Goal: Task Accomplishment & Management: Manage account settings

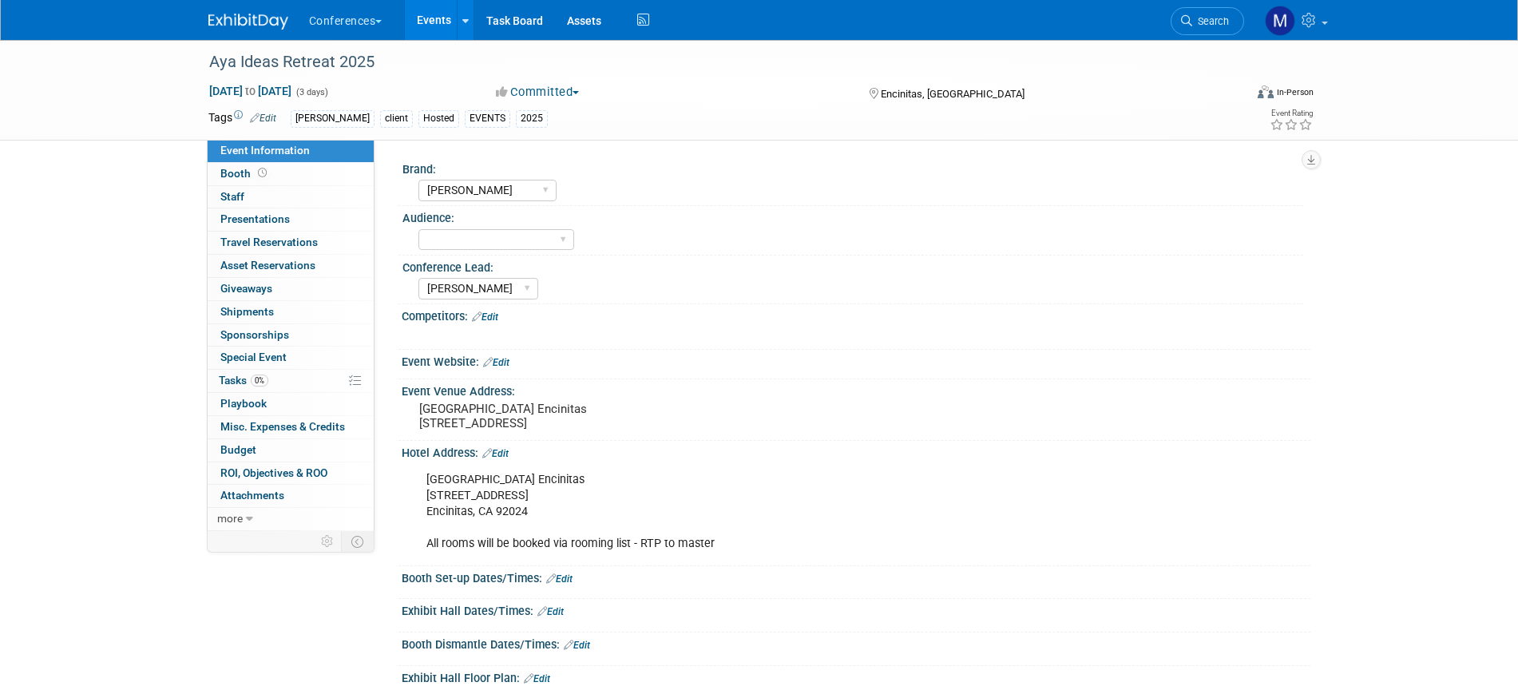
select select "[PERSON_NAME]"
select select "Stephanie"
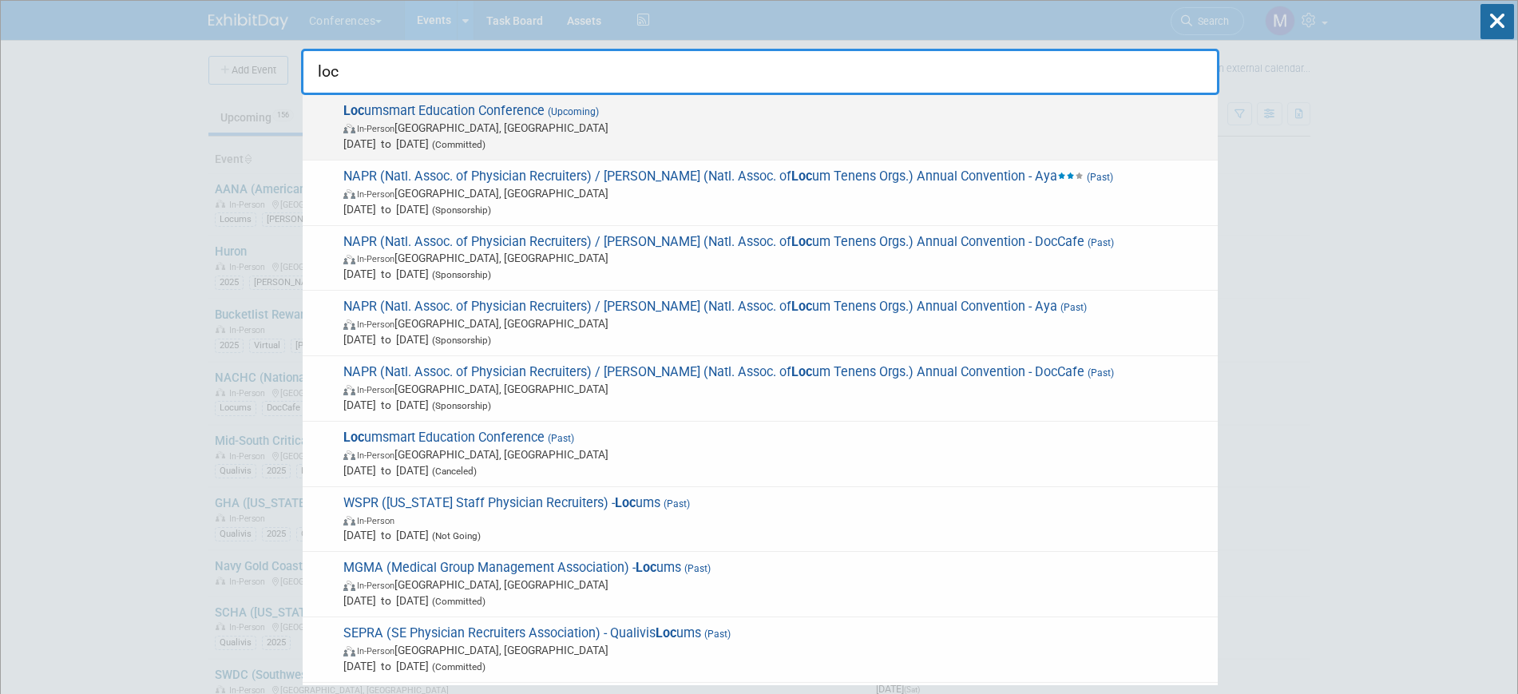
type input "loc"
click at [555, 134] on span "In-Person Nashville, TN" at bounding box center [776, 128] width 867 height 16
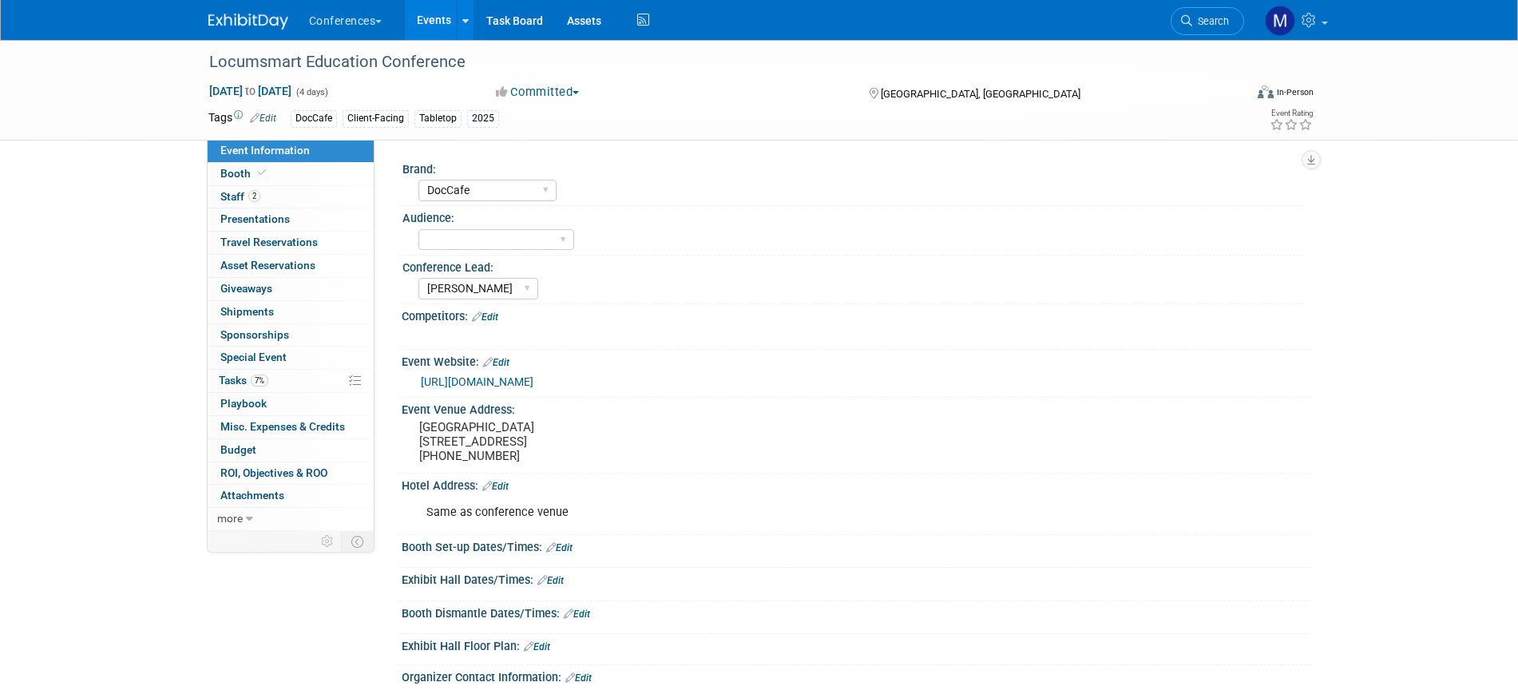
select select "DocCafe"
select select "Marygrace"
drag, startPoint x: 246, startPoint y: 198, endPoint x: 40, endPoint y: 198, distance: 206.1
click at [247, 198] on span "Staff 2" at bounding box center [240, 196] width 40 height 13
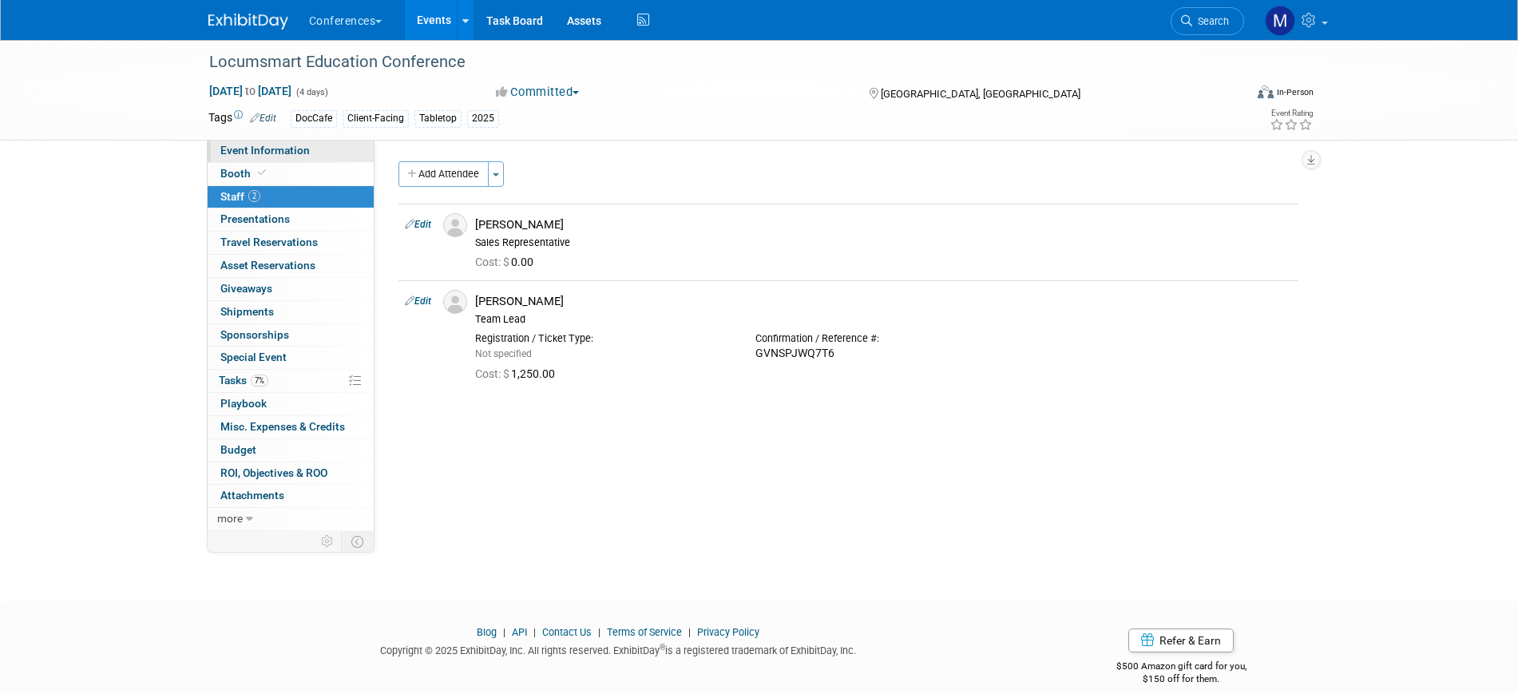
click at [295, 144] on span "Event Information" at bounding box center [264, 150] width 89 height 13
select select "DocCafe"
select select "[PERSON_NAME]"
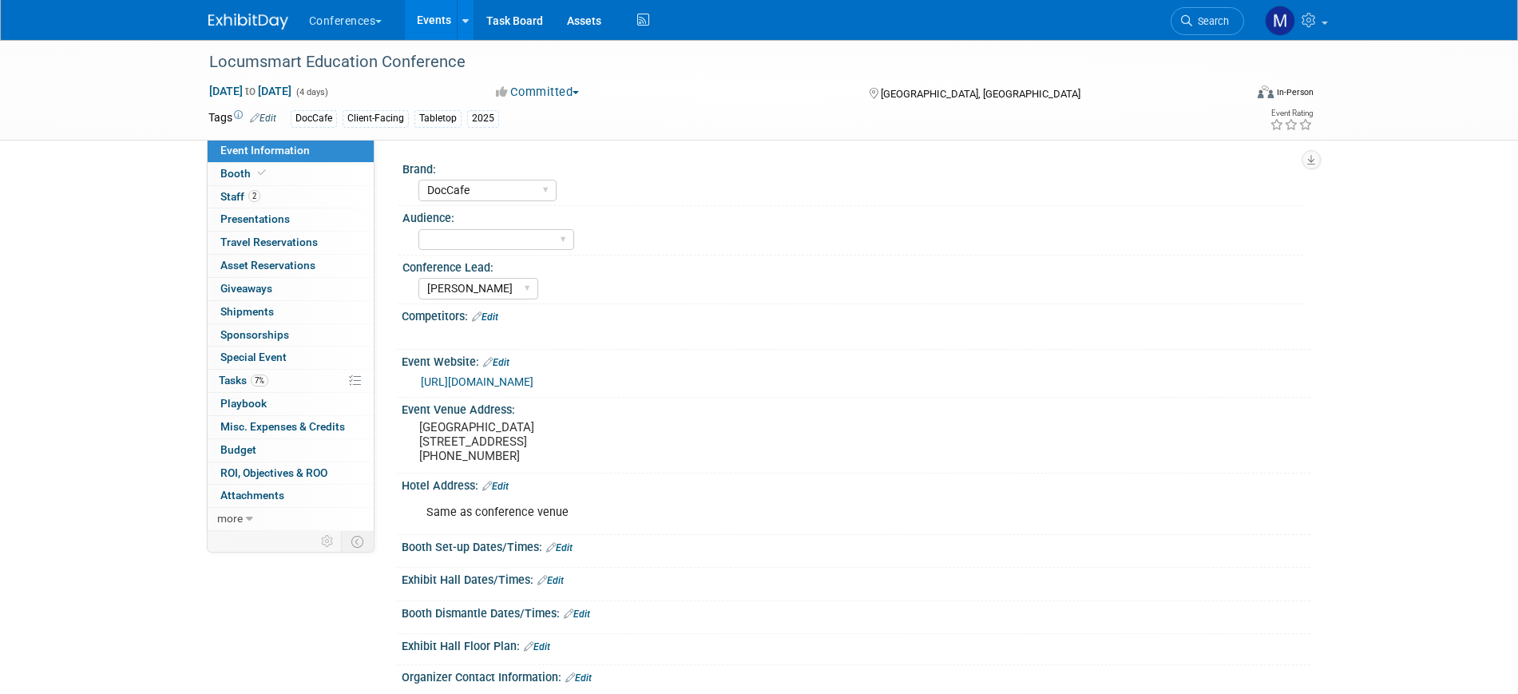
click at [490, 377] on link "https://web.cvent.com/event/6ffa53d6-1363-46e8-8c9d-561068122a3f/websitePage:c0…" at bounding box center [477, 381] width 113 height 13
drag, startPoint x: 268, startPoint y: 382, endPoint x: 568, endPoint y: 414, distance: 302.0
click at [268, 383] on span "7%" at bounding box center [260, 381] width 18 height 12
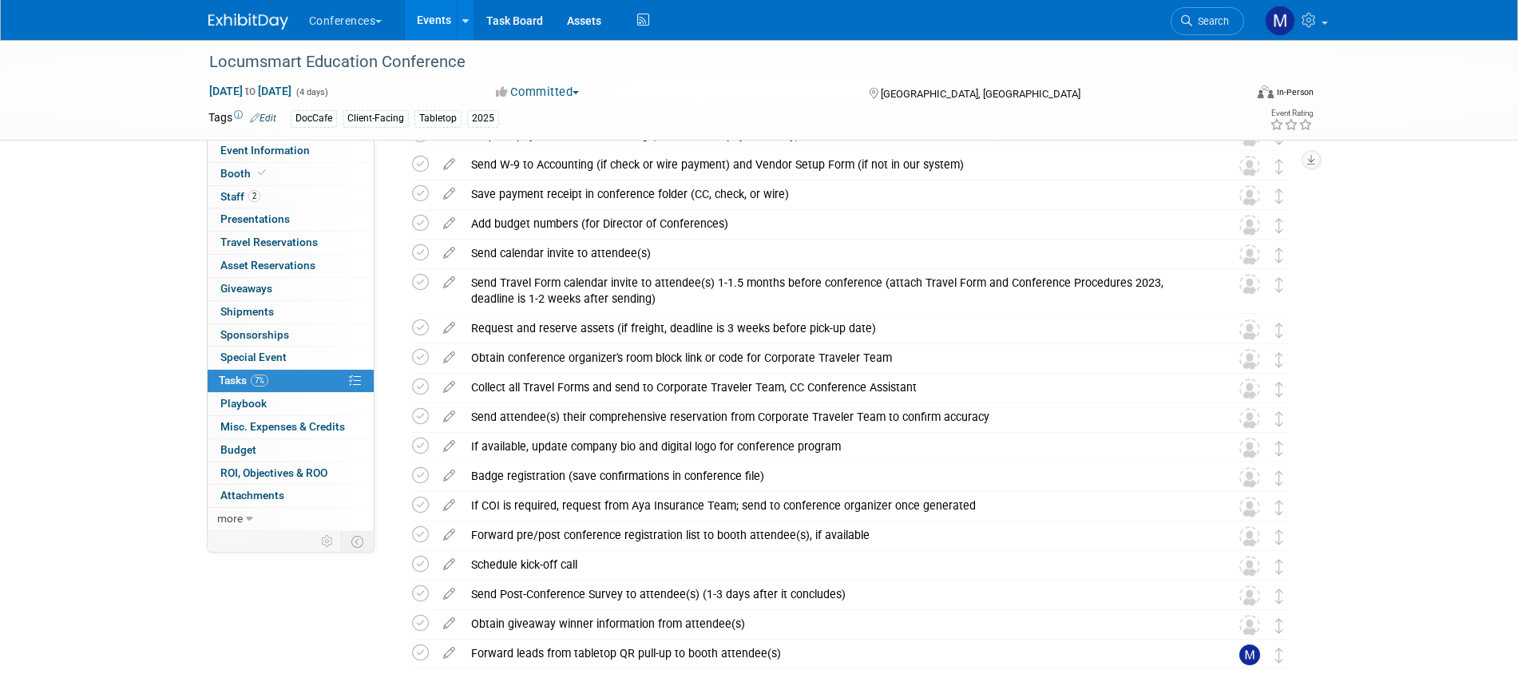
scroll to position [484, 0]
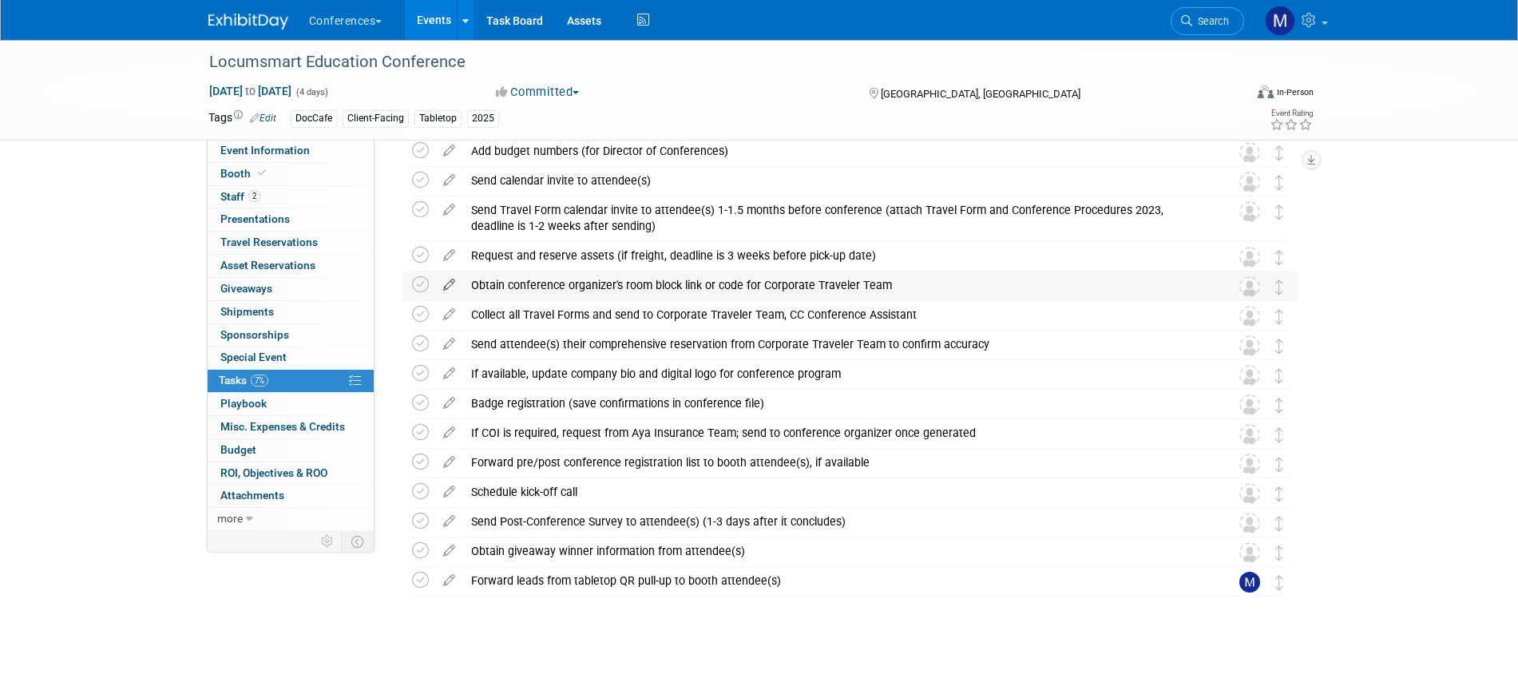
click at [450, 284] on icon at bounding box center [449, 282] width 28 height 20
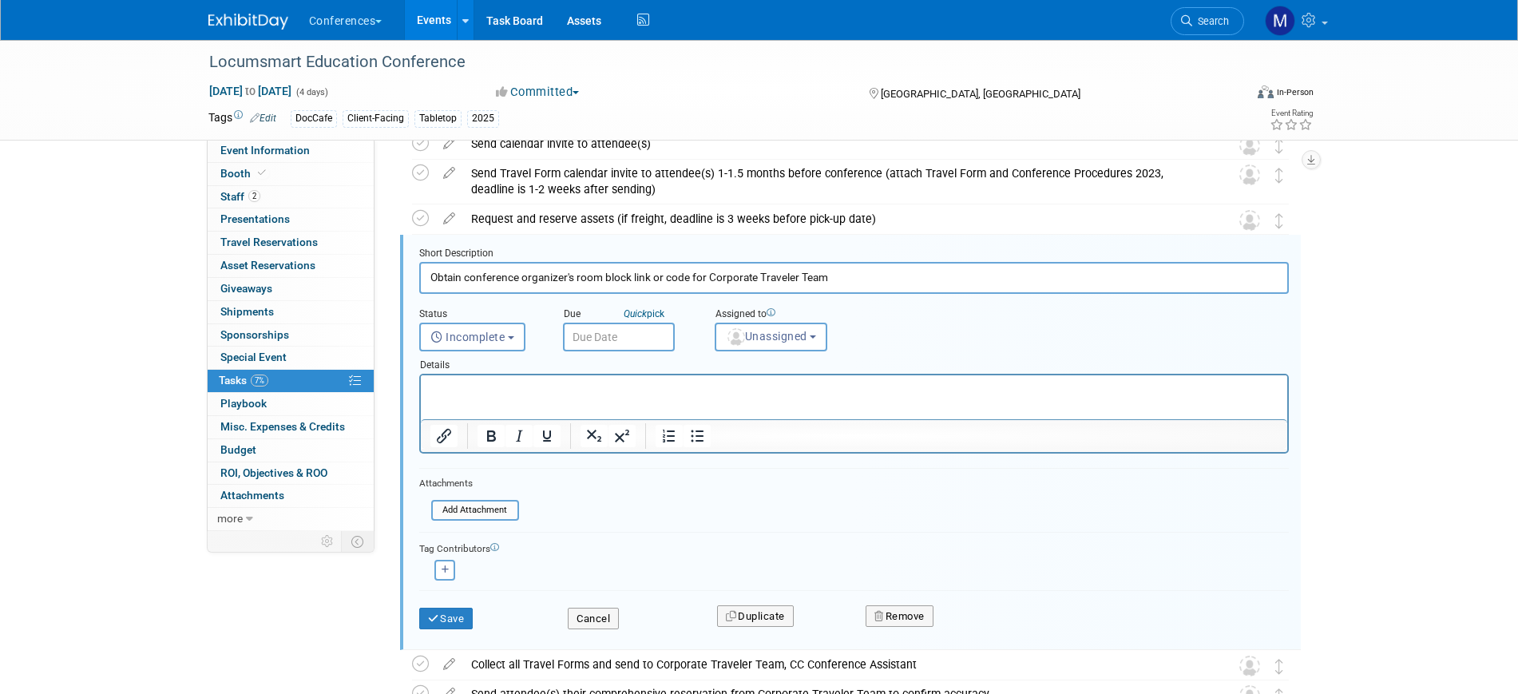
scroll to position [522, 0]
click at [763, 332] on span "Unassigned" at bounding box center [766, 335] width 81 height 13
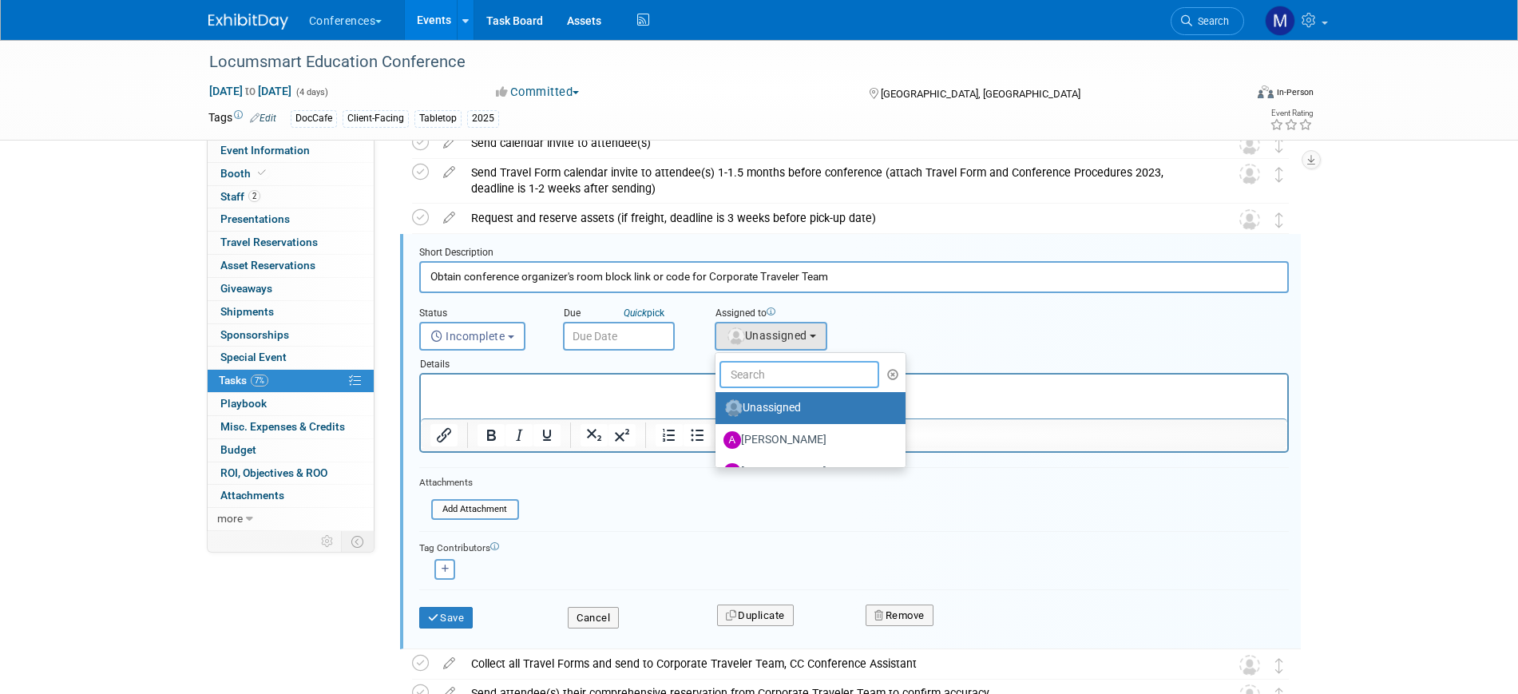
click at [754, 363] on input "text" at bounding box center [800, 374] width 160 height 27
type input "mar"
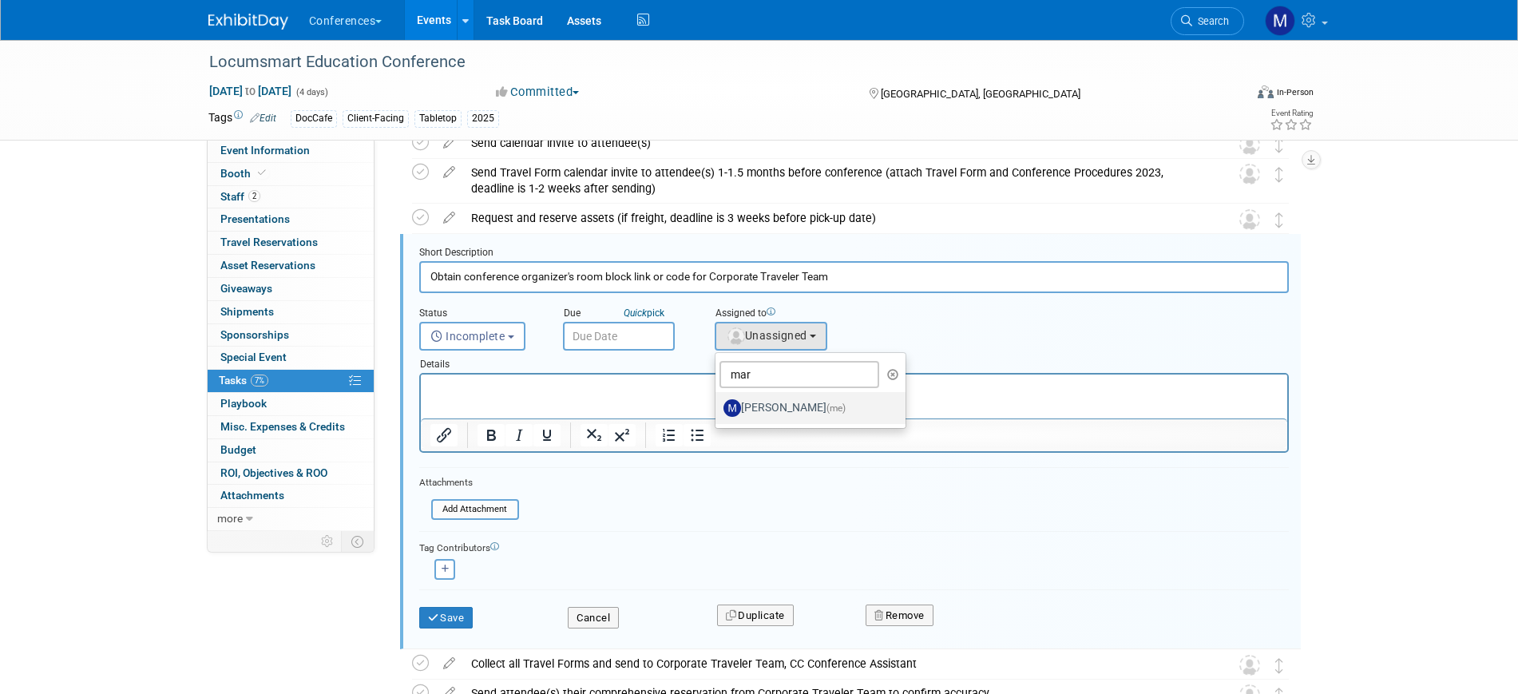
click at [765, 411] on label "Marygrace LeGros (me)" at bounding box center [807, 408] width 167 height 26
click at [718, 411] on input "Marygrace LeGros (me)" at bounding box center [713, 406] width 10 height 10
select select "44aca64b-5a90-4919-a819-d2f91ad54103"
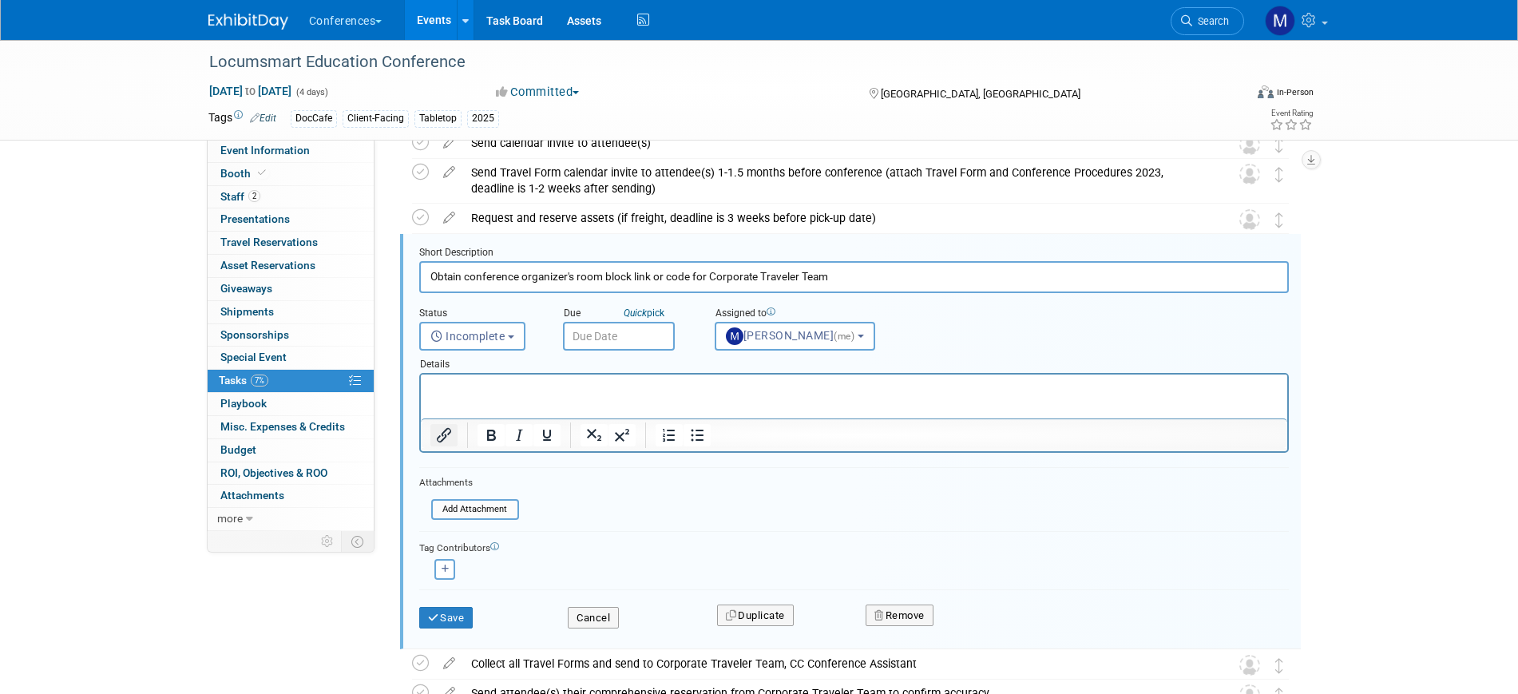
click at [454, 434] on button "Insert/edit link" at bounding box center [444, 435] width 27 height 22
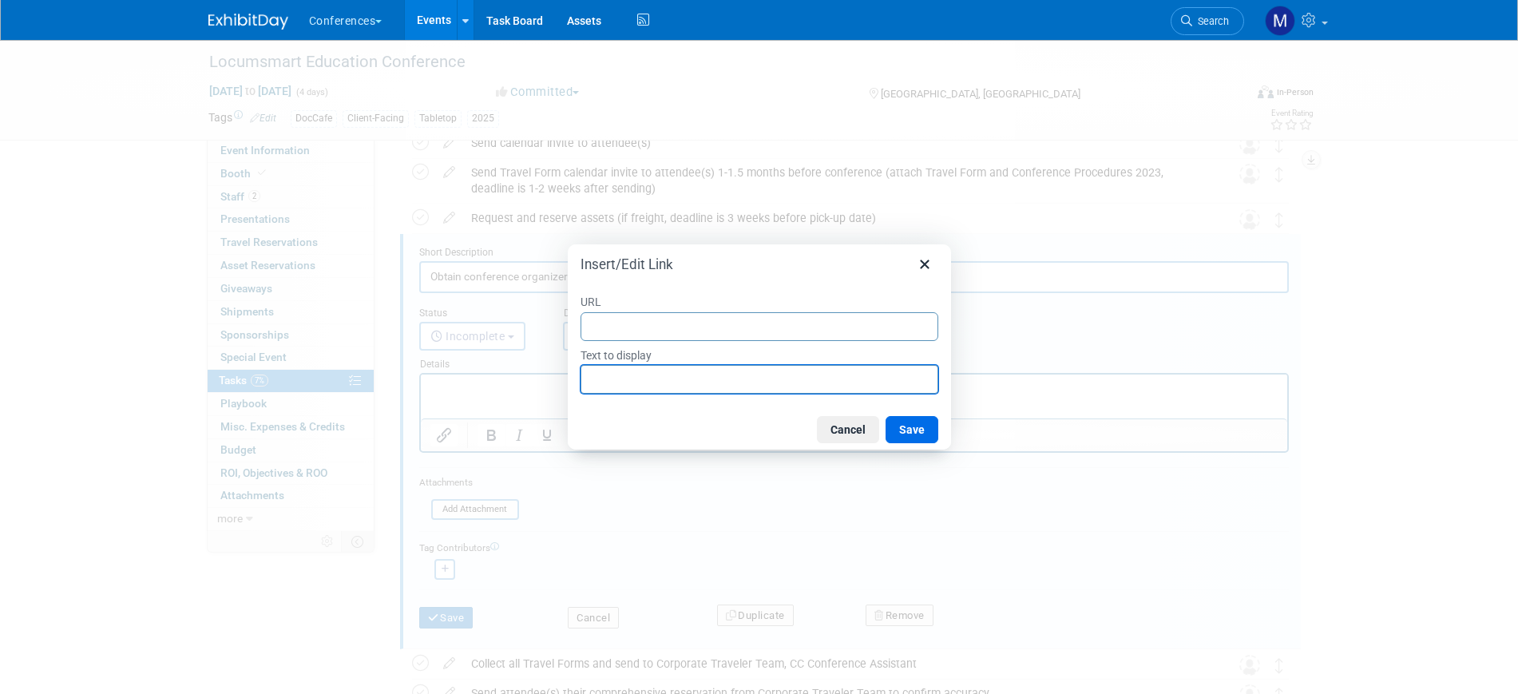
click at [622, 384] on input "Text to display" at bounding box center [760, 379] width 358 height 29
type input "Hotel"
click at [629, 335] on input "URL" at bounding box center [760, 326] width 358 height 29
paste input "https://book.passkey.com/event/51035787/owner/684/landing"
type input "https://book.passkey.com/event/51035787/owner/684/landing"
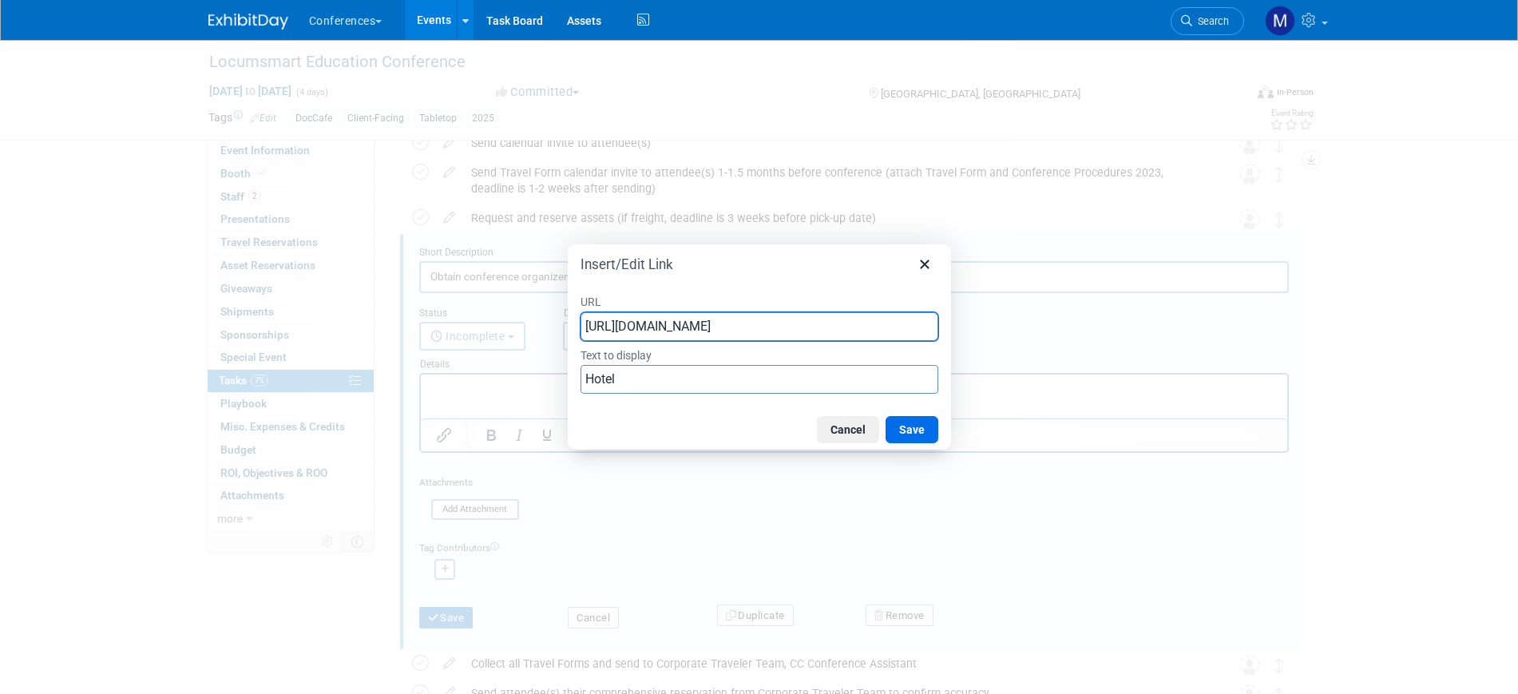
scroll to position [0, 13]
click at [907, 434] on button "Save" at bounding box center [912, 429] width 53 height 27
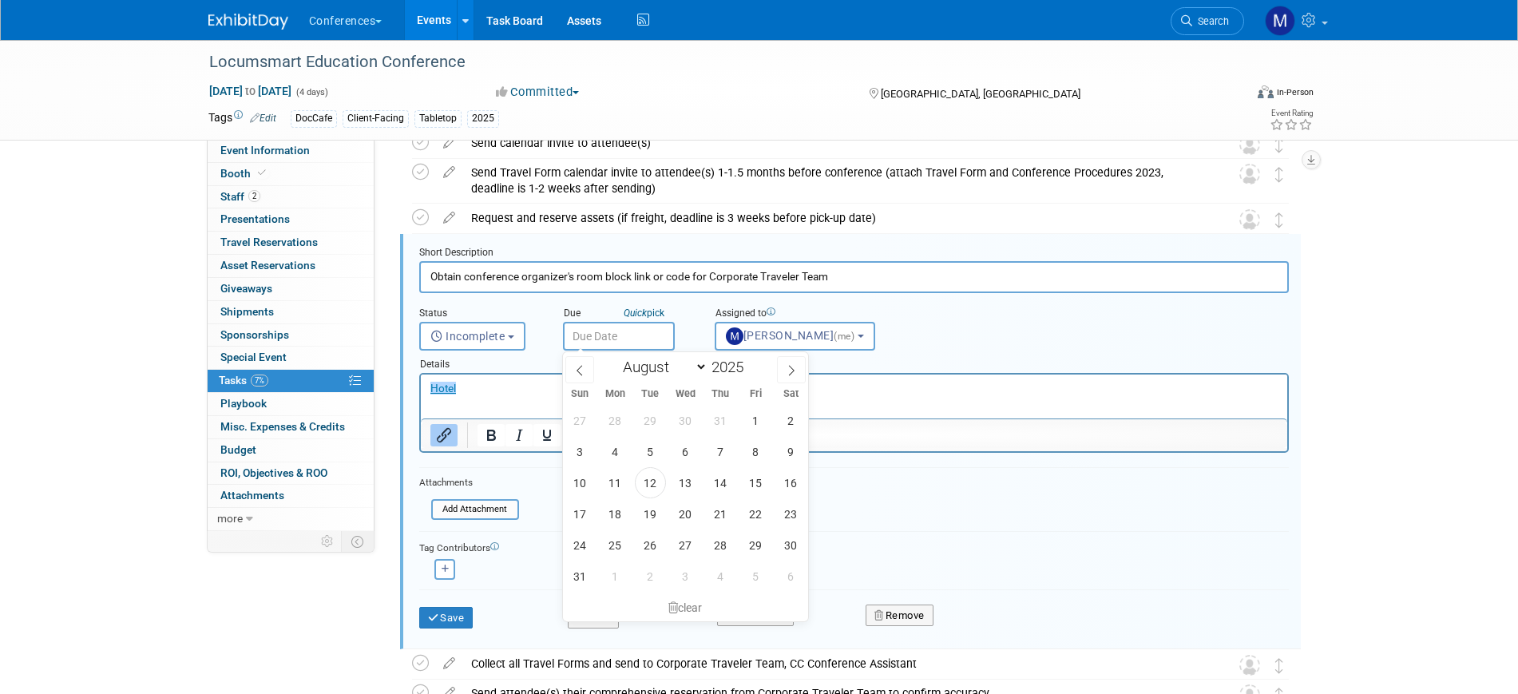
click at [589, 334] on input "text" at bounding box center [619, 336] width 112 height 29
click at [648, 485] on span "12" at bounding box center [650, 482] width 31 height 31
type input "Aug 12, 2025"
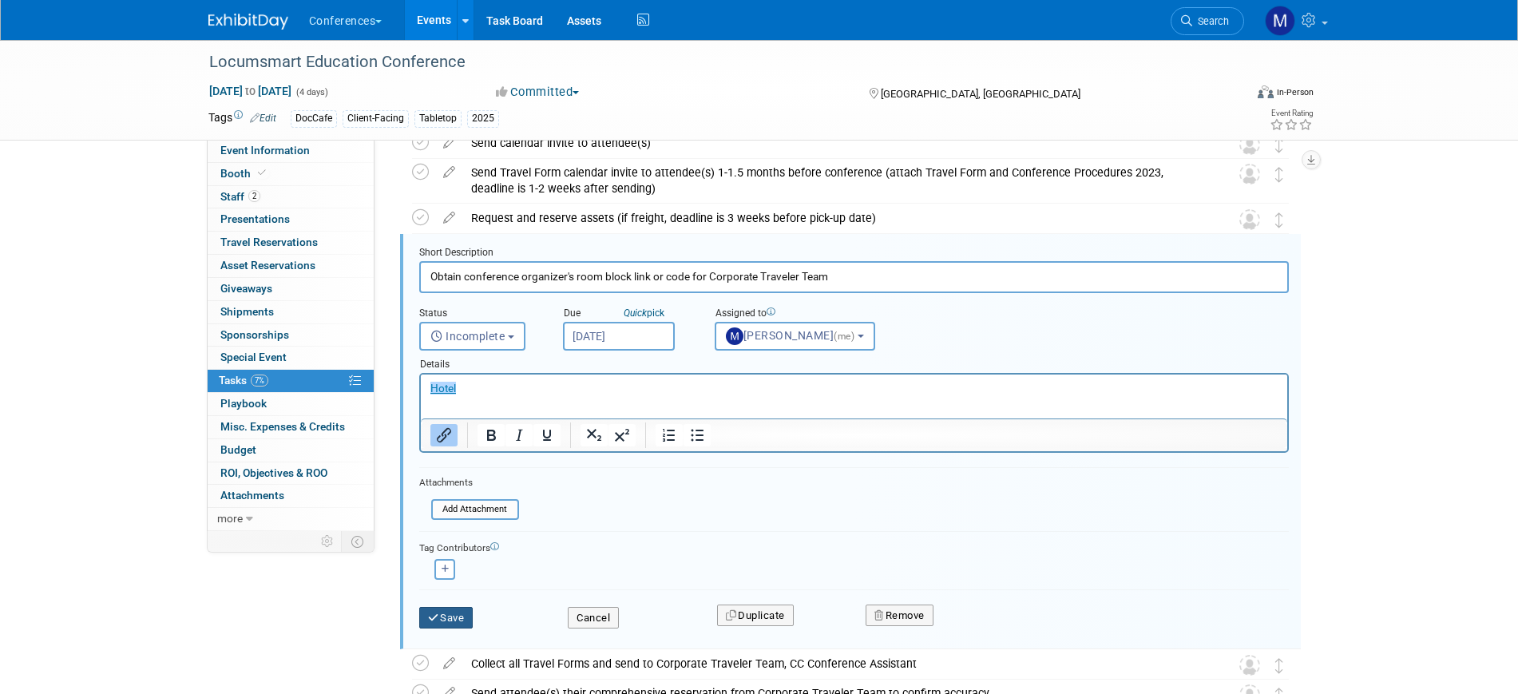
click at [439, 621] on icon "submit" at bounding box center [434, 618] width 13 height 10
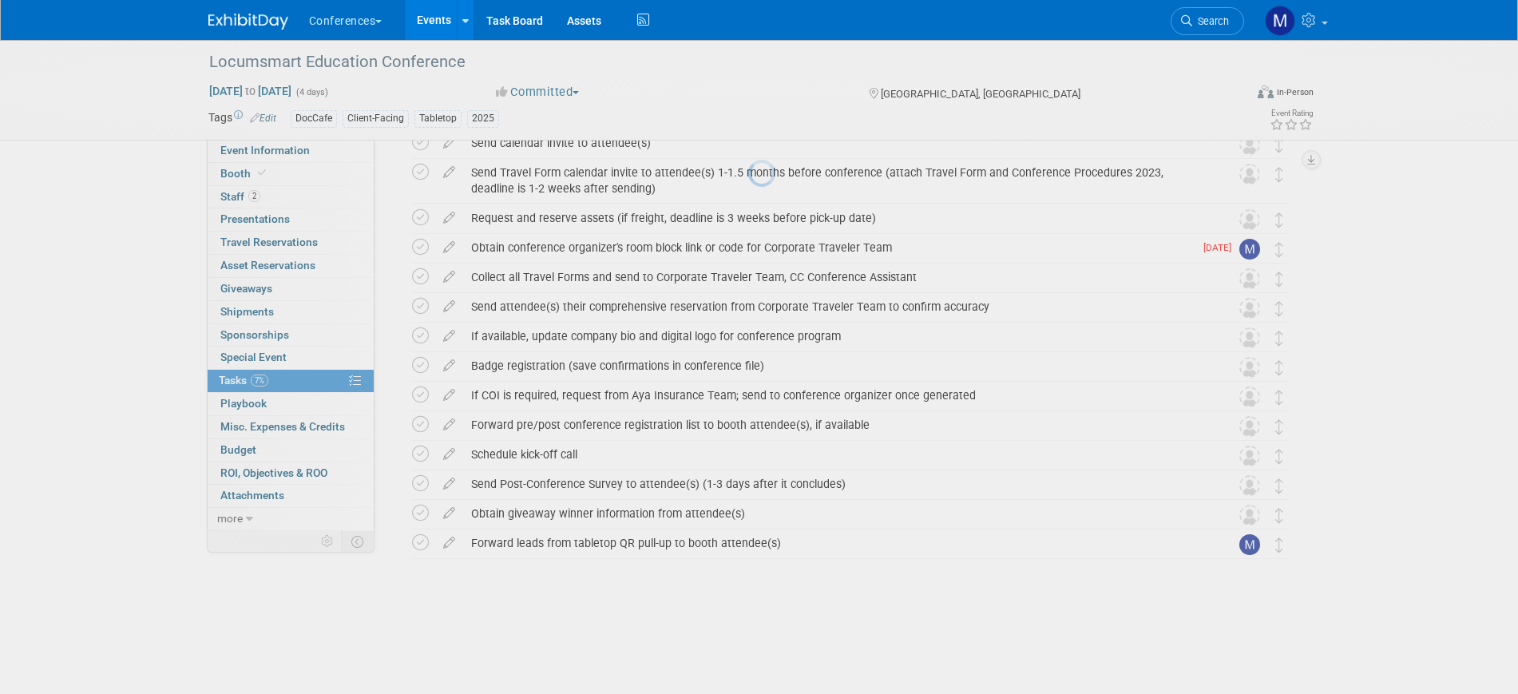
scroll to position [484, 0]
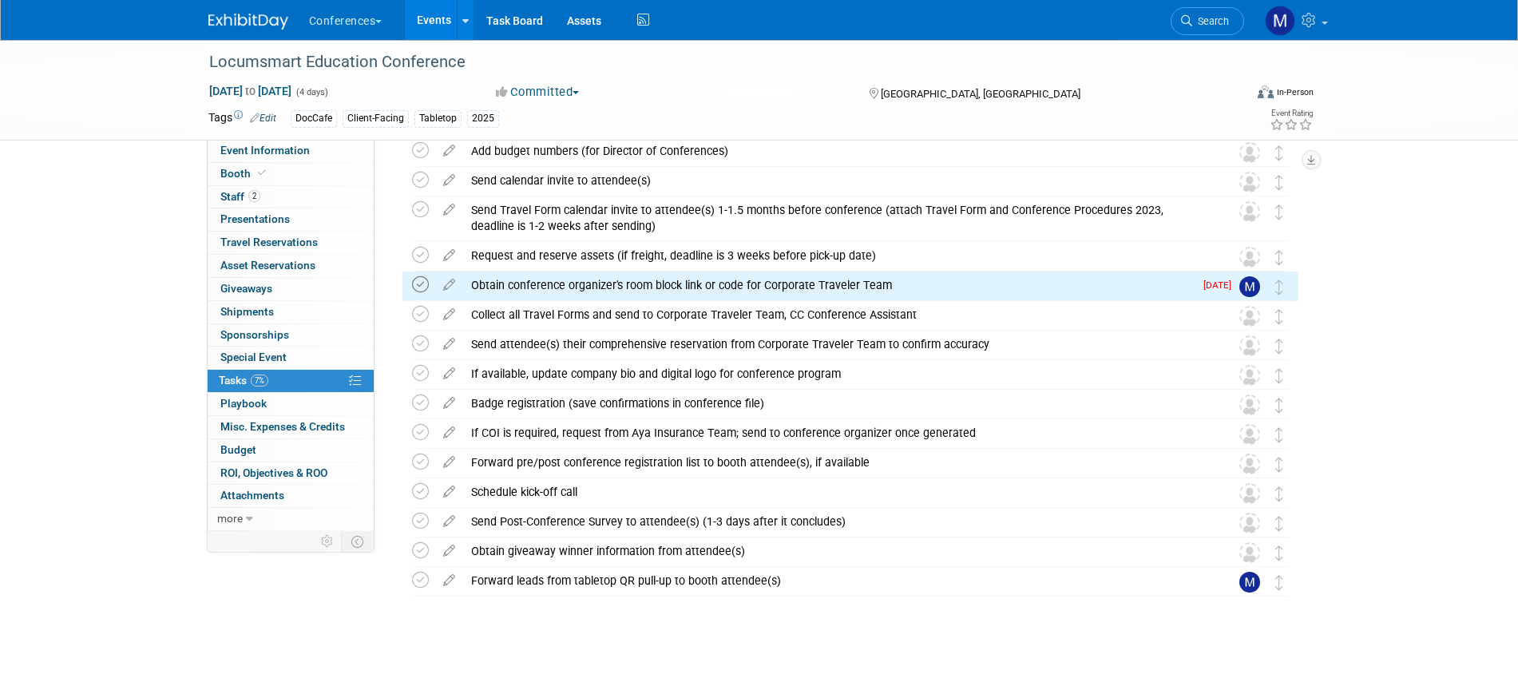
click at [424, 285] on icon at bounding box center [420, 284] width 17 height 17
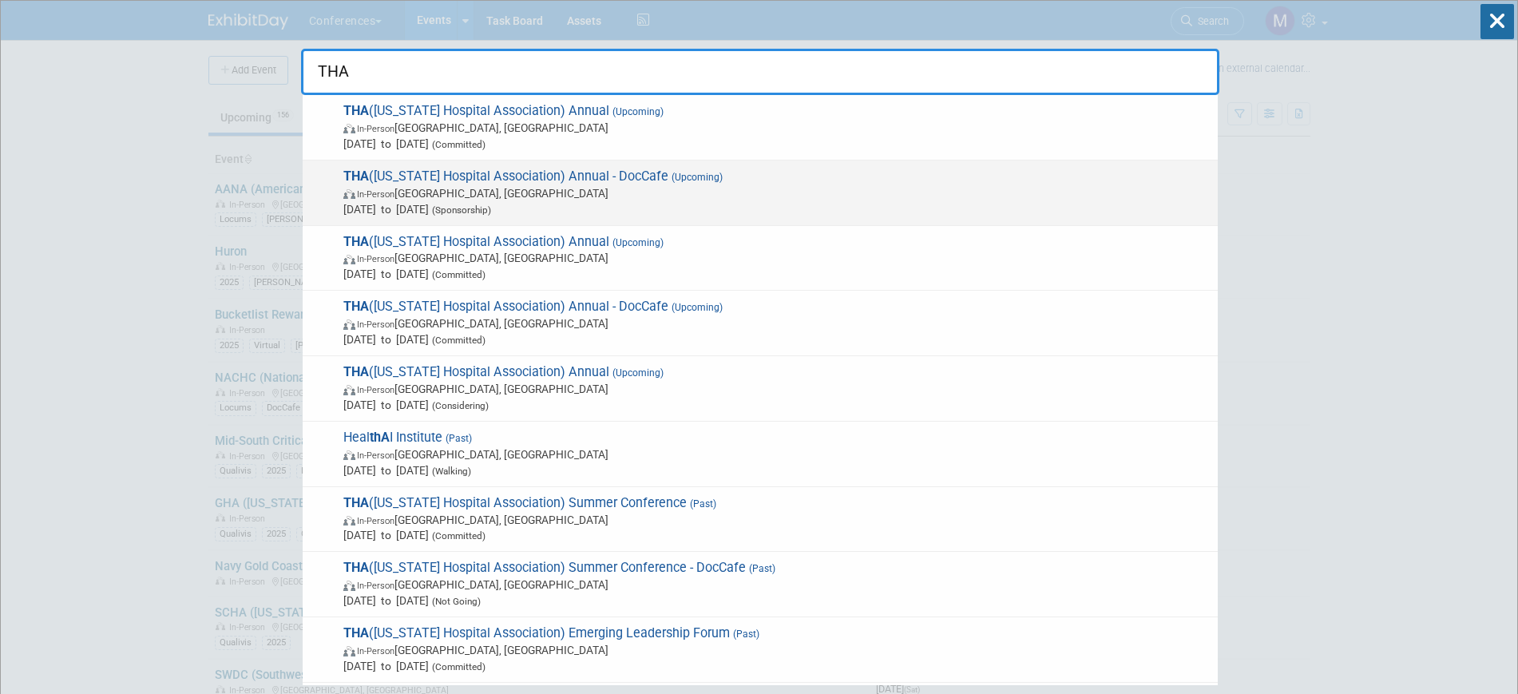
type input "THA"
click at [642, 201] on span "Sep 18, 2025 to Sep 19, 2025 (Sponsorship)" at bounding box center [776, 209] width 867 height 16
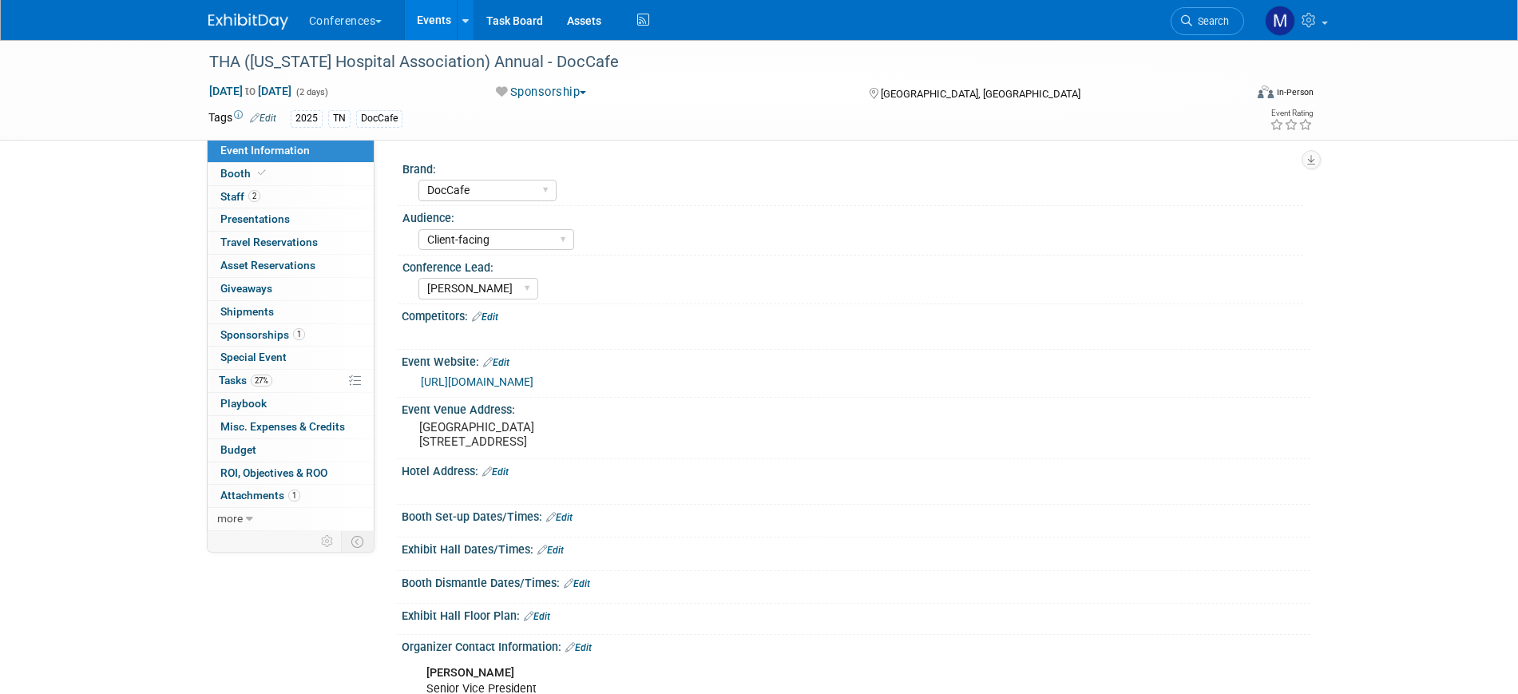
select select "DocCafe"
select select "Client-facing"
select select "Marygrace"
click at [282, 370] on link "27% Tasks 27%" at bounding box center [291, 381] width 166 height 22
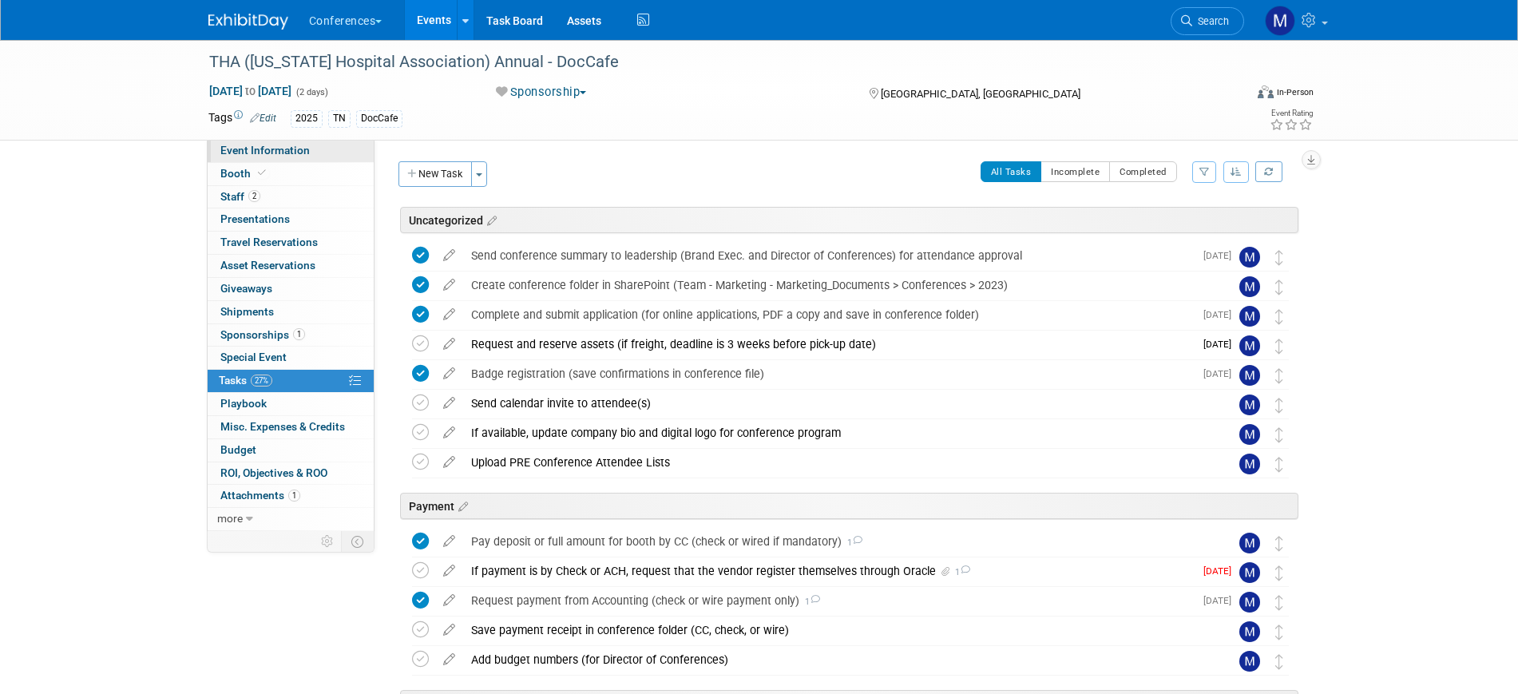
click at [312, 152] on link "Event Information" at bounding box center [291, 151] width 166 height 22
select select "DocCafe"
select select "Client-facing"
select select "Marygrace"
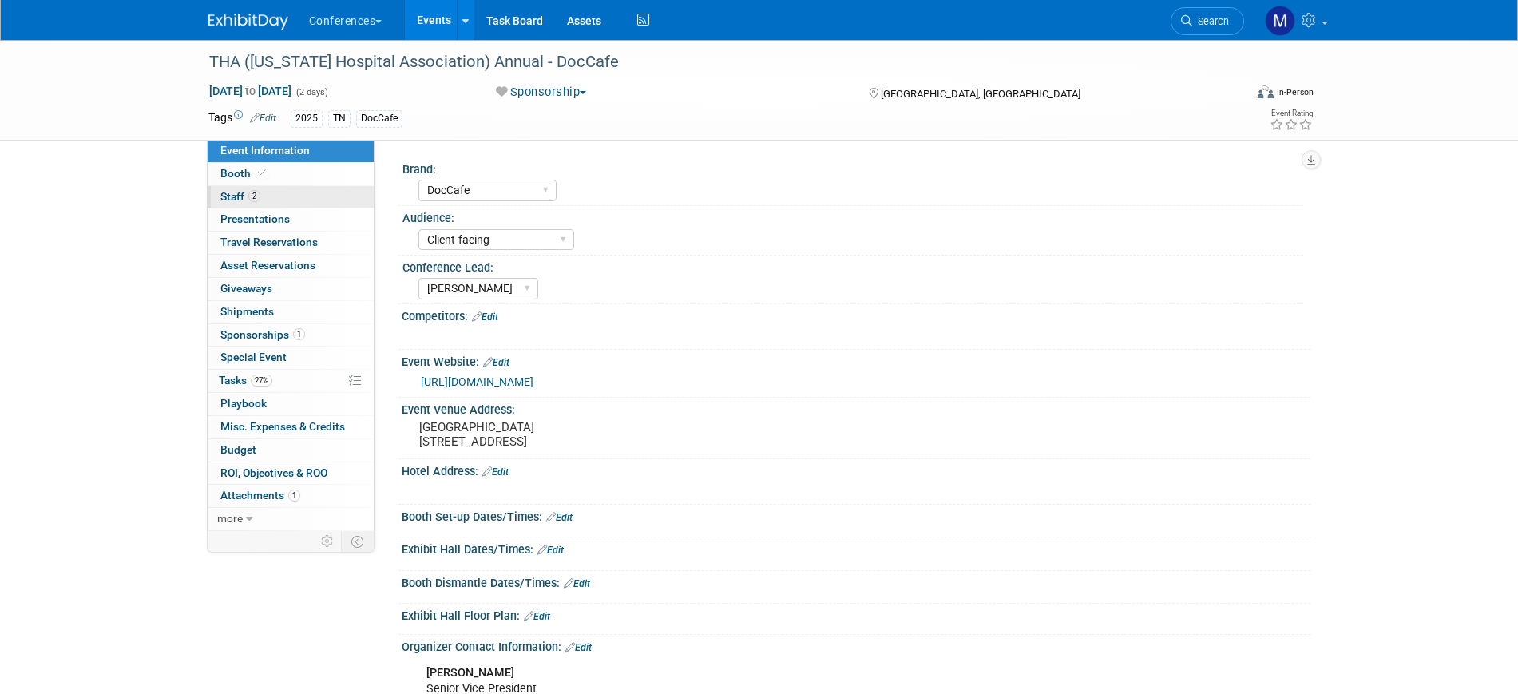
click at [287, 193] on link "2 Staff 2" at bounding box center [291, 197] width 166 height 22
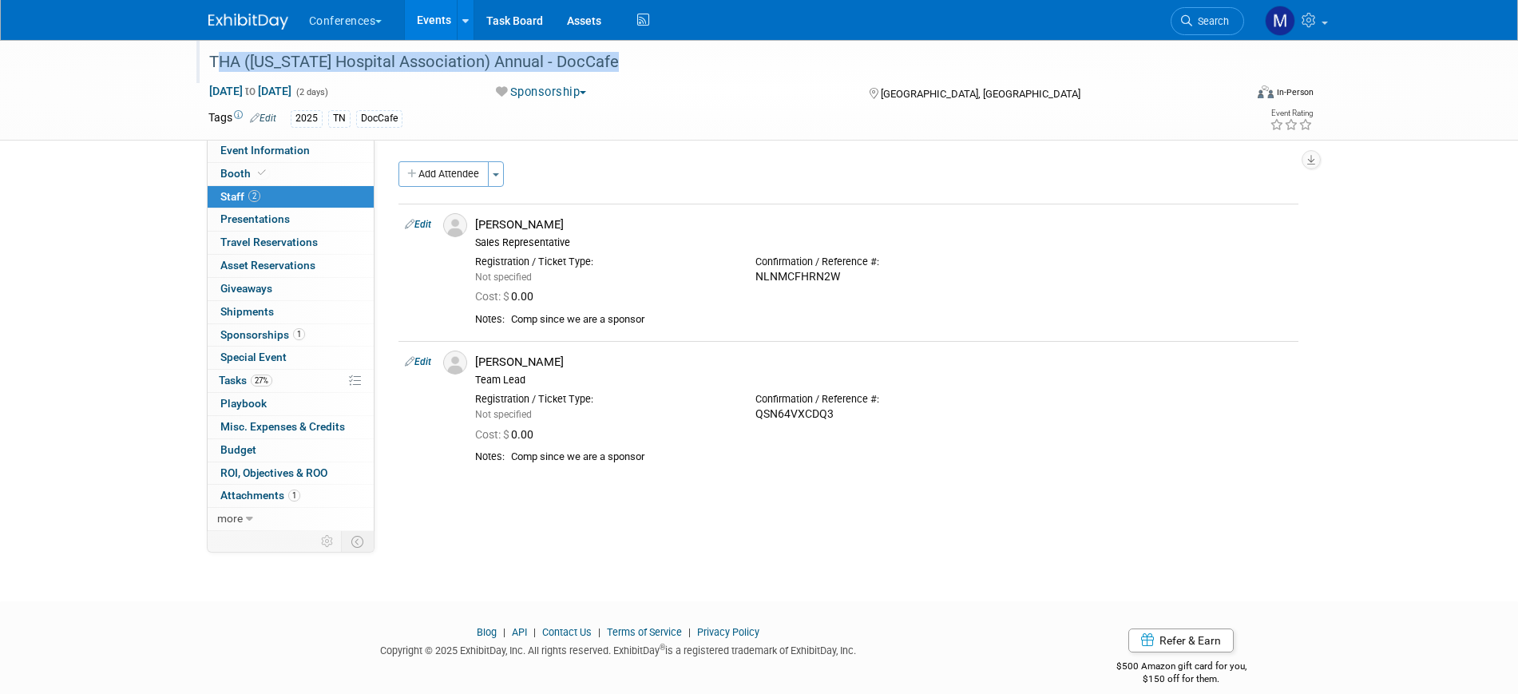
drag, startPoint x: 208, startPoint y: 60, endPoint x: 667, endPoint y: 61, distance: 458.5
click at [667, 61] on div "THA ([US_STATE] Hospital Association) Annual - DocCafe" at bounding box center [712, 62] width 1017 height 29
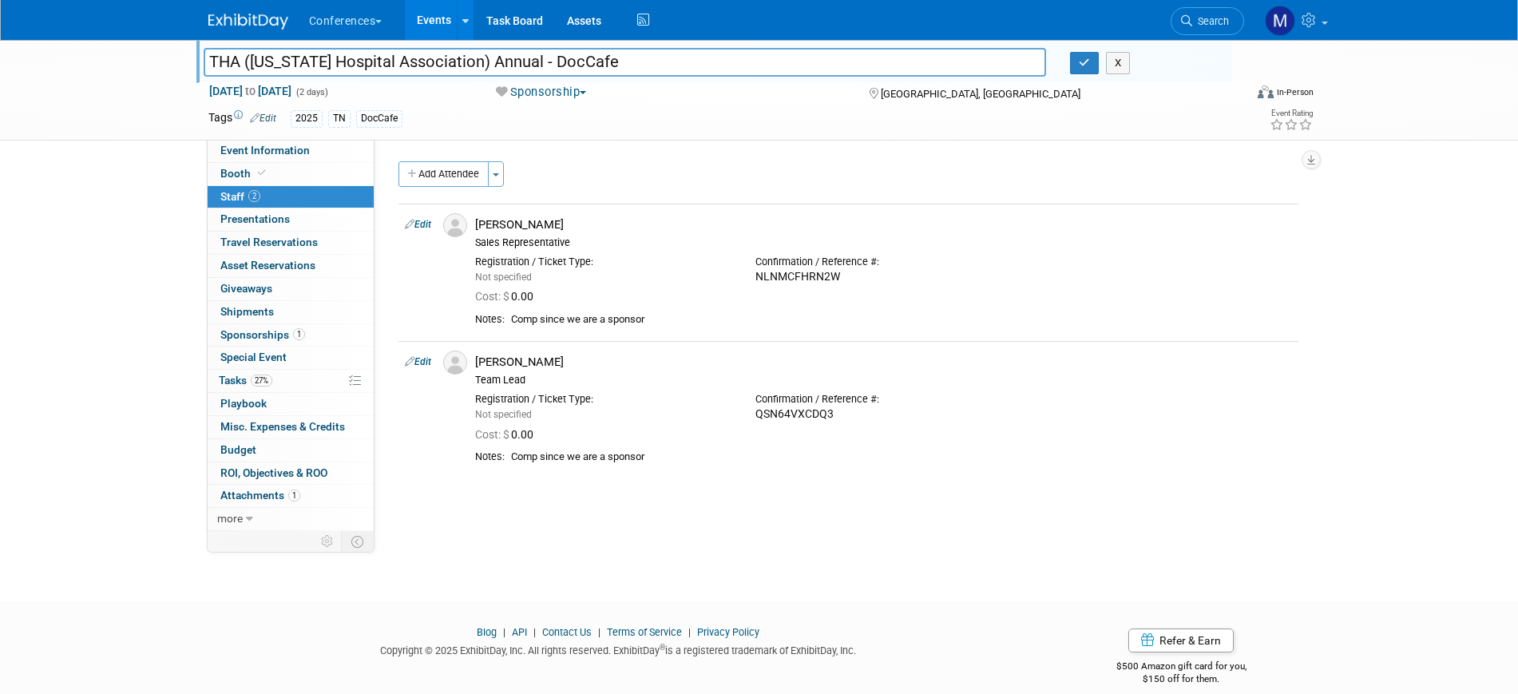
drag, startPoint x: 667, startPoint y: 61, endPoint x: 85, endPoint y: 58, distance: 581.5
click at [85, 58] on div "THA (Tennessee Hospital Association) Annual - DocCafe THA (Tennessee Hospital A…" at bounding box center [759, 90] width 1518 height 101
drag, startPoint x: 1085, startPoint y: 58, endPoint x: 1097, endPoint y: 18, distance: 41.9
click at [1085, 58] on icon "button" at bounding box center [1084, 63] width 11 height 10
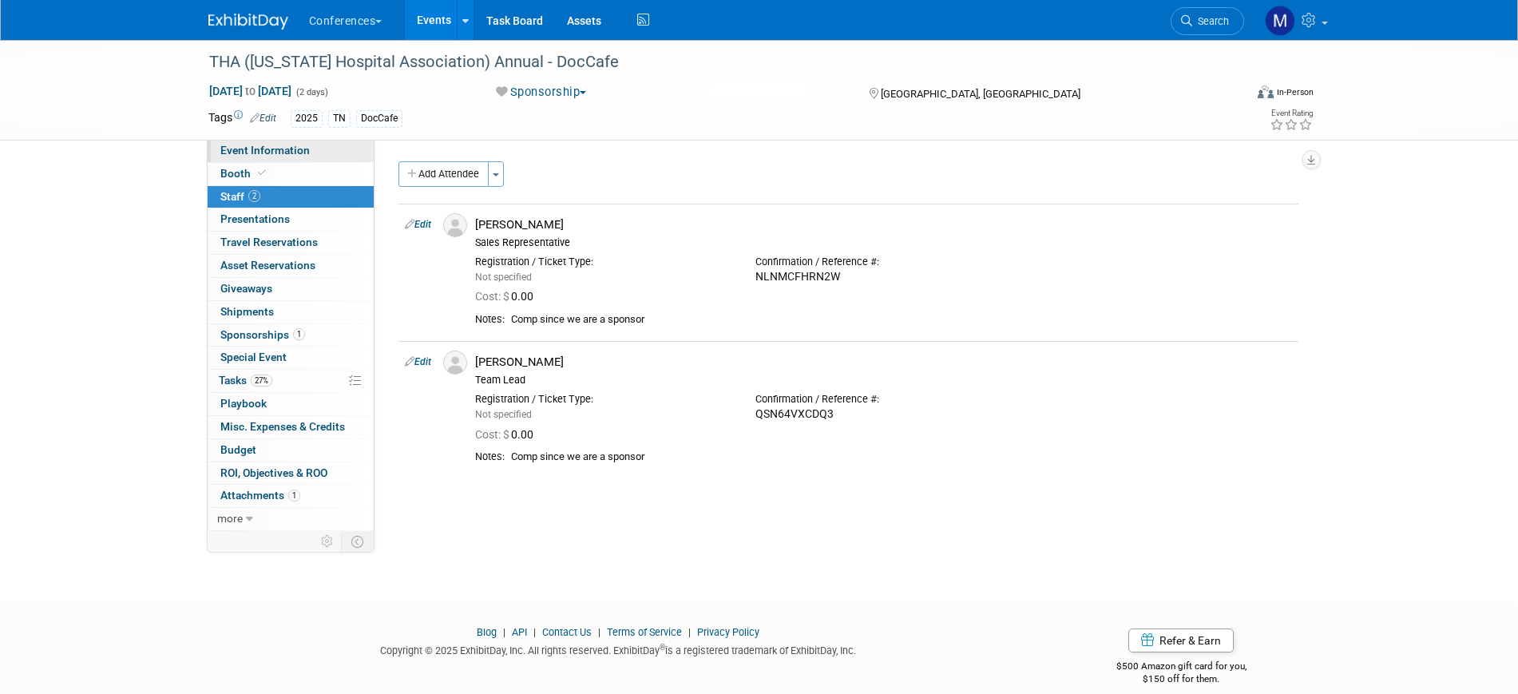
click at [287, 153] on span "Event Information" at bounding box center [264, 150] width 89 height 13
select select "DocCafe"
select select "Client-facing"
select select "Marygrace"
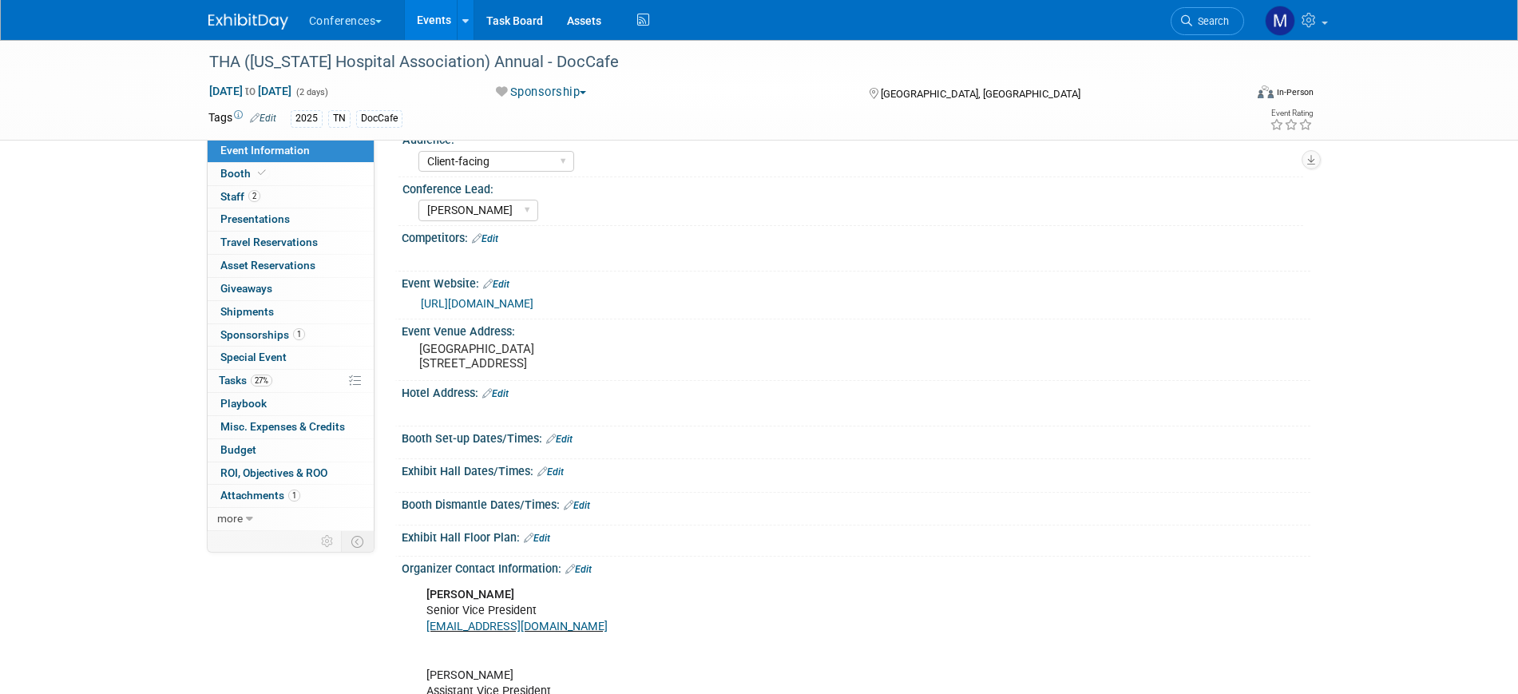
scroll to position [200, 0]
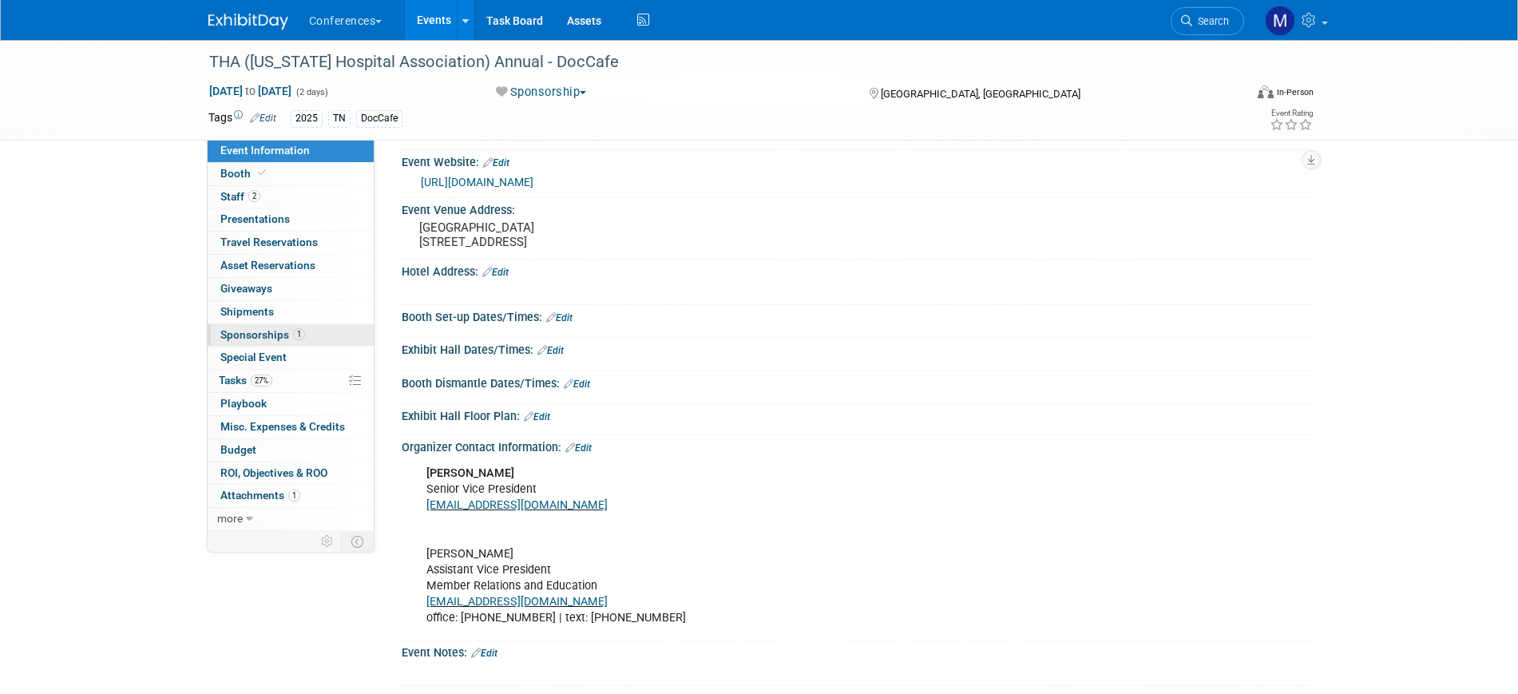
click at [263, 335] on span "Sponsorships 1" at bounding box center [262, 334] width 85 height 13
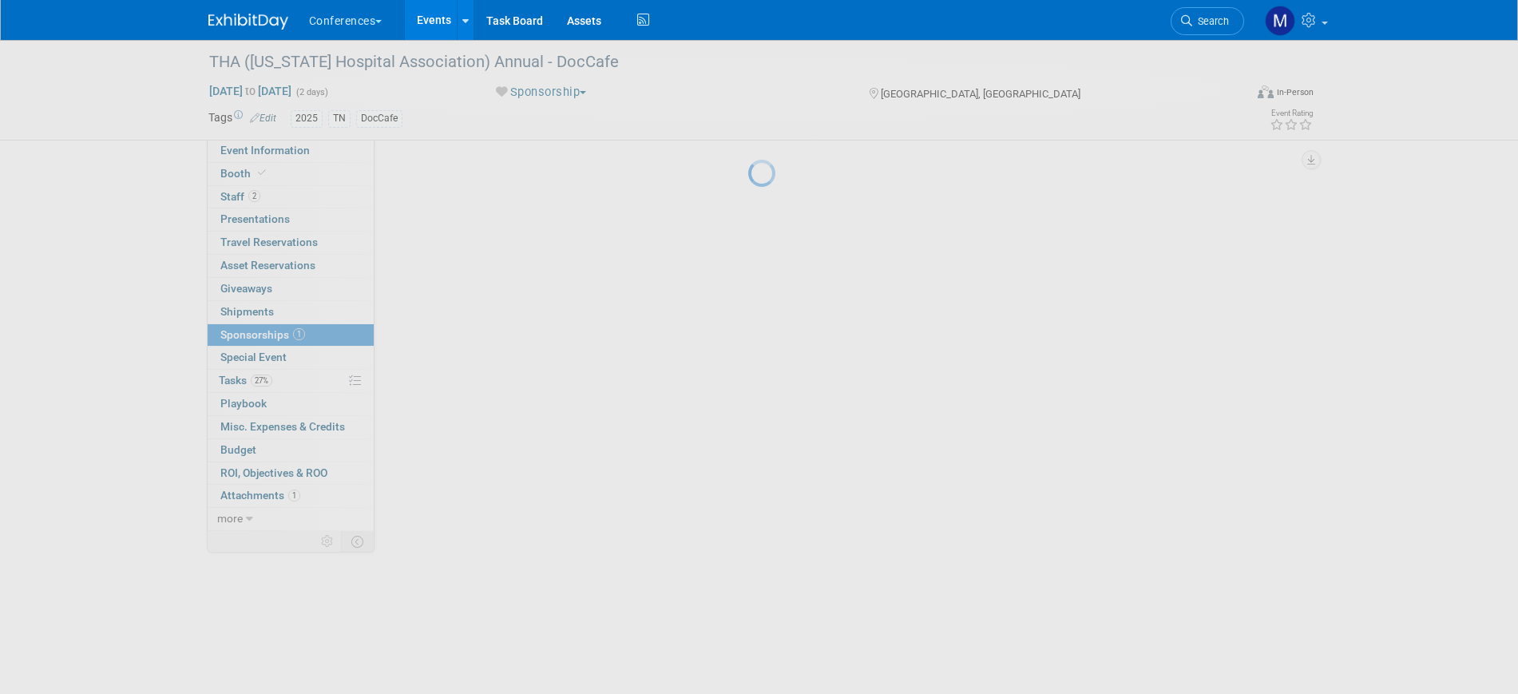
scroll to position [0, 0]
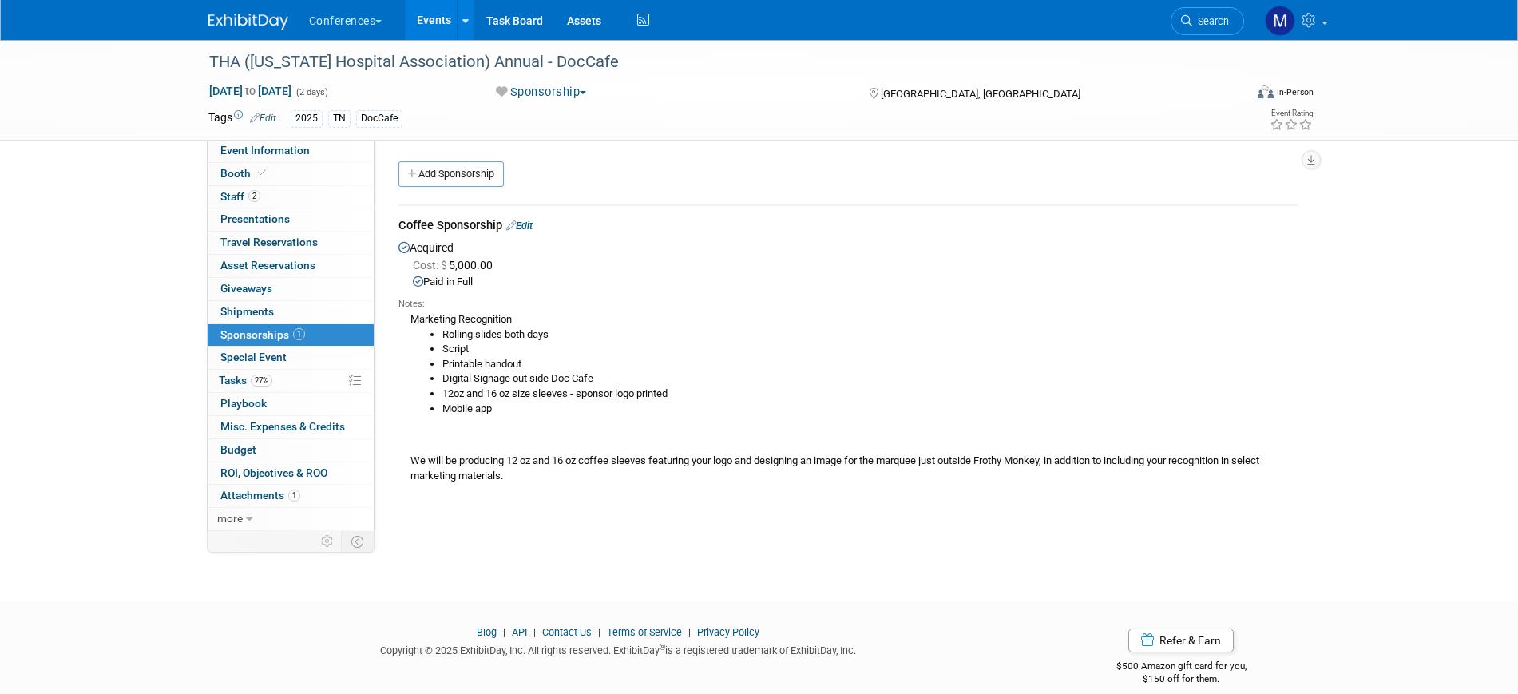
drag, startPoint x: 290, startPoint y: 152, endPoint x: 990, endPoint y: 387, distance: 738.8
click at [291, 152] on span "Event Information" at bounding box center [264, 150] width 89 height 13
select select "DocCafe"
select select "Client-facing"
select select "Marygrace"
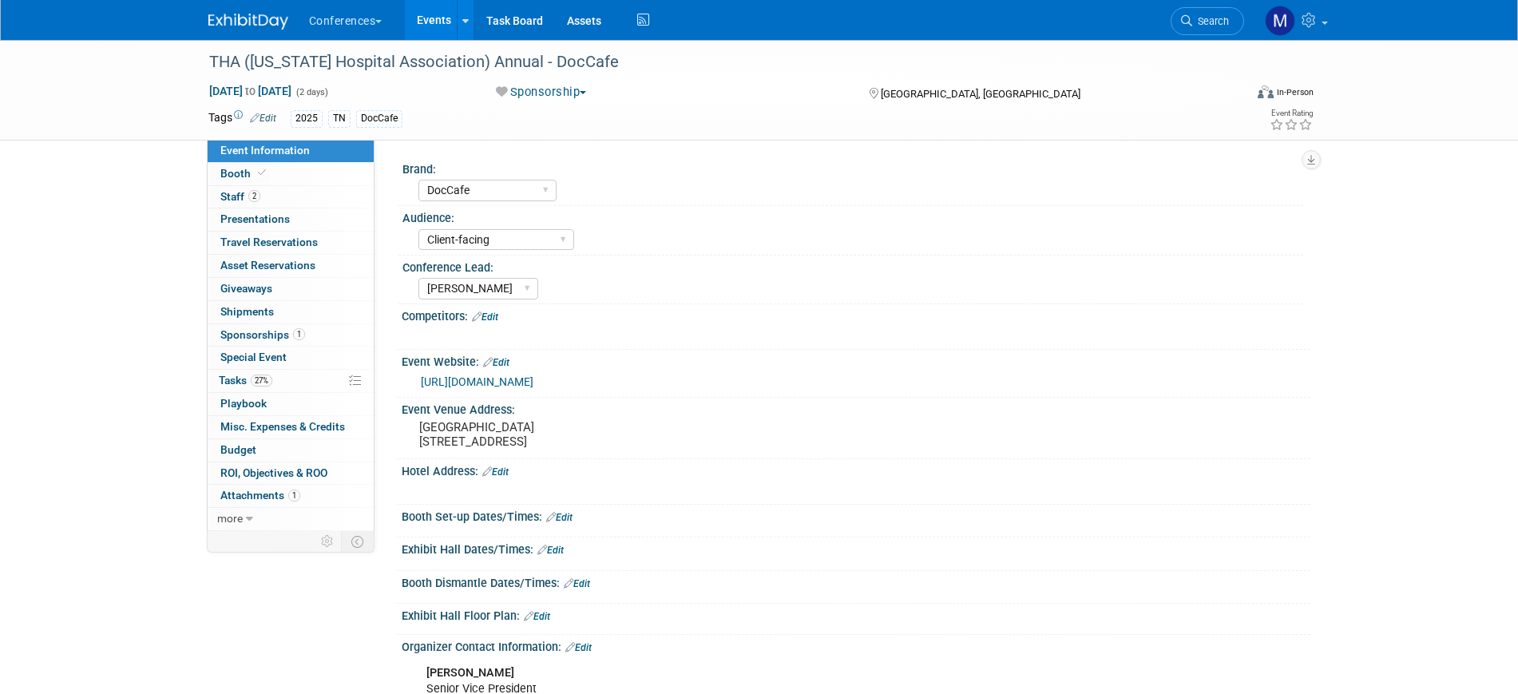
scroll to position [378, 0]
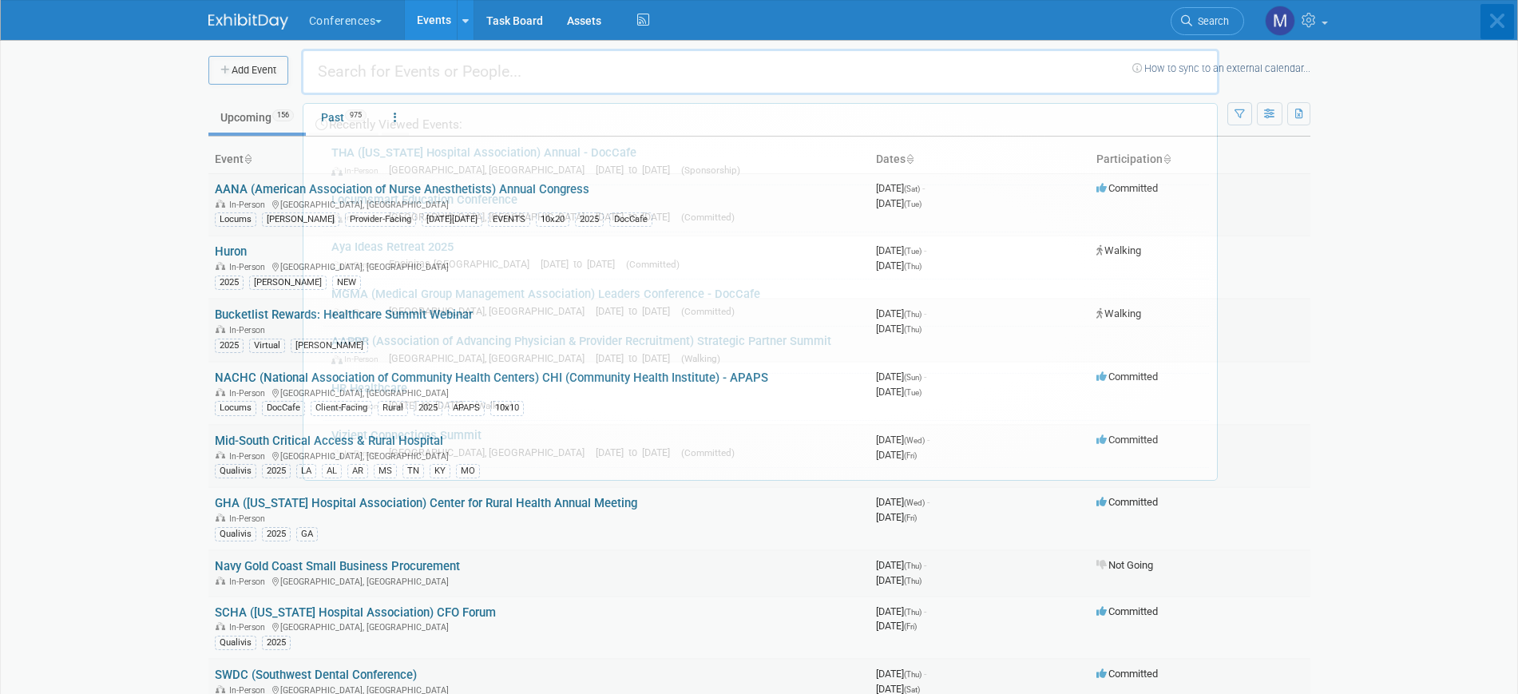
type input "a"
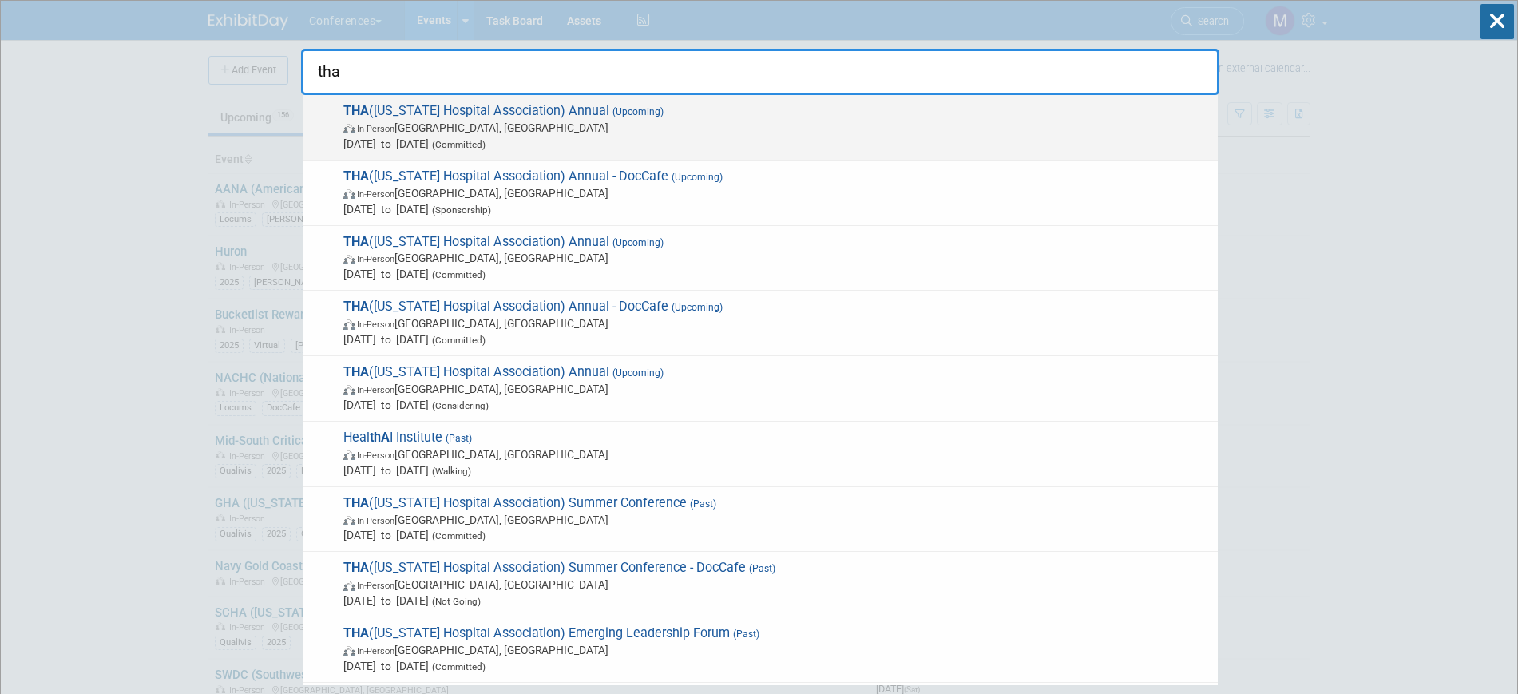
type input "tha"
click at [557, 131] on span "In-Person [GEOGRAPHIC_DATA], [GEOGRAPHIC_DATA]" at bounding box center [776, 128] width 867 height 16
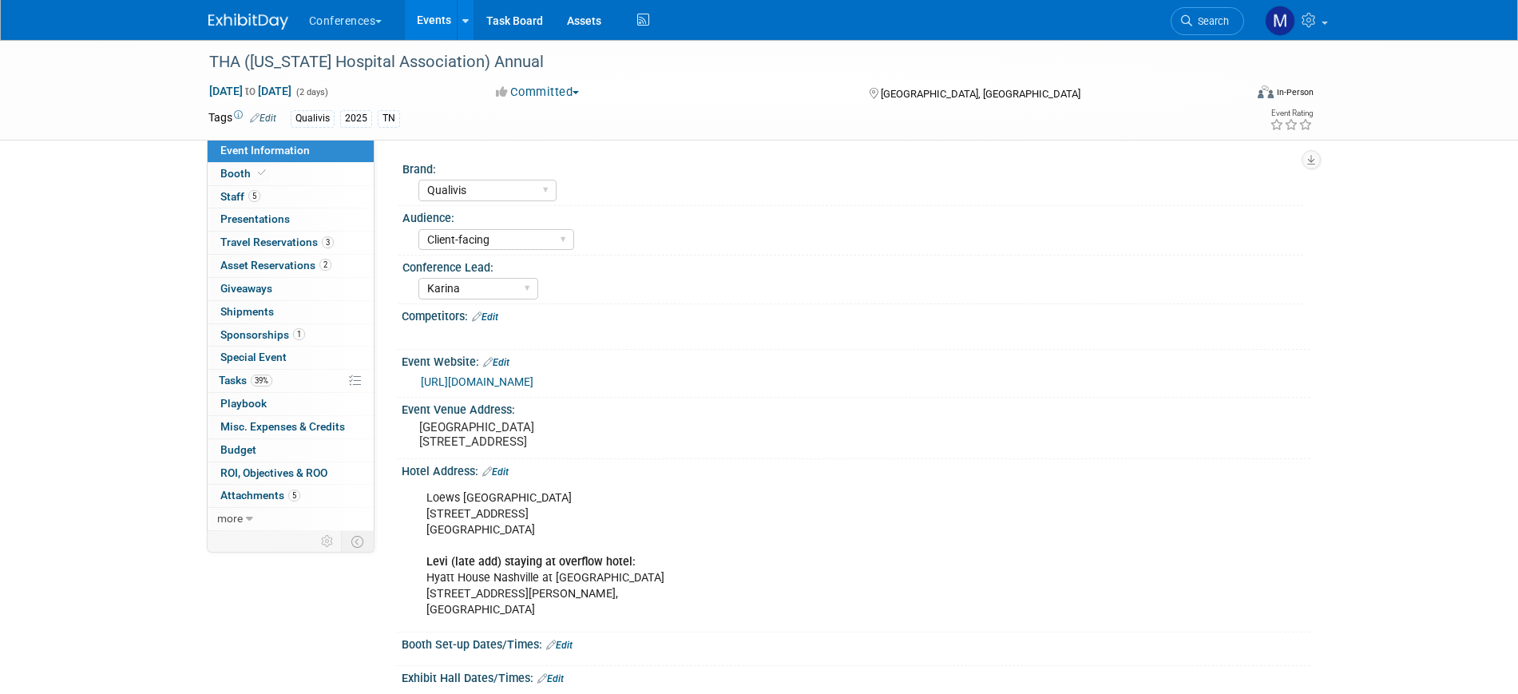
select select "Qualivis"
select select "Client-facing"
select select "Karina"
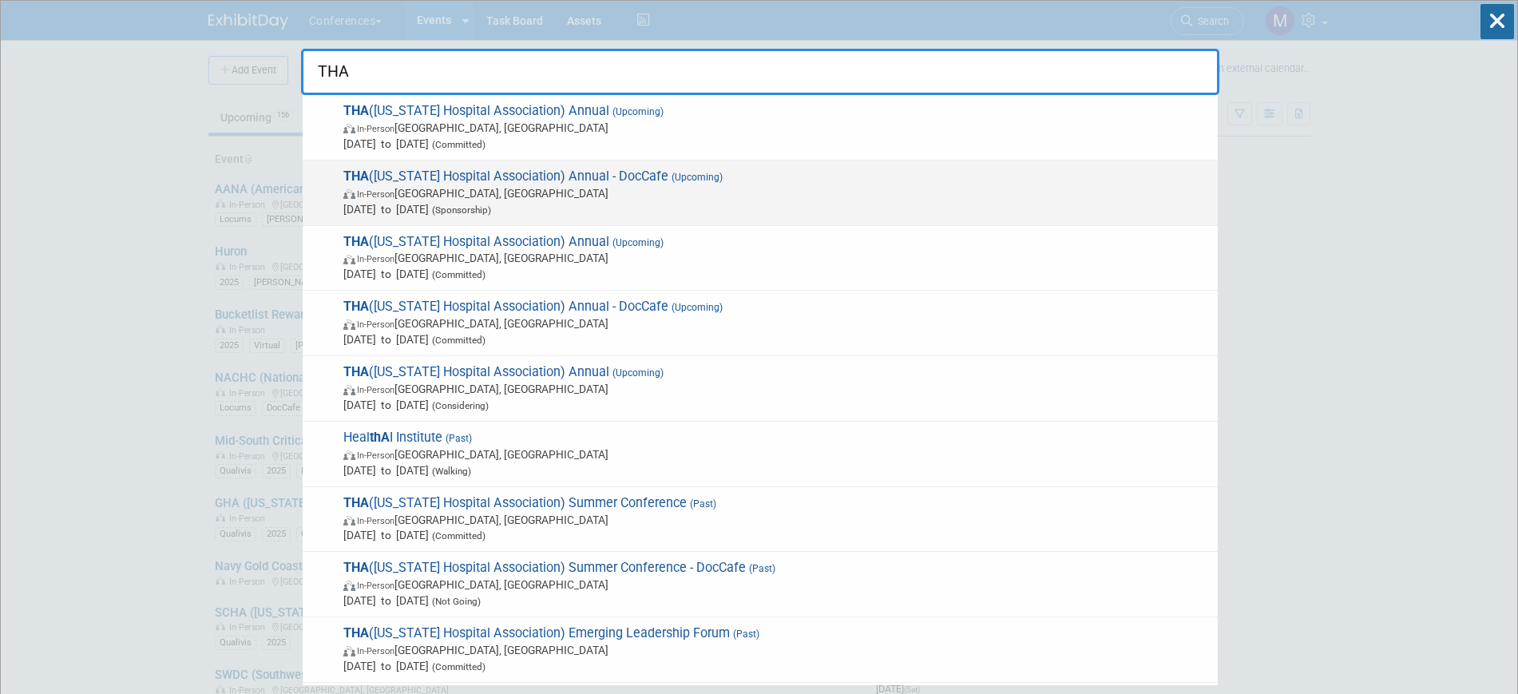
type input "THA"
click at [617, 186] on span "In-Person [GEOGRAPHIC_DATA], [GEOGRAPHIC_DATA]" at bounding box center [776, 193] width 867 height 16
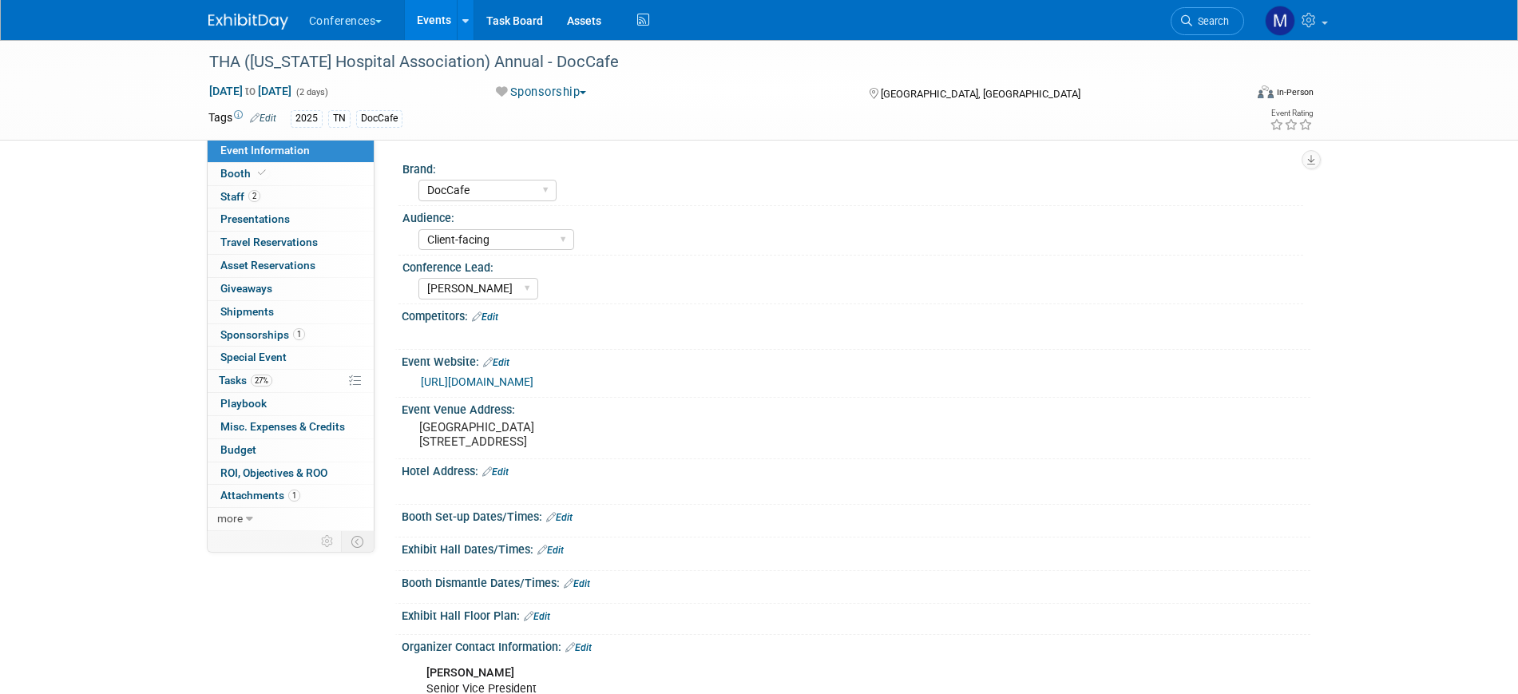
select select "DocCafe"
select select "Client-facing"
select select "Marygrace"
click at [259, 177] on icon at bounding box center [262, 173] width 8 height 9
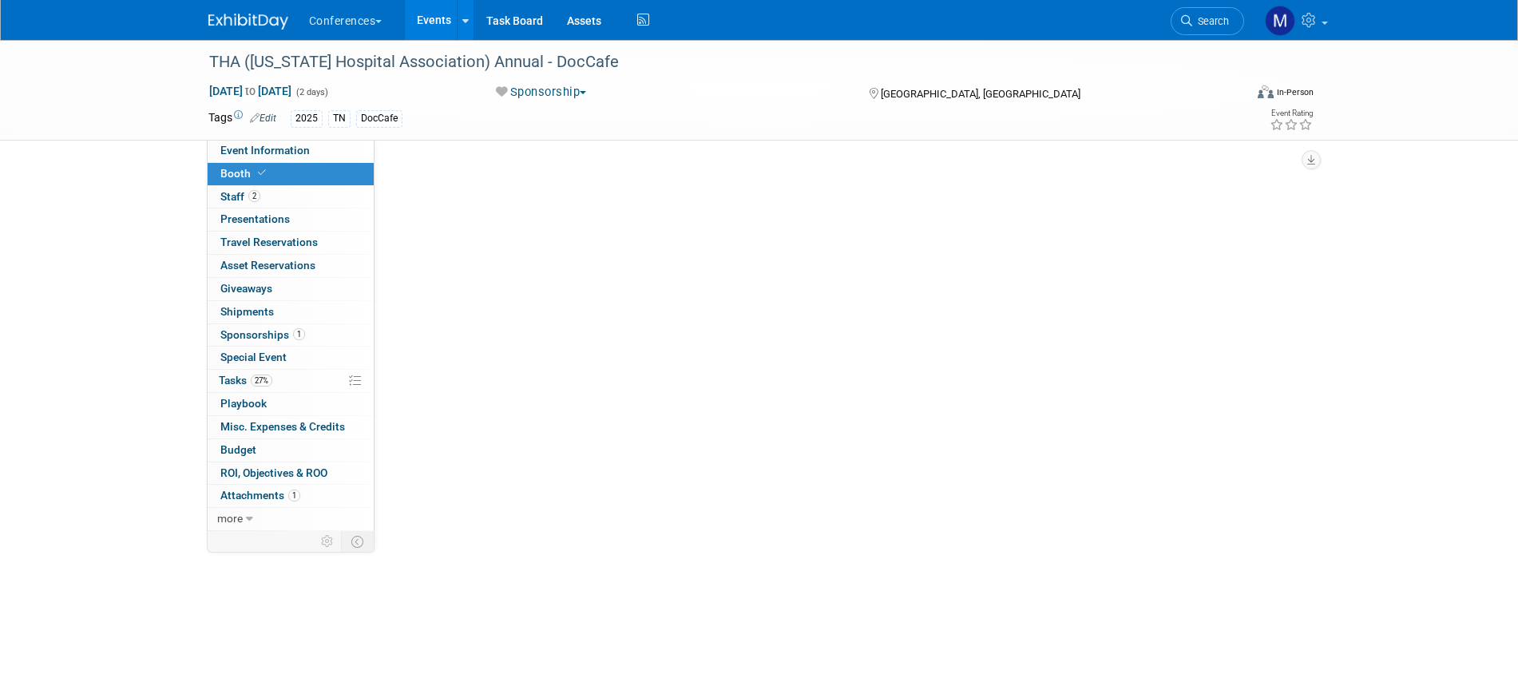
select select "6' tabletop"
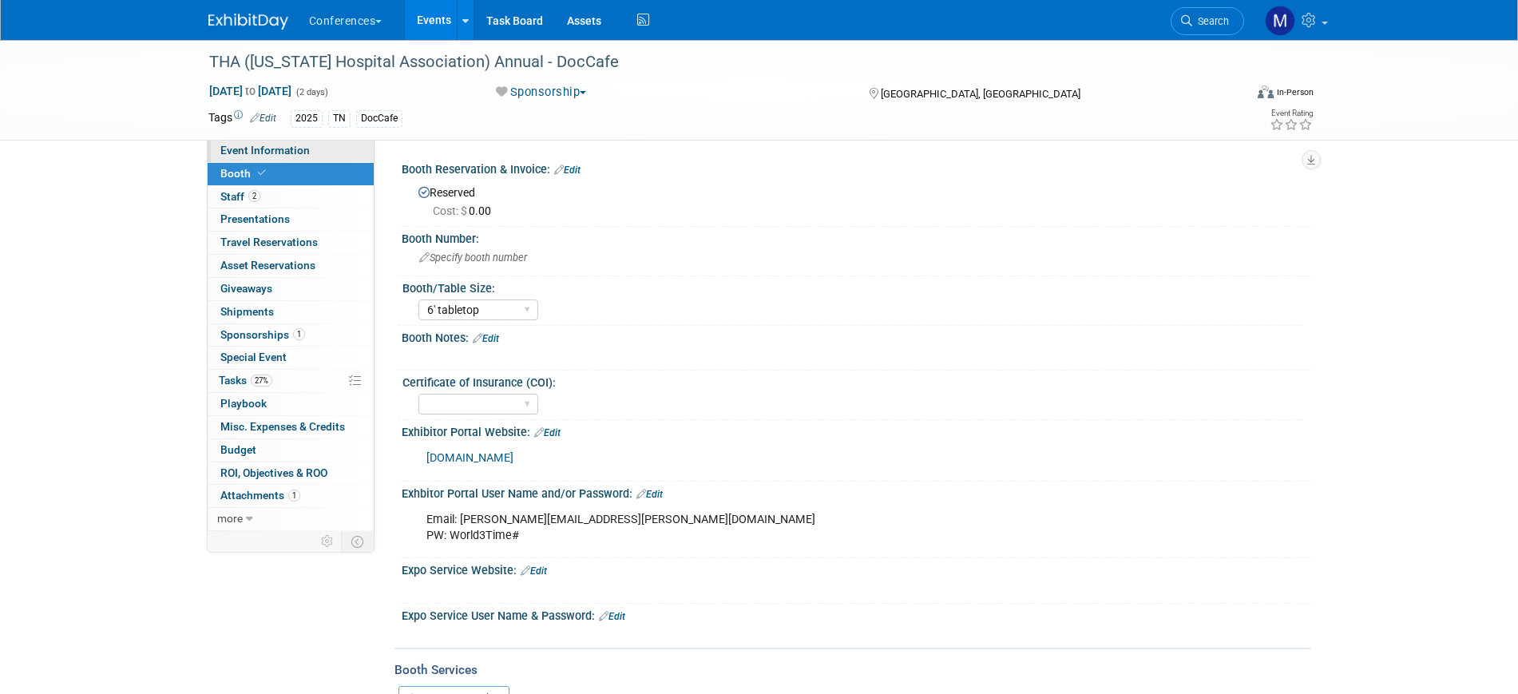
click at [288, 149] on span "Event Information" at bounding box center [264, 150] width 89 height 13
select select "DocCafe"
select select "Client-facing"
select select "[PERSON_NAME]"
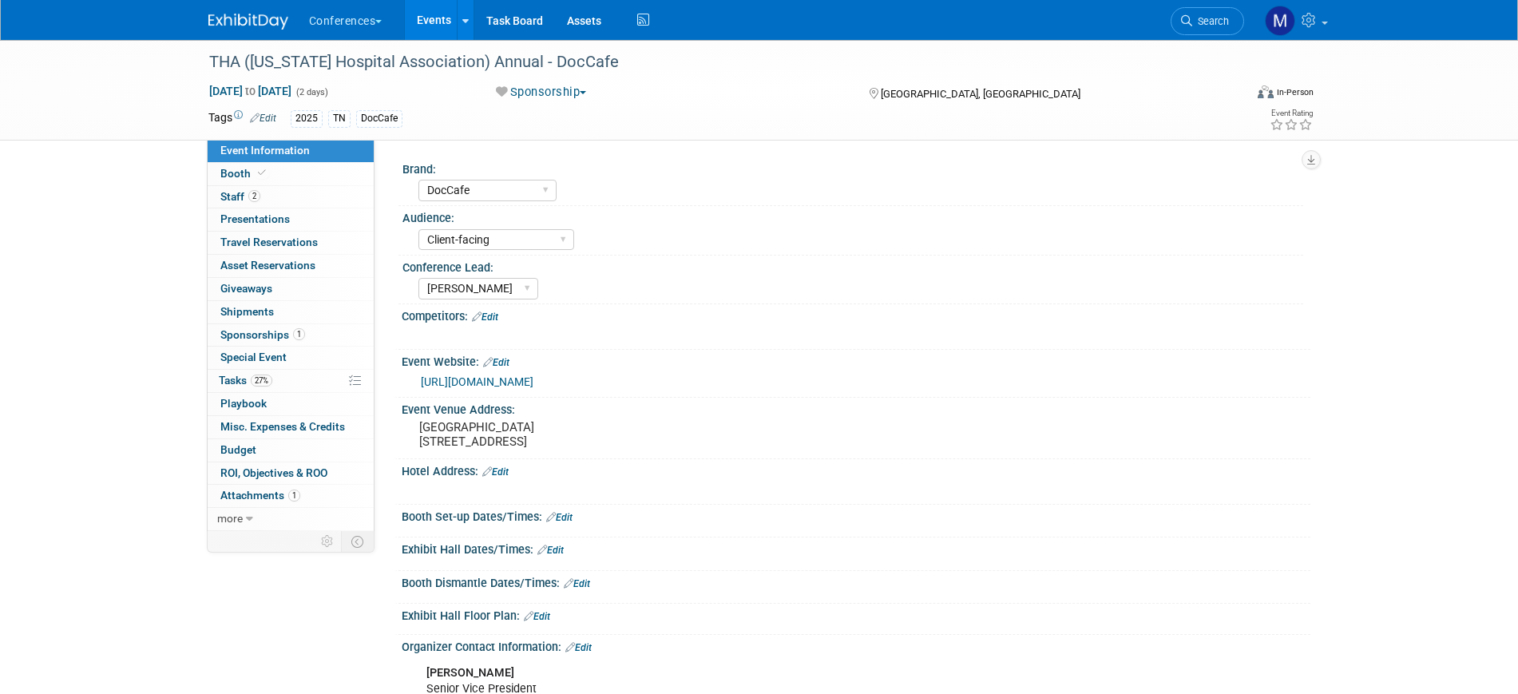
click at [286, 339] on span "Sponsorships 1" at bounding box center [262, 334] width 85 height 13
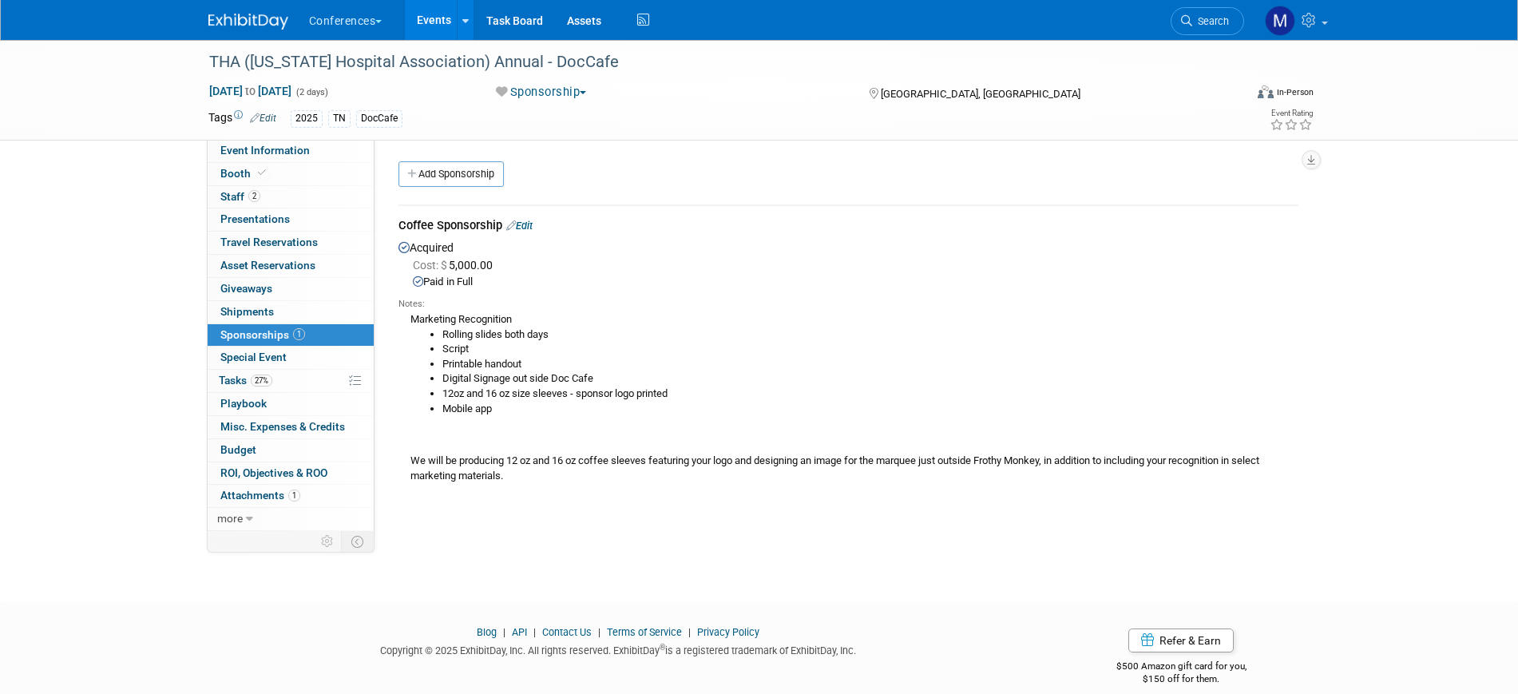
drag, startPoint x: 399, startPoint y: 226, endPoint x: 502, endPoint y: 229, distance: 103.9
click at [502, 229] on div "Coffee Sponsorship Edit" at bounding box center [849, 227] width 900 height 20
copy div "Coffee Sponsorship"
click at [101, 238] on div "THA (Tennessee Hospital Association) Annual - DocCafe Sep 18, 2025 to Sep 19, 2…" at bounding box center [759, 306] width 1518 height 533
click at [274, 382] on link "27% Tasks 27%" at bounding box center [291, 381] width 166 height 22
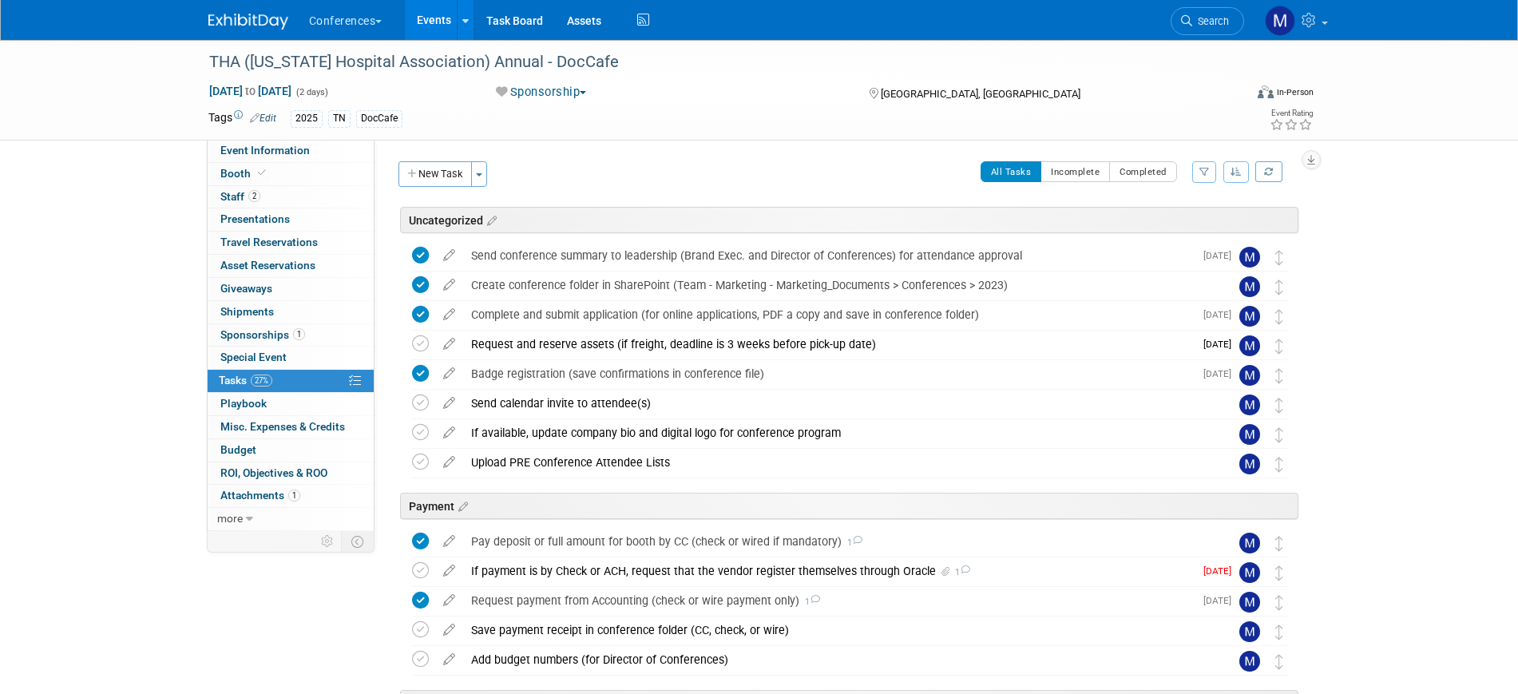
scroll to position [100, 0]
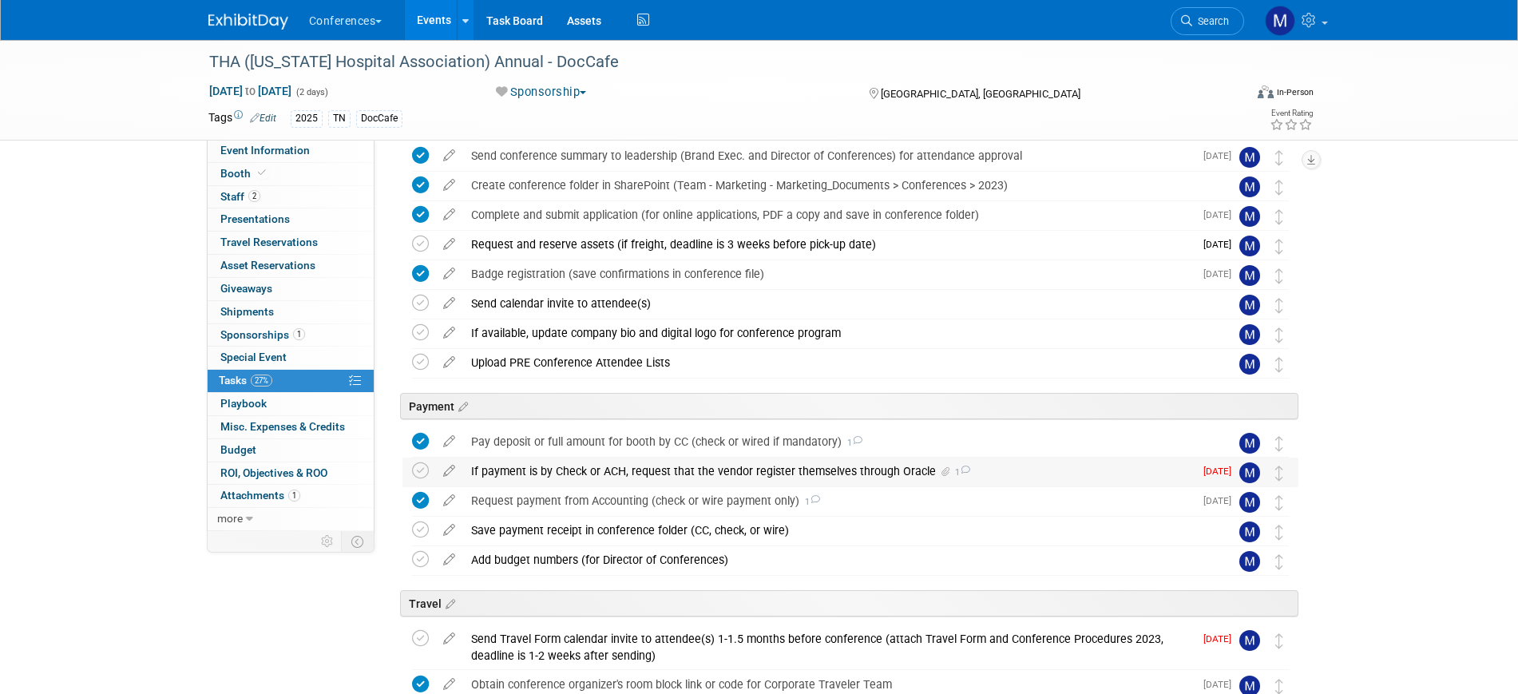
click at [626, 474] on div "If payment is by Check or ACH, request that the vendor register themselves thro…" at bounding box center [828, 471] width 731 height 27
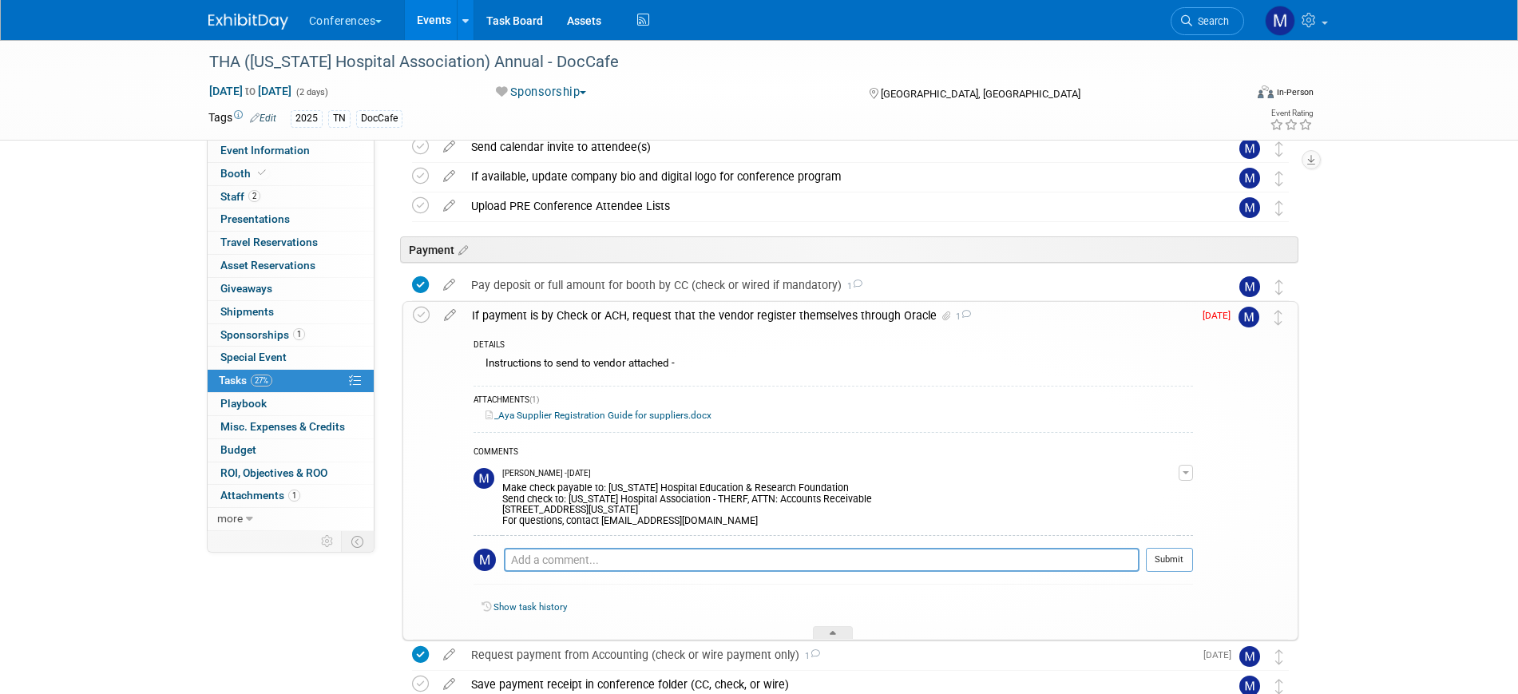
scroll to position [300, 0]
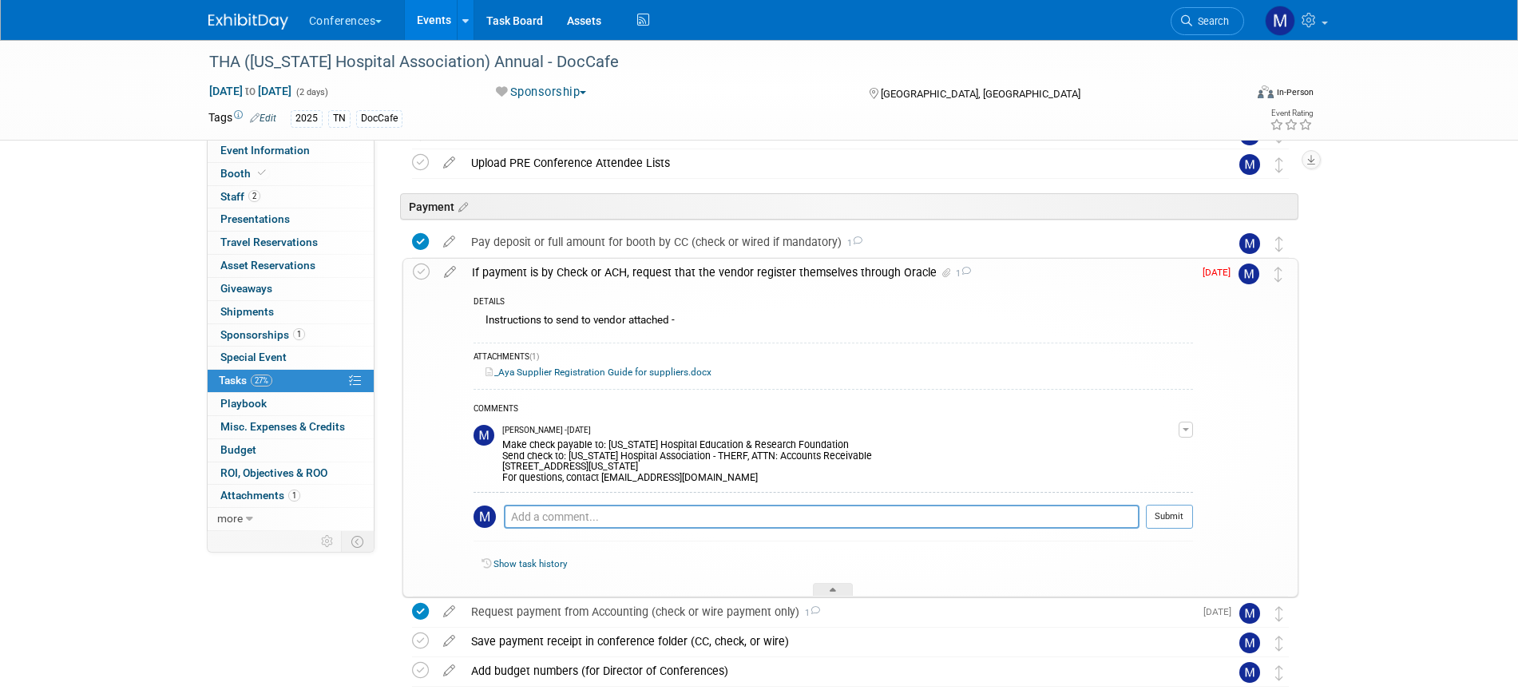
click at [661, 272] on div "If payment is by Check or ACH, request that the vendor register themselves thro…" at bounding box center [828, 272] width 729 height 27
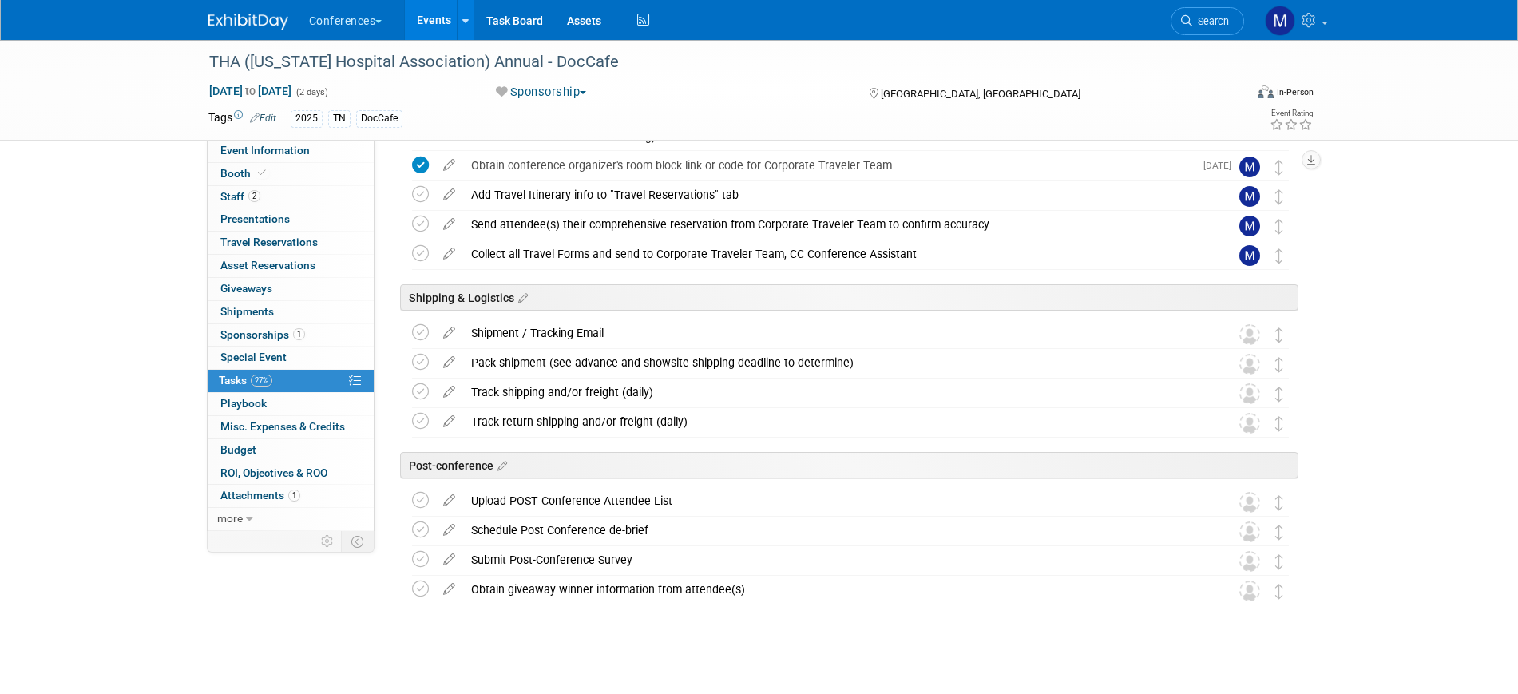
scroll to position [628, 0]
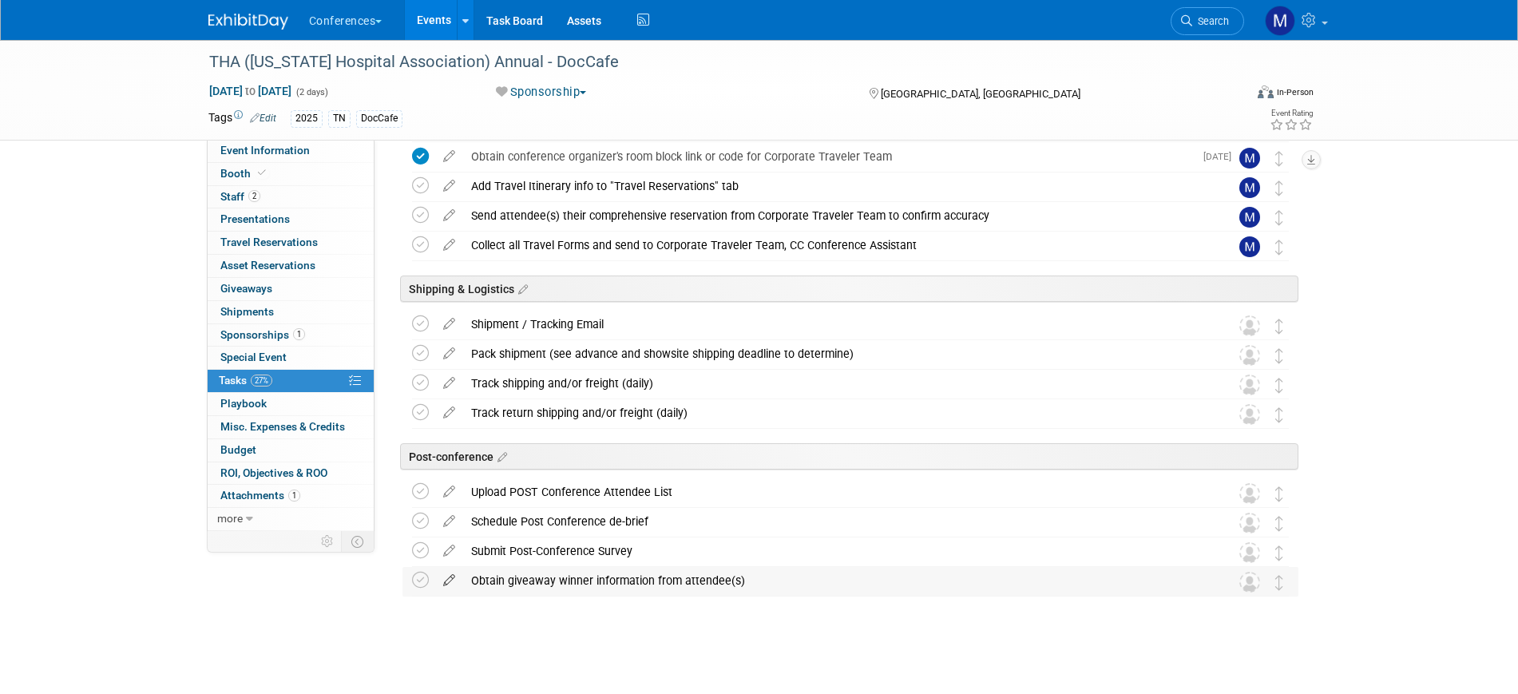
click at [447, 576] on icon at bounding box center [449, 577] width 28 height 20
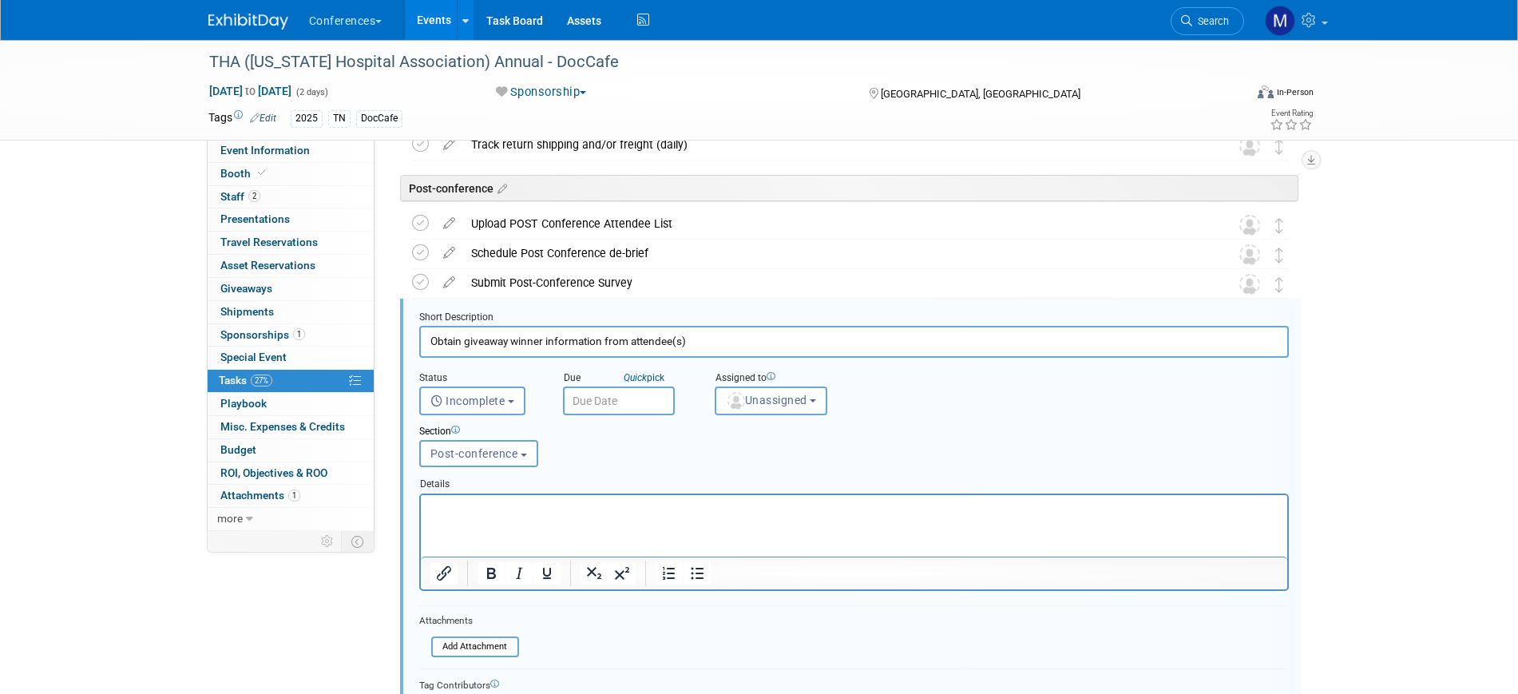
scroll to position [888, 0]
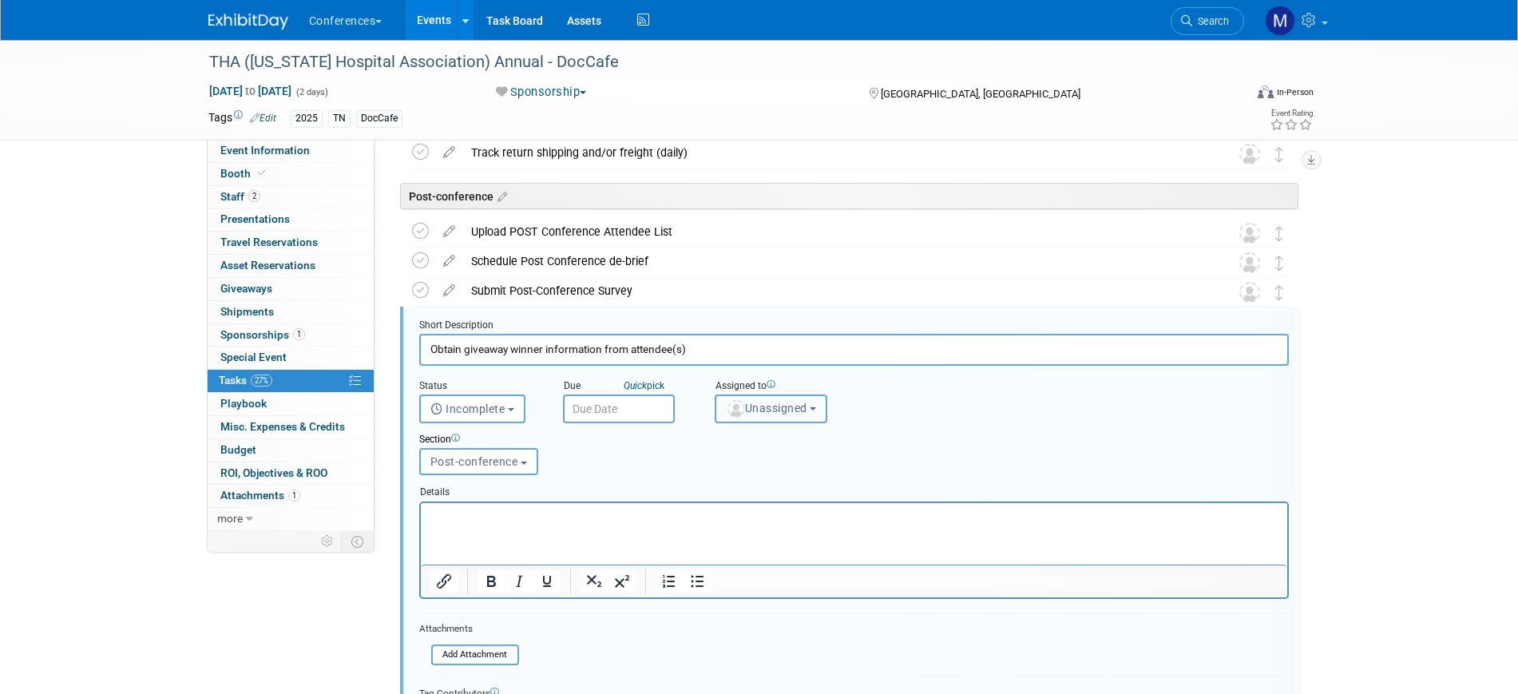
click at [779, 399] on button "Unassigned" at bounding box center [771, 409] width 113 height 29
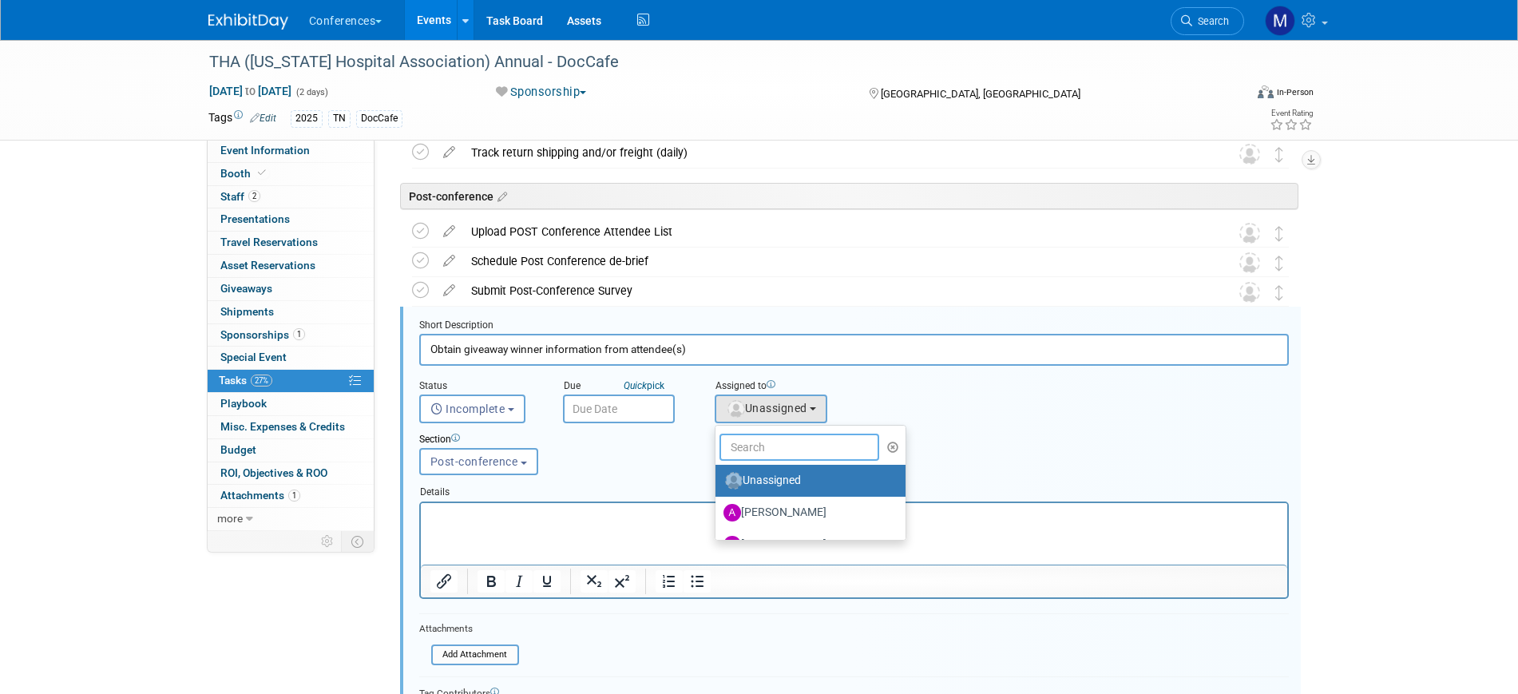
click at [764, 443] on input "text" at bounding box center [800, 447] width 160 height 27
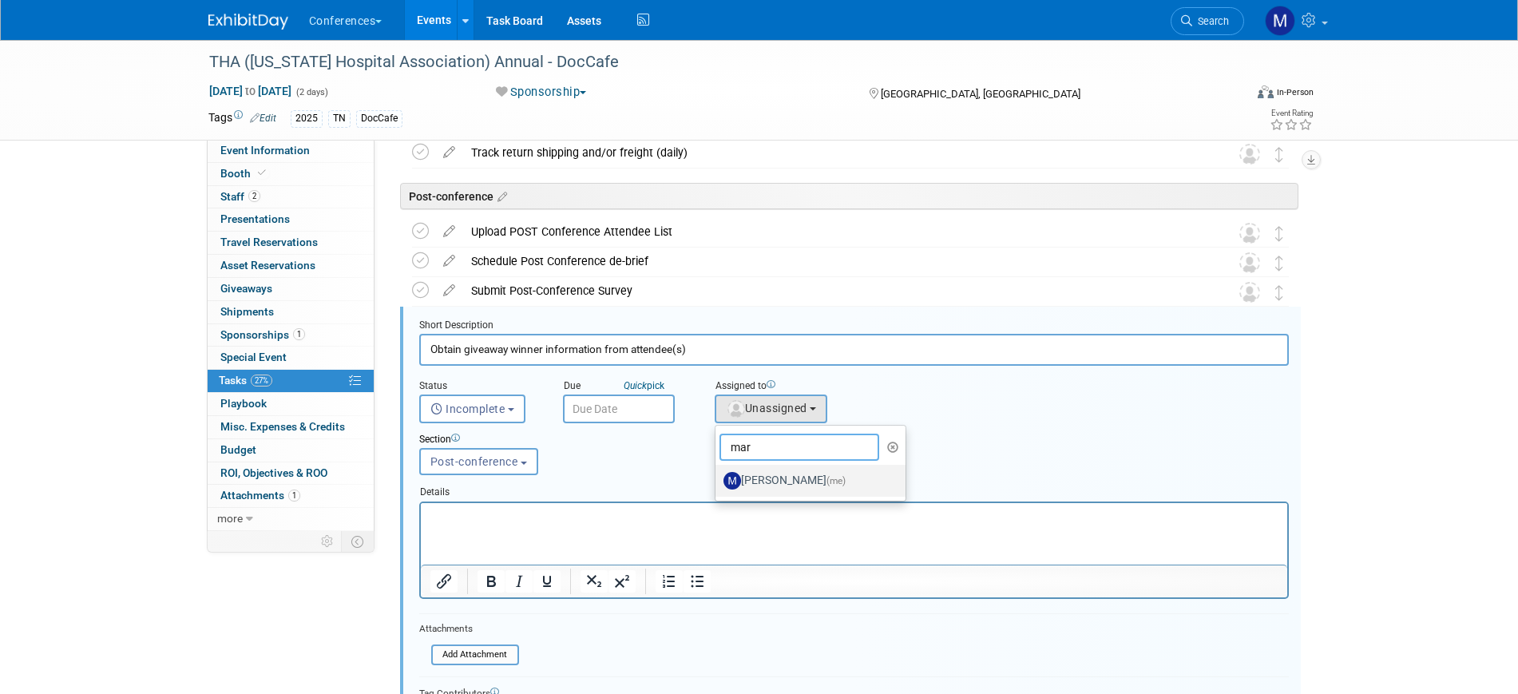
type input "mar"
click at [774, 471] on label "Marygrace LeGros (me)" at bounding box center [807, 481] width 167 height 26
click at [718, 474] on input "Marygrace LeGros (me)" at bounding box center [713, 479] width 10 height 10
select select "44aca64b-5a90-4919-a819-d2f91ad54103"
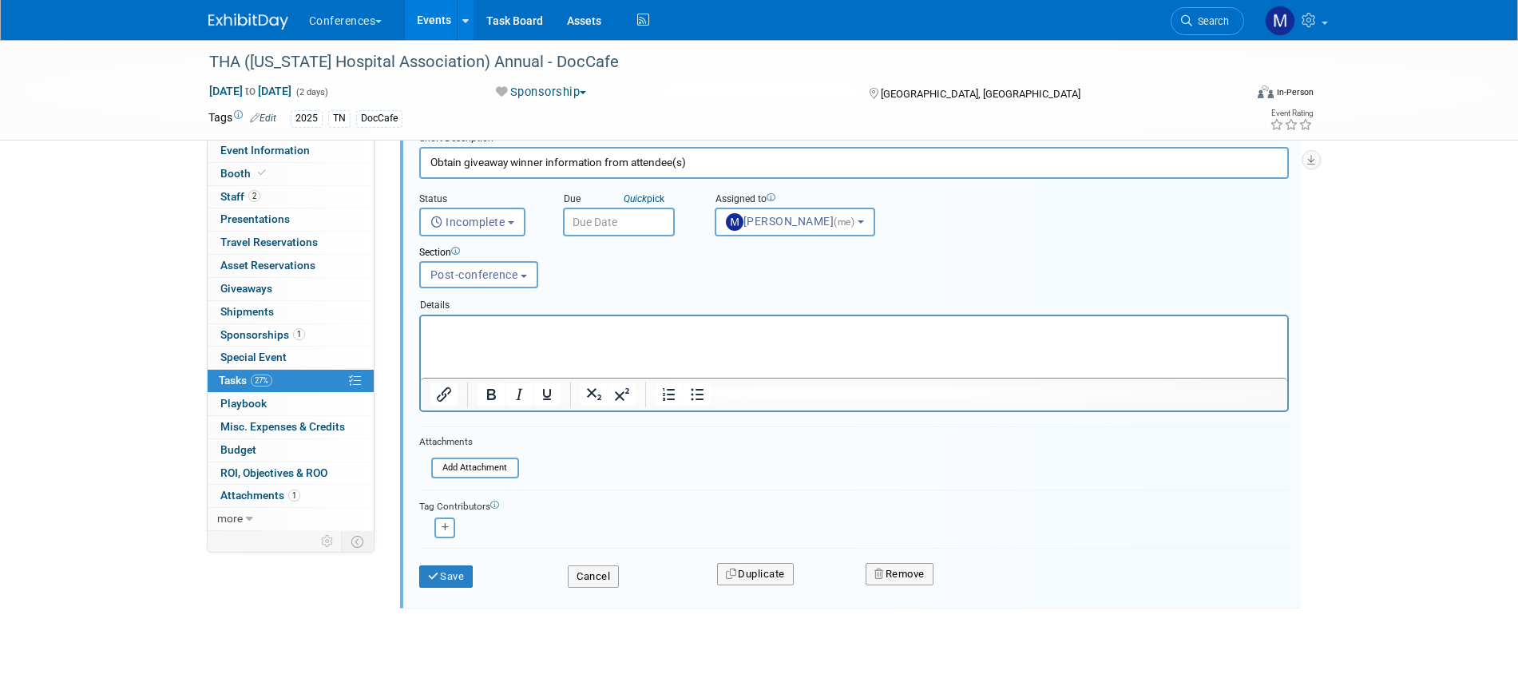
scroll to position [1088, 0]
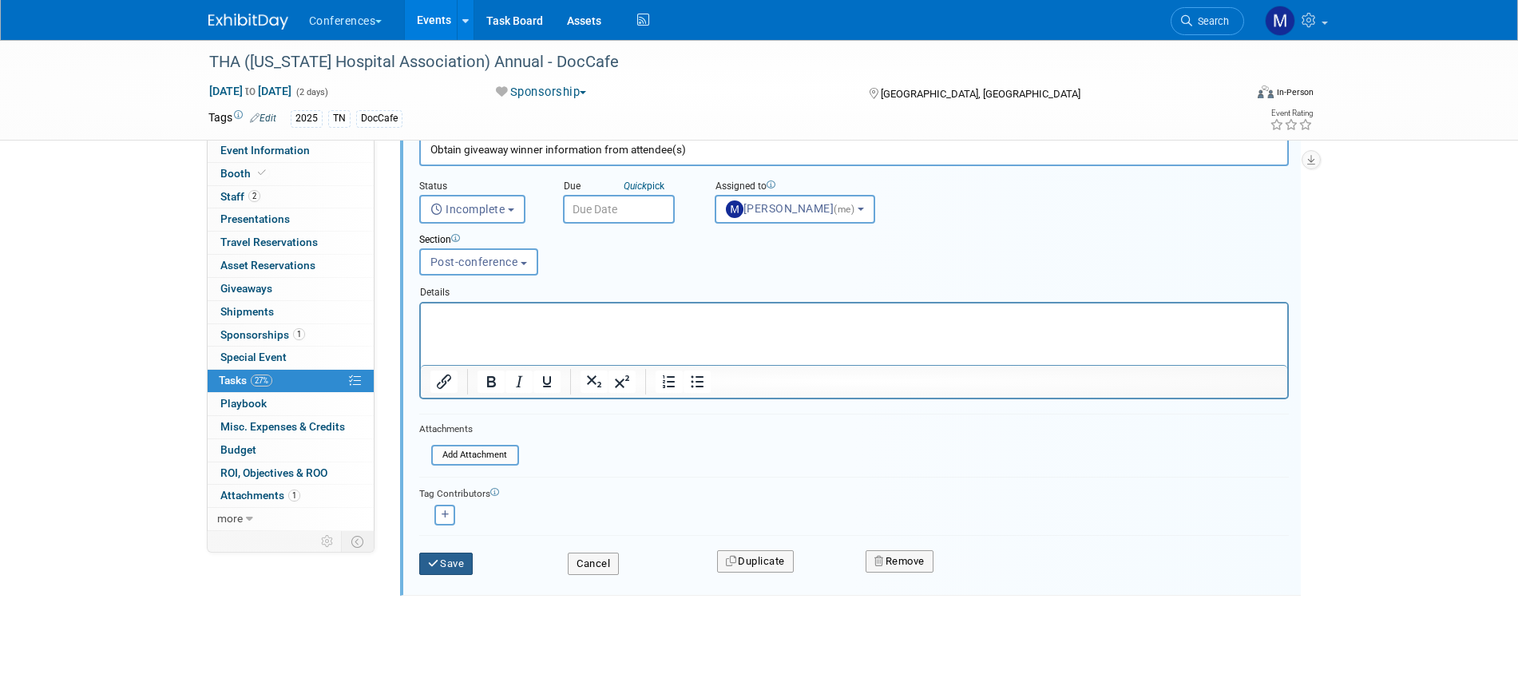
click at [459, 566] on button "Save" at bounding box center [446, 564] width 54 height 22
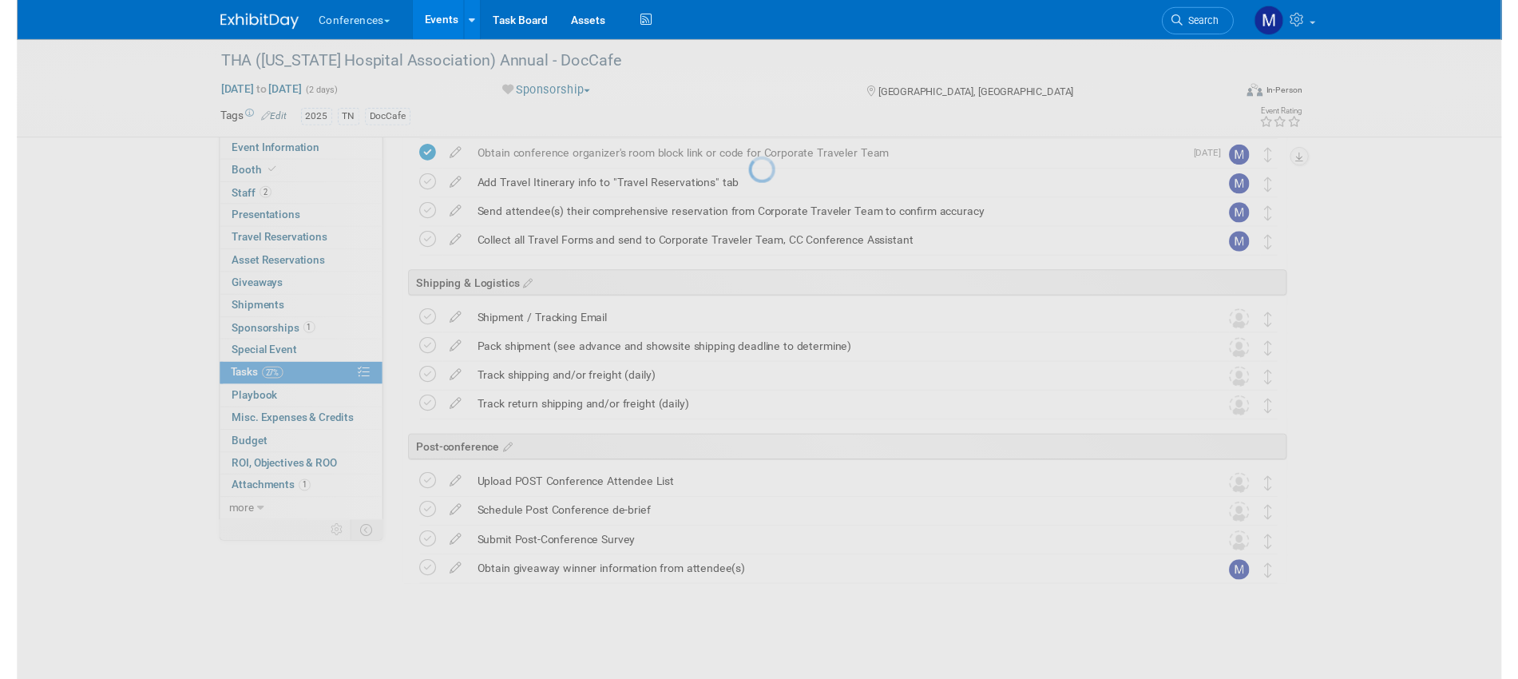
scroll to position [628, 0]
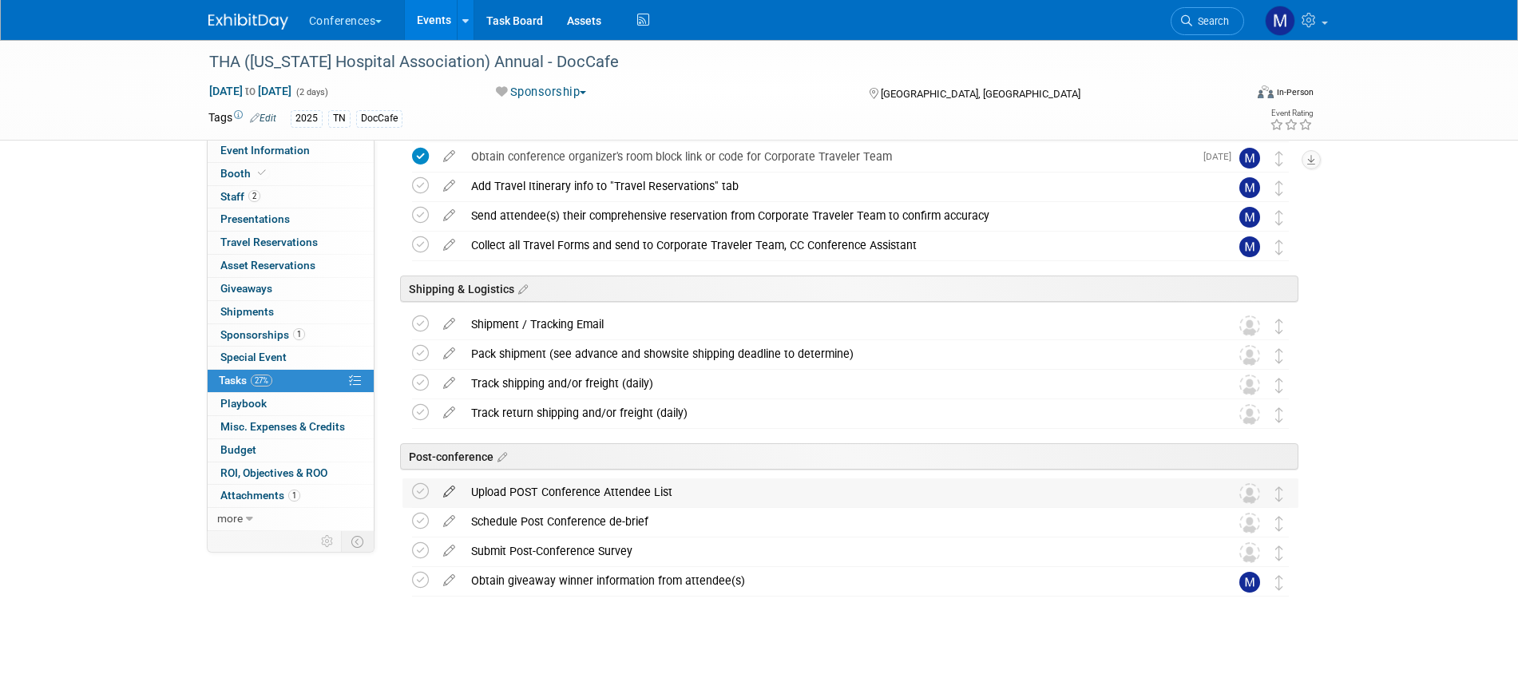
click at [442, 489] on icon at bounding box center [449, 488] width 28 height 20
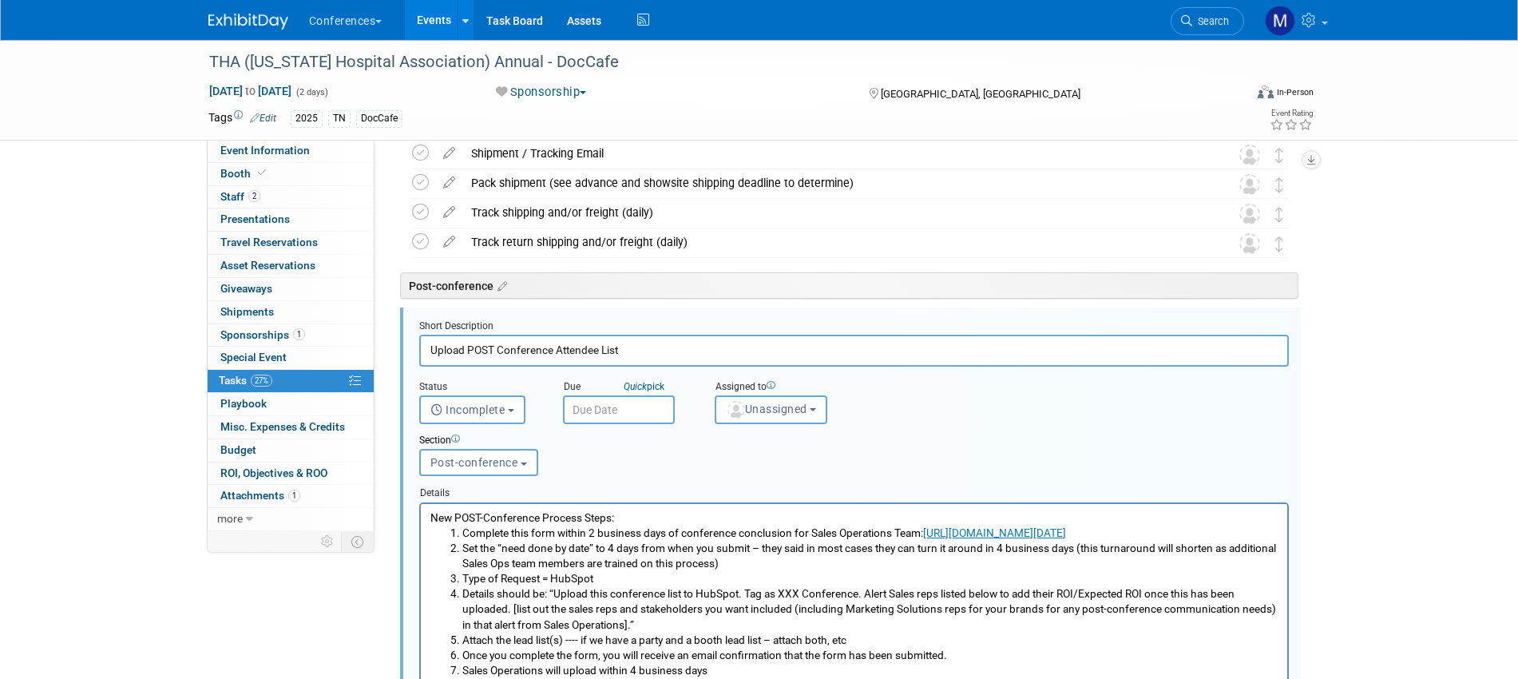
scroll to position [872, 0]
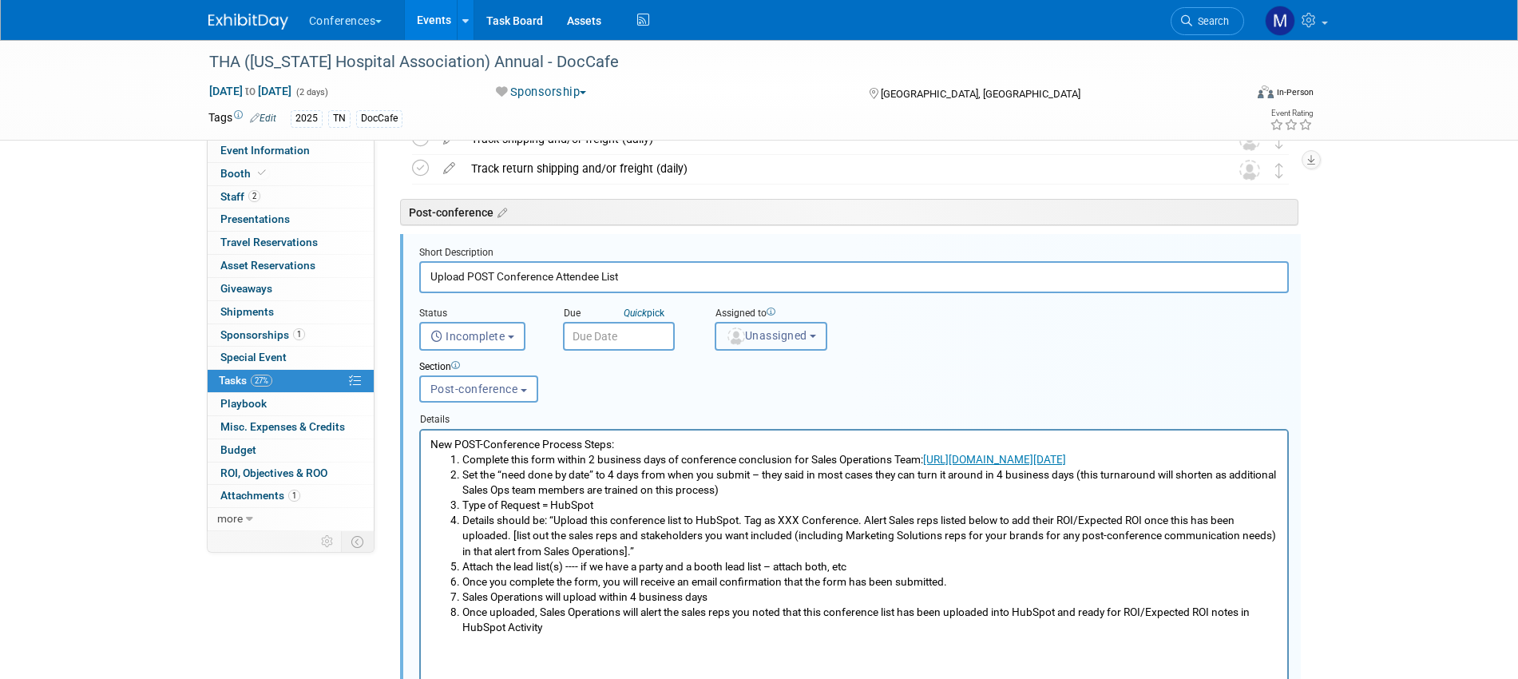
click at [771, 335] on span "Unassigned" at bounding box center [766, 335] width 81 height 13
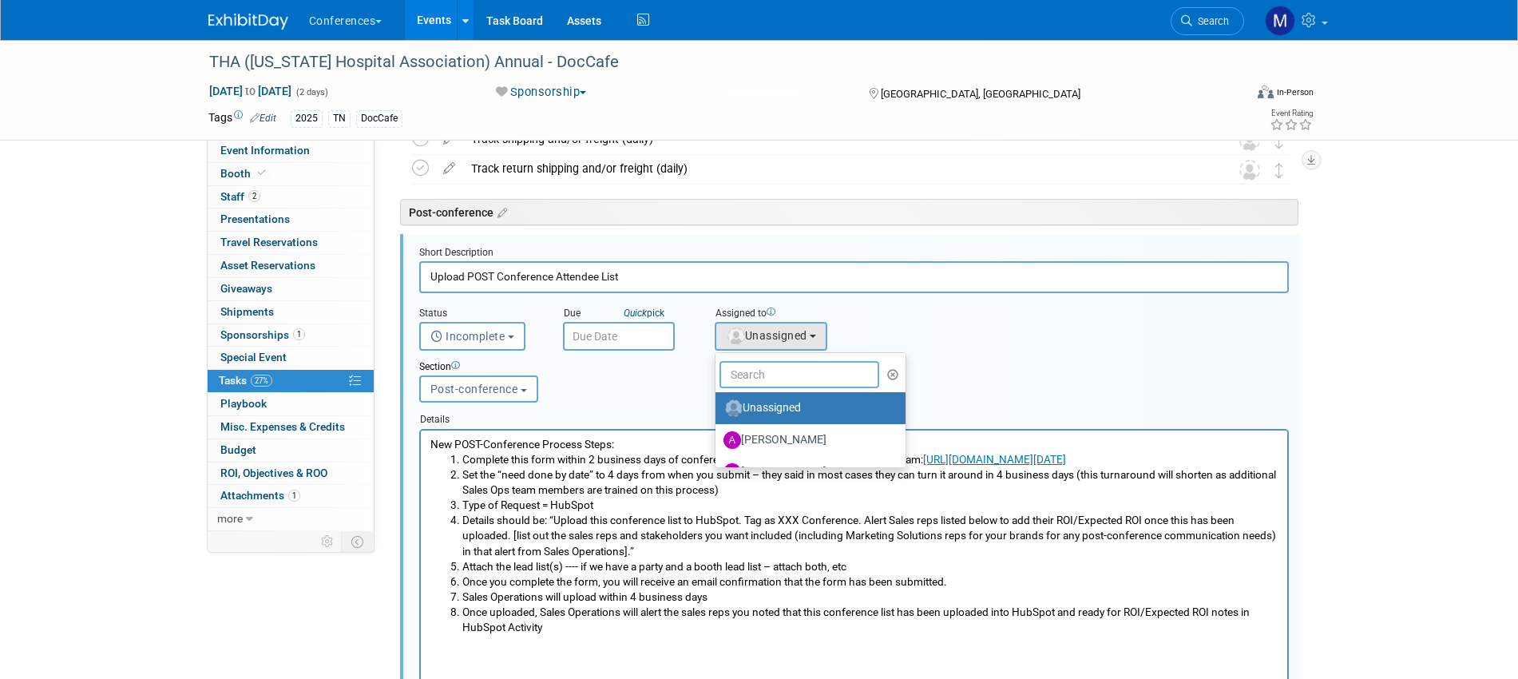
click at [768, 379] on input "text" at bounding box center [800, 374] width 160 height 27
type input "mar"
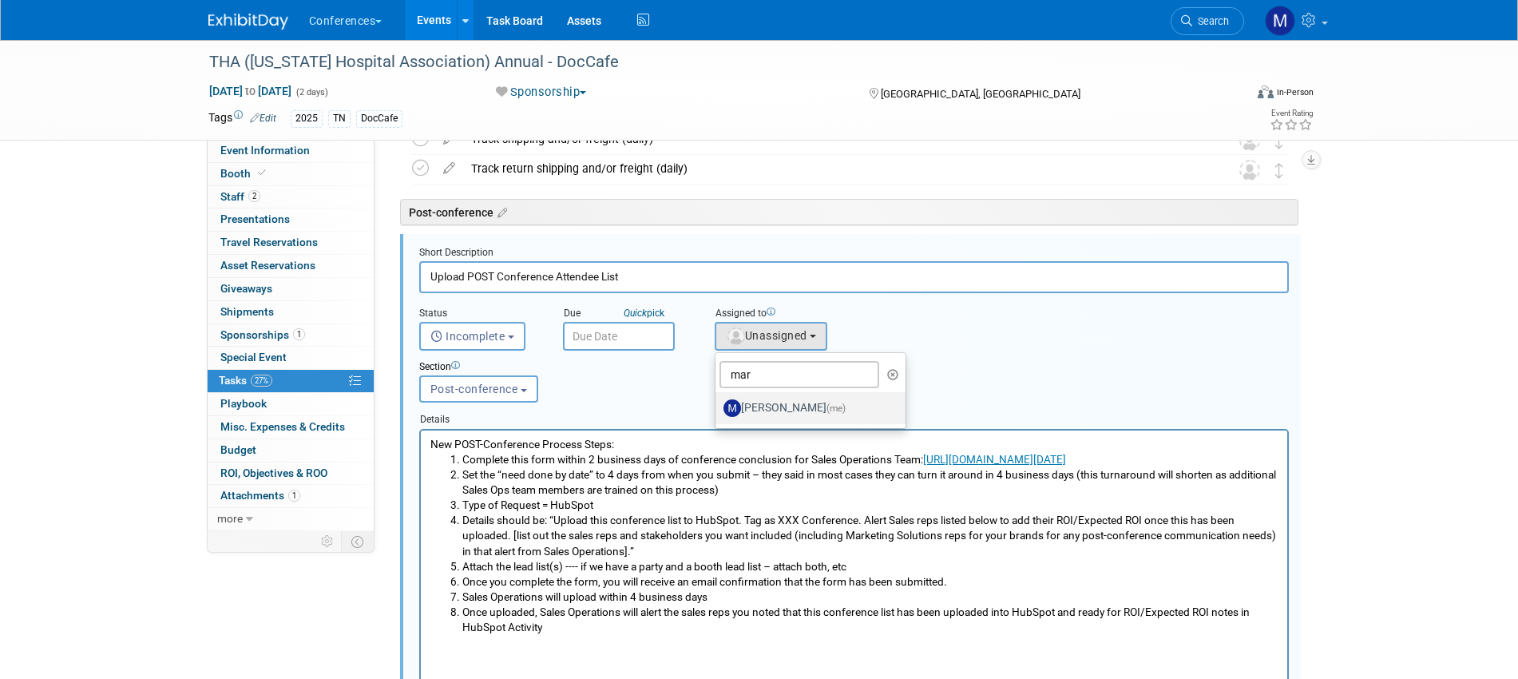
click at [769, 399] on label "Marygrace LeGros (me)" at bounding box center [807, 408] width 167 height 26
click at [718, 401] on input "Marygrace LeGros (me)" at bounding box center [713, 406] width 10 height 10
select select "44aca64b-5a90-4919-a819-d2f91ad54103"
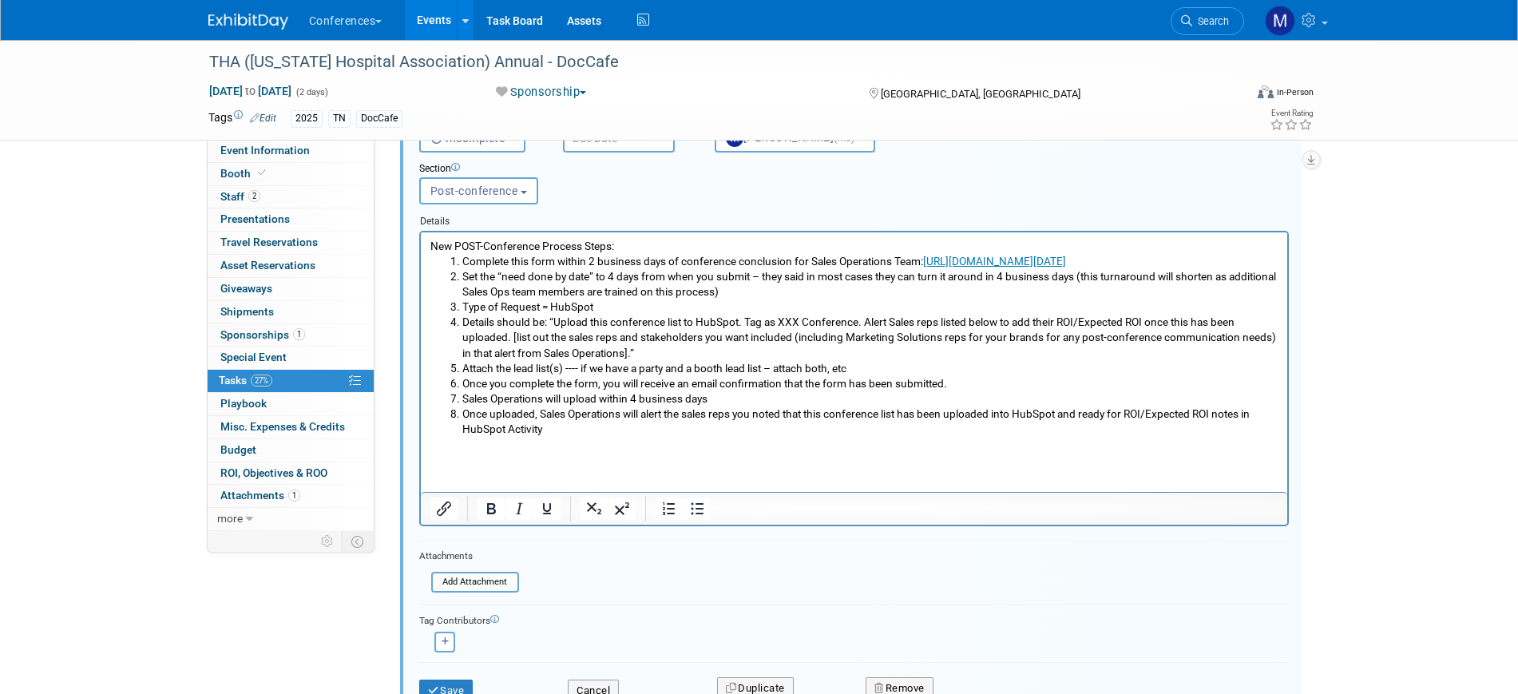
scroll to position [1072, 0]
click at [446, 678] on button "Save" at bounding box center [446, 689] width 54 height 22
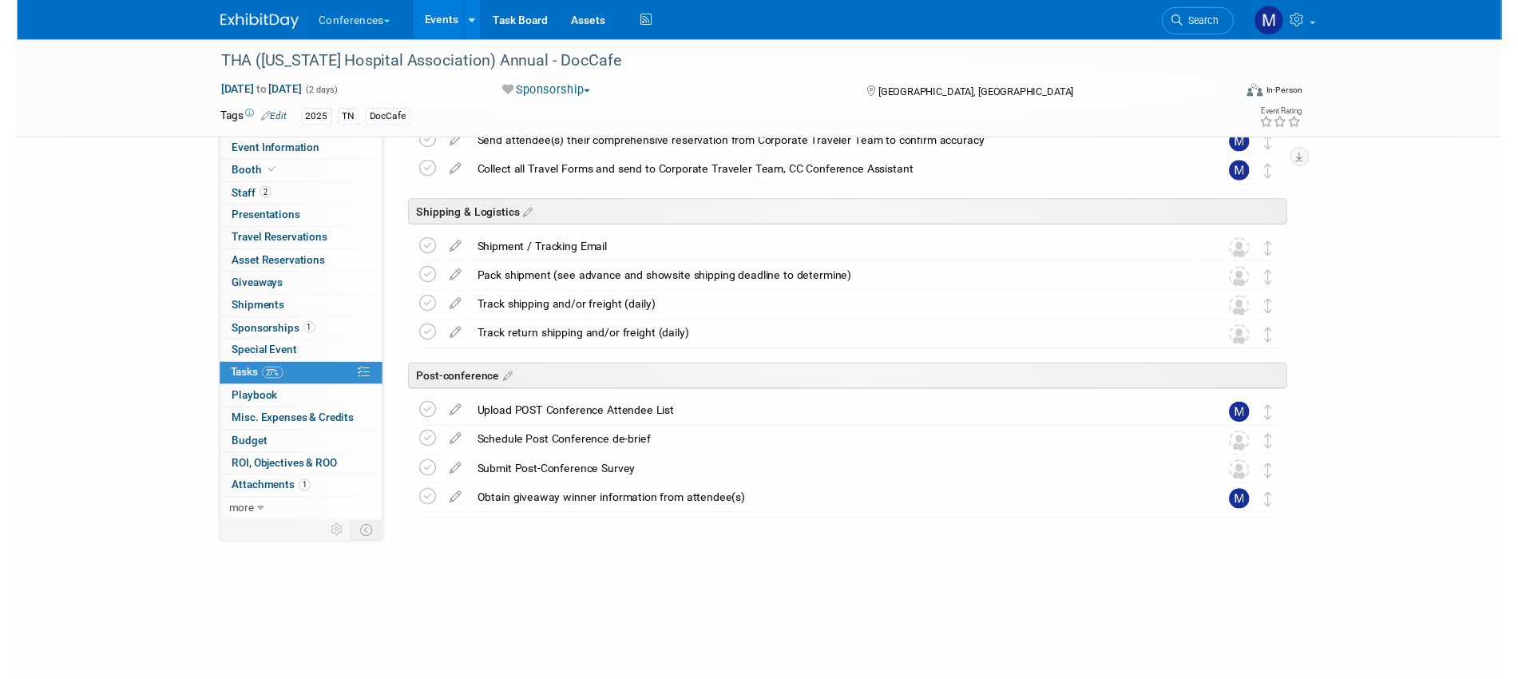
scroll to position [628, 0]
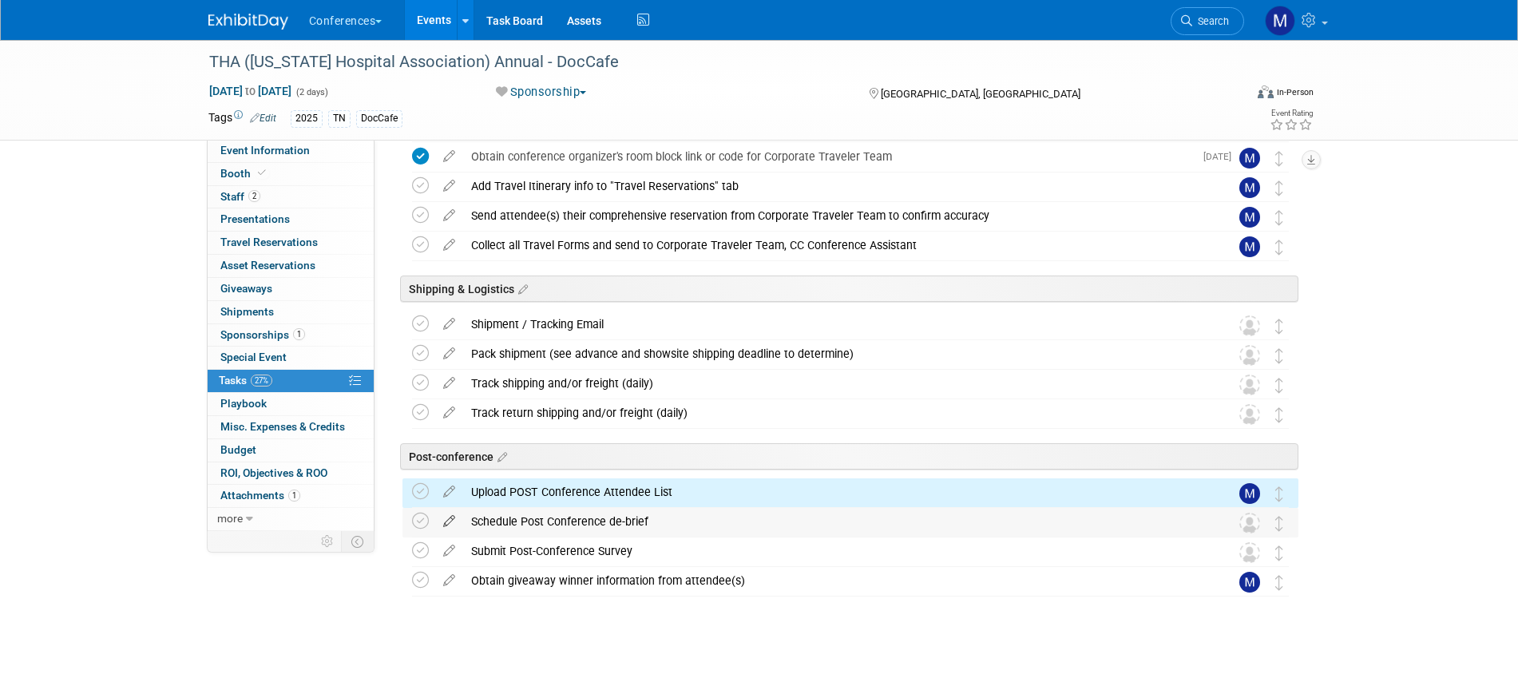
click at [455, 518] on icon at bounding box center [449, 518] width 28 height 20
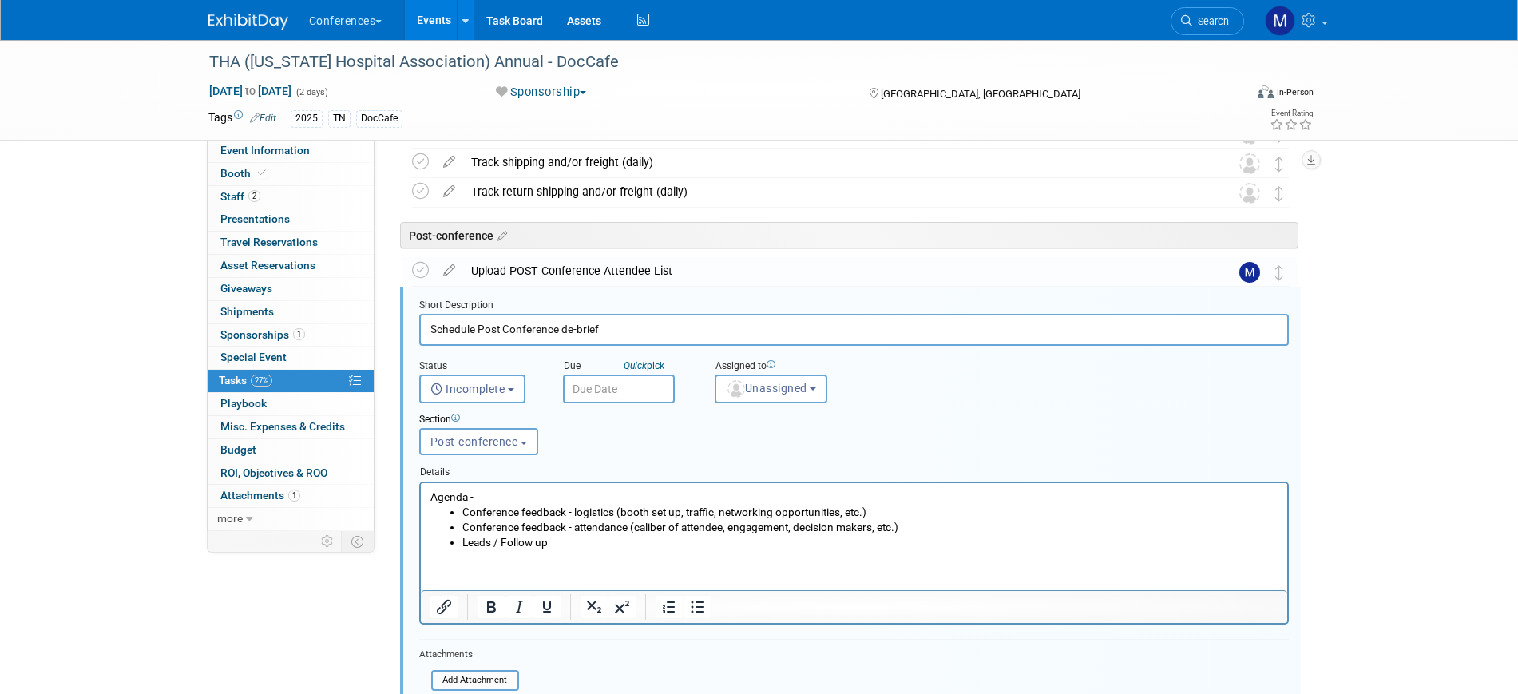
scroll to position [902, 0]
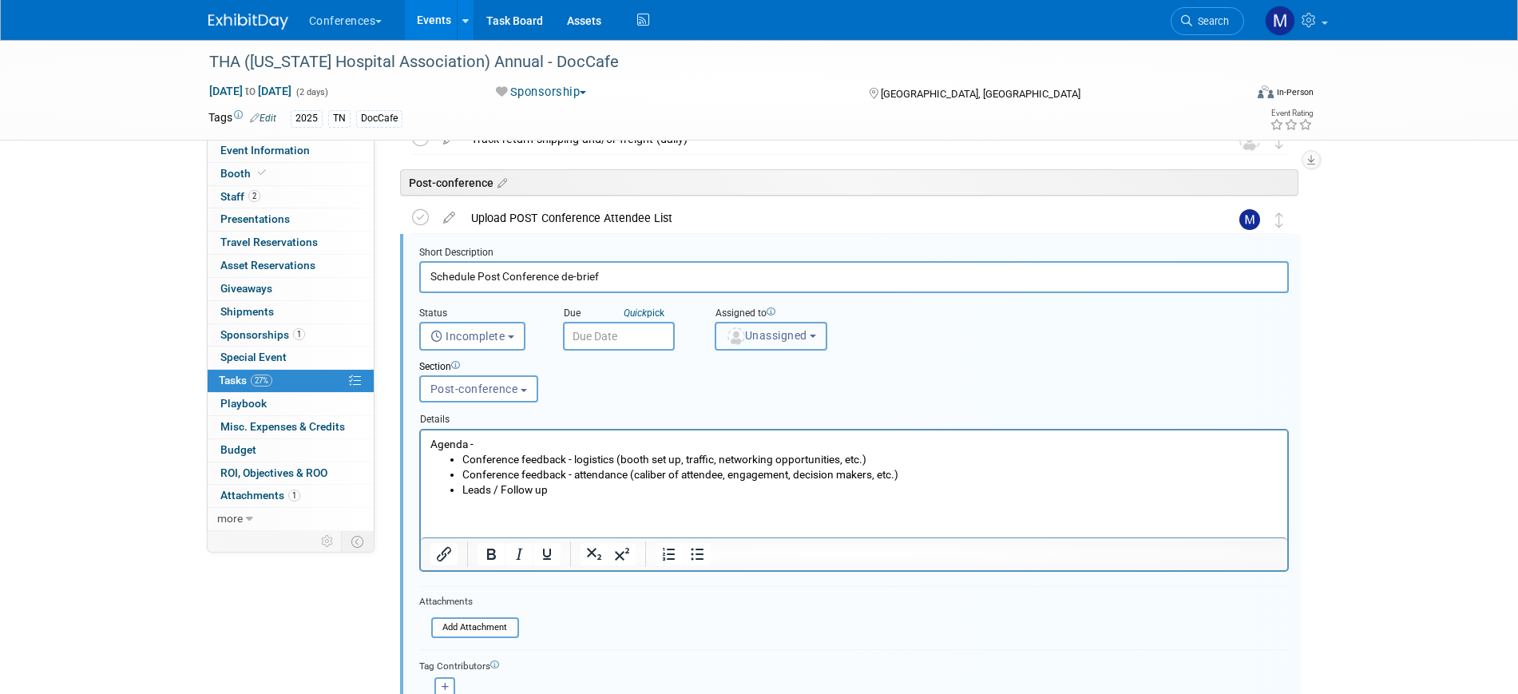
click at [766, 335] on span "Unassigned" at bounding box center [766, 335] width 81 height 13
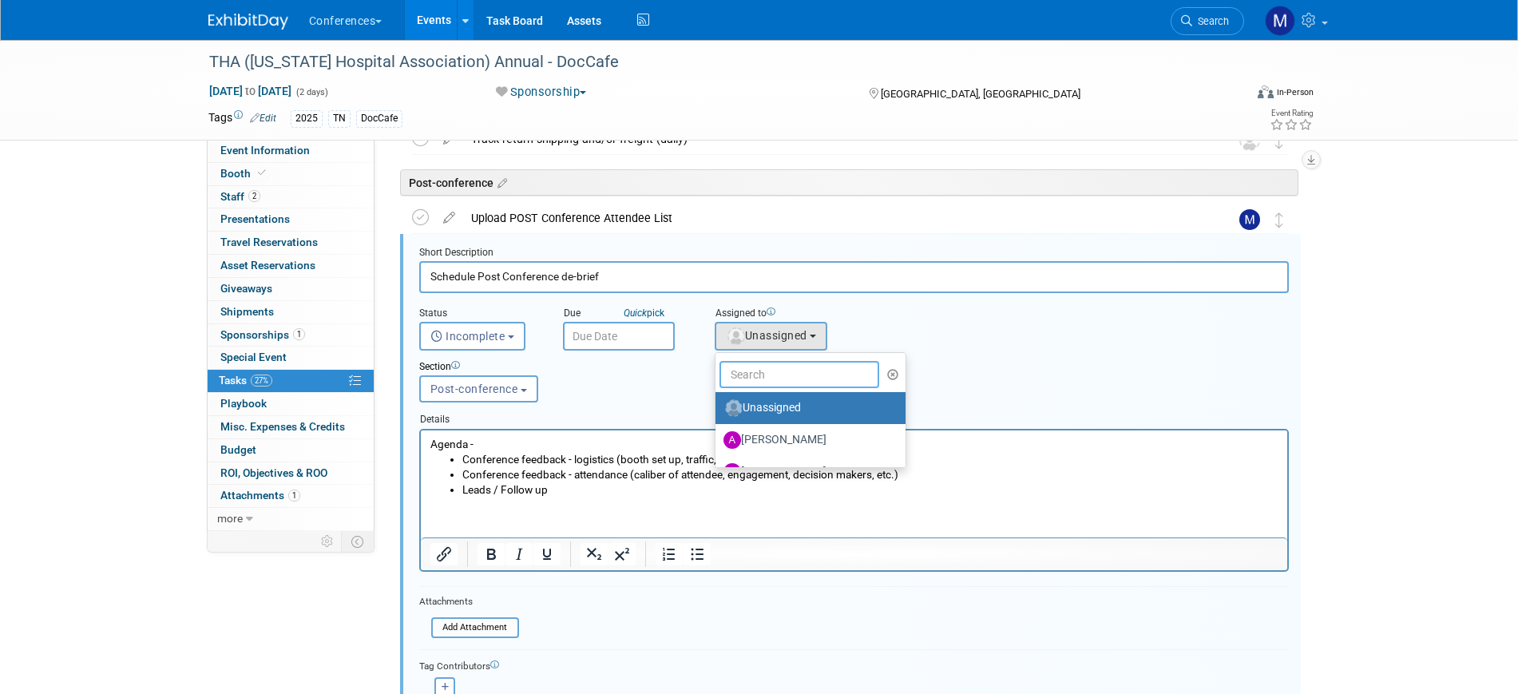
click at [774, 375] on input "text" at bounding box center [800, 374] width 160 height 27
type input "mar"
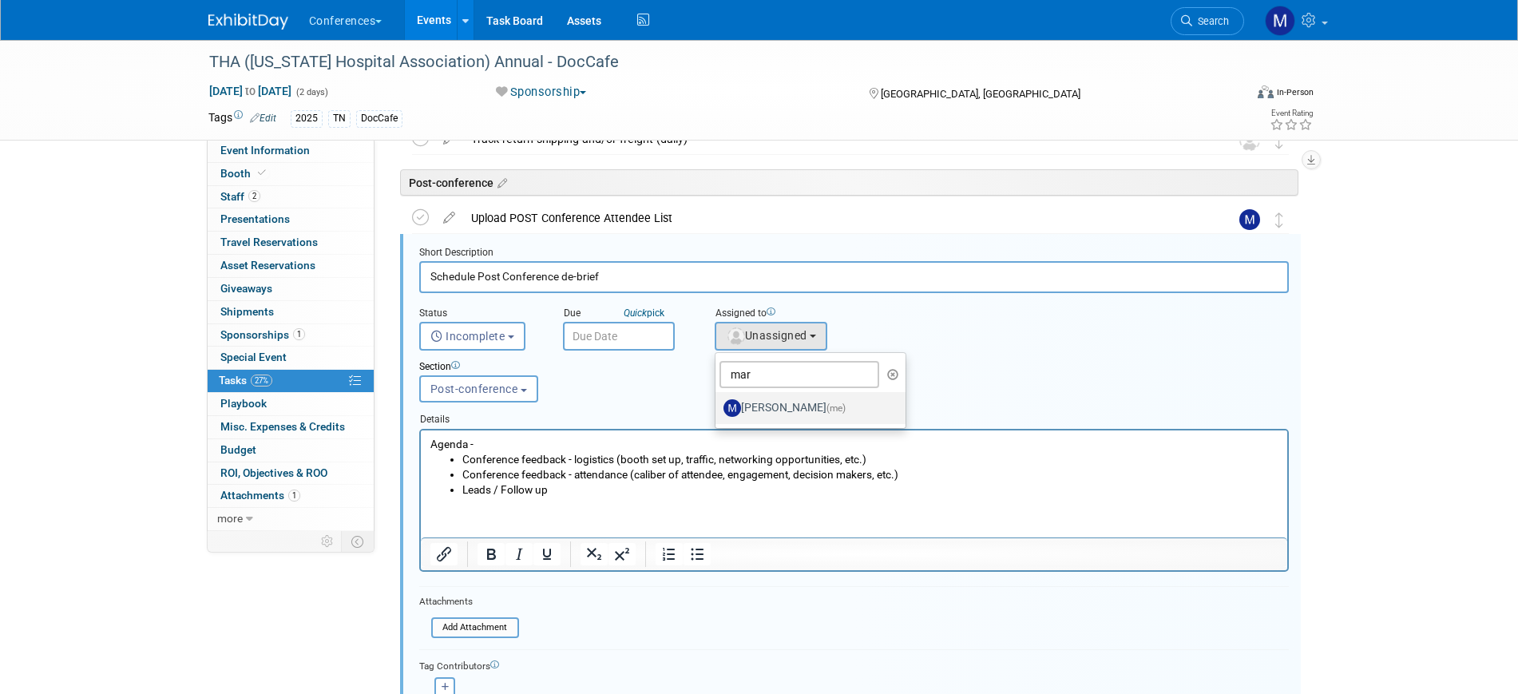
click at [802, 408] on label "Marygrace LeGros (me)" at bounding box center [807, 408] width 167 height 26
click at [718, 408] on input "Marygrace LeGros (me)" at bounding box center [713, 406] width 10 height 10
select select "44aca64b-5a90-4919-a819-d2f91ad54103"
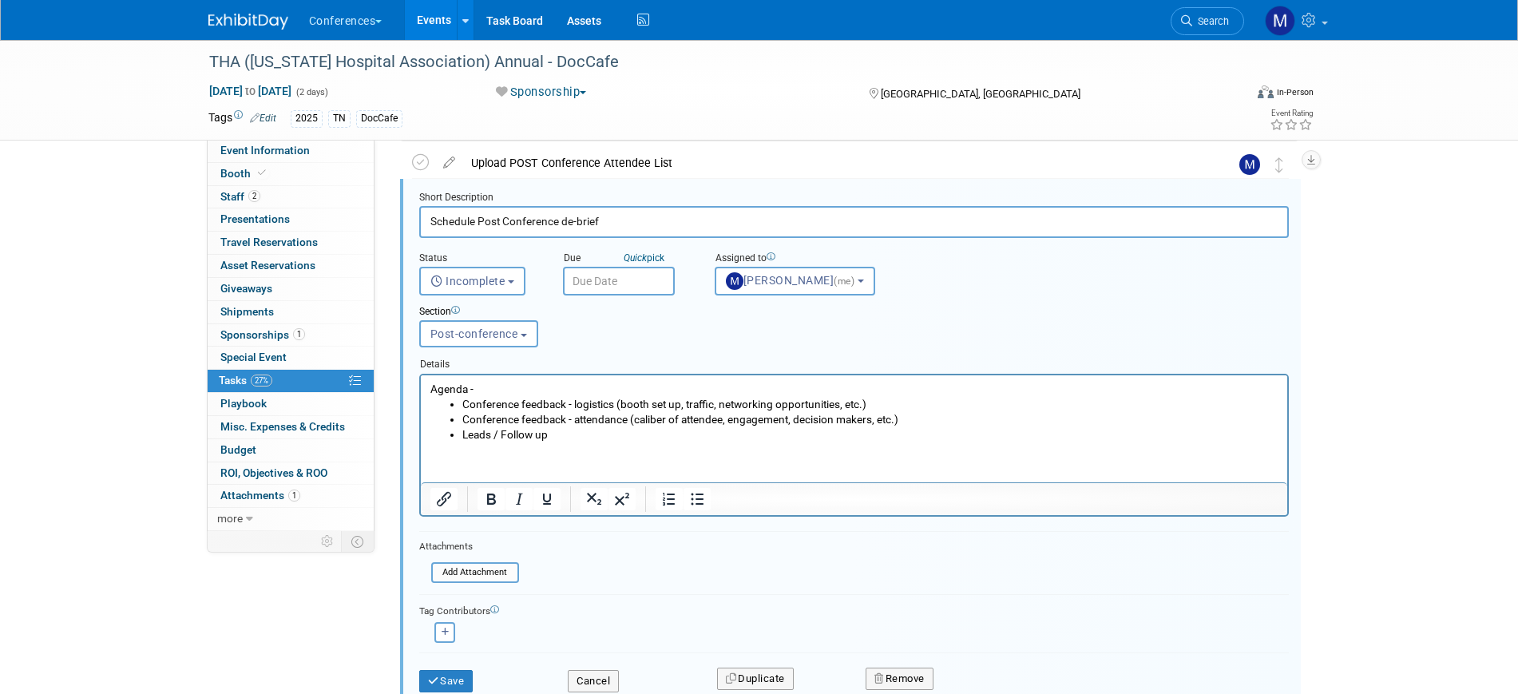
scroll to position [1002, 0]
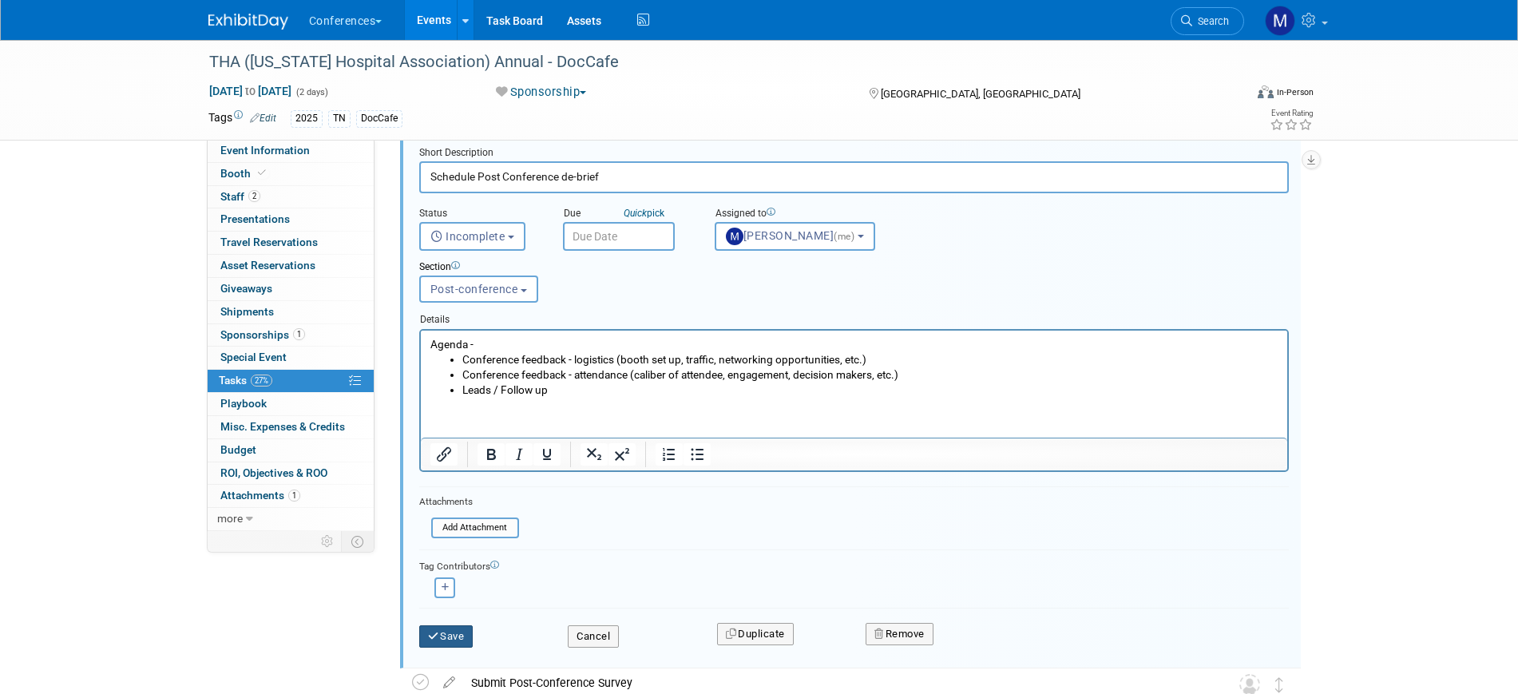
click at [464, 637] on button "Save" at bounding box center [446, 636] width 54 height 22
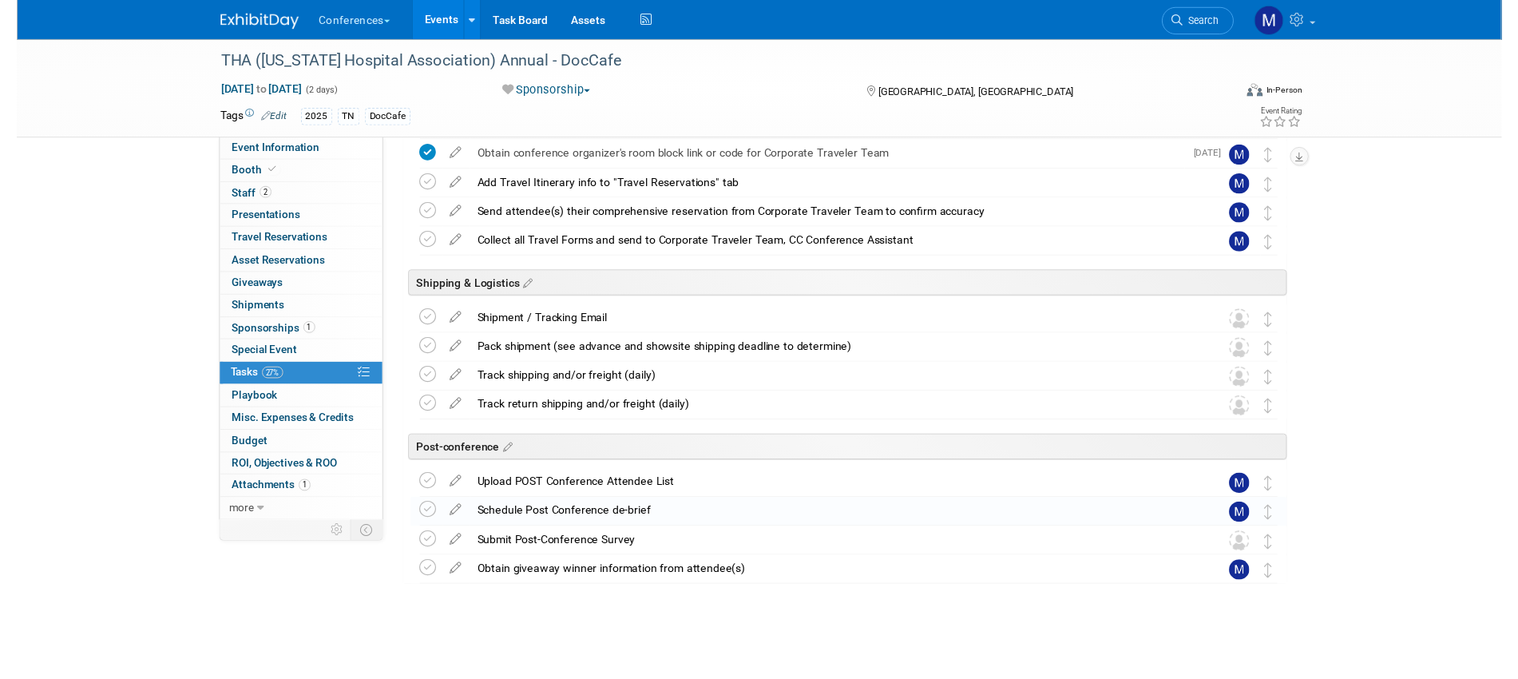
scroll to position [628, 0]
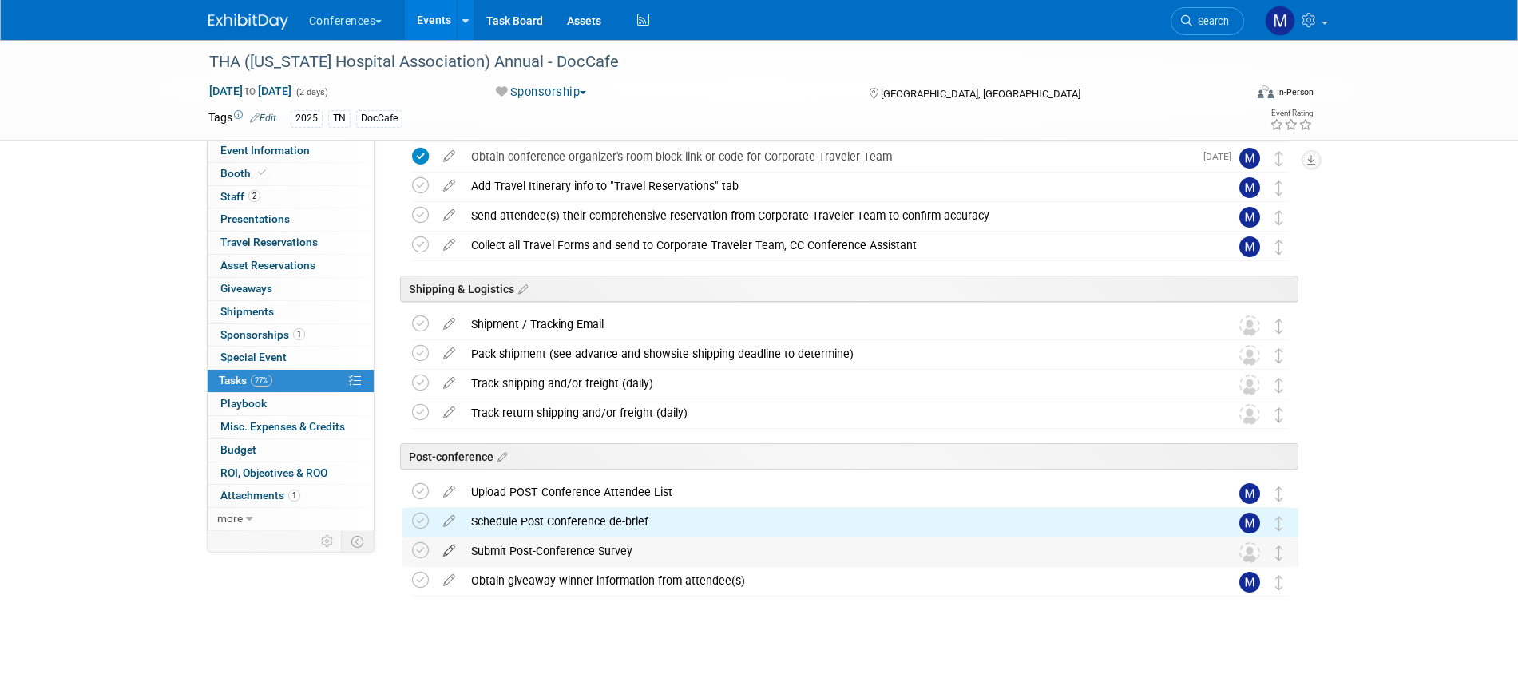
click at [447, 554] on icon at bounding box center [449, 548] width 28 height 20
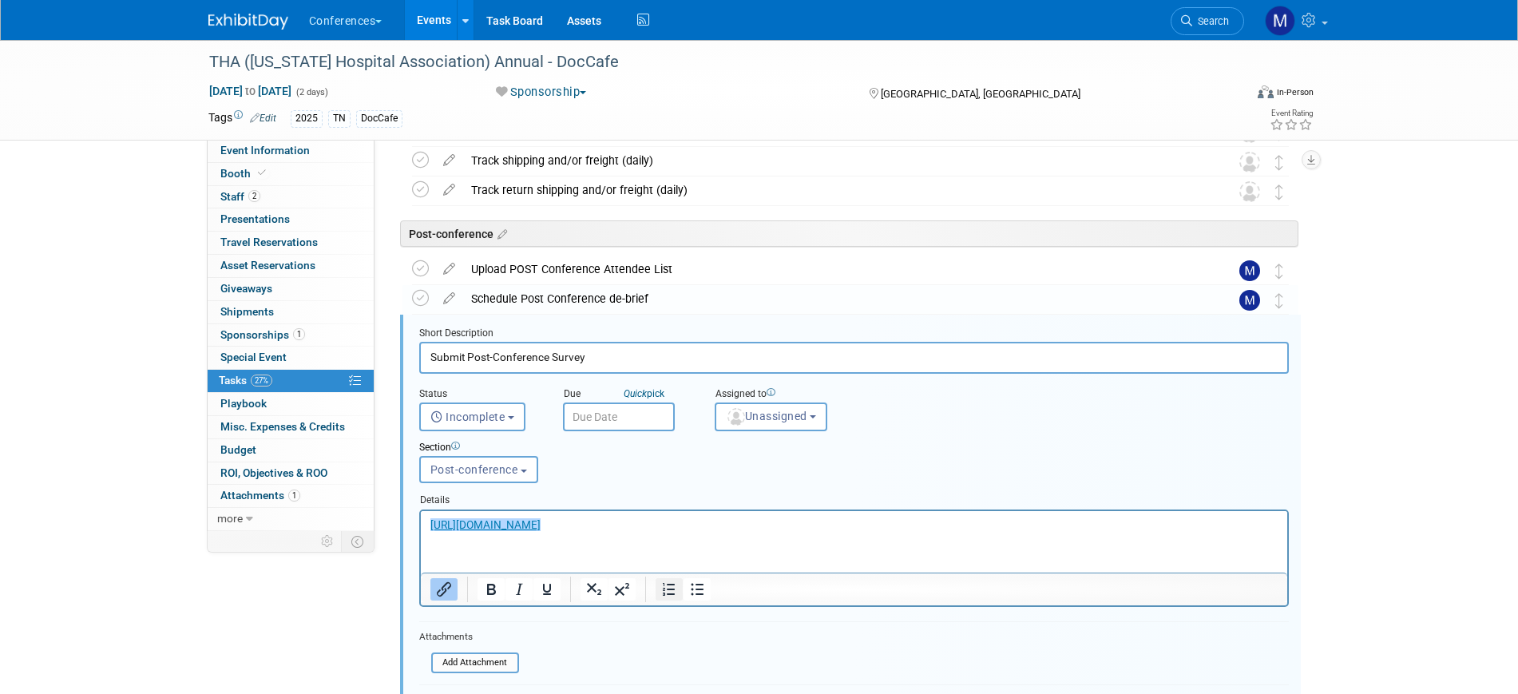
scroll to position [931, 0]
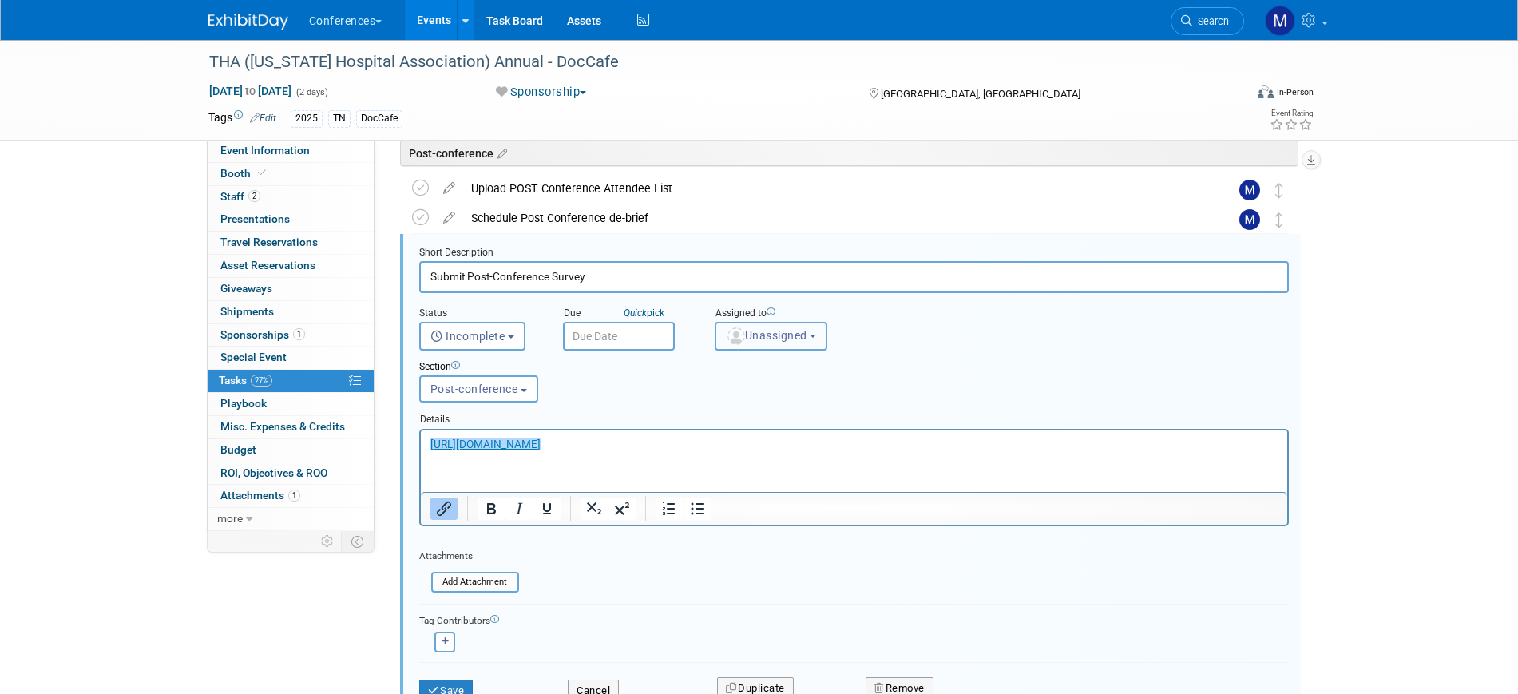
click at [776, 331] on span "Unassigned" at bounding box center [766, 335] width 81 height 13
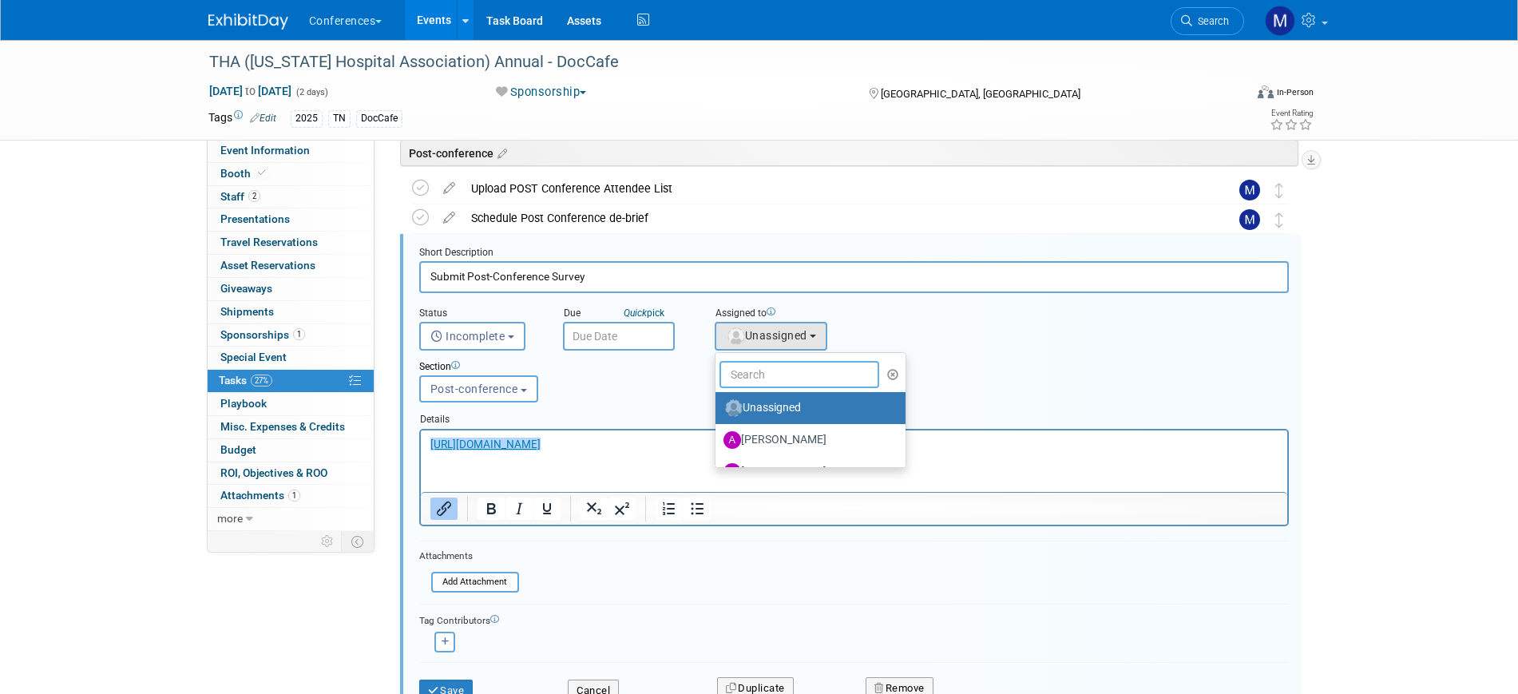
click at [759, 366] on input "text" at bounding box center [800, 374] width 160 height 27
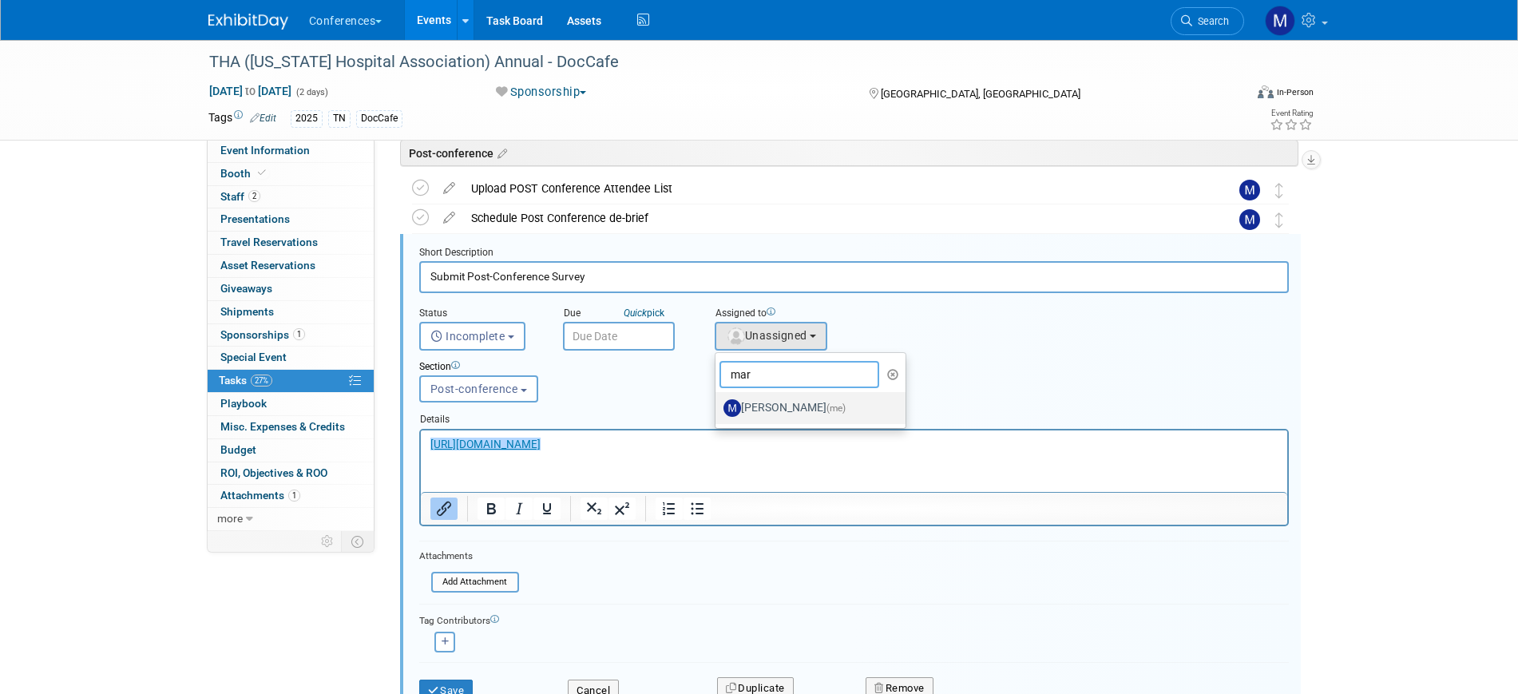
type input "mar"
click at [770, 397] on label "Marygrace LeGros (me)" at bounding box center [807, 408] width 167 height 26
click at [718, 401] on input "Marygrace LeGros (me)" at bounding box center [713, 406] width 10 height 10
select select "44aca64b-5a90-4919-a819-d2f91ad54103"
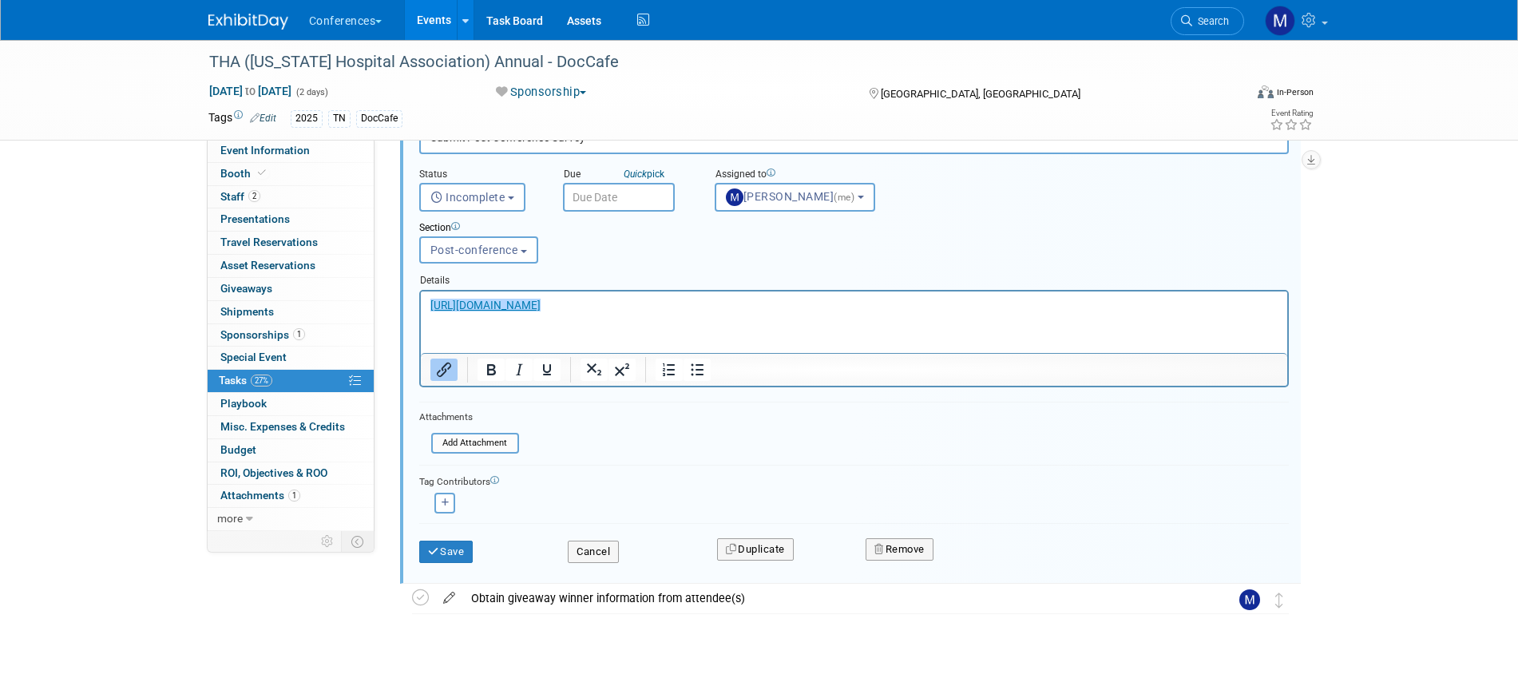
scroll to position [1088, 0]
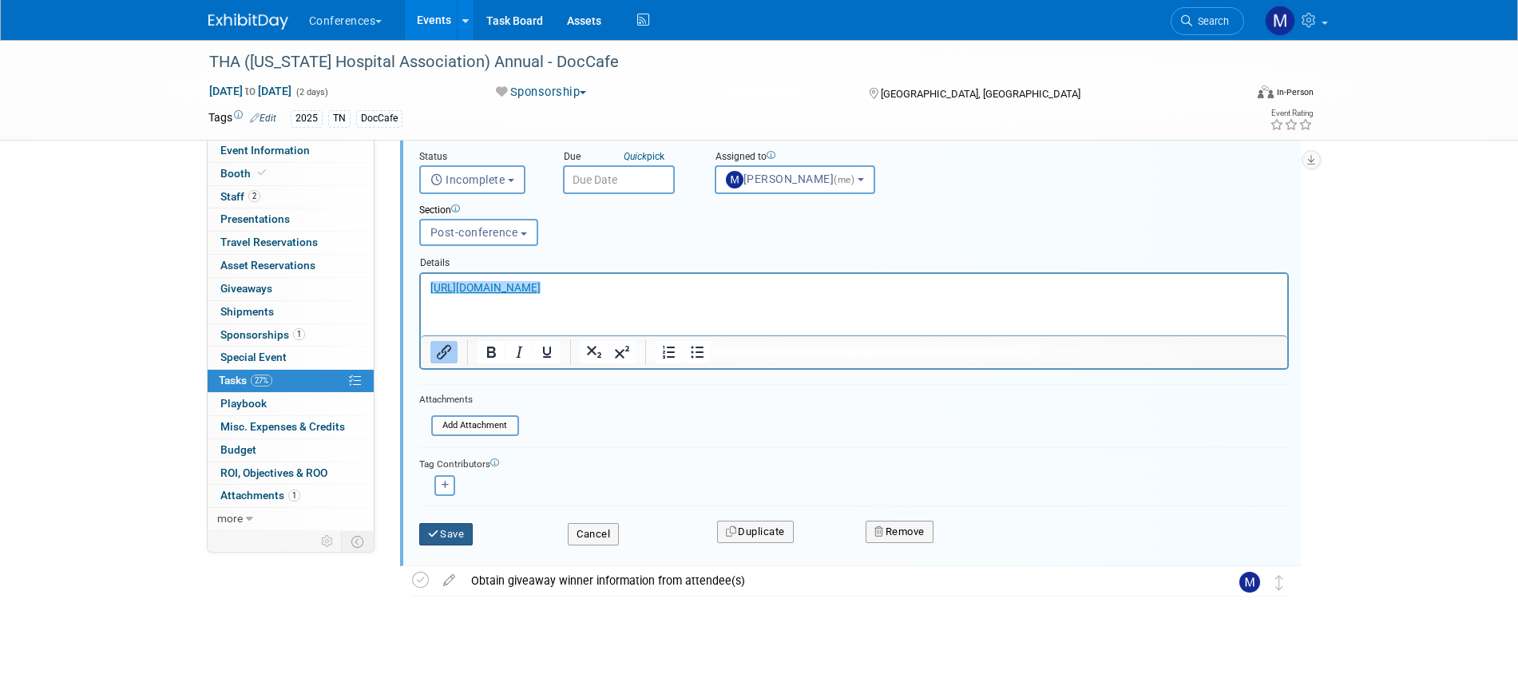
click at [456, 544] on button "Save" at bounding box center [446, 534] width 54 height 22
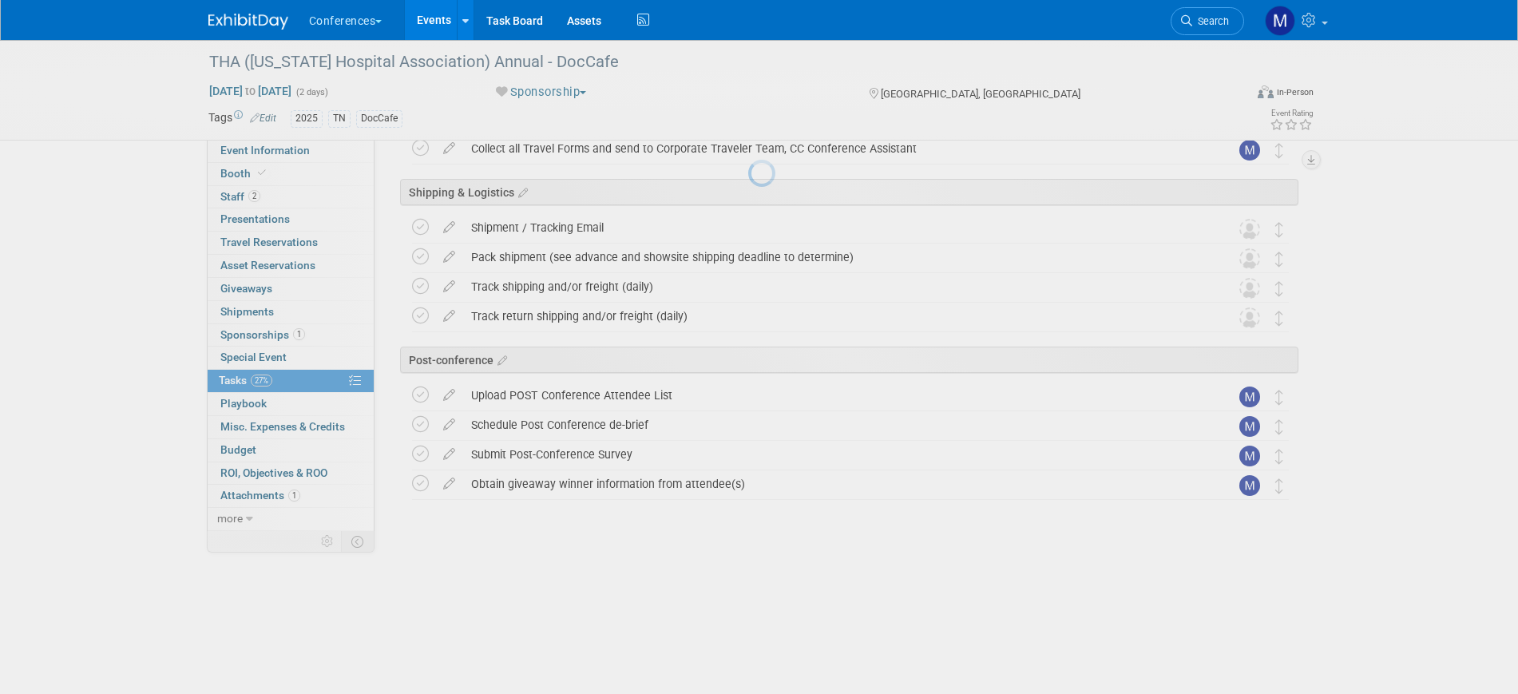
scroll to position [628, 0]
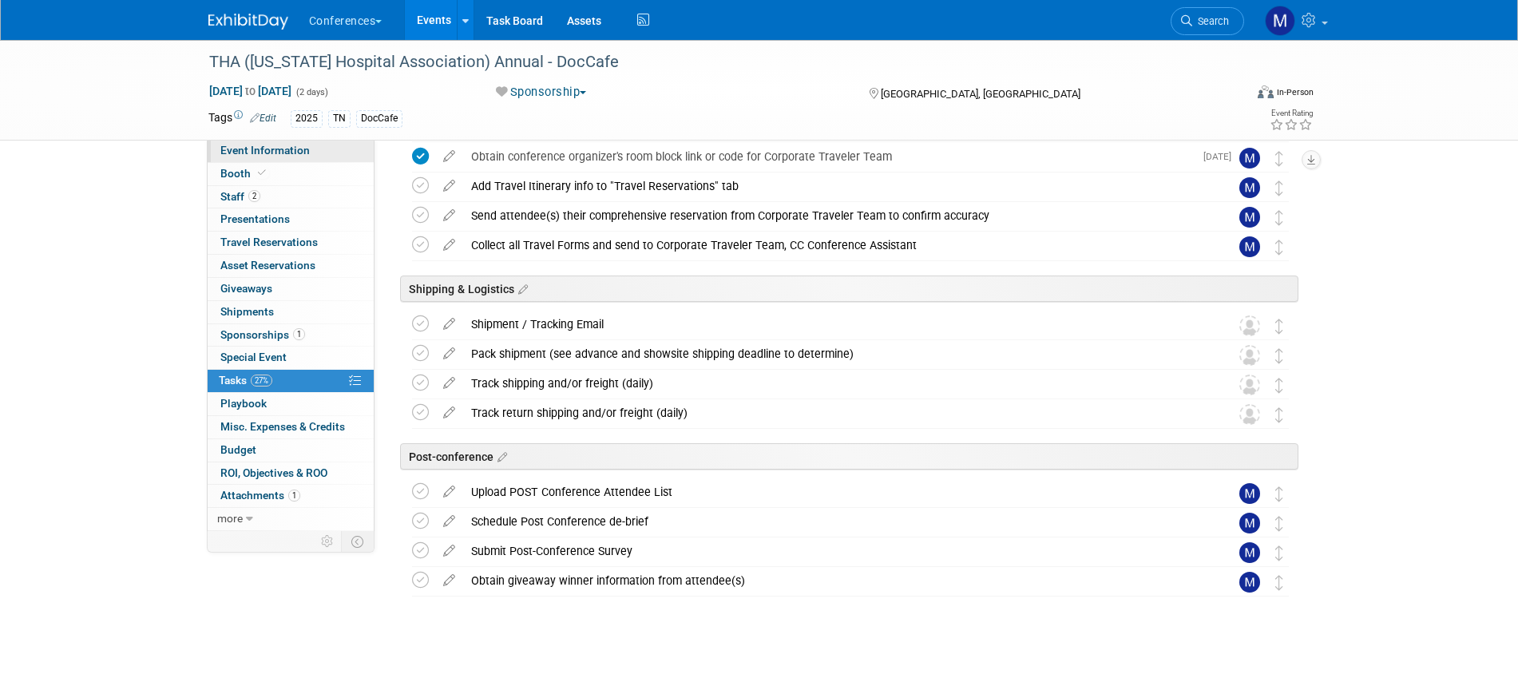
click at [293, 155] on span "Event Information" at bounding box center [264, 150] width 89 height 13
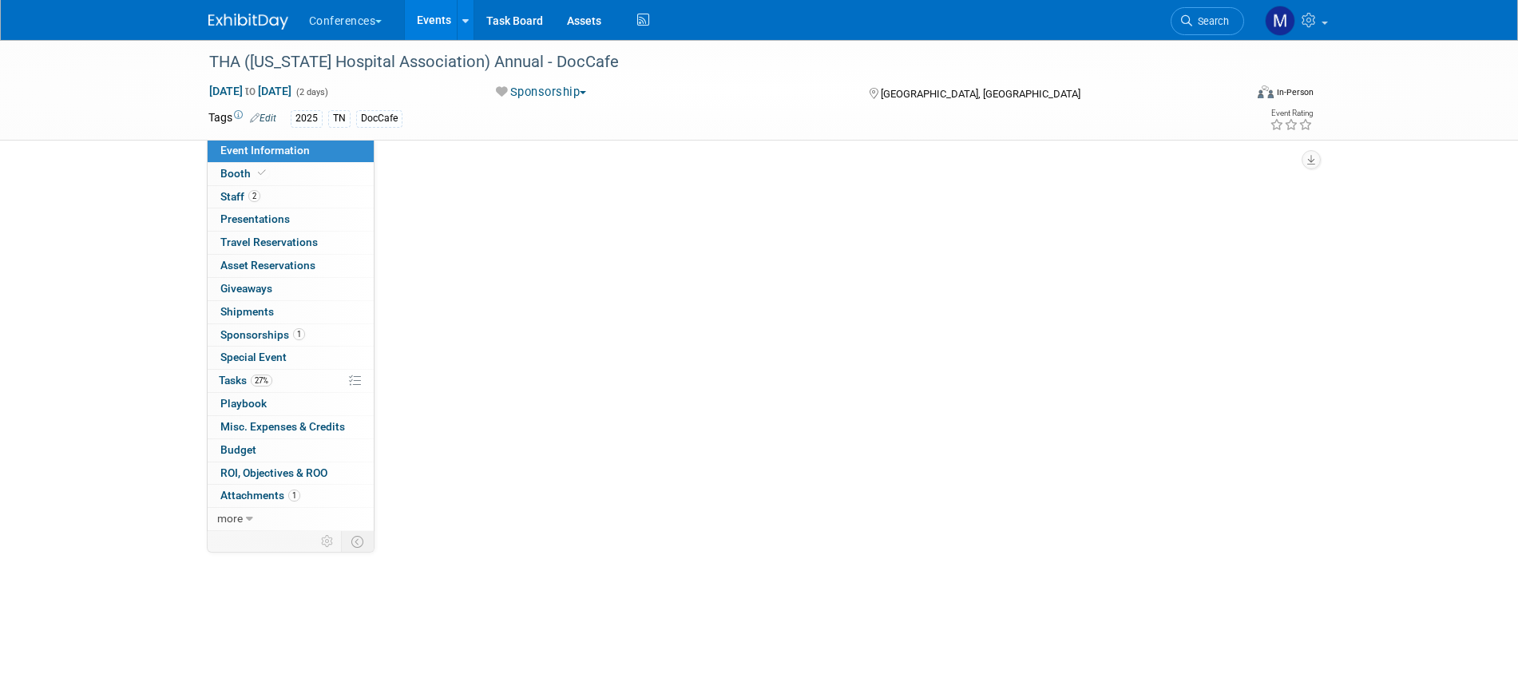
scroll to position [0, 0]
select select "DocCafe"
select select "Client-facing"
select select "Marygrace"
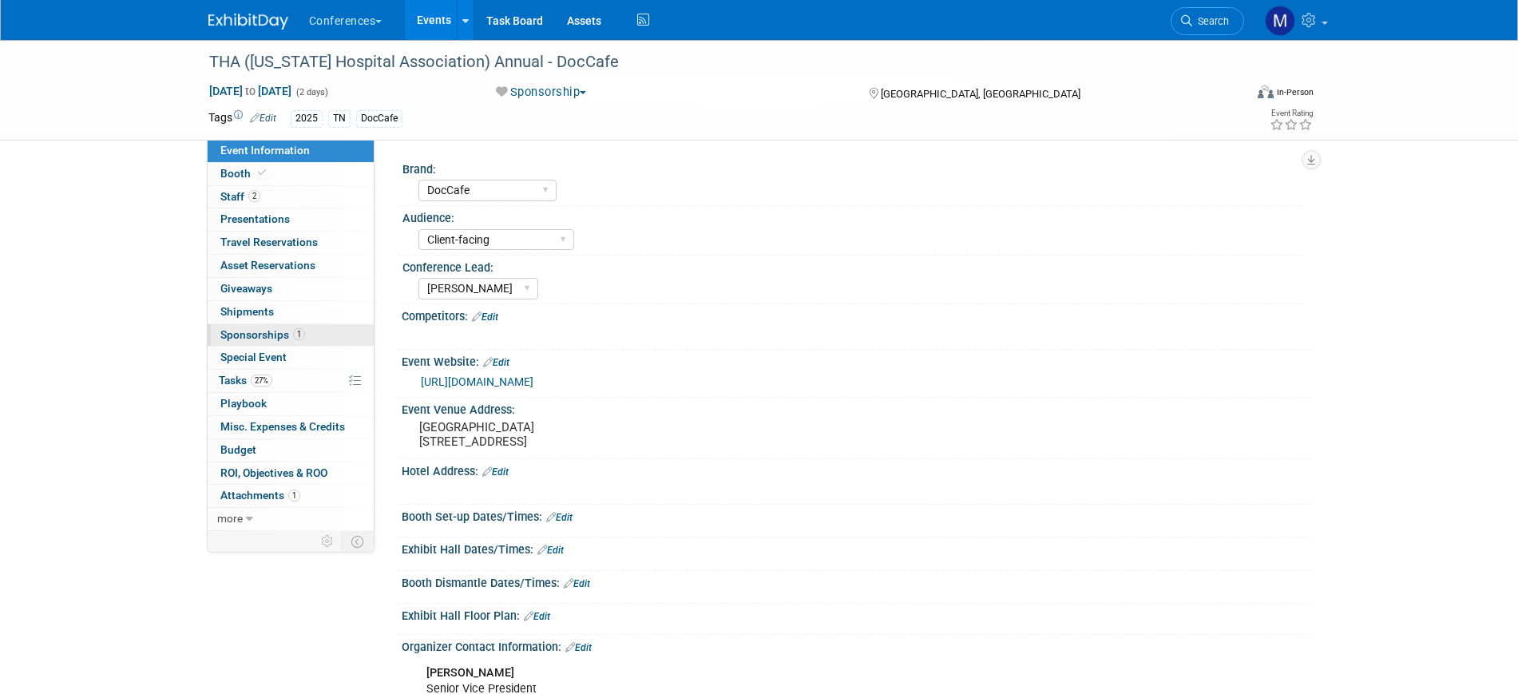
click at [260, 330] on span "Sponsorships 1" at bounding box center [262, 334] width 85 height 13
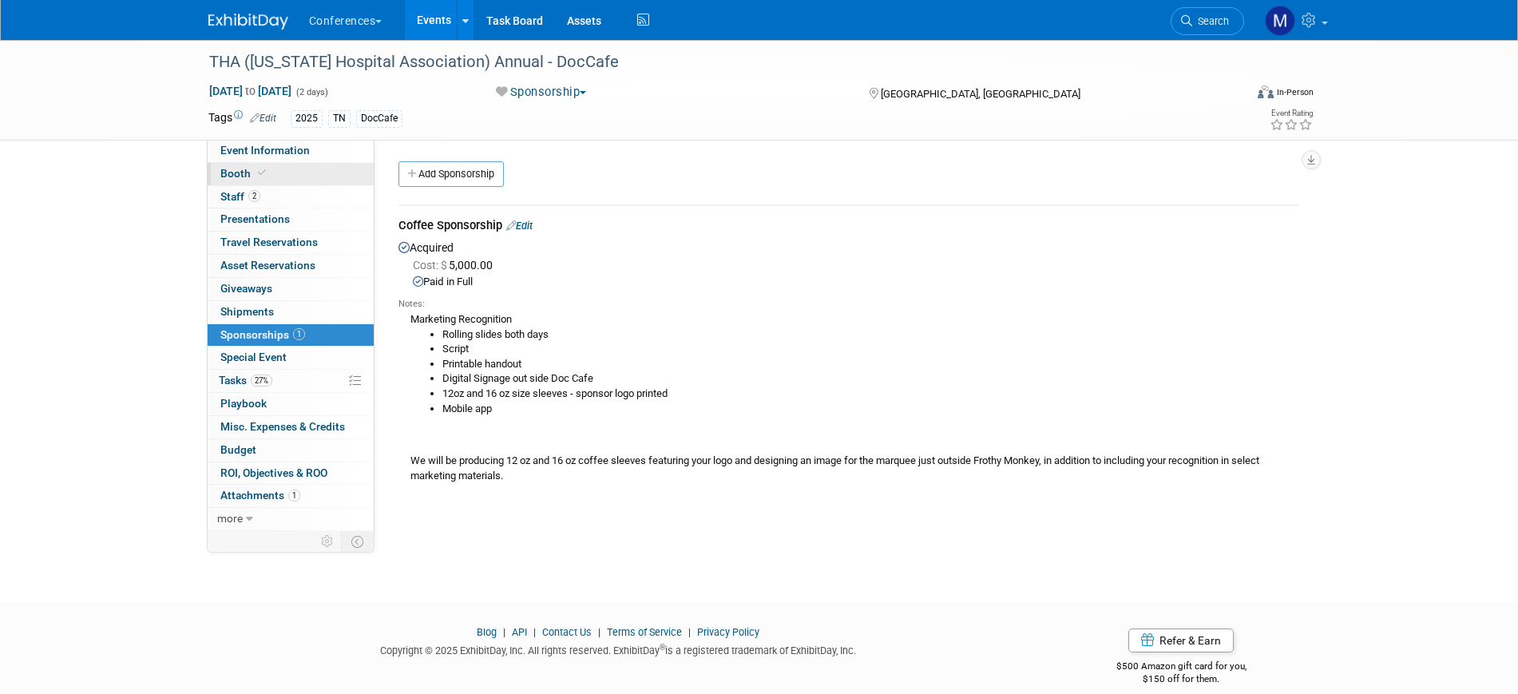
click at [280, 168] on link "Booth" at bounding box center [291, 174] width 166 height 22
select select "6' tabletop"
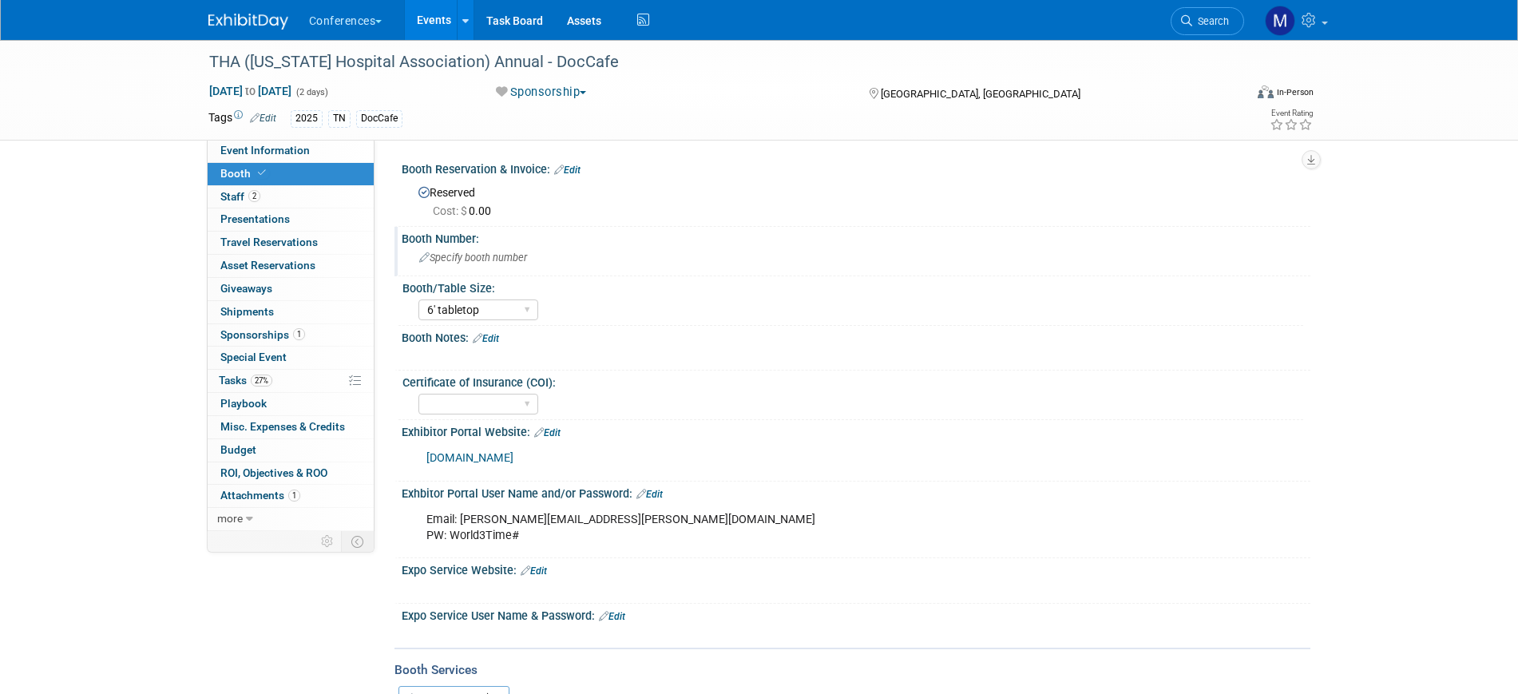
click at [454, 254] on span "Specify booth number" at bounding box center [473, 258] width 108 height 12
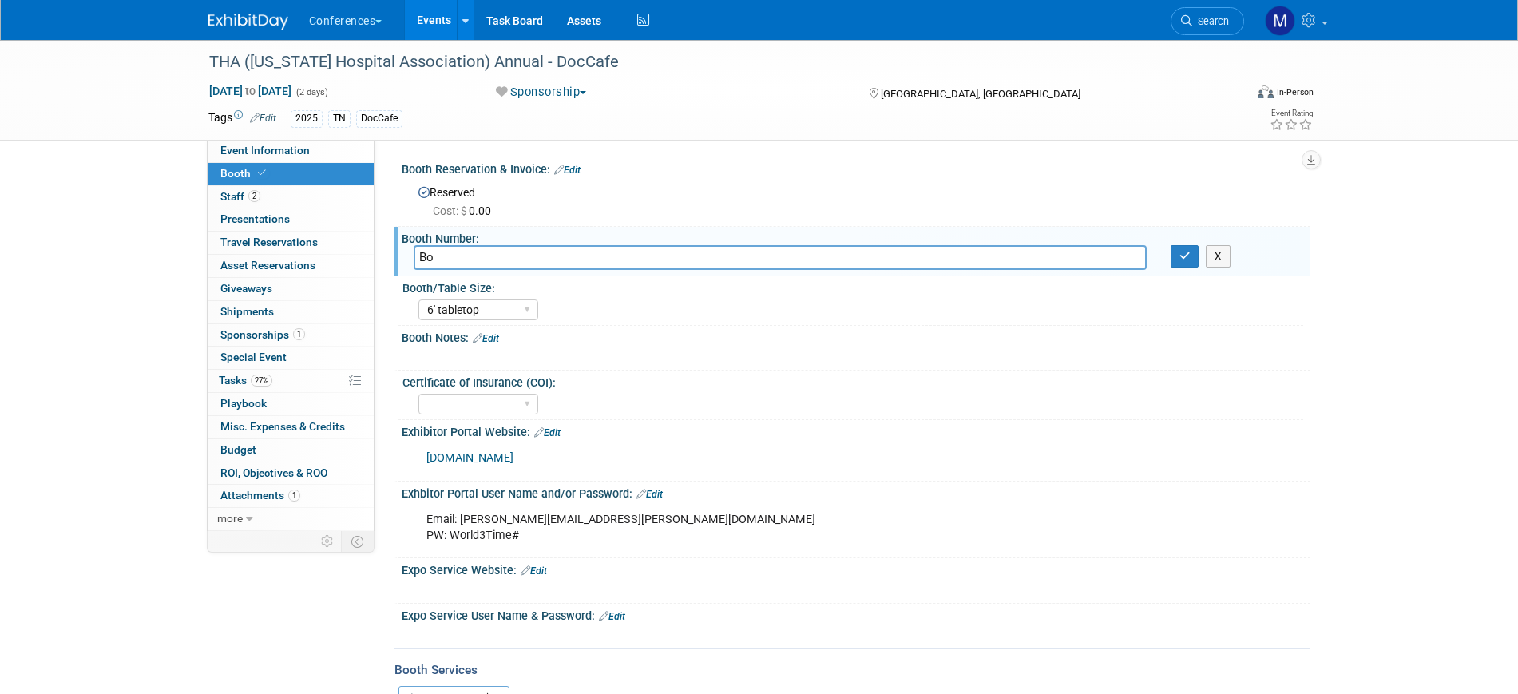
type input "B"
type input "Not included in our sponsorship"
click at [453, 316] on select "30" bar table 36" bar table 6' tabletop 8' tabletop 8'x8' 8'x10' 8'x20' 10'x10'…" at bounding box center [479, 311] width 120 height 22
select select
click at [419, 300] on select "30" bar table 36" bar table 6' tabletop 8' tabletop 8'x8' 8'x10' 8'x20' 10'x10'…" at bounding box center [479, 311] width 120 height 22
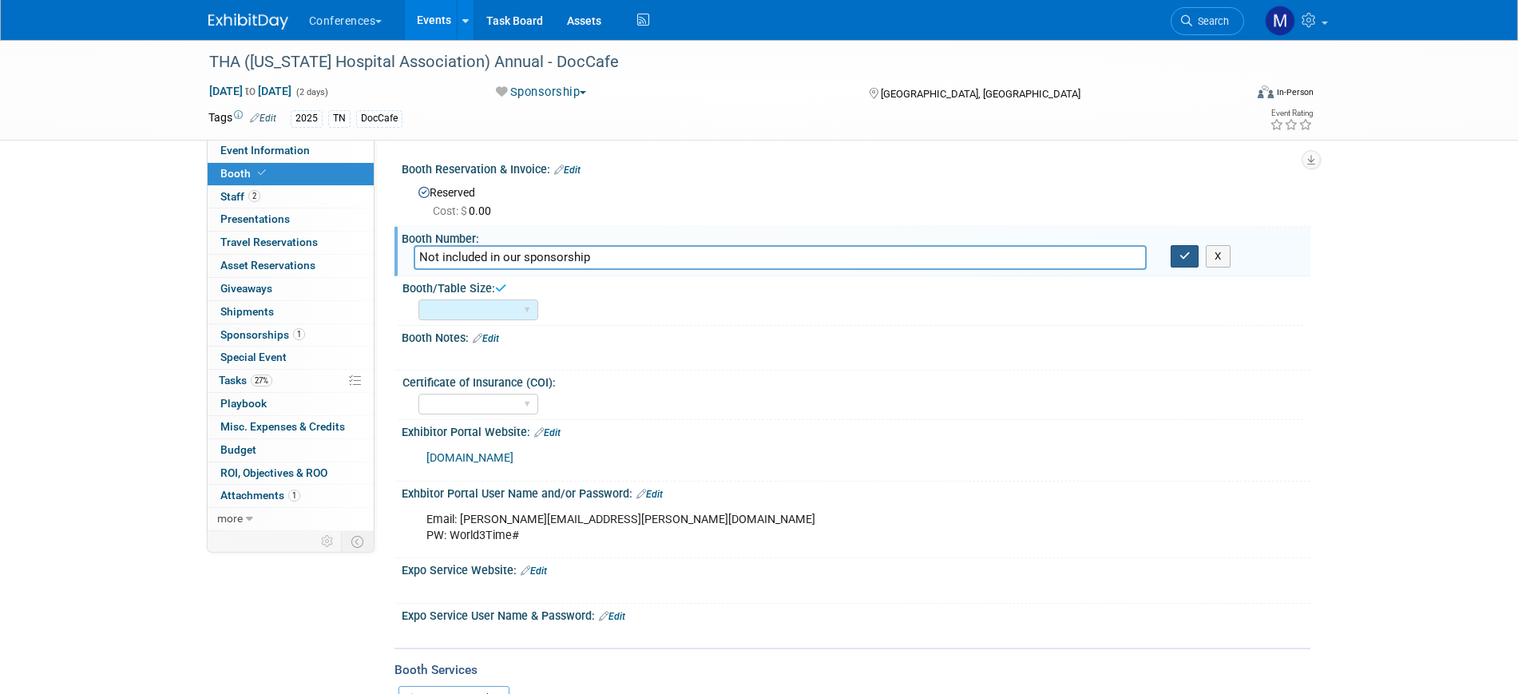
click at [1185, 257] on icon "button" at bounding box center [1185, 256] width 11 height 10
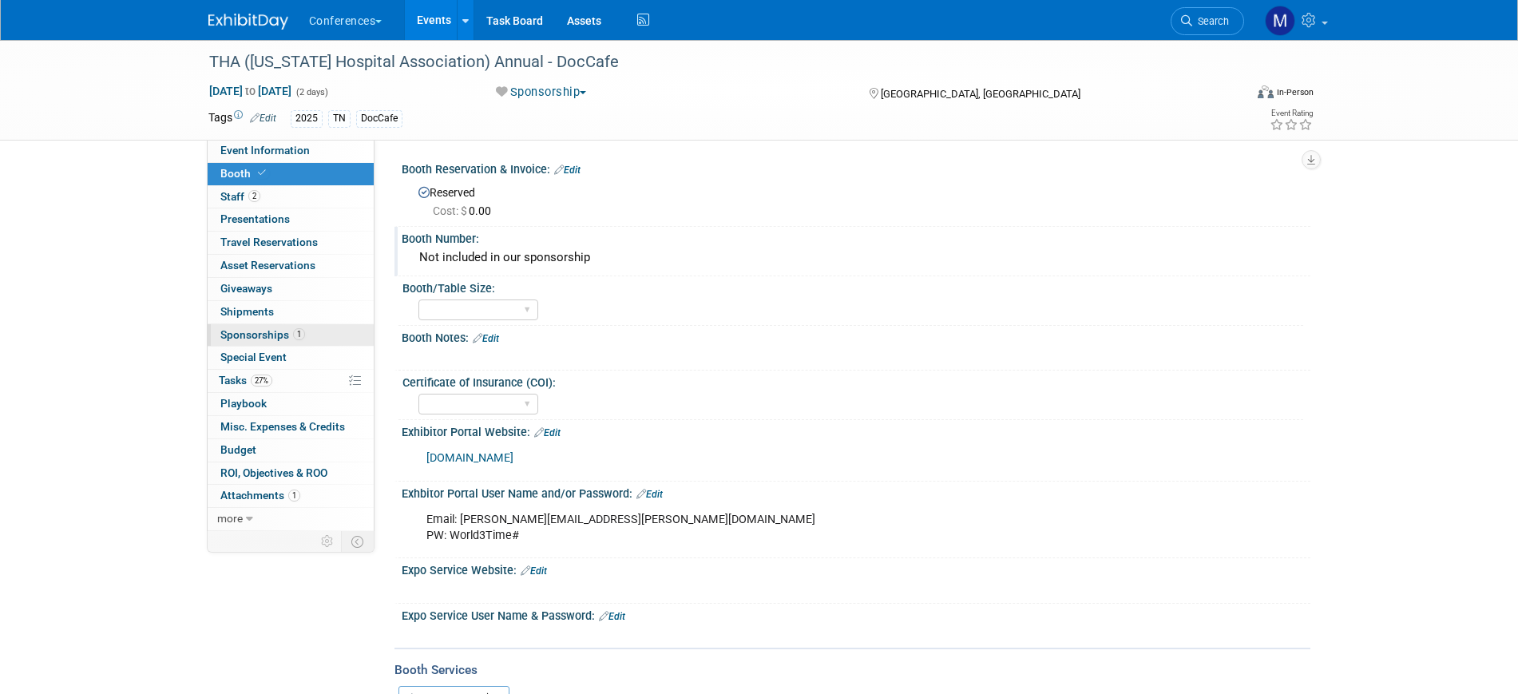
click at [276, 336] on span "Sponsorships 1" at bounding box center [262, 334] width 85 height 13
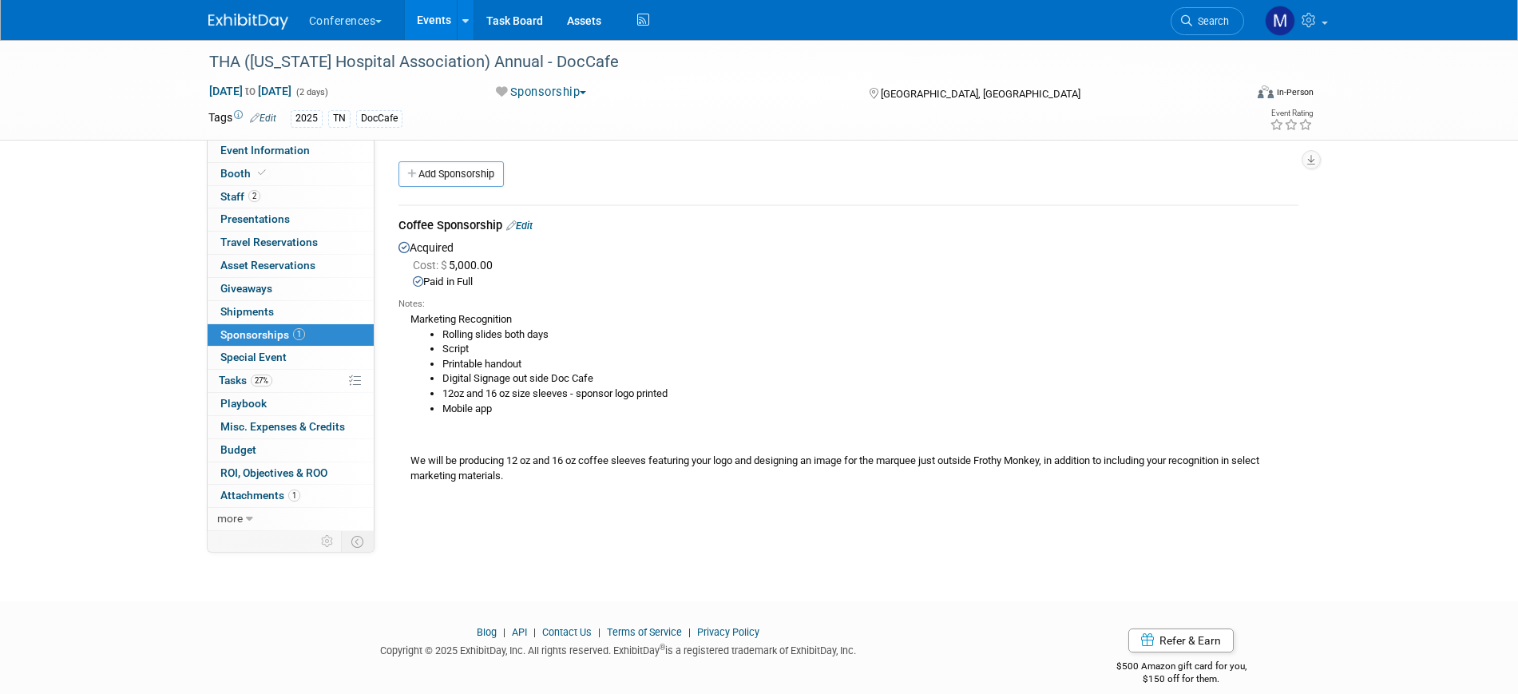
click at [529, 224] on link "Edit" at bounding box center [519, 226] width 26 height 12
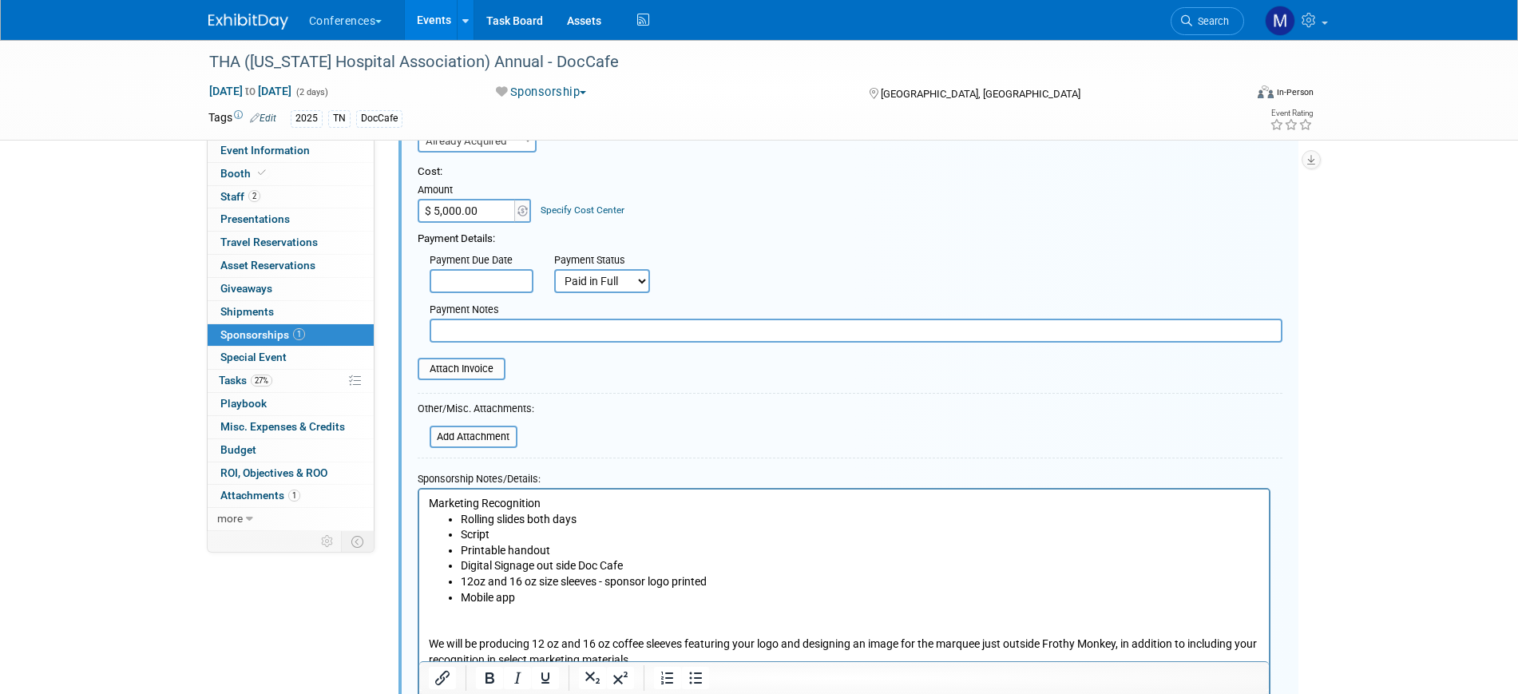
scroll to position [410, 0]
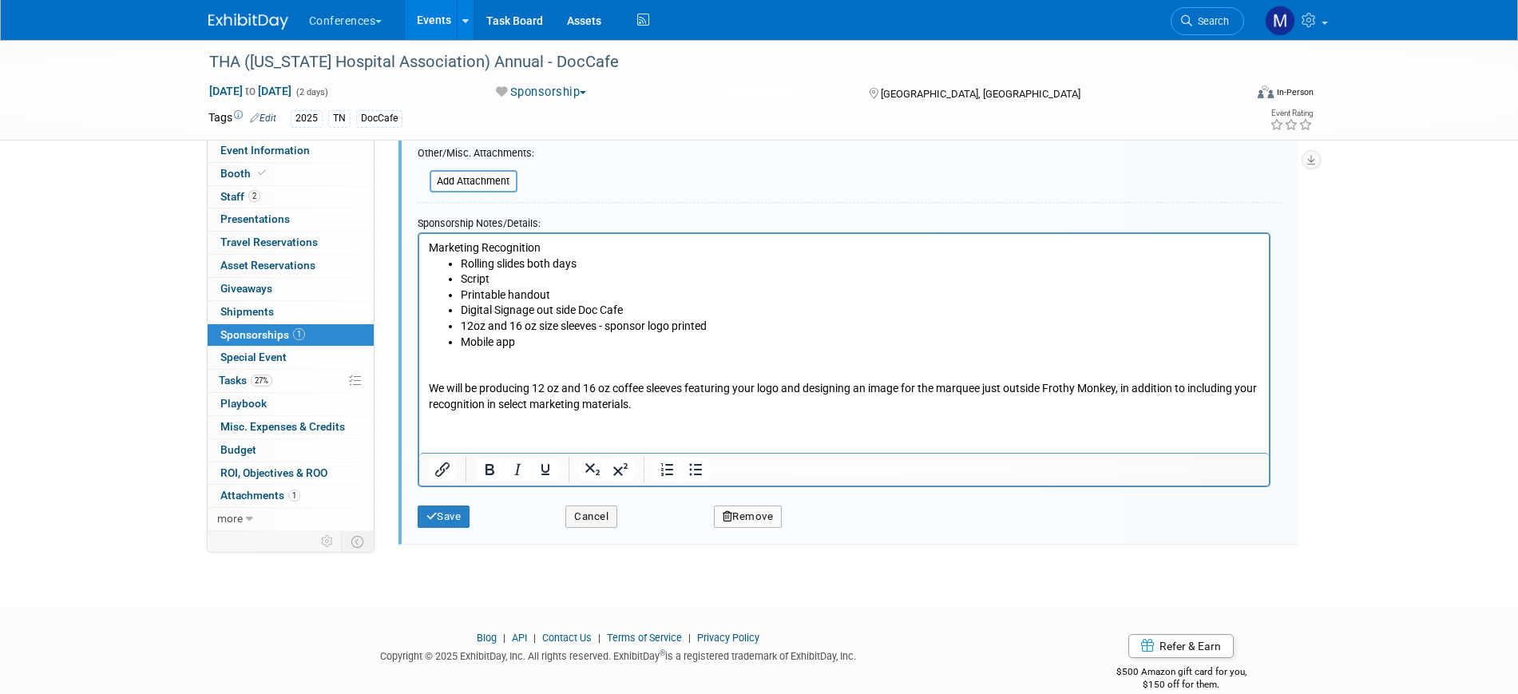
click at [442, 412] on html "Marketing Recognition Rolling slides both days Script Printable handout Digital…" at bounding box center [844, 322] width 850 height 179
click at [667, 404] on p "We will be producing 12 oz and 16 oz coffee sleeves featuring your logo and des…" at bounding box center [843, 380] width 831 height 62
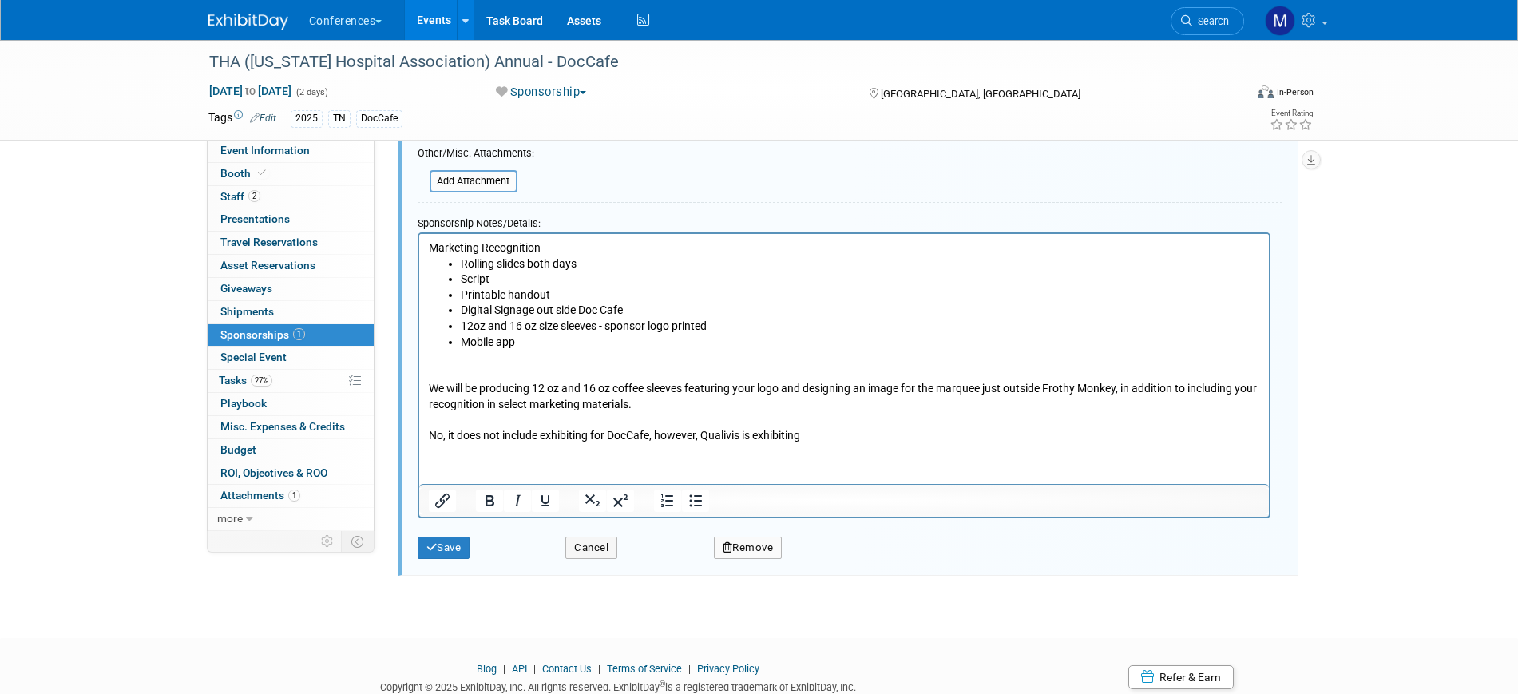
click at [430, 440] on p "No, it does not include exhibiting for DocCafe, however, Qualivis is exhibiting" at bounding box center [843, 435] width 831 height 16
click at [945, 435] on p "Form Adrienne at THA "No, it does not include exhibiting for DocCafe, however, …" at bounding box center [843, 435] width 831 height 16
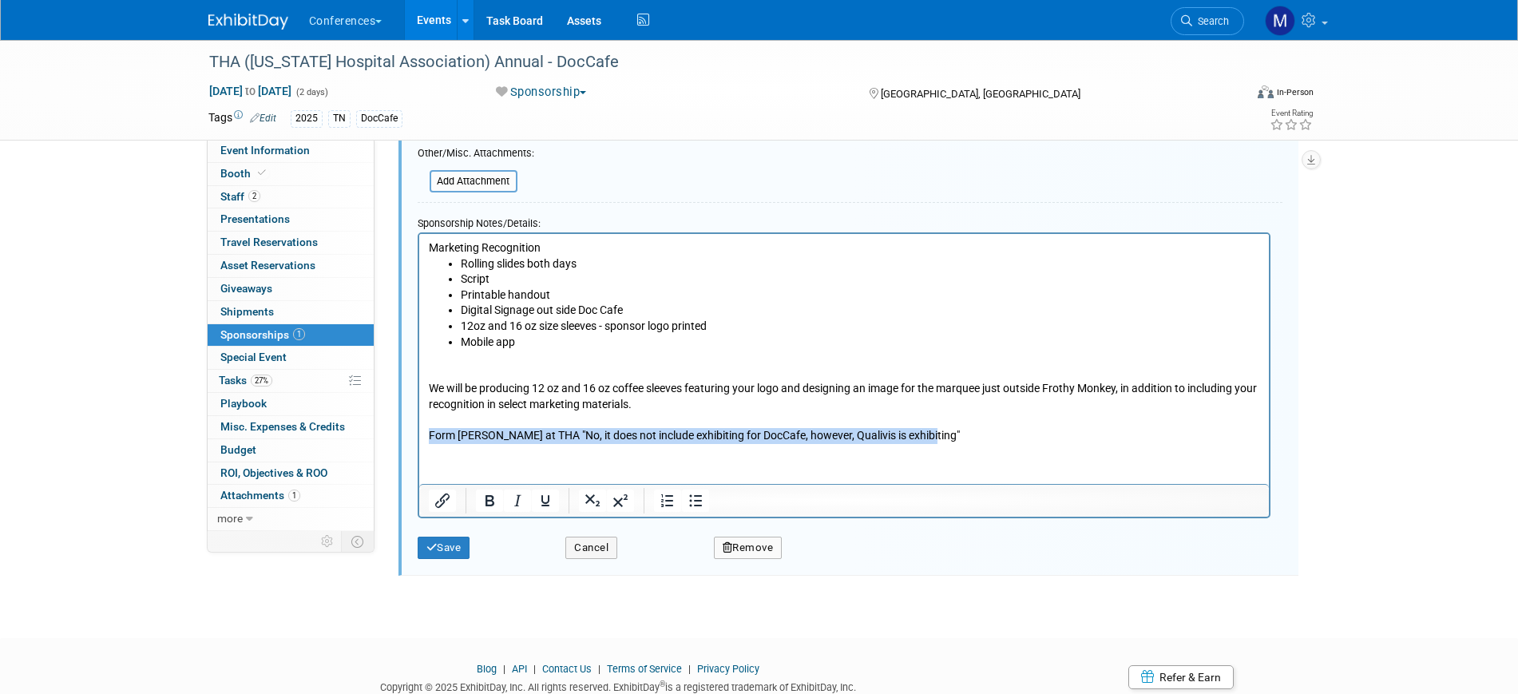
drag, startPoint x: 939, startPoint y: 436, endPoint x: 429, endPoint y: 427, distance: 510.5
click at [429, 427] on p "Form Adrienne at THA "No, it does not include exhibiting for DocCafe, however, …" at bounding box center [843, 435] width 831 height 16
click at [487, 495] on icon "Bold" at bounding box center [489, 500] width 19 height 19
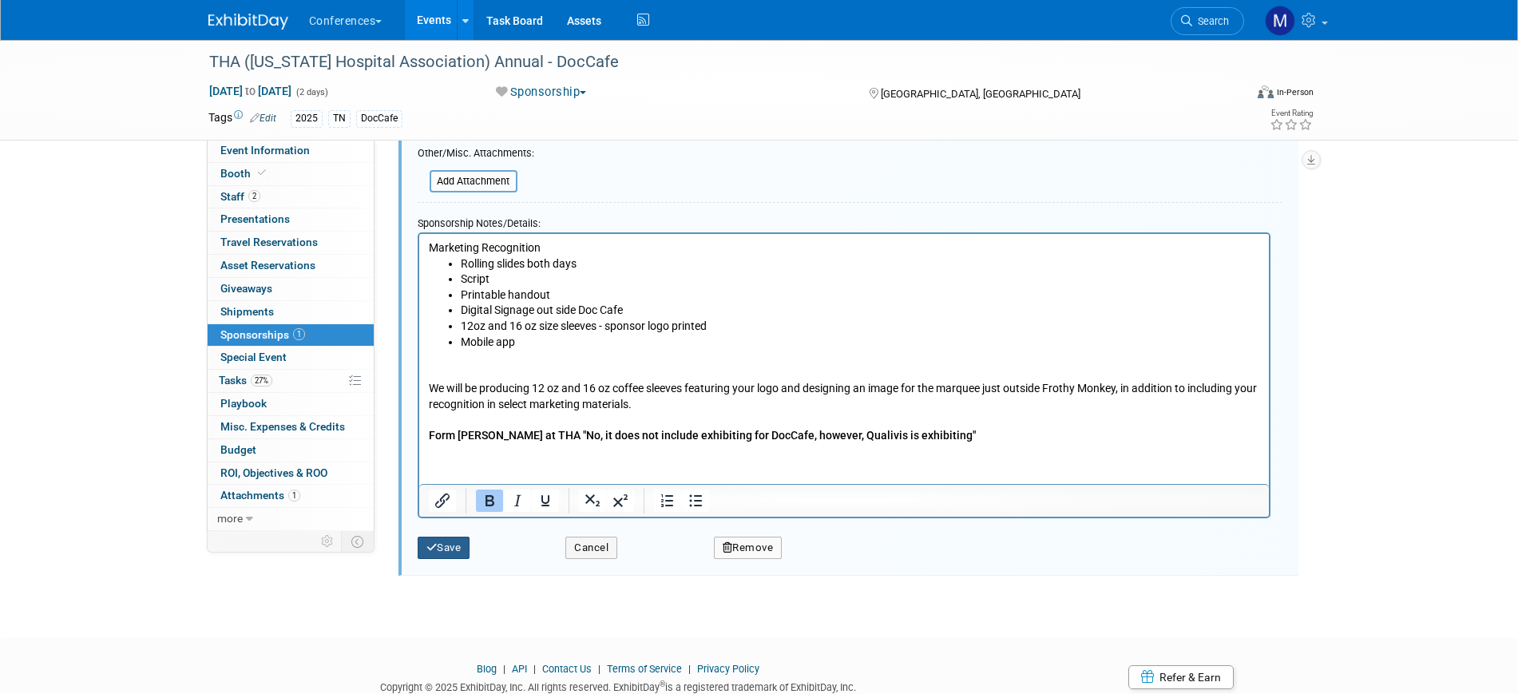
click at [447, 553] on button "Save" at bounding box center [444, 548] width 53 height 22
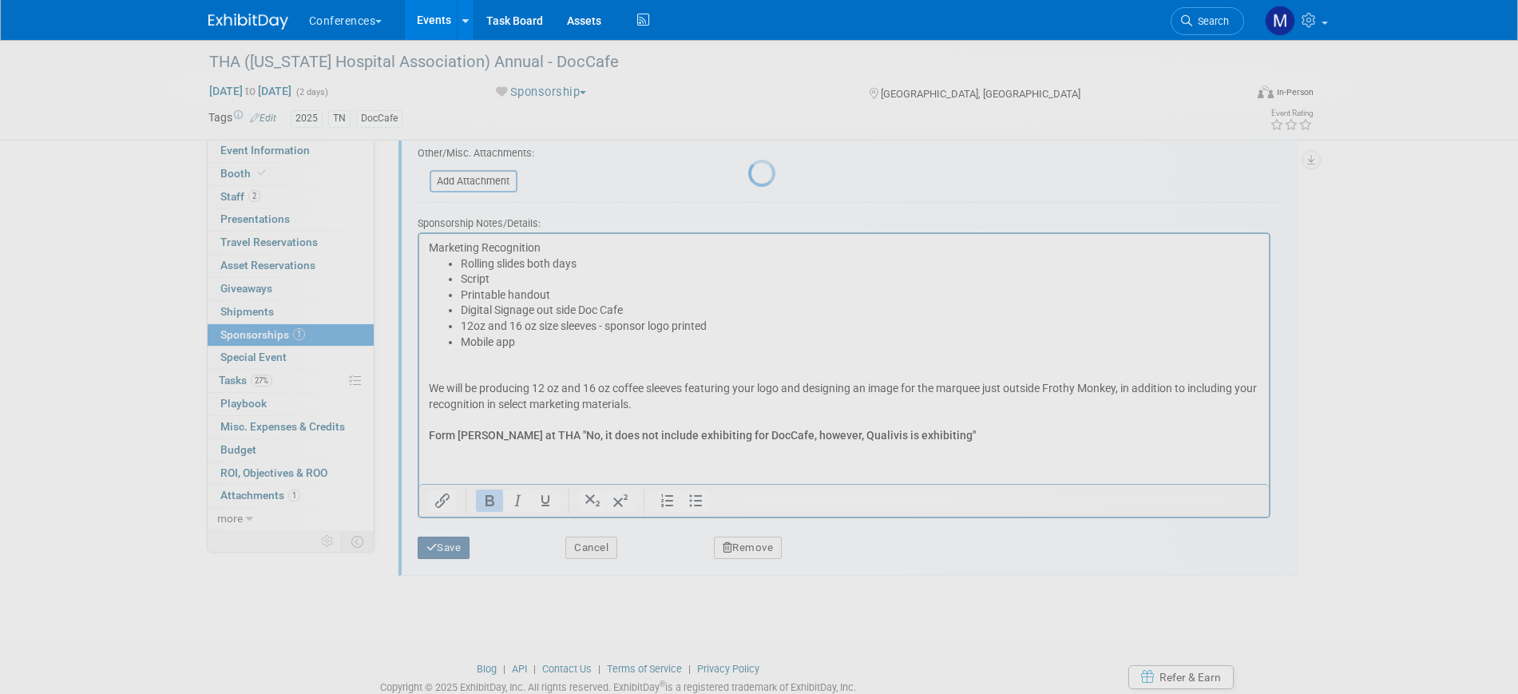
scroll to position [19, 0]
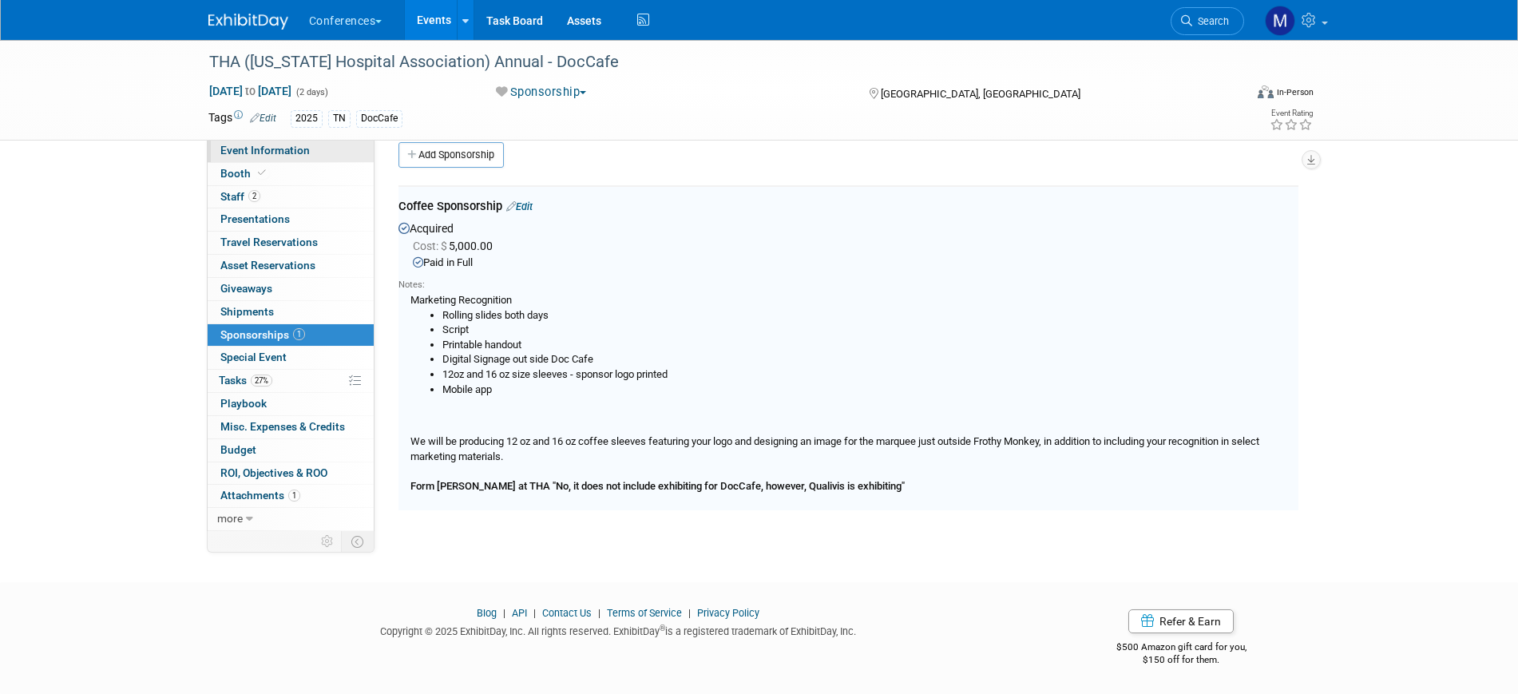
click at [312, 149] on link "Event Information" at bounding box center [291, 151] width 166 height 22
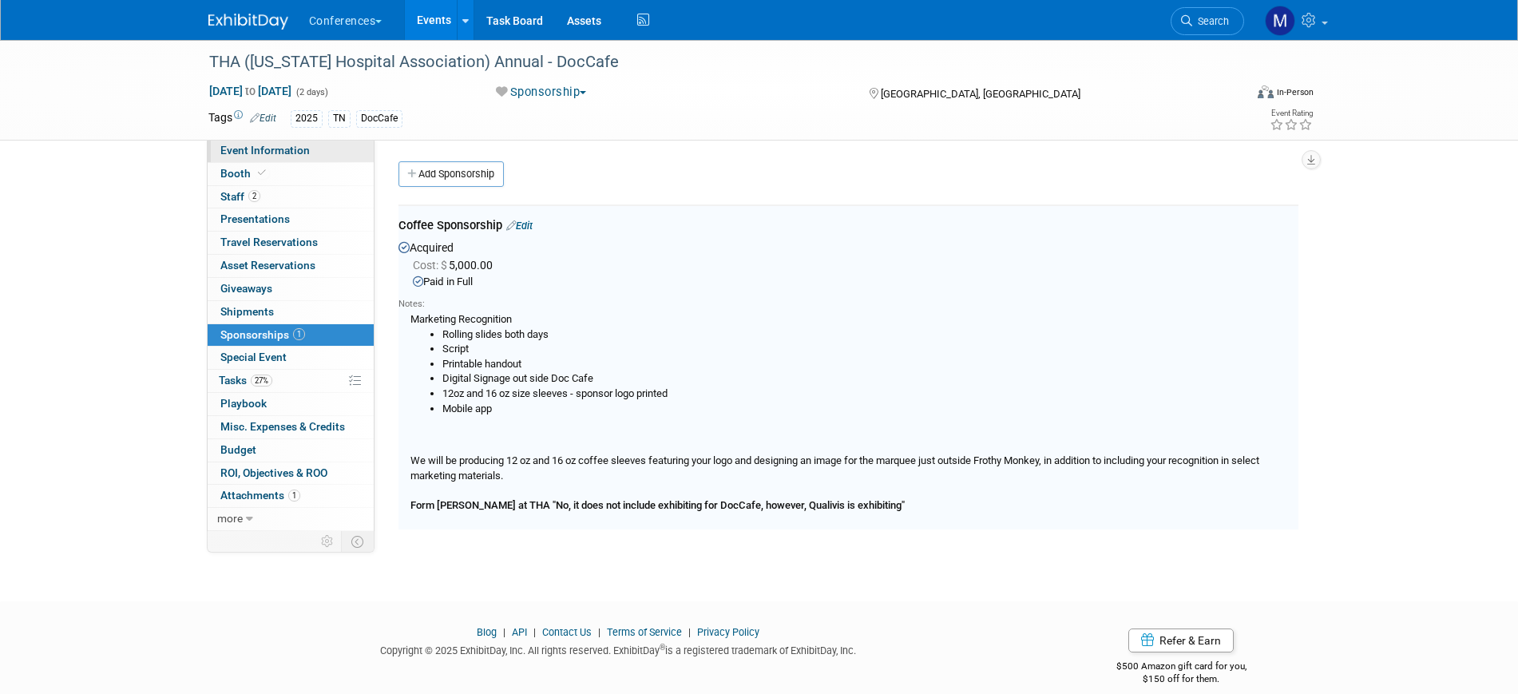
select select "DocCafe"
select select "Client-facing"
select select "Marygrace"
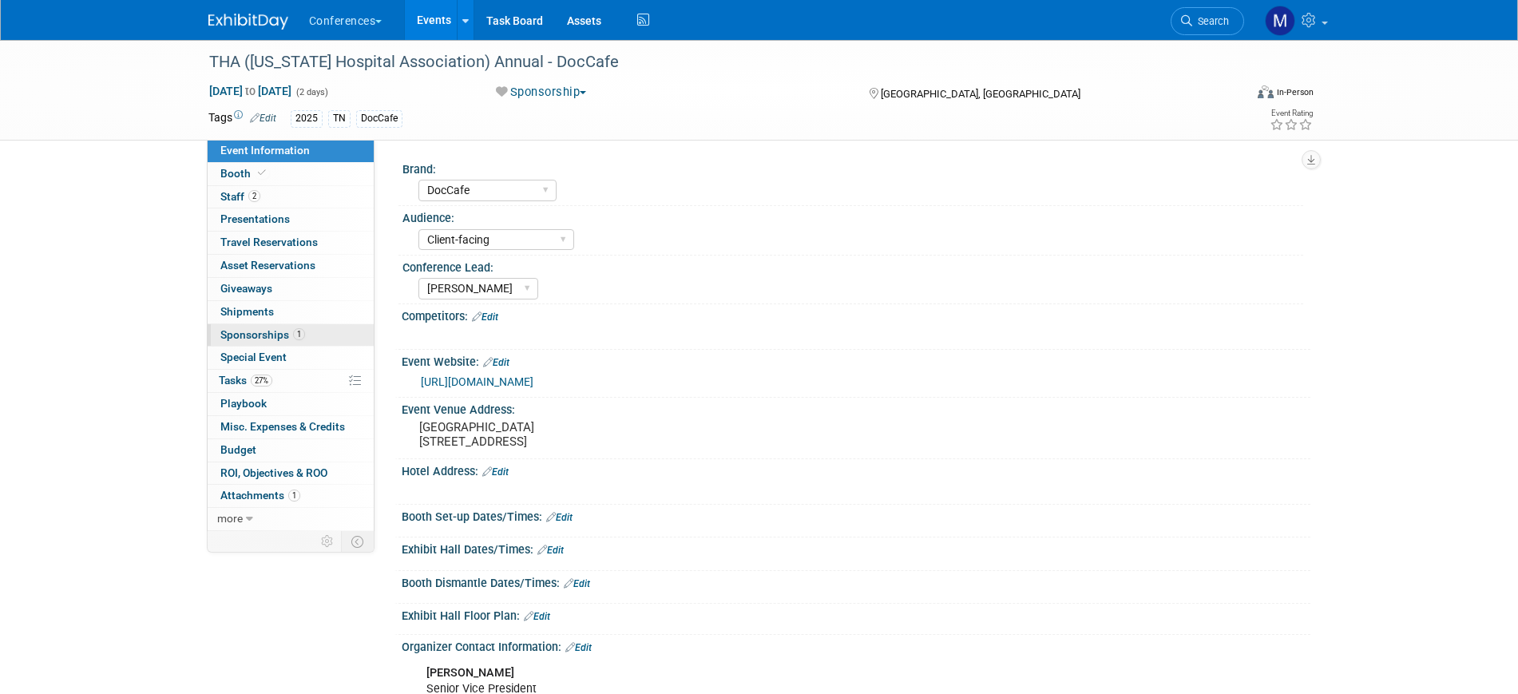
click at [266, 338] on span "Sponsorships 1" at bounding box center [262, 334] width 85 height 13
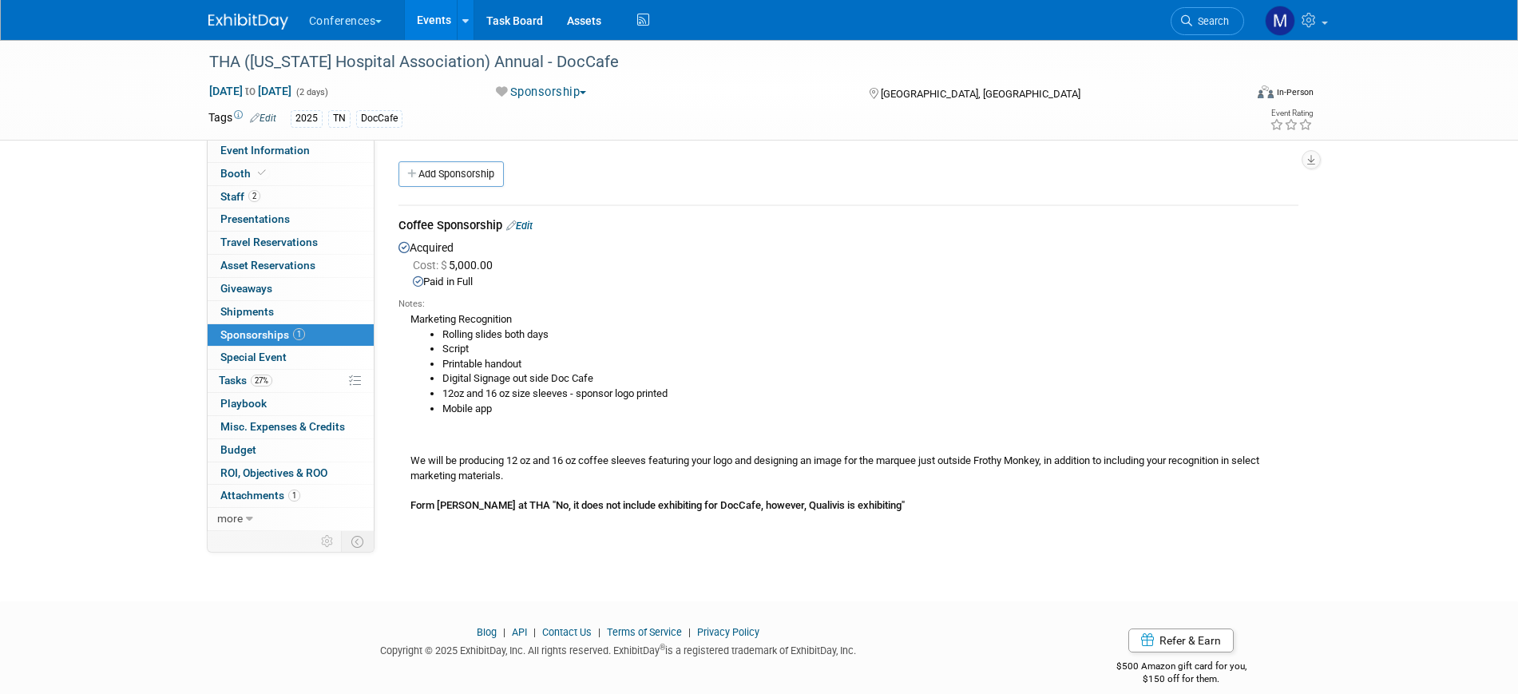
drag, startPoint x: 500, startPoint y: 407, endPoint x: 426, endPoint y: 321, distance: 113.8
click at [414, 320] on div "Marketing Recognition Rolling slides both days Script Printable handout Digital…" at bounding box center [849, 412] width 900 height 203
copy div "Marketing Recognition Rolling slides both days Script Printable handout Digital…"
click at [281, 153] on span "Event Information" at bounding box center [264, 150] width 89 height 13
select select "DocCafe"
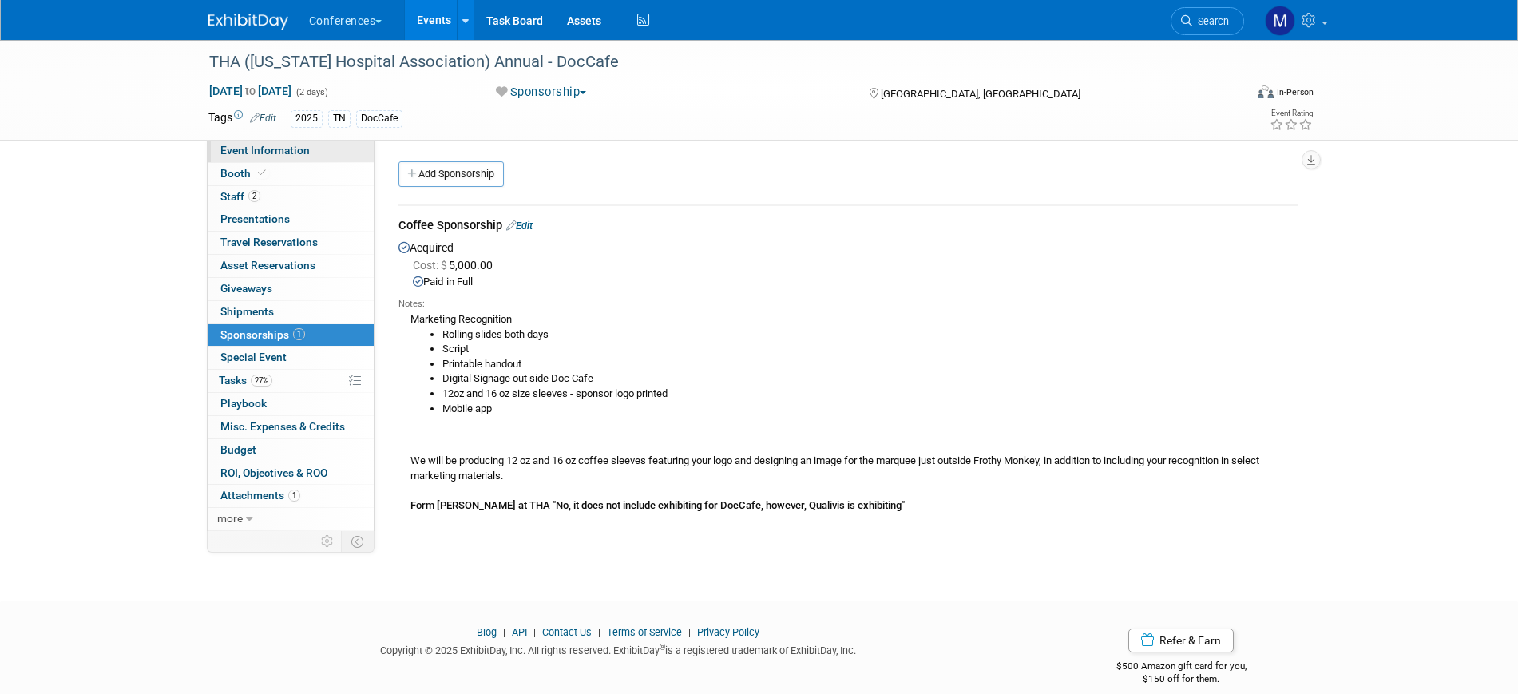
select select "Client-facing"
select select "Marygrace"
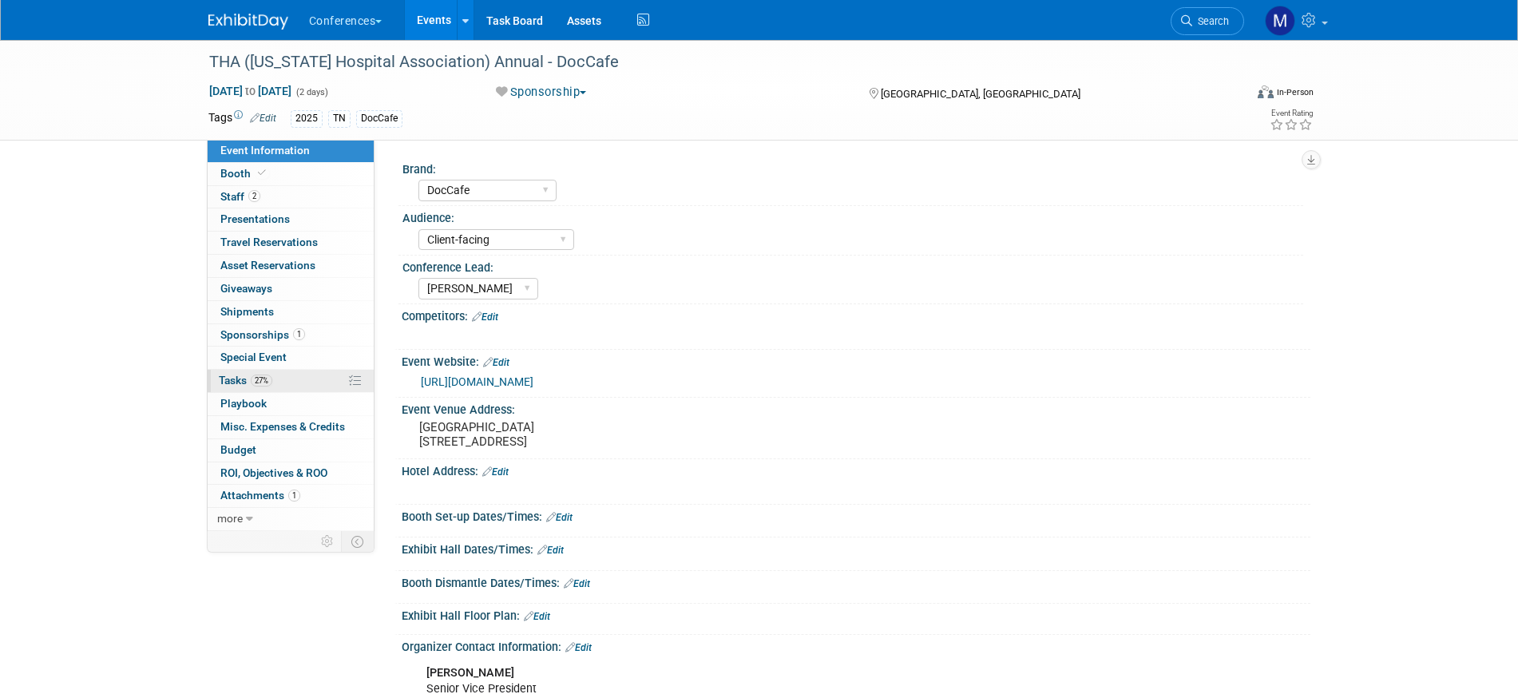
click at [252, 386] on span "Tasks 27%" at bounding box center [246, 380] width 54 height 13
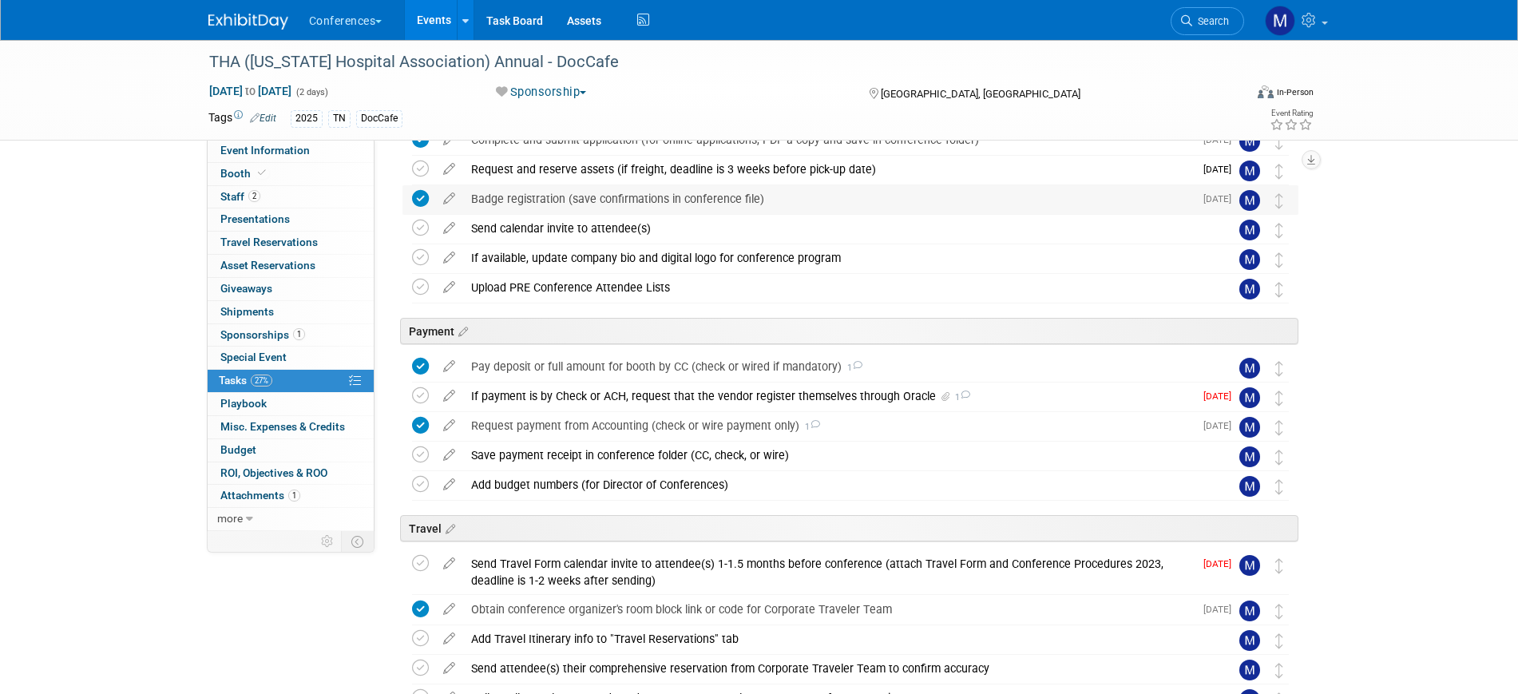
scroll to position [100, 0]
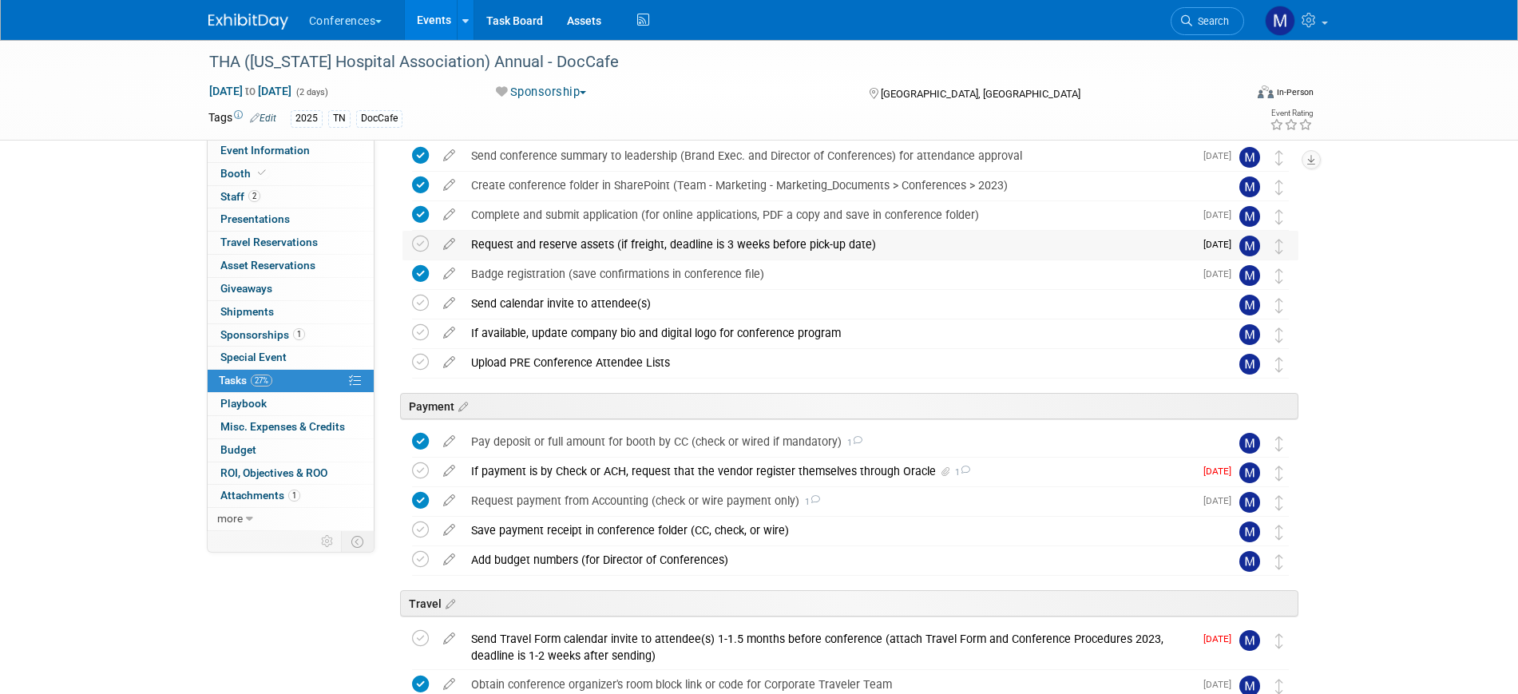
click at [526, 241] on div "Request and reserve assets (if freight, deadline is 3 weeks before pick-up date)" at bounding box center [828, 244] width 731 height 27
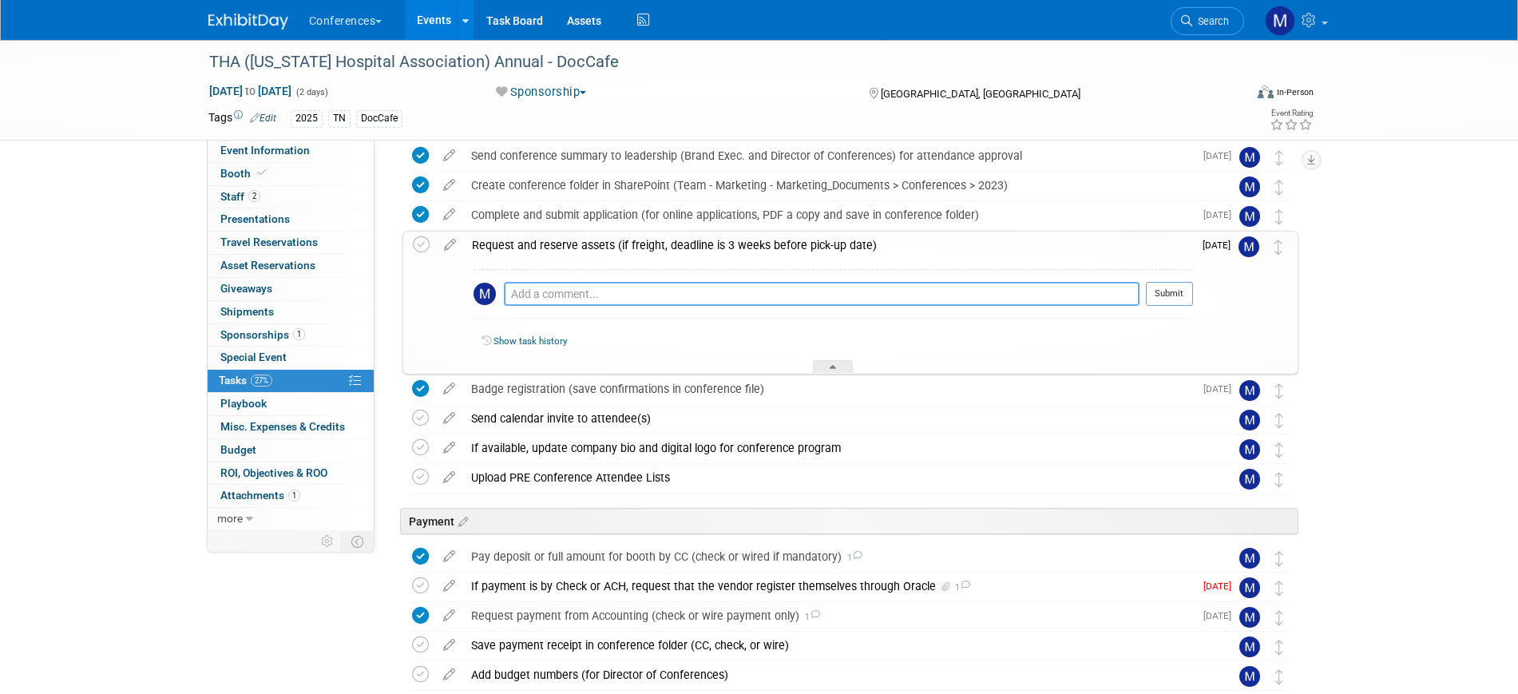
click at [541, 292] on textarea at bounding box center [822, 294] width 636 height 24
type textarea "e"
click at [530, 292] on textarea "WE dont get a table since we are not exhibiting. Adding items to Qualivis's pac…" at bounding box center [822, 294] width 636 height 24
type textarea "We dont get a table since we are not exhibiting. Adding items to Qualivis's pac…"
click at [1179, 295] on button "Submit" at bounding box center [1169, 294] width 47 height 24
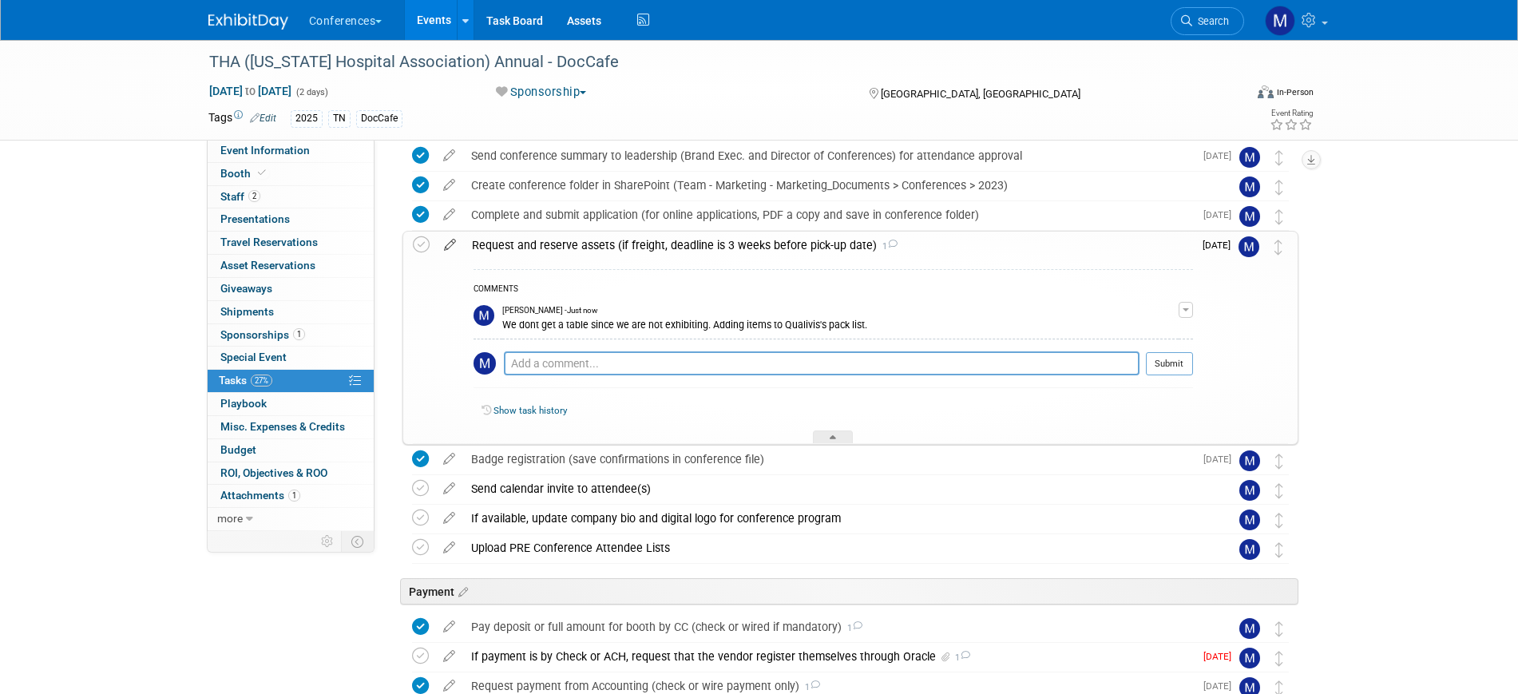
click at [440, 240] on icon at bounding box center [450, 242] width 28 height 20
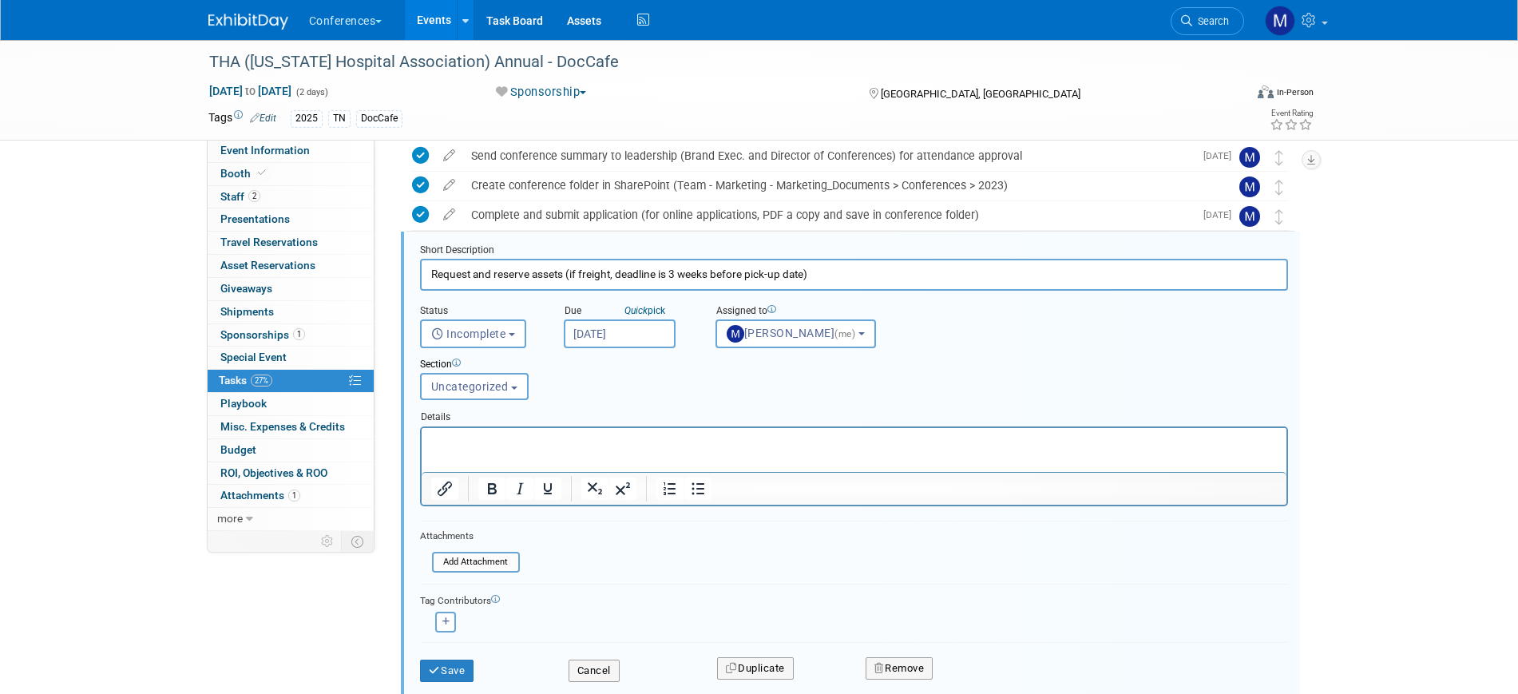
scroll to position [97, 0]
click at [623, 335] on input "Aug 21, 2025" at bounding box center [620, 336] width 112 height 29
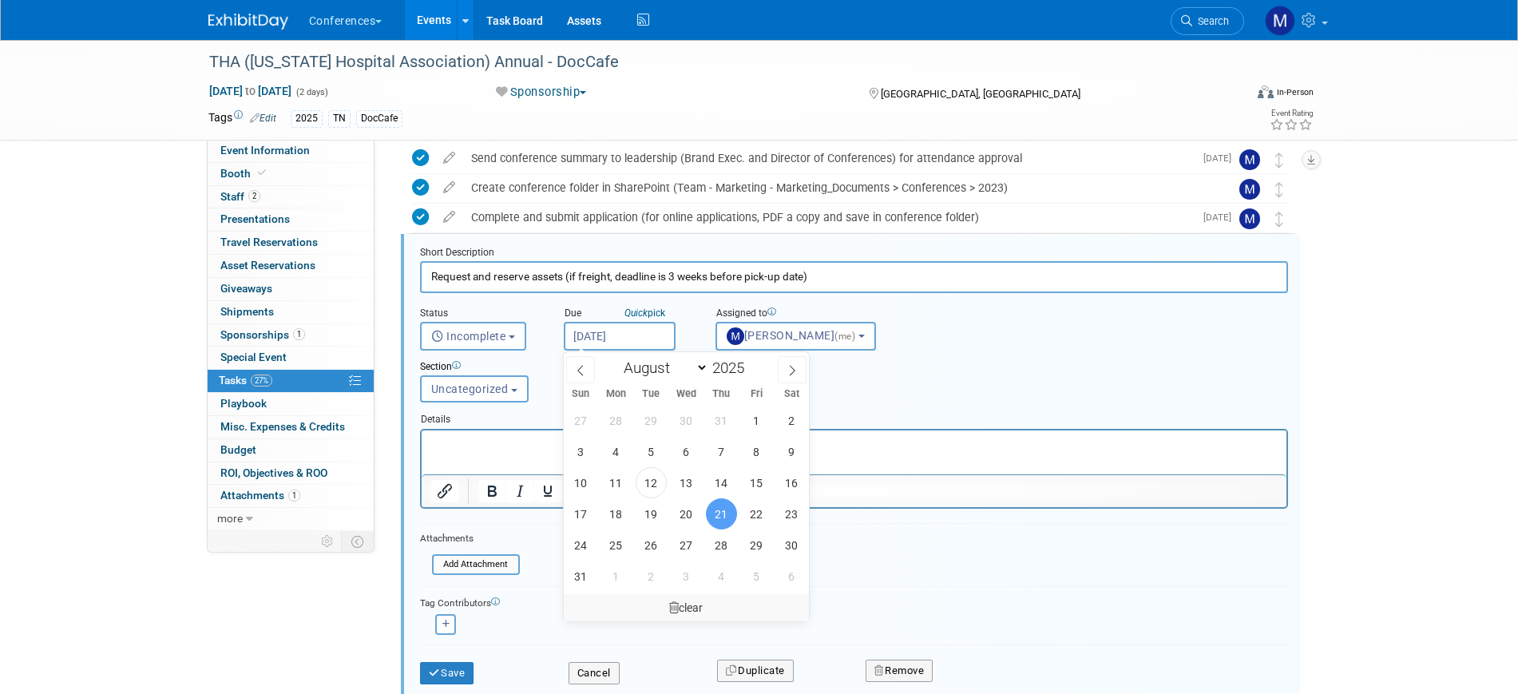
click at [691, 607] on div "clear" at bounding box center [687, 607] width 246 height 27
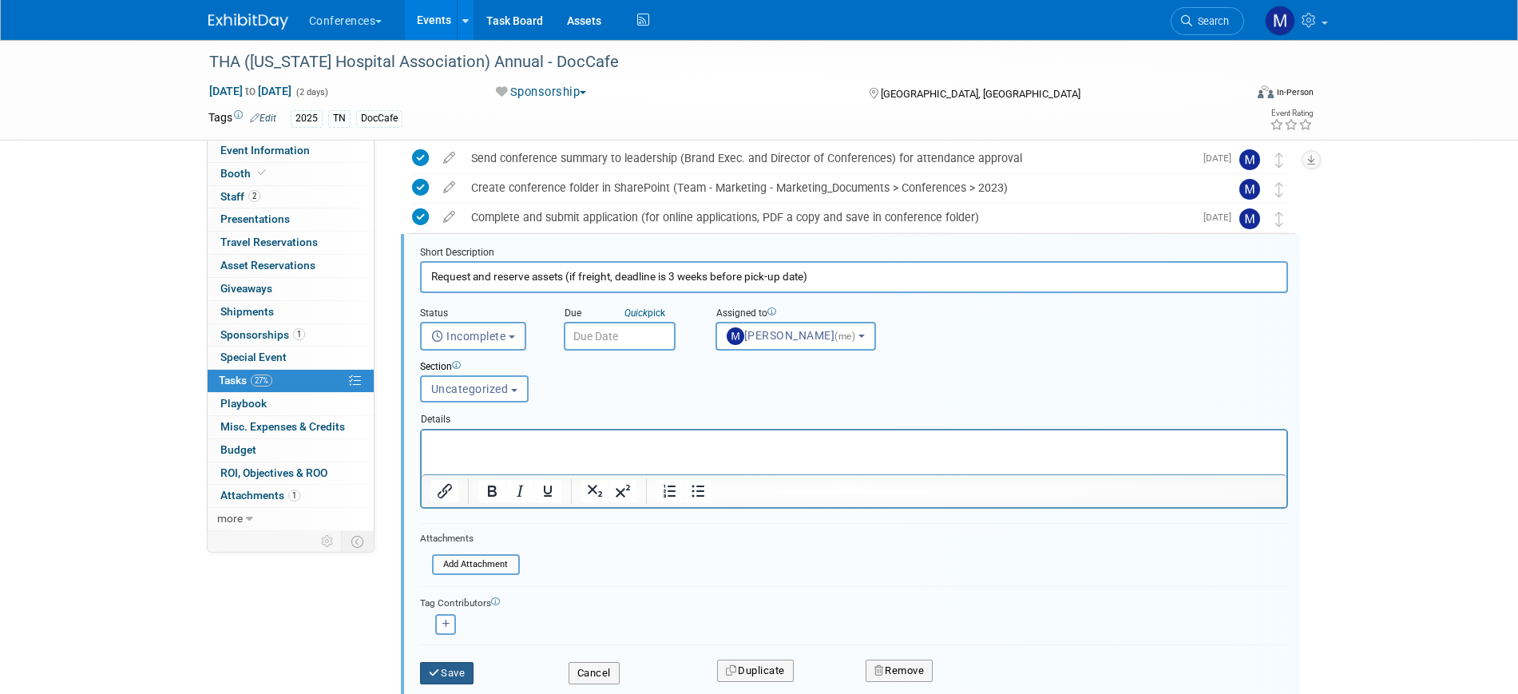
click at [427, 677] on button "Save" at bounding box center [447, 673] width 54 height 22
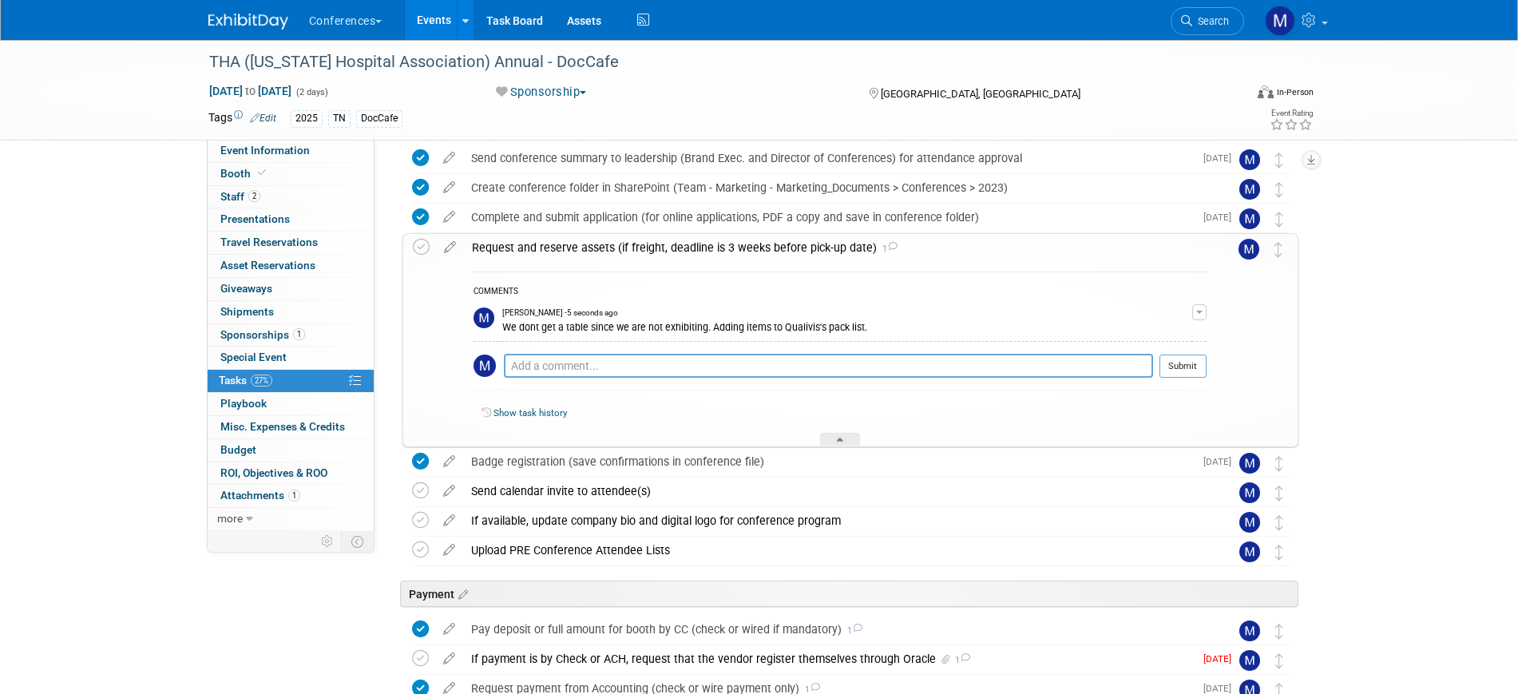
drag, startPoint x: 424, startPoint y: 248, endPoint x: 508, endPoint y: 247, distance: 83.9
click at [424, 248] on icon at bounding box center [421, 247] width 17 height 17
click at [559, 246] on div "Request and reserve assets (if freight, deadline is 3 weeks before pick-up date…" at bounding box center [835, 247] width 743 height 27
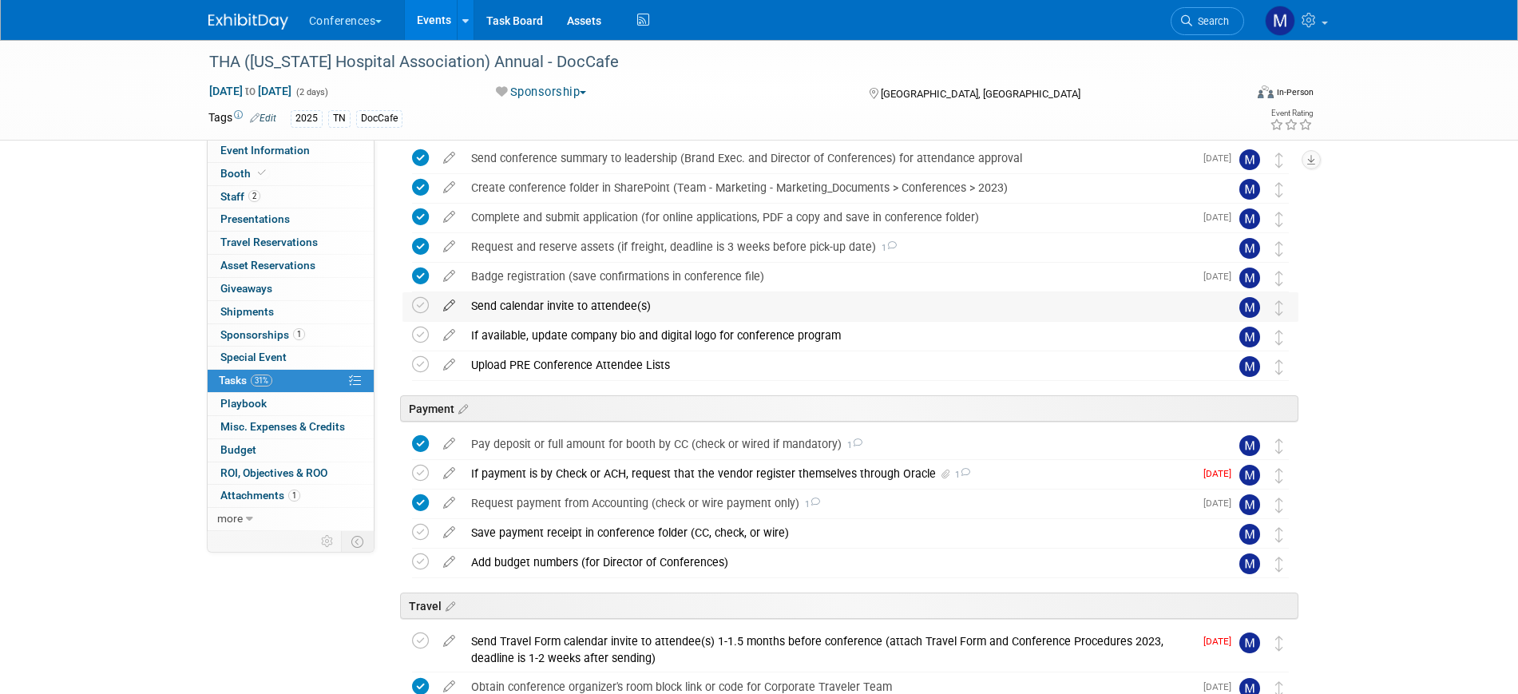
click at [436, 307] on icon at bounding box center [449, 302] width 28 height 20
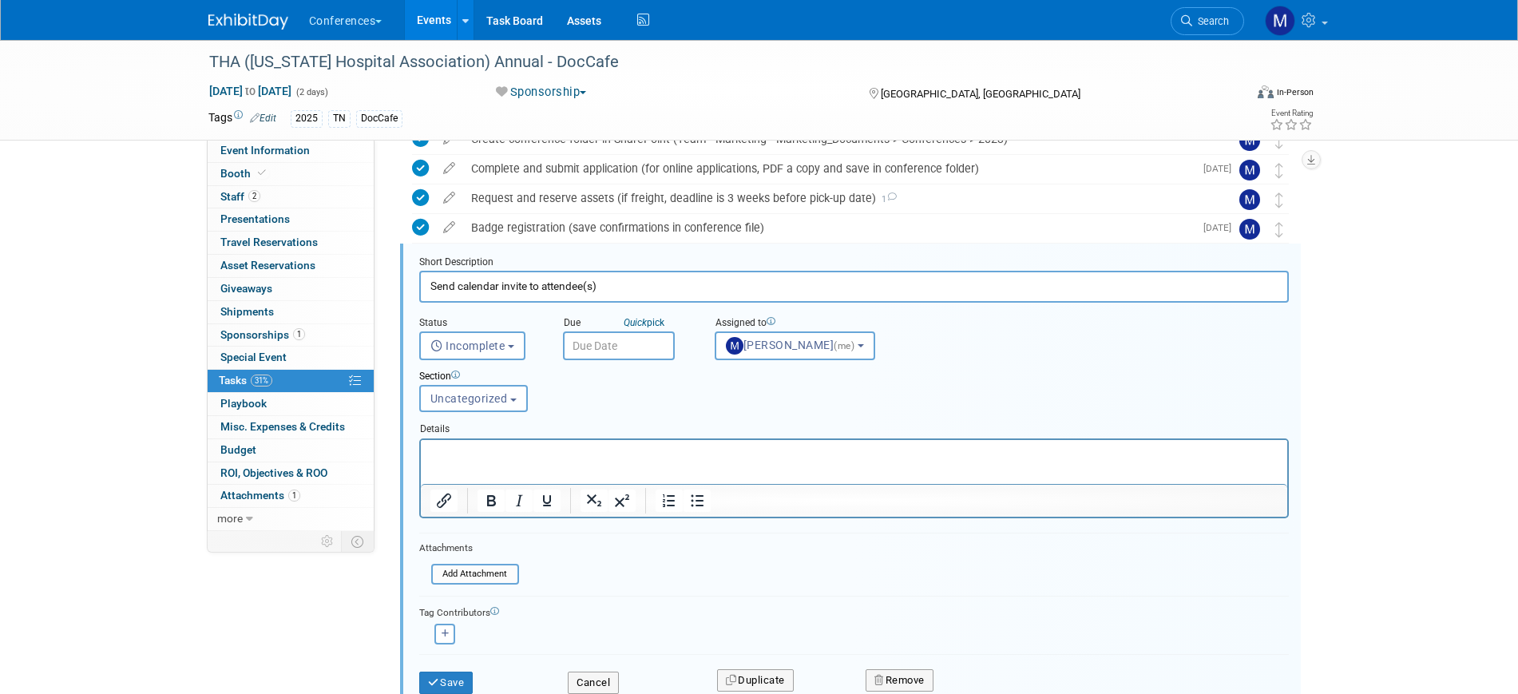
scroll to position [156, 0]
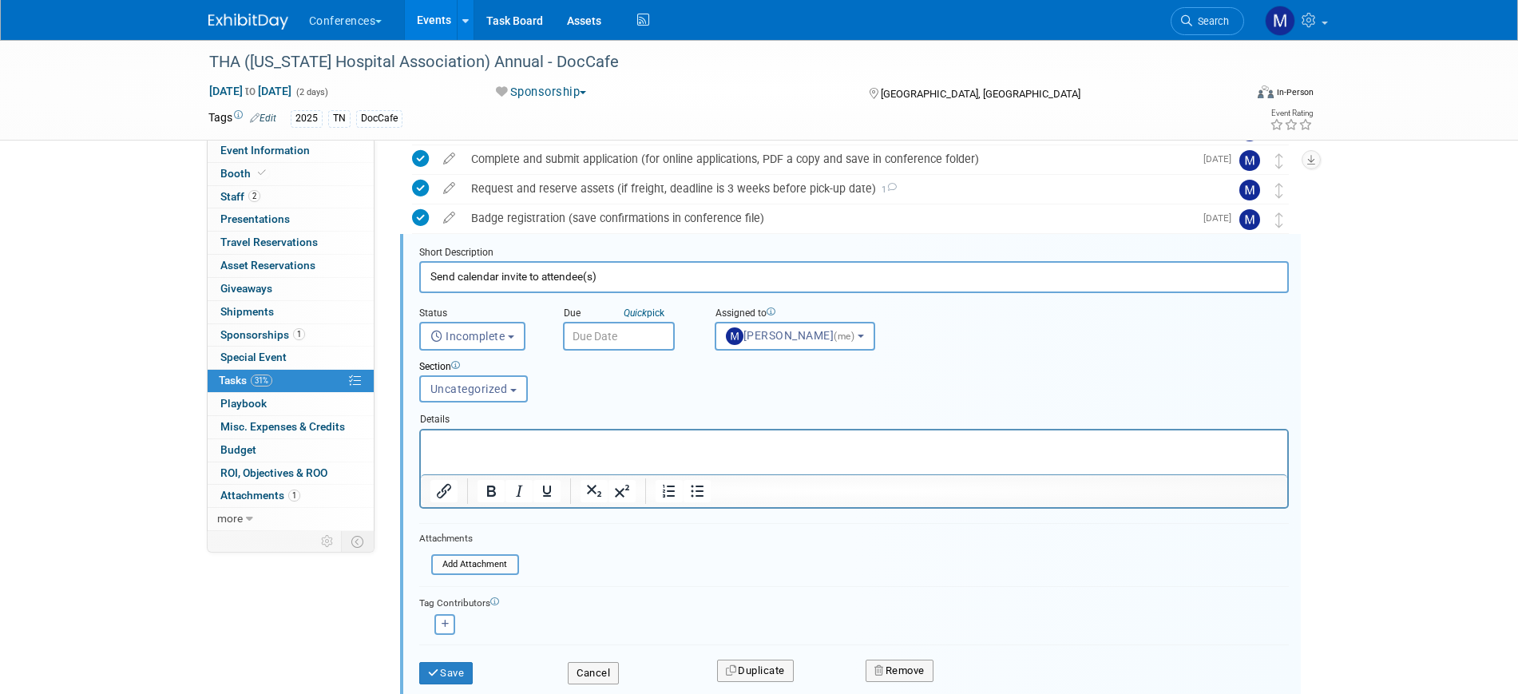
click at [619, 339] on input "text" at bounding box center [619, 336] width 112 height 29
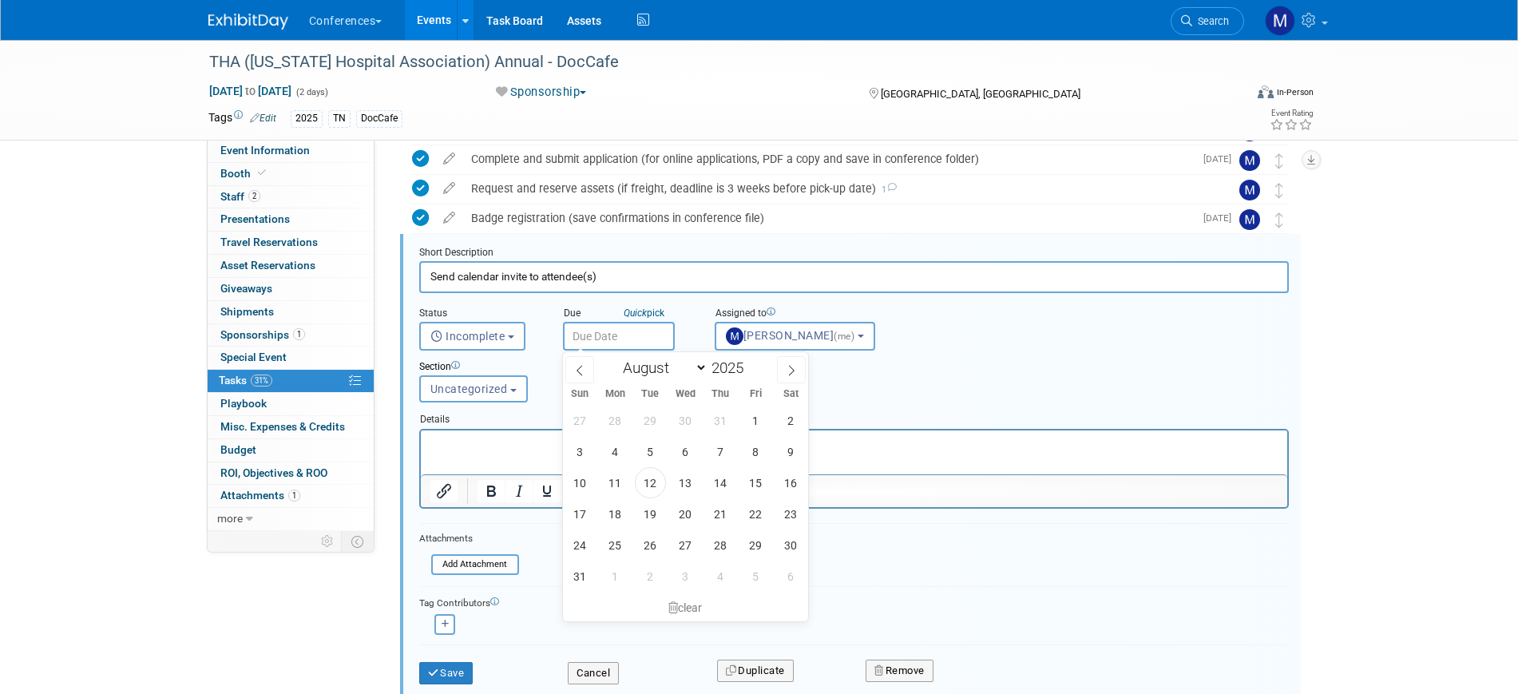
click at [520, 641] on form "Short Description Send calendar invite to attendee(s) Status <i class="far fa-c…" at bounding box center [854, 473] width 894 height 454
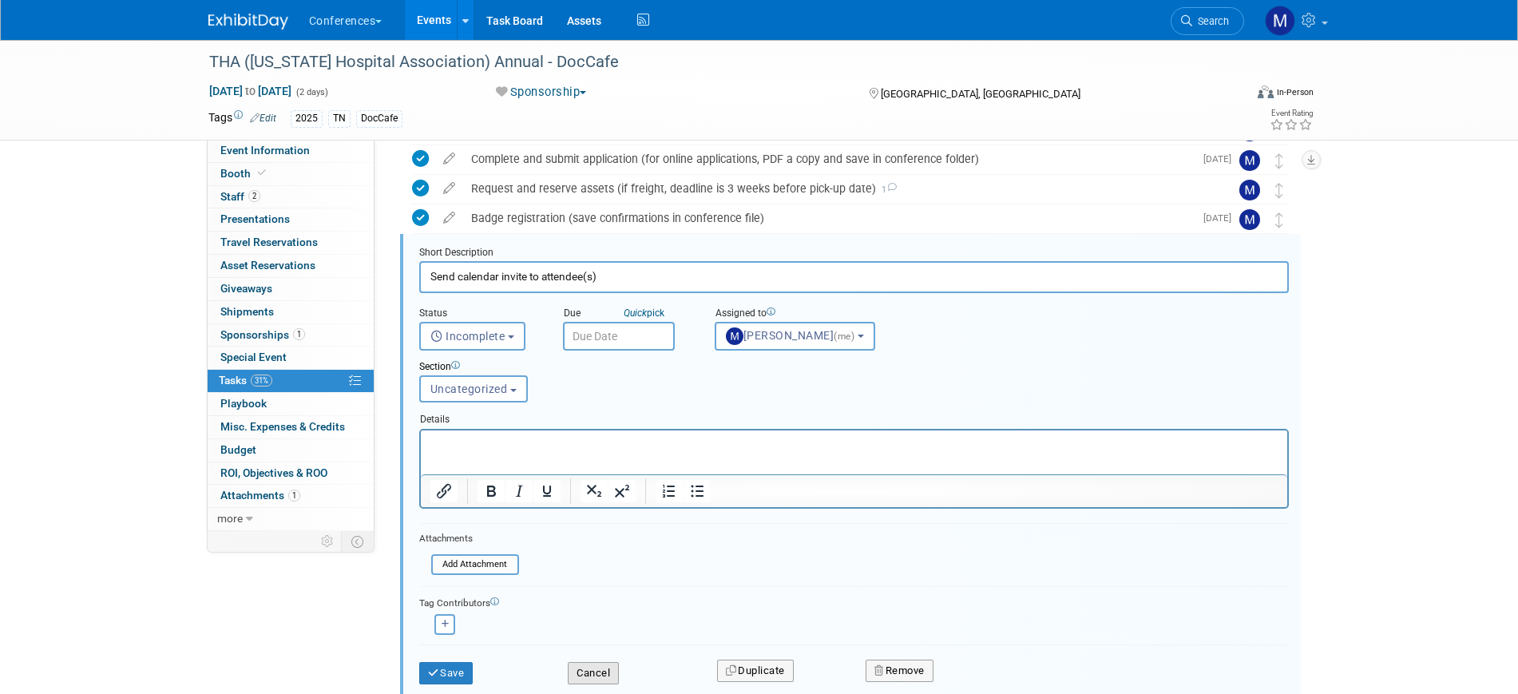
click at [584, 677] on button "Cancel" at bounding box center [593, 673] width 51 height 22
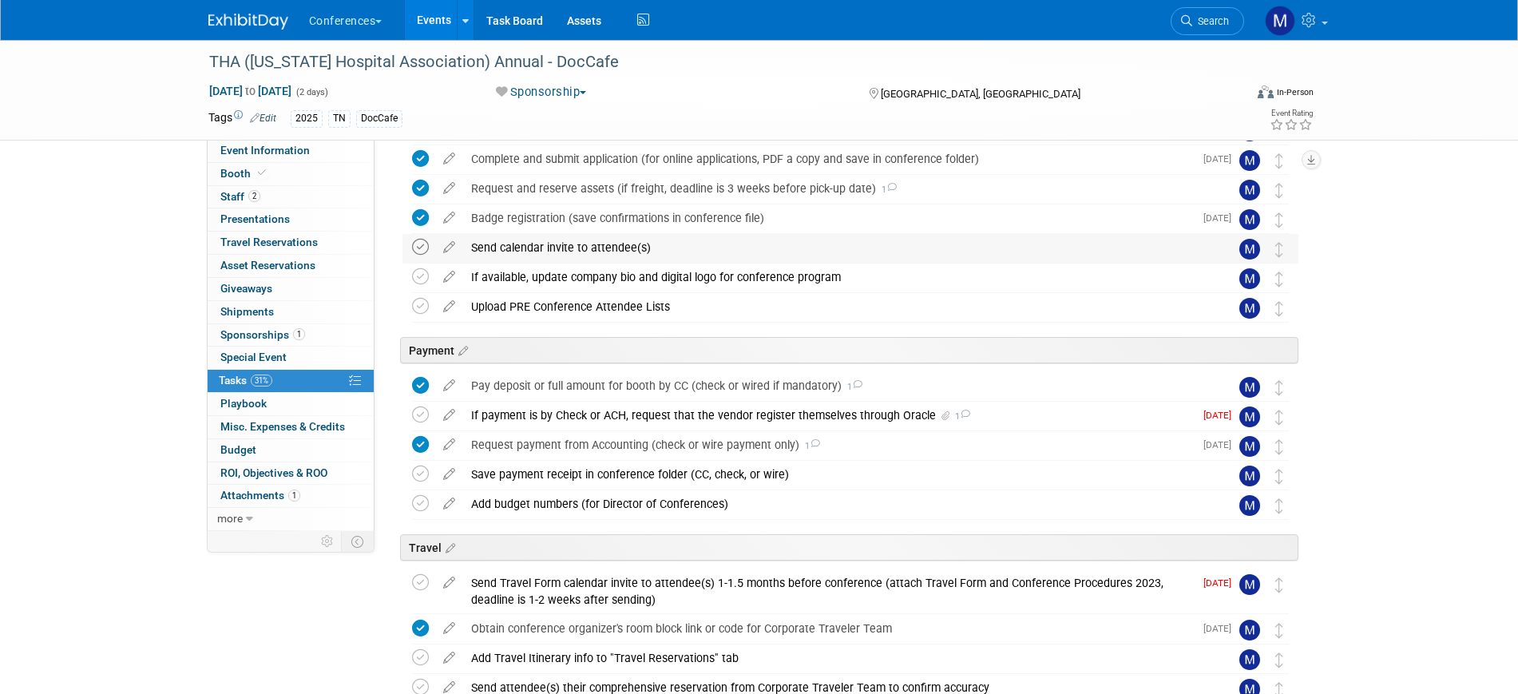
click at [423, 244] on icon at bounding box center [420, 247] width 17 height 17
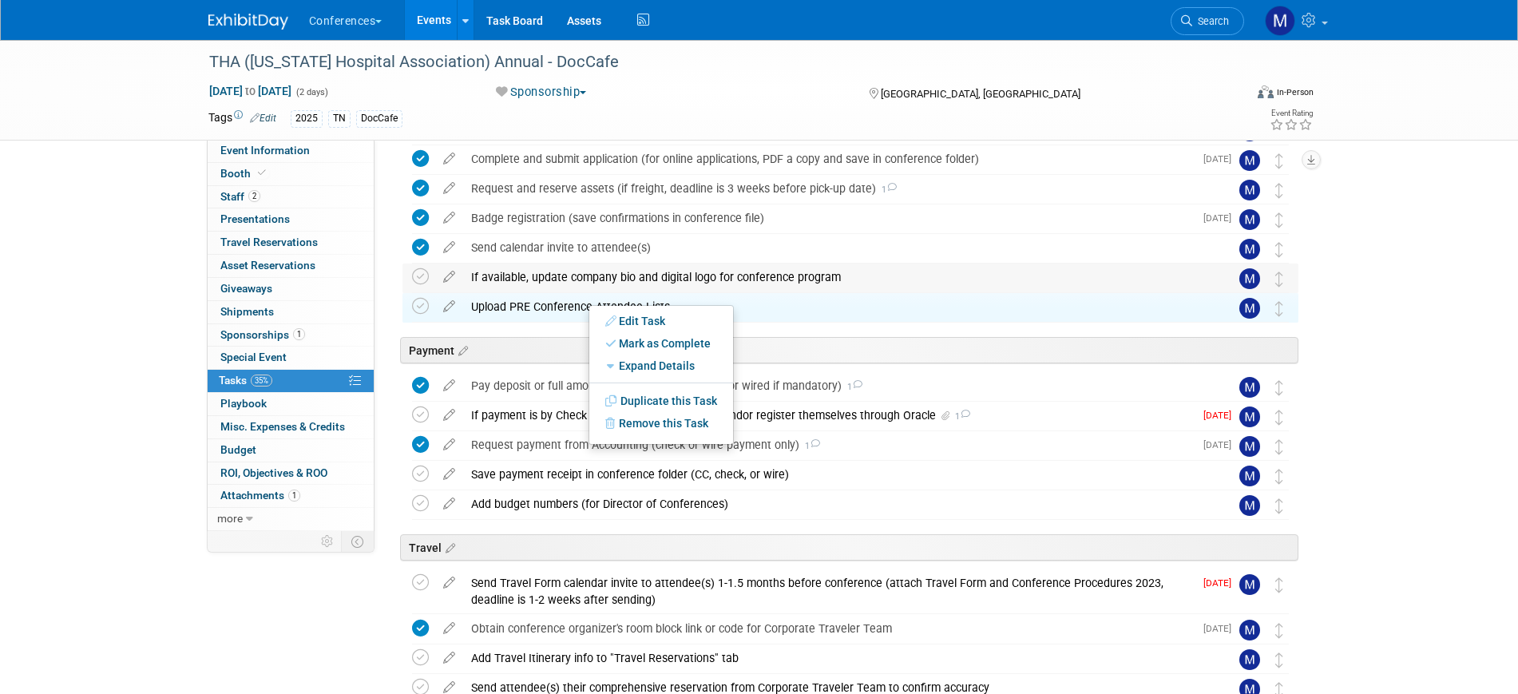
click at [950, 277] on div "If available, update company bio and digital logo for conference program" at bounding box center [835, 277] width 744 height 27
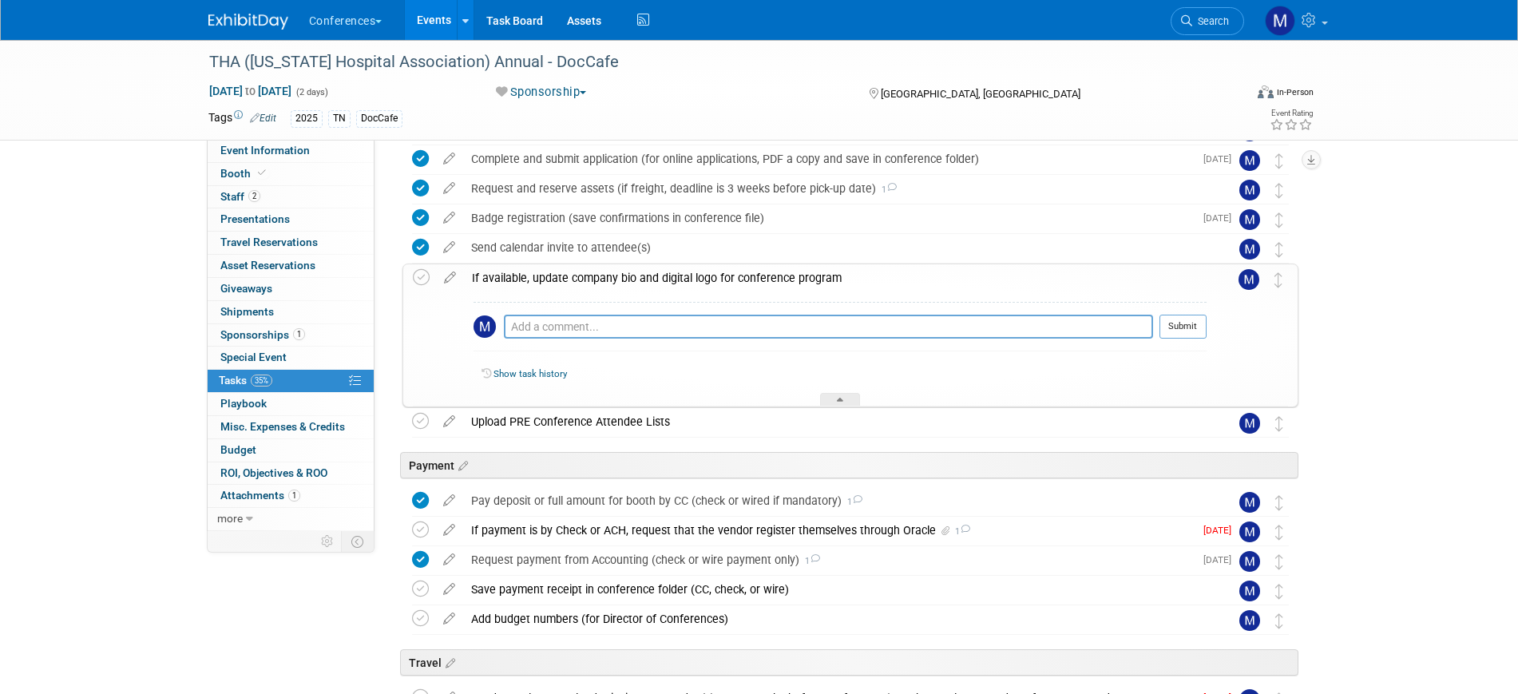
click at [508, 276] on div "If available, update company bio and digital logo for conference program" at bounding box center [835, 277] width 743 height 27
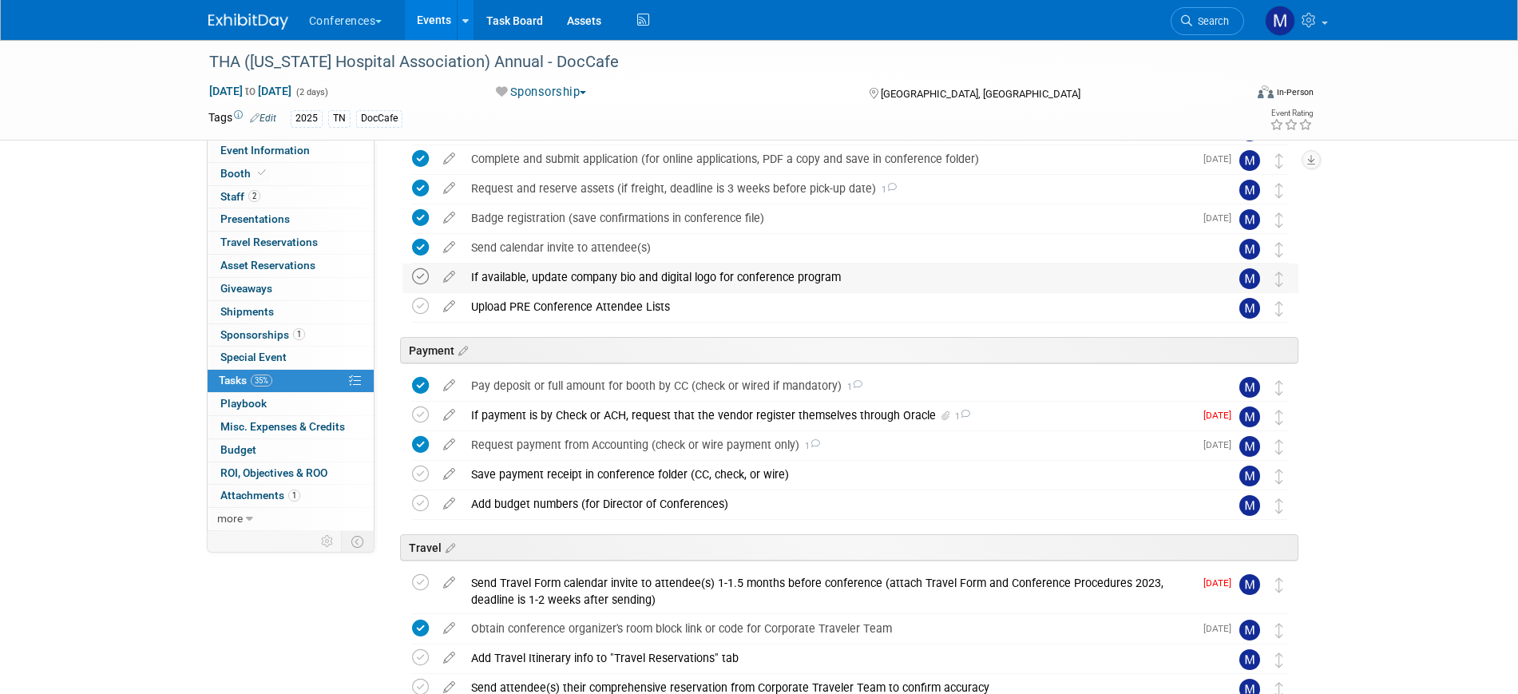
click at [424, 277] on icon at bounding box center [420, 276] width 17 height 17
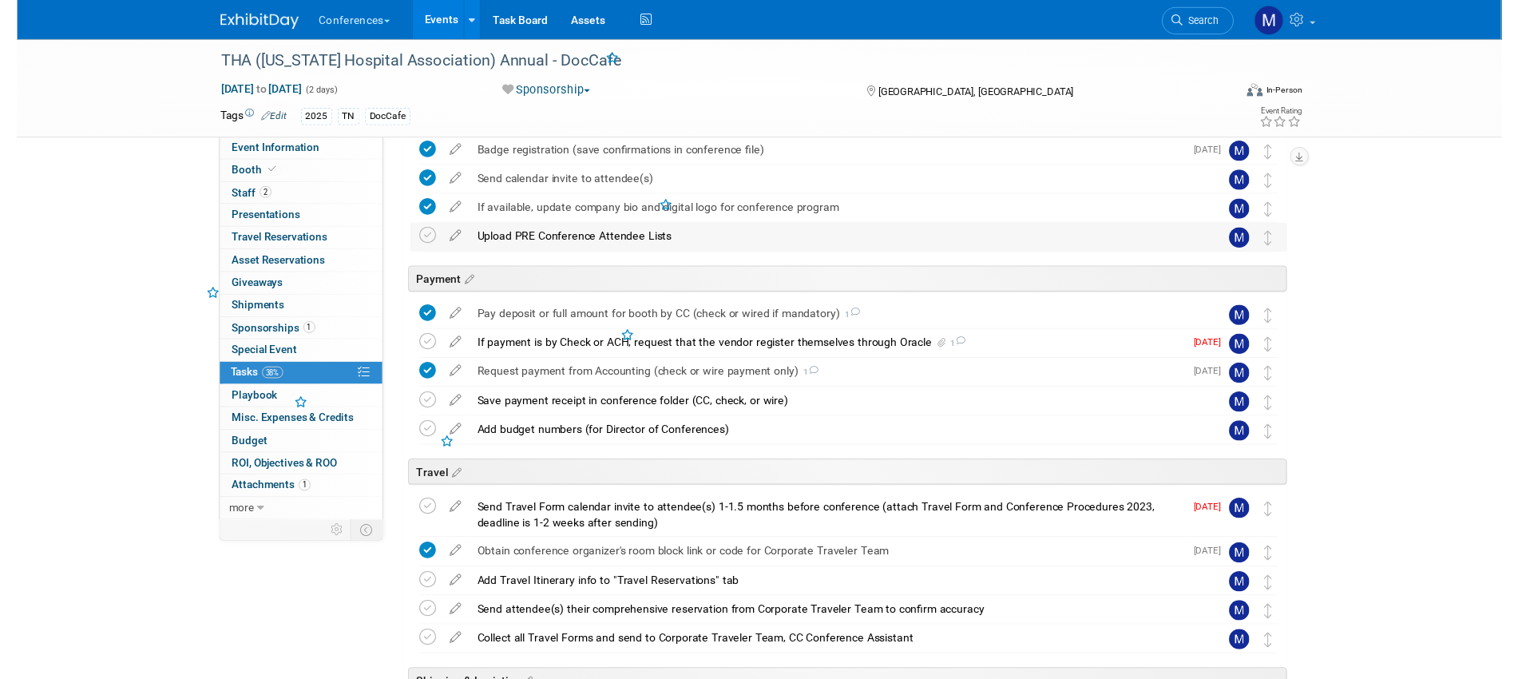
scroll to position [256, 0]
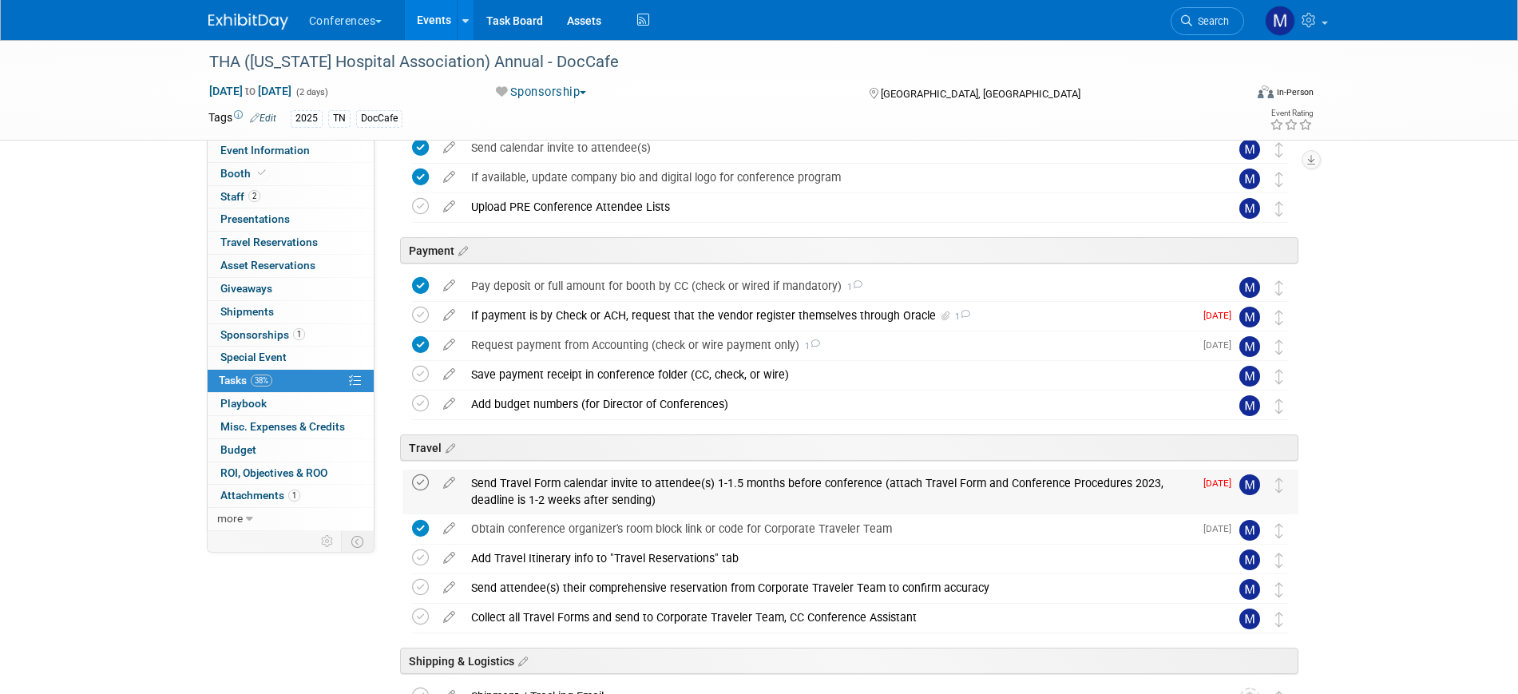
click at [423, 479] on icon at bounding box center [420, 482] width 17 height 17
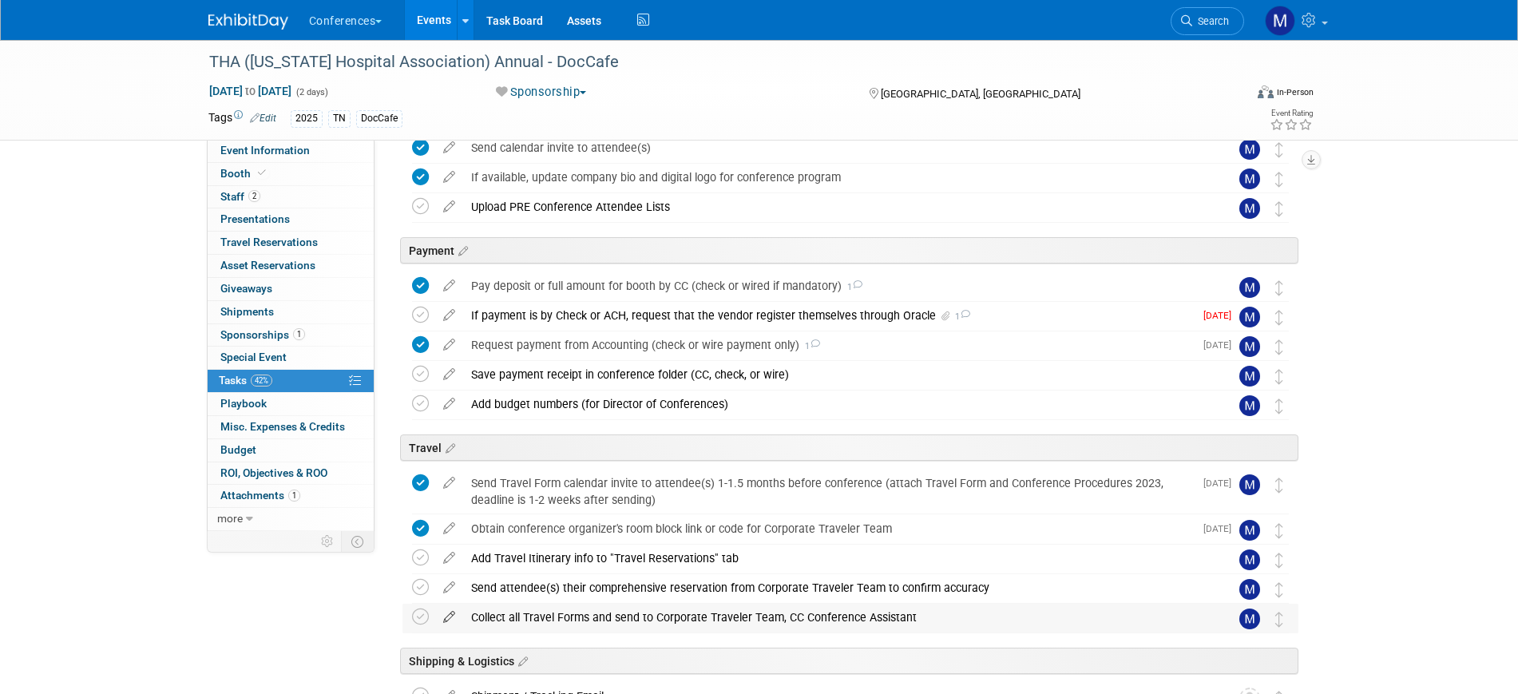
click at [447, 618] on icon at bounding box center [449, 614] width 28 height 20
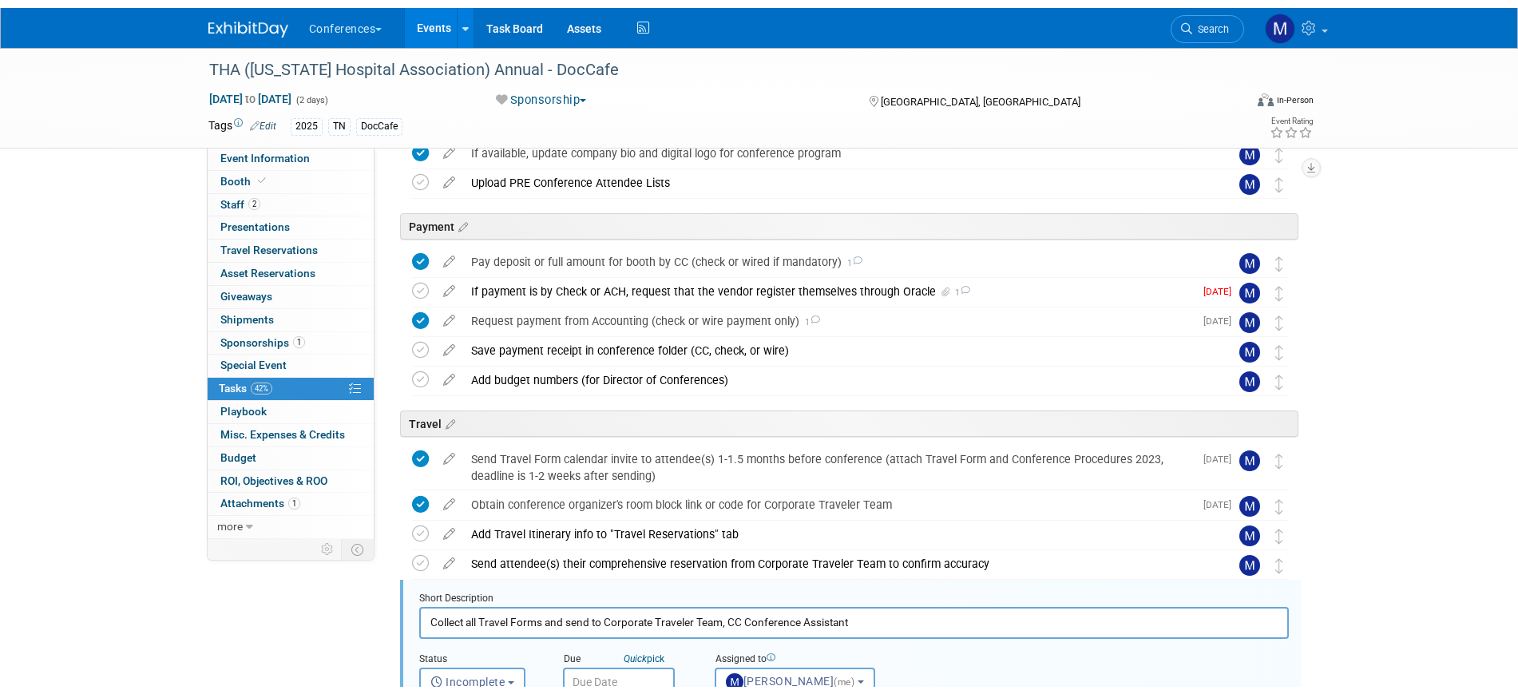
scroll to position [625, 0]
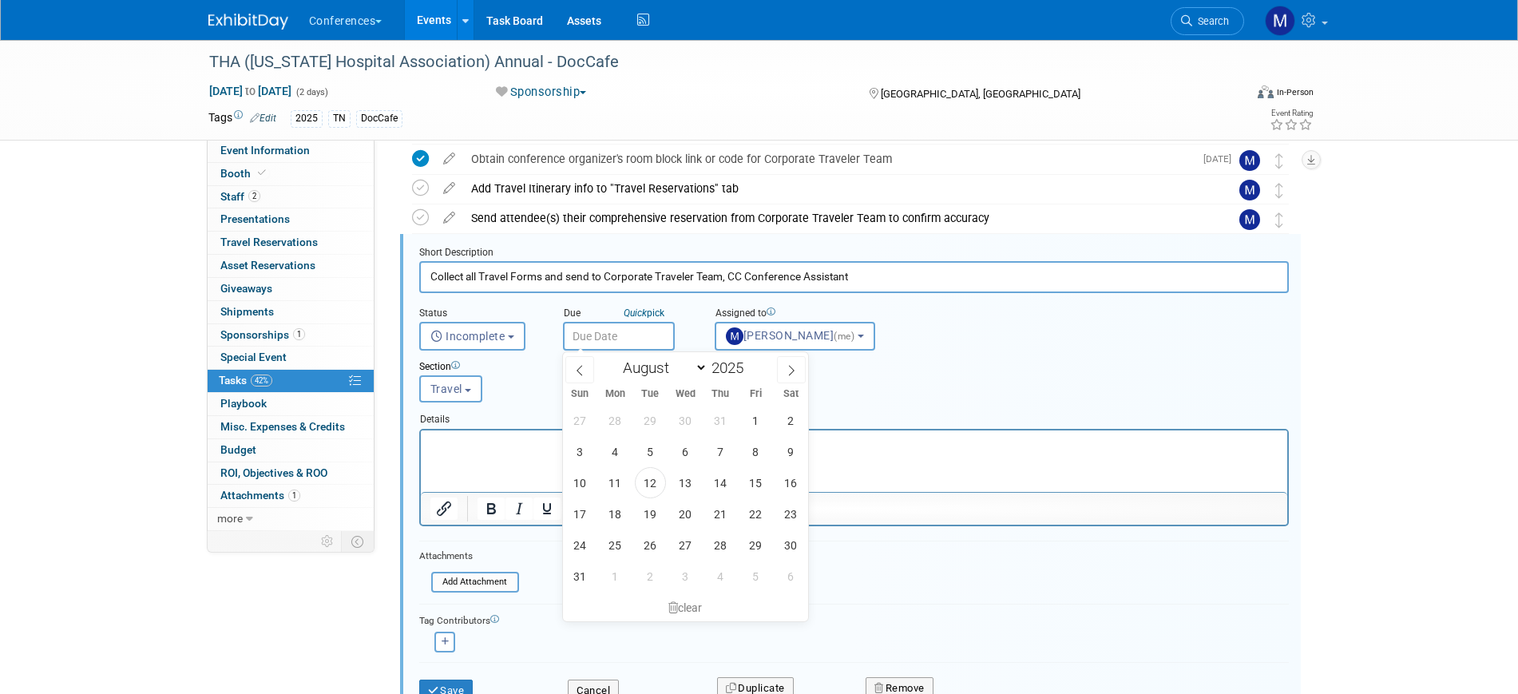
click at [594, 338] on input "text" at bounding box center [619, 336] width 112 height 29
click at [702, 487] on div "27 28 29 30 31 1 2 3 4 5 6 7 8 9 10 11 12 13 14 15 16 17 18 19 20 21 22 23 24 2…" at bounding box center [686, 498] width 246 height 187
drag, startPoint x: 694, startPoint y: 483, endPoint x: 273, endPoint y: 53, distance: 602.1
click at [694, 483] on span "13" at bounding box center [685, 482] width 31 height 31
type input "Aug 13, 2025"
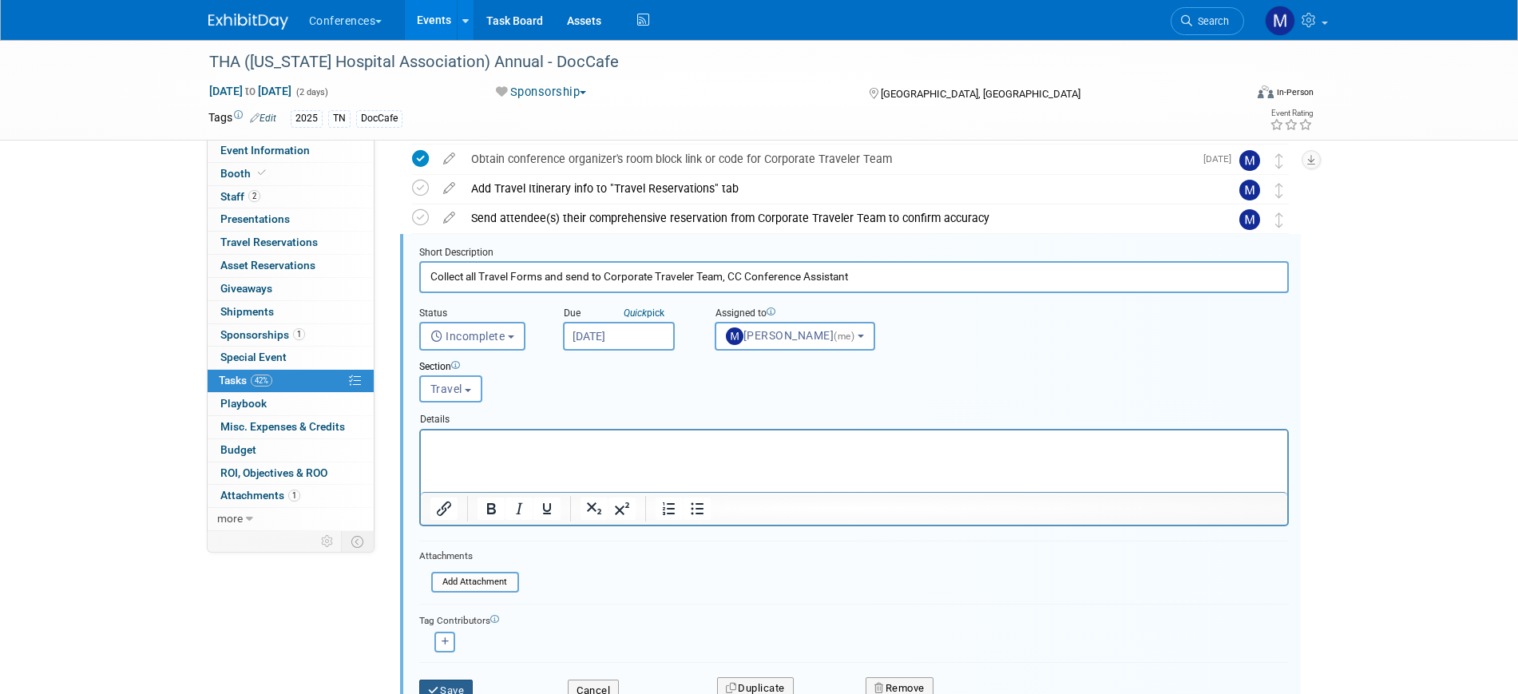
click at [458, 683] on button "Save" at bounding box center [446, 691] width 54 height 22
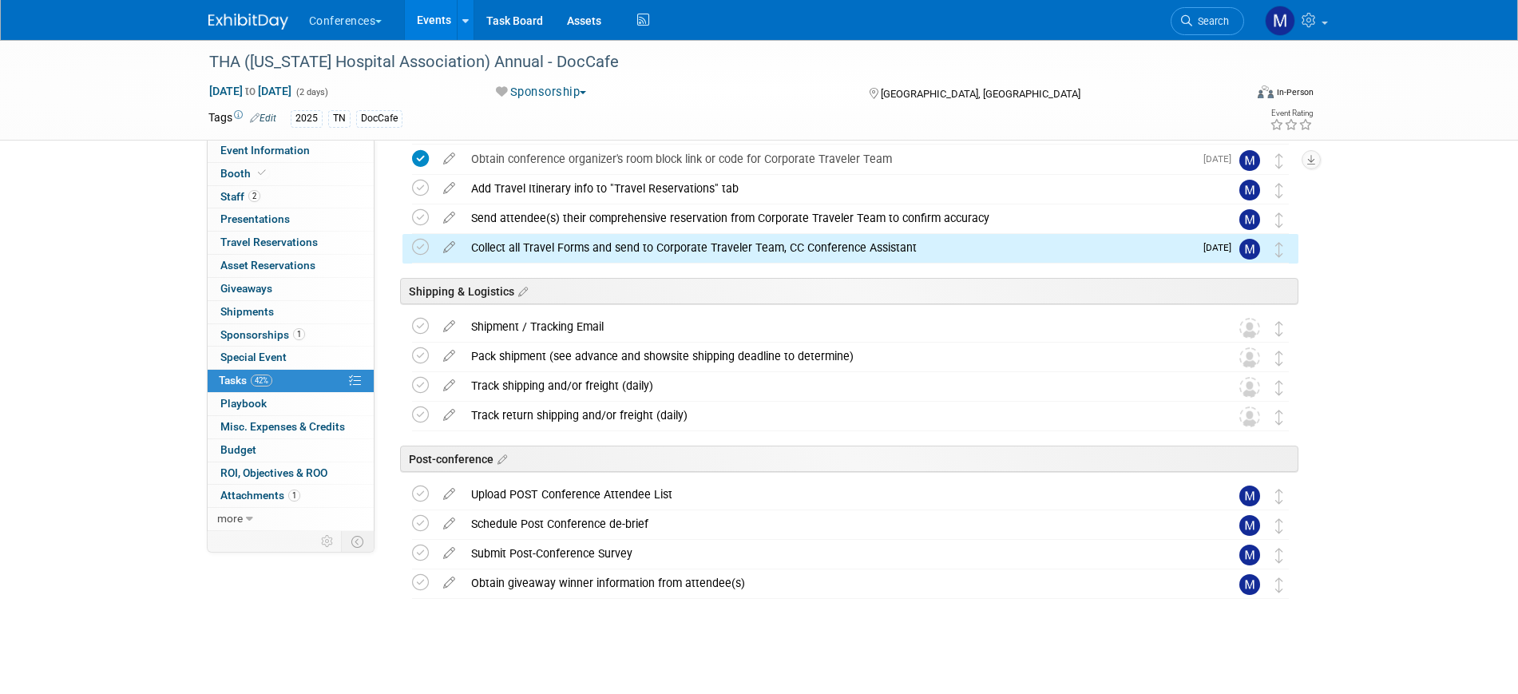
click at [540, 257] on div "Collect all Travel Forms and send to Corporate Traveler Team, CC Conference Ass…" at bounding box center [828, 247] width 731 height 27
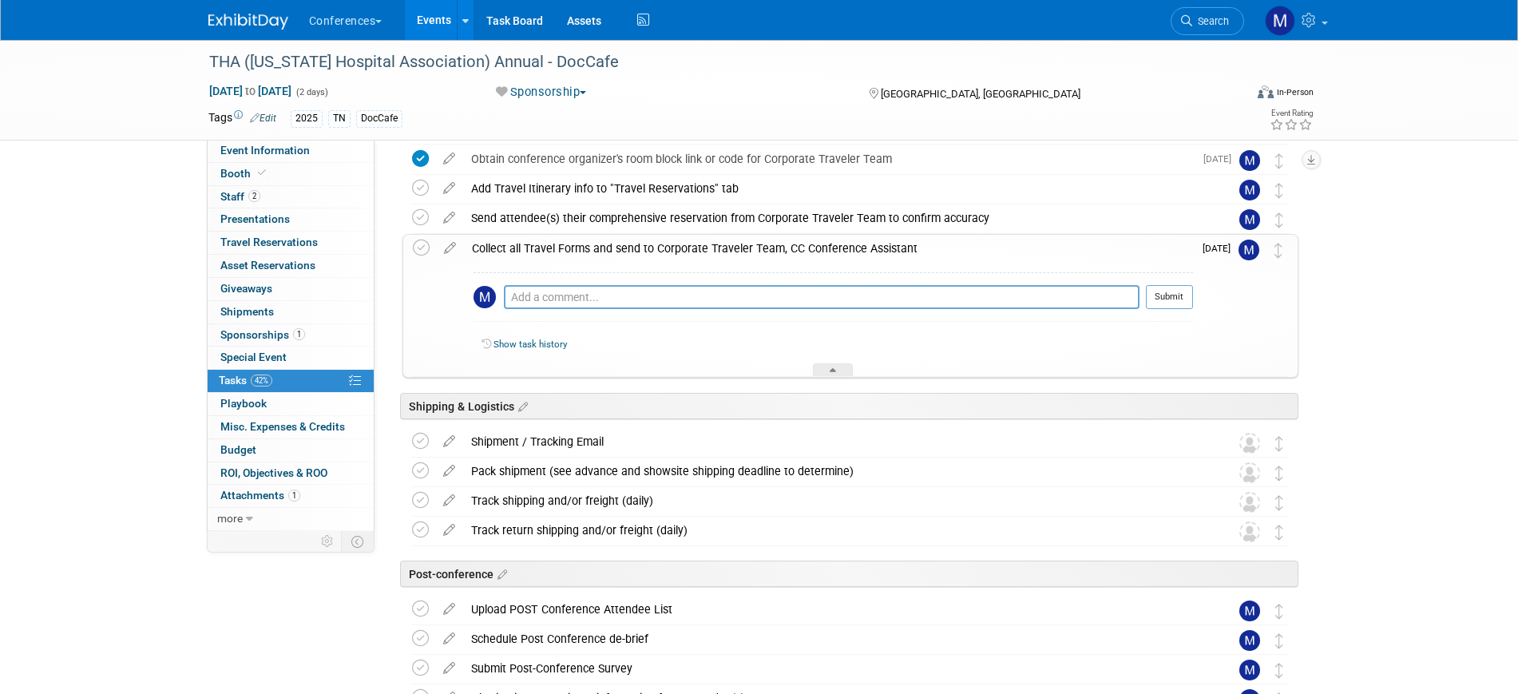
click at [540, 257] on div "Collect all Travel Forms and send to Corporate Traveler Team, CC Conference Ass…" at bounding box center [828, 248] width 729 height 27
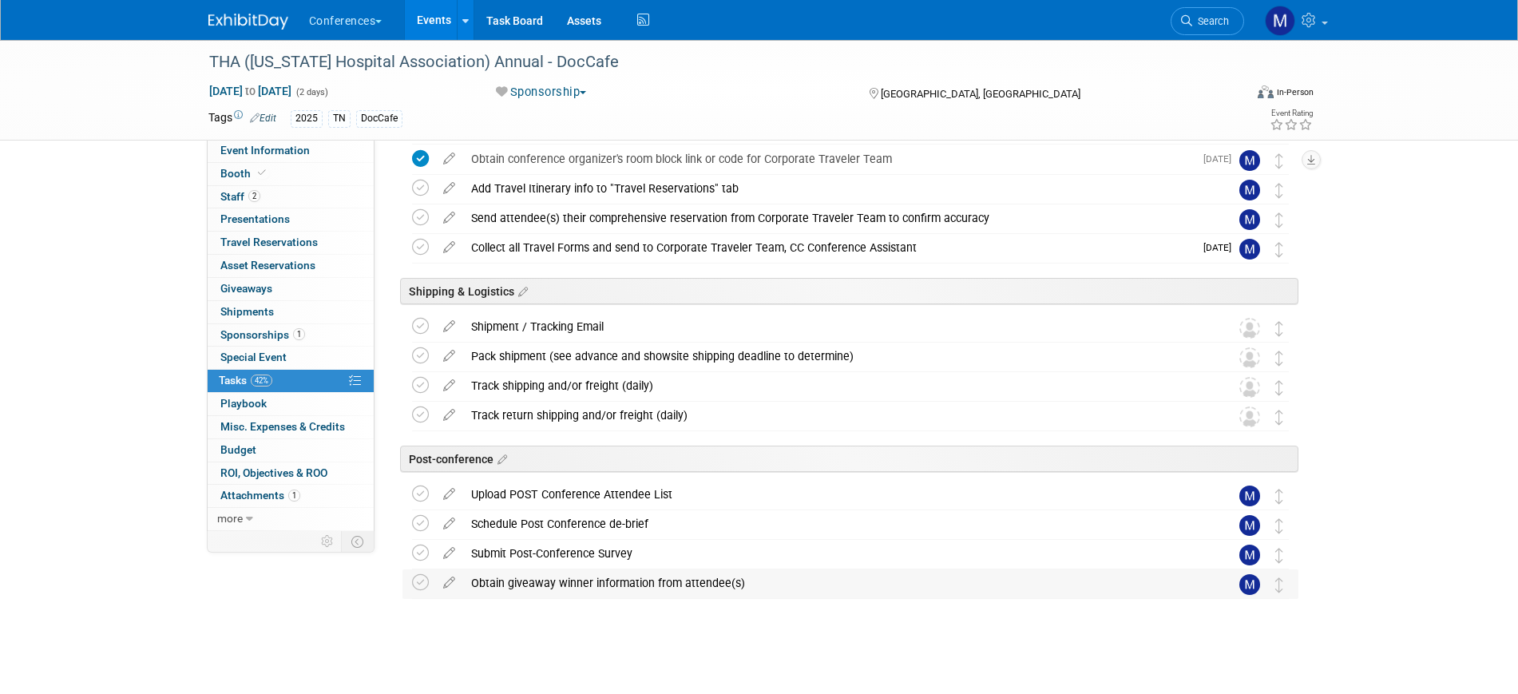
drag, startPoint x: 513, startPoint y: 576, endPoint x: 546, endPoint y: 604, distance: 43.1
click at [513, 576] on div "Obtain giveaway winner information from attendee(s)" at bounding box center [835, 583] width 744 height 27
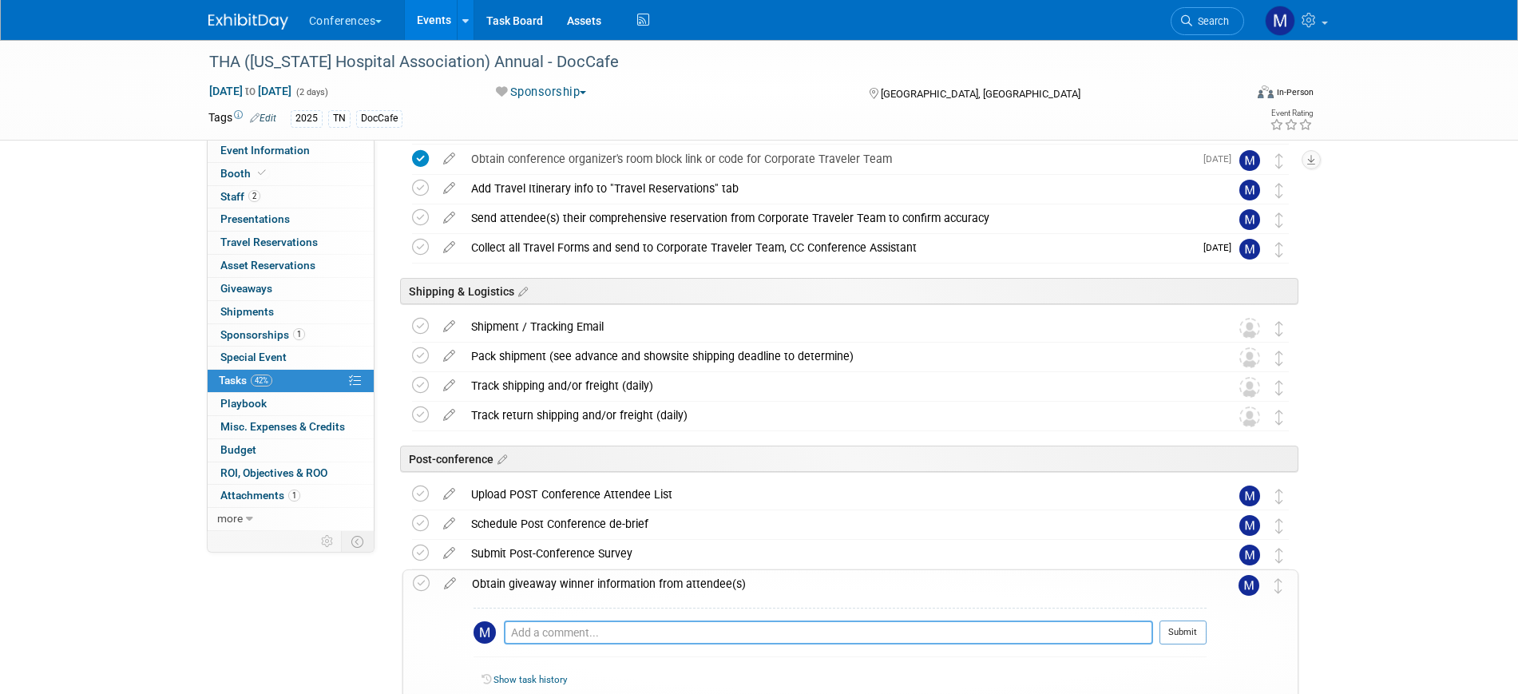
click at [566, 633] on textarea at bounding box center [828, 633] width 649 height 24
type textarea "no giveaway bc we dont have a booth or table ."
click at [1181, 636] on button "Submit" at bounding box center [1183, 633] width 47 height 24
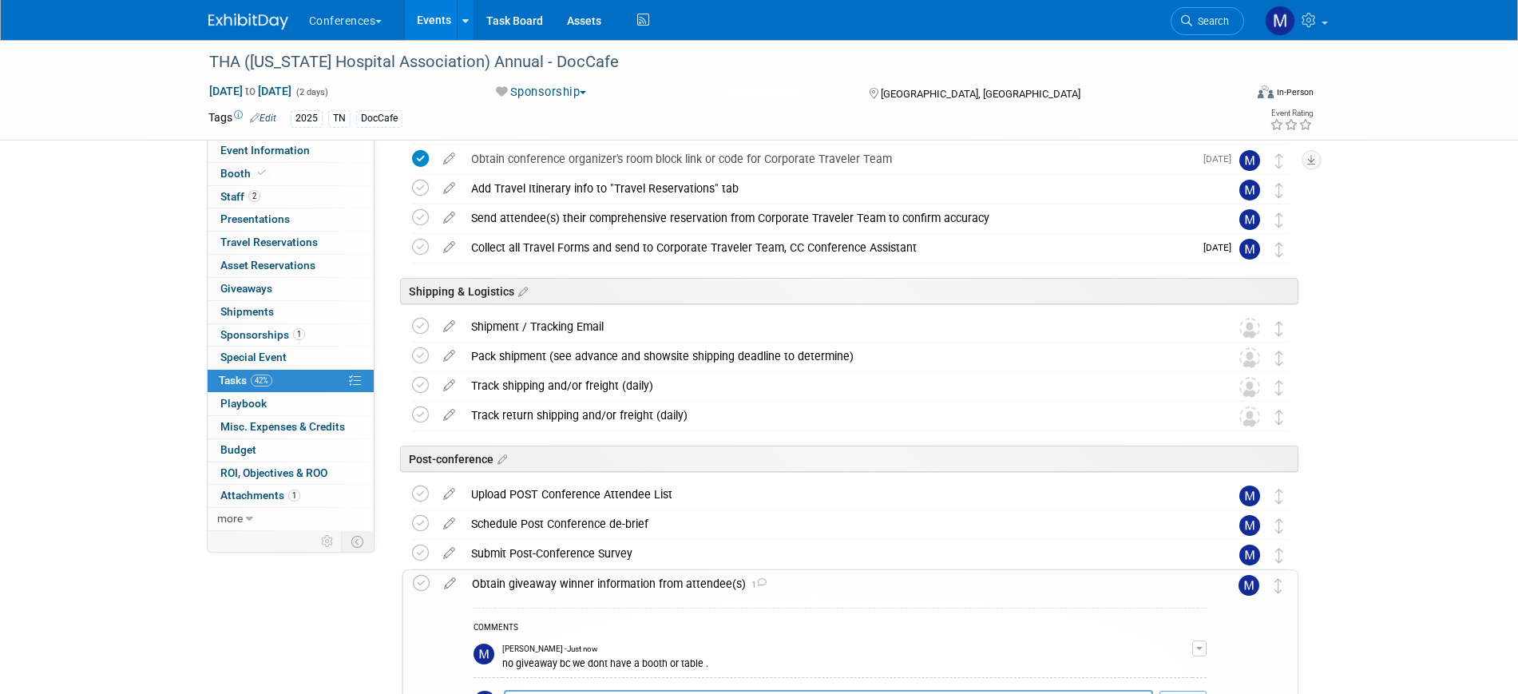
click at [636, 577] on div "Obtain giveaway winner information from attendee(s) 1" at bounding box center [835, 583] width 743 height 27
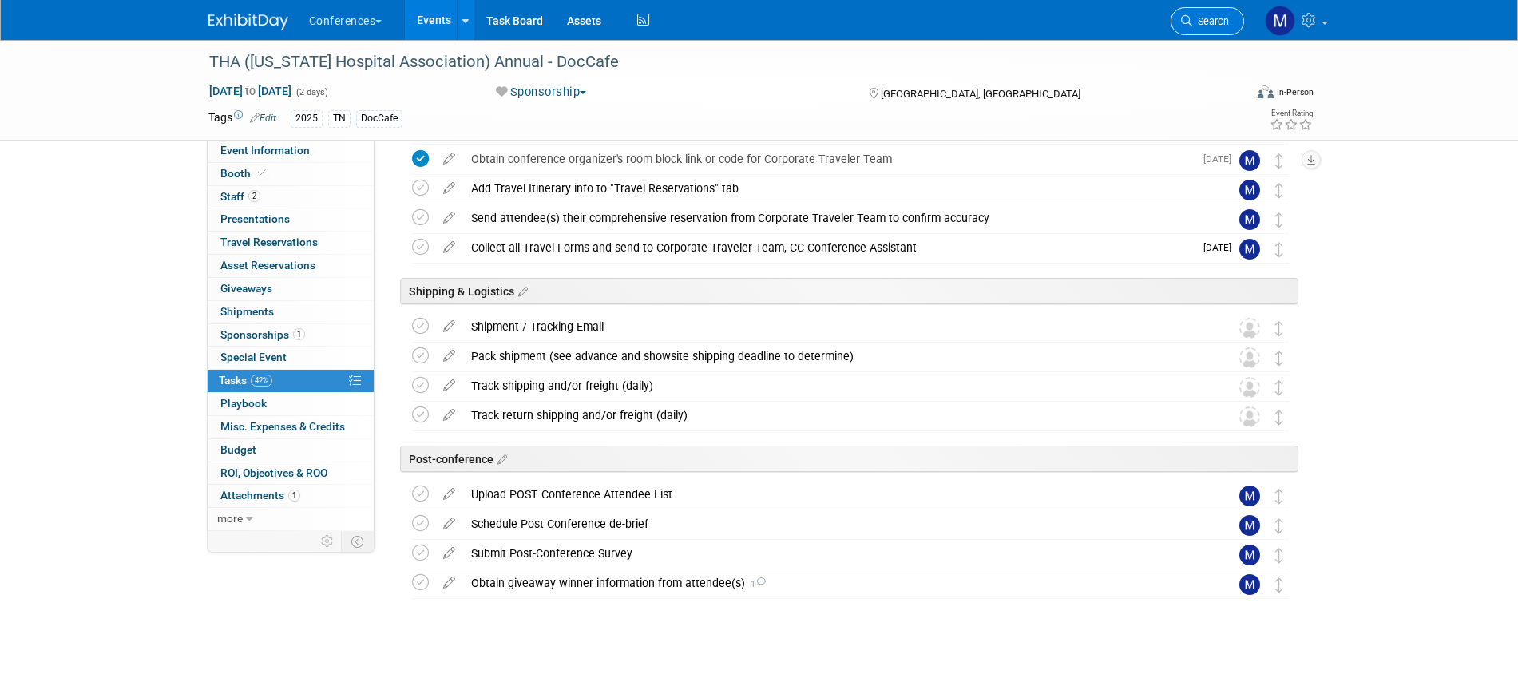
click at [1209, 33] on link "Search" at bounding box center [1207, 21] width 73 height 28
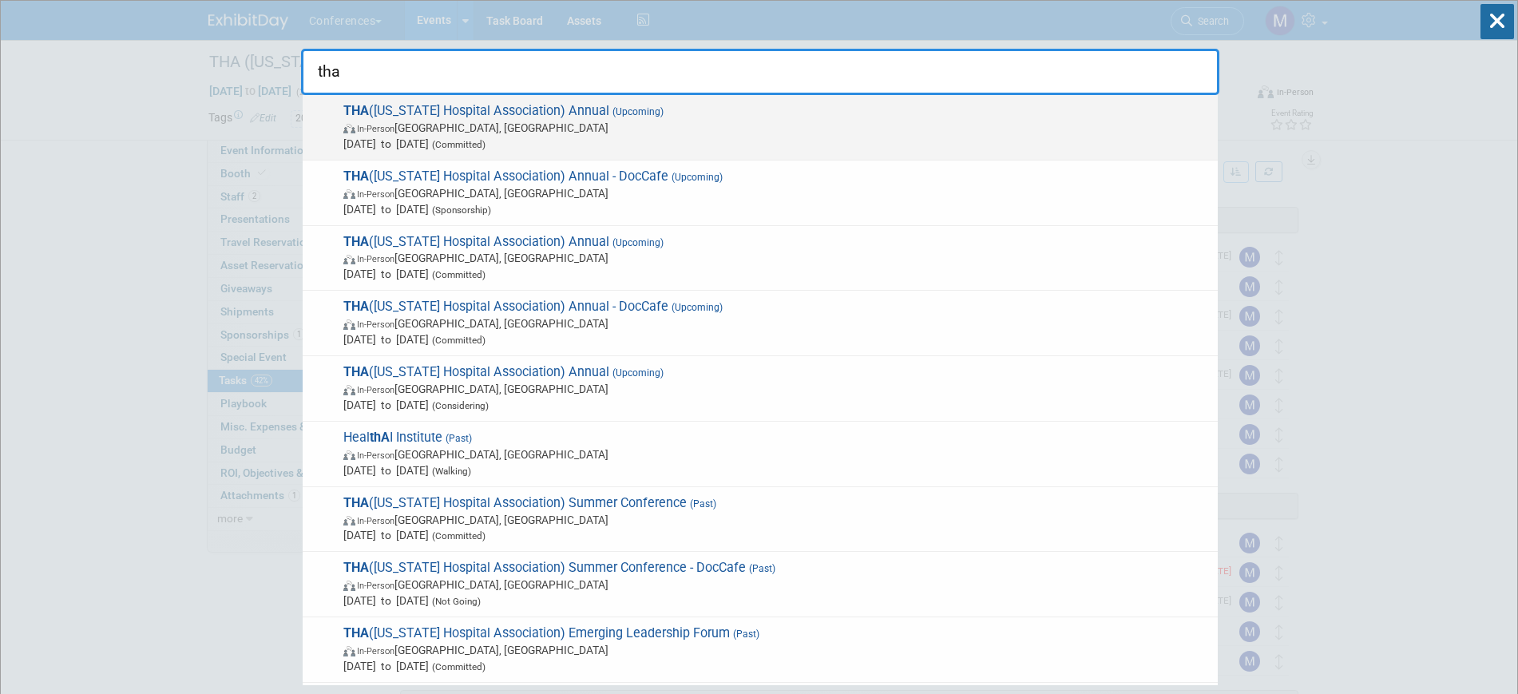
type input "tha"
click at [653, 132] on span "In-Person Nashville, TN" at bounding box center [776, 128] width 867 height 16
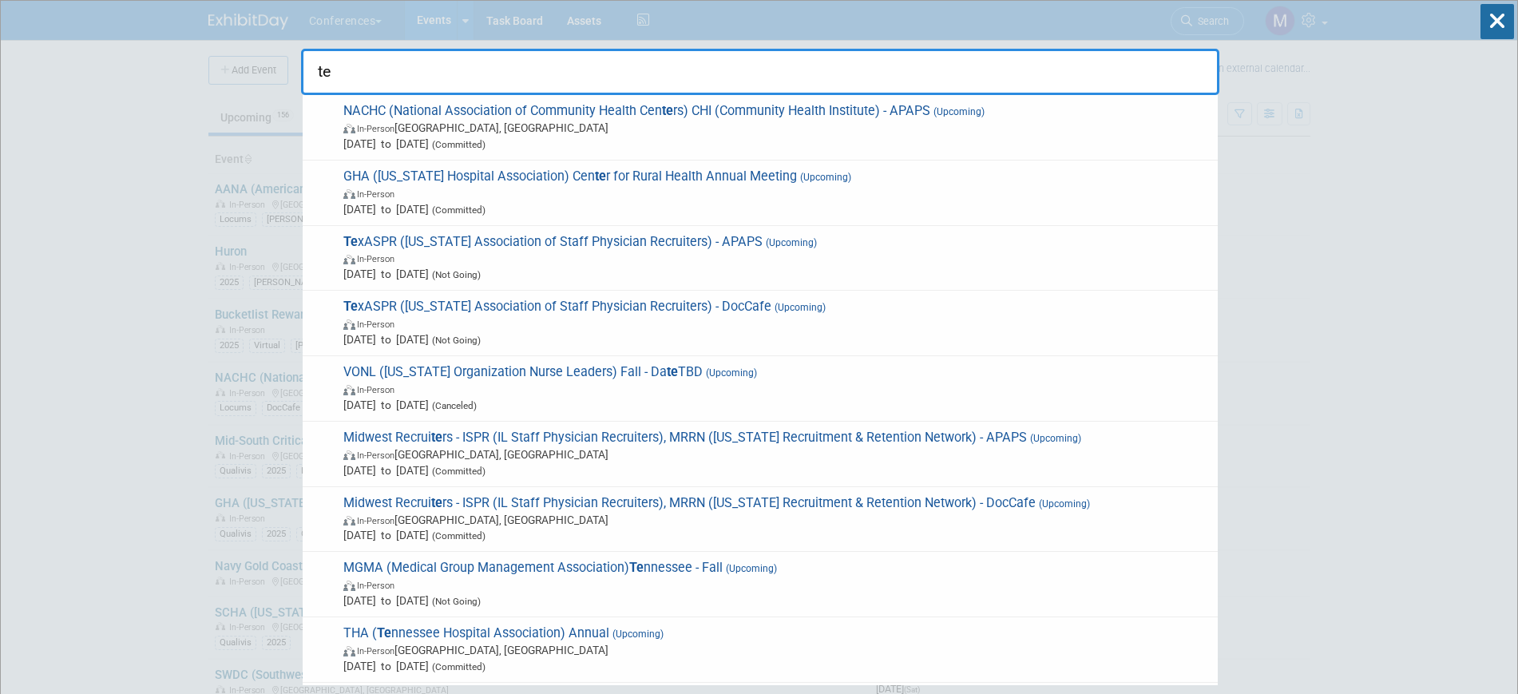
type input "t"
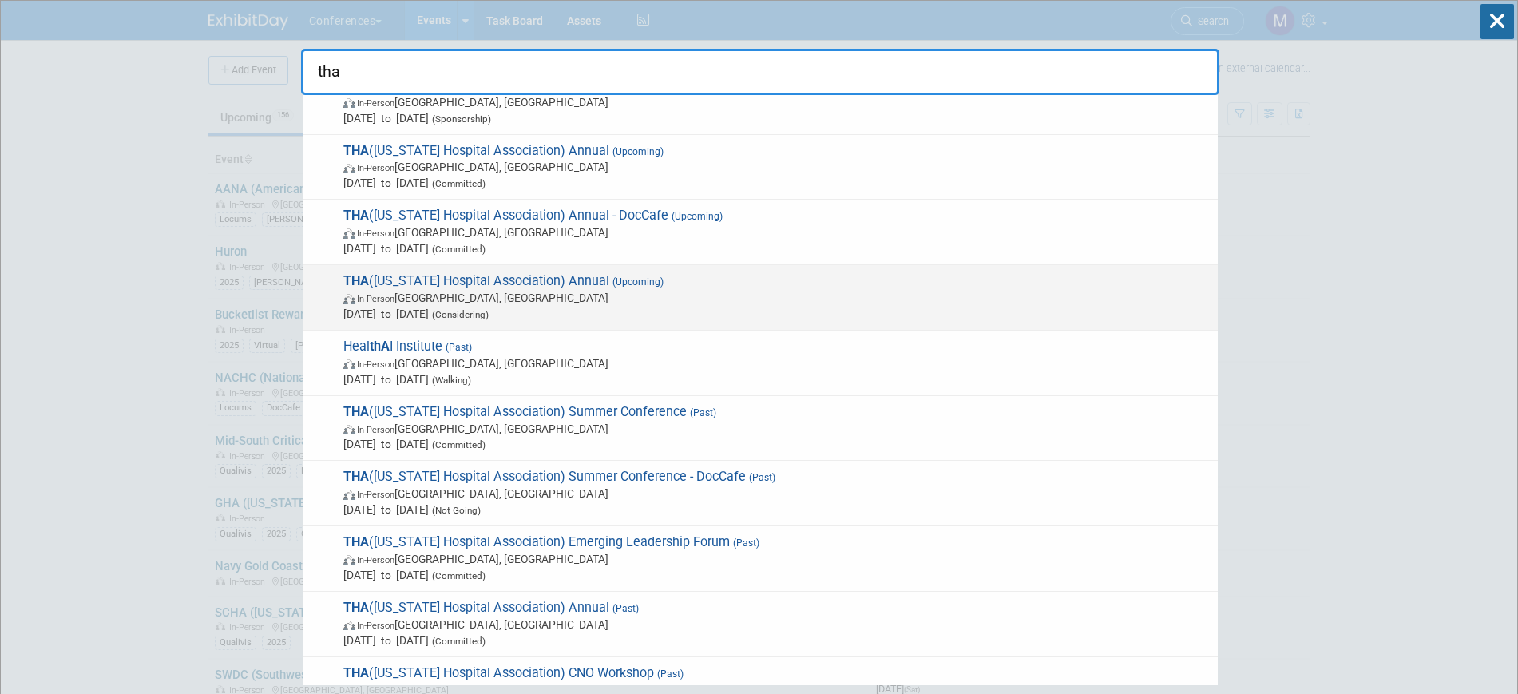
scroll to position [200, 0]
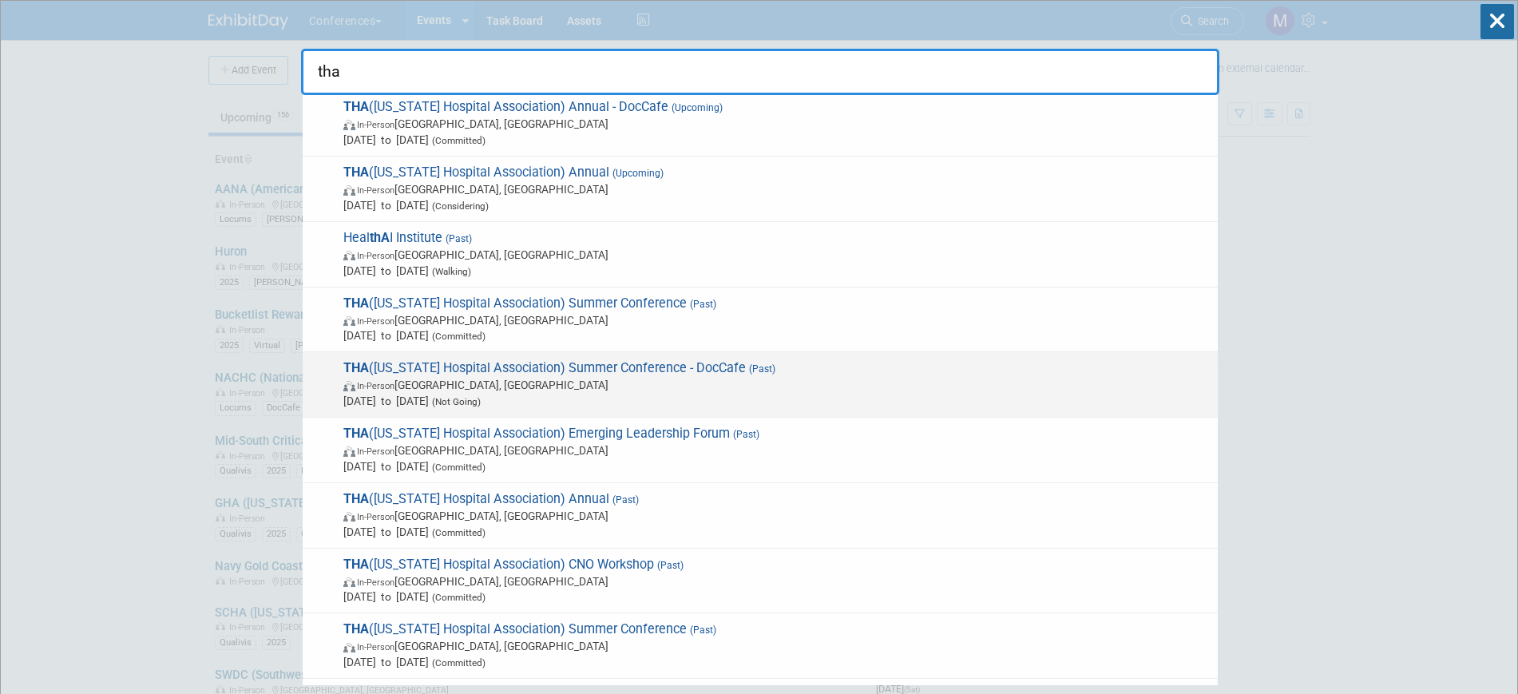
type input "tha"
click at [506, 387] on span "In-Person [GEOGRAPHIC_DATA], [GEOGRAPHIC_DATA]" at bounding box center [776, 385] width 867 height 16
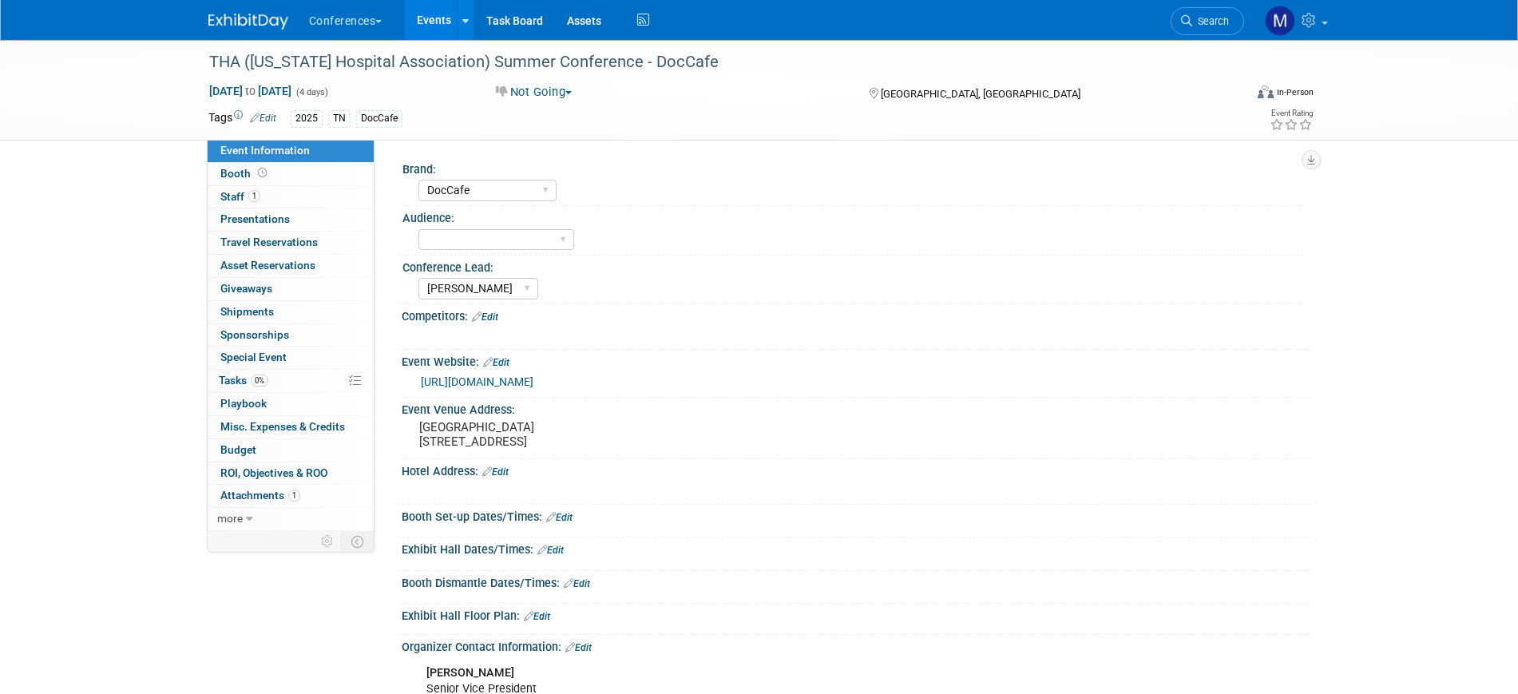
select select "DocCafe"
select select "[PERSON_NAME]"
click at [285, 176] on link "Booth" at bounding box center [291, 174] width 166 height 22
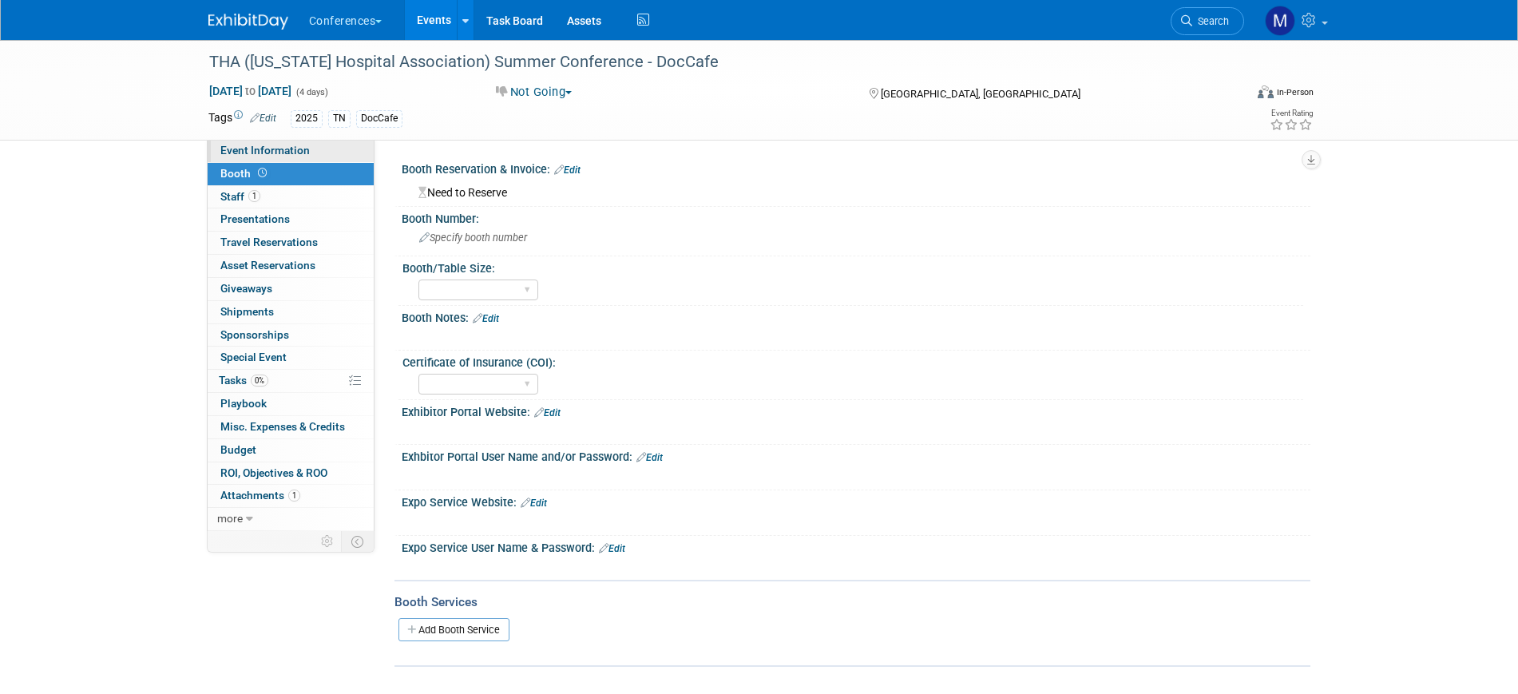
click at [290, 154] on span "Event Information" at bounding box center [264, 150] width 89 height 13
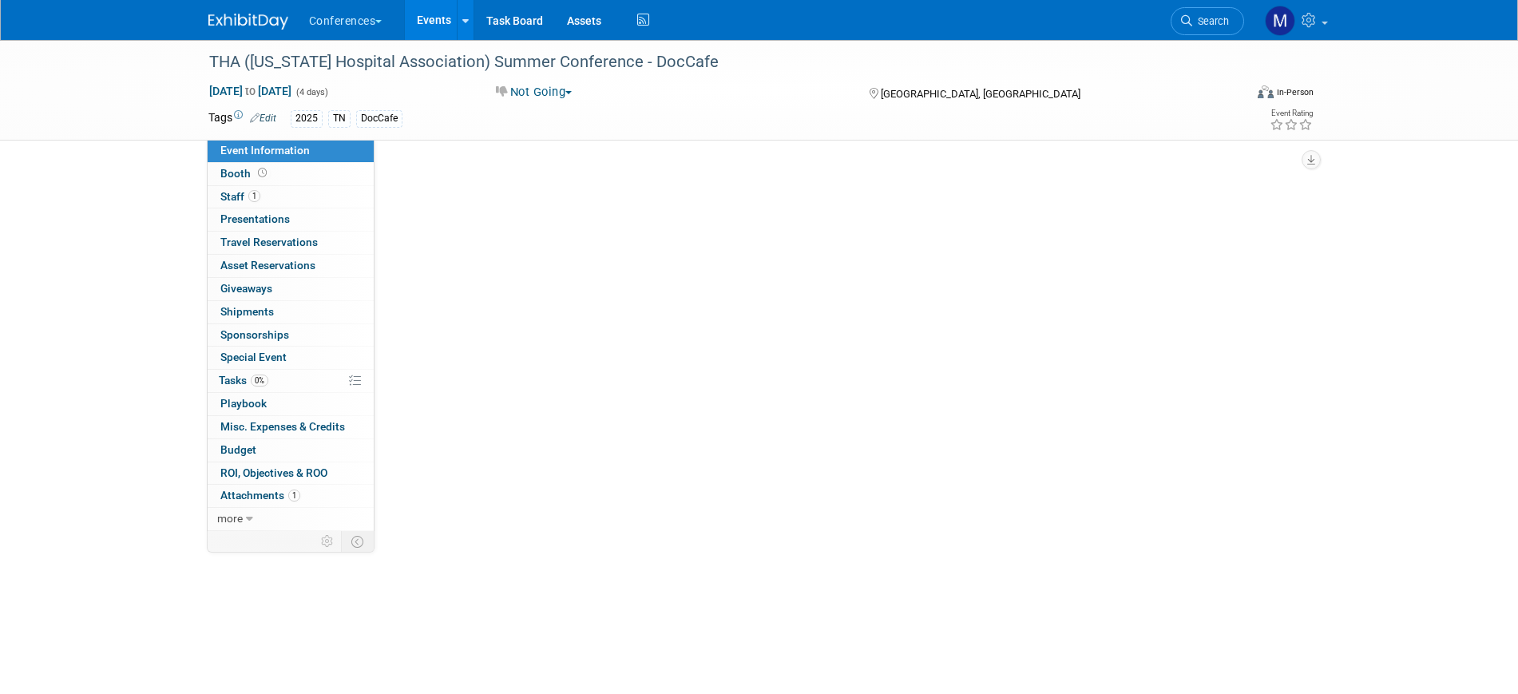
select select "DocCafe"
select select "[PERSON_NAME]"
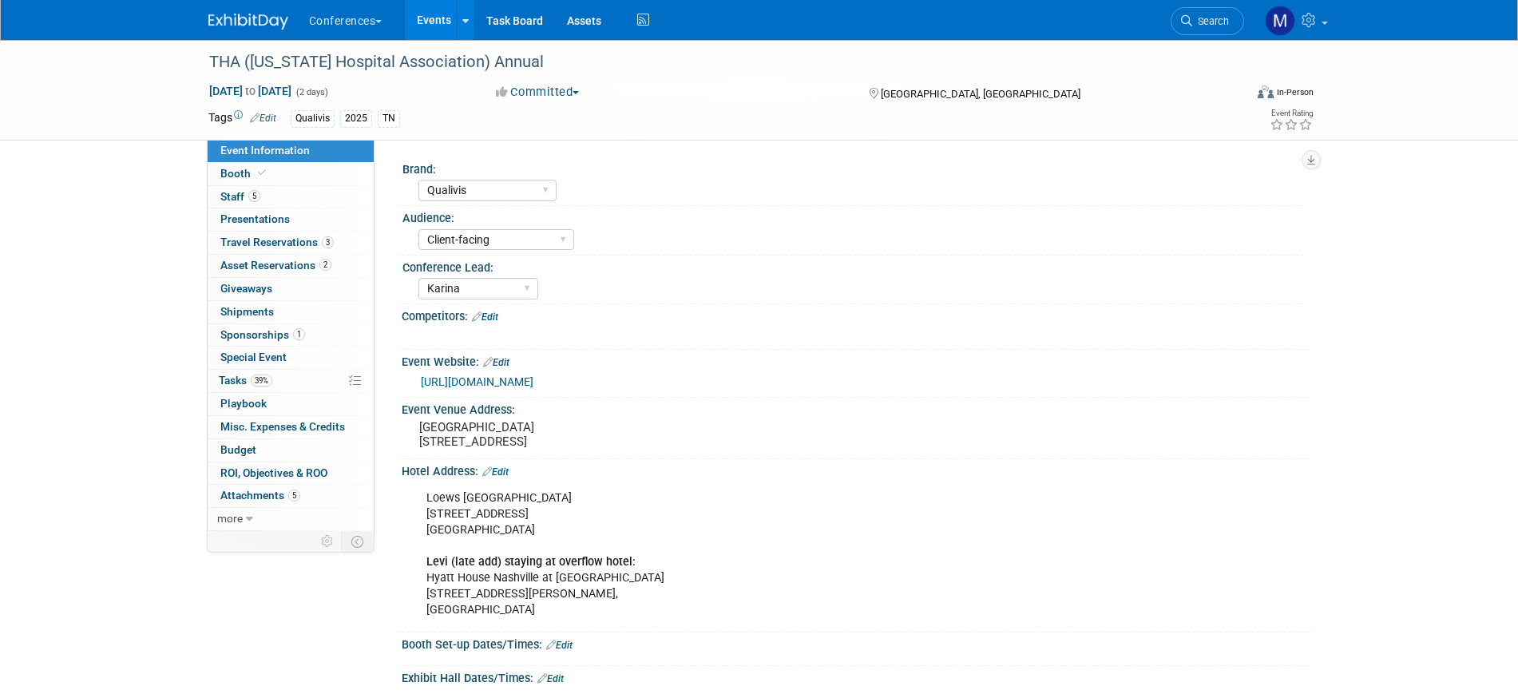
select select "Qualivis"
select select "Client-facing"
select select "Karina"
click at [322, 268] on span "2" at bounding box center [326, 265] width 12 height 12
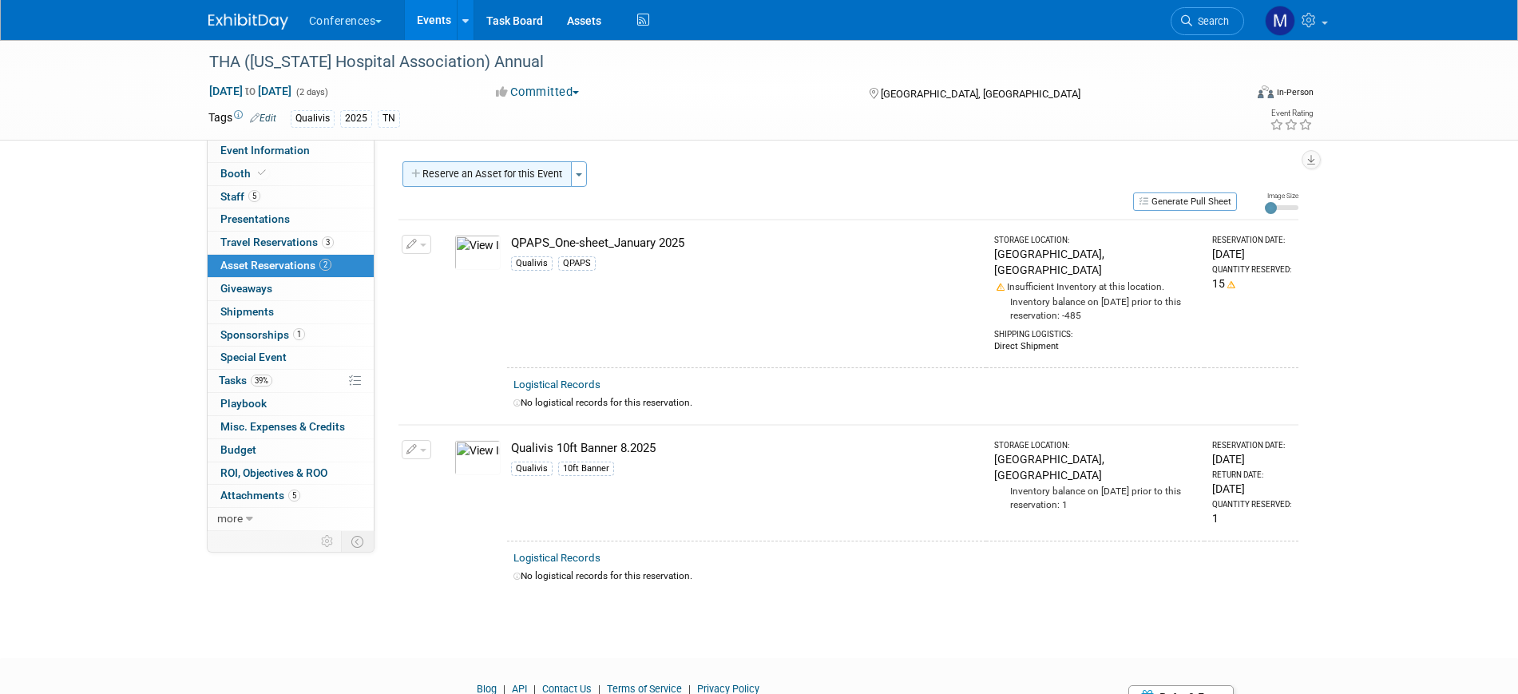
click at [486, 164] on button "Reserve an Asset for this Event" at bounding box center [487, 174] width 169 height 26
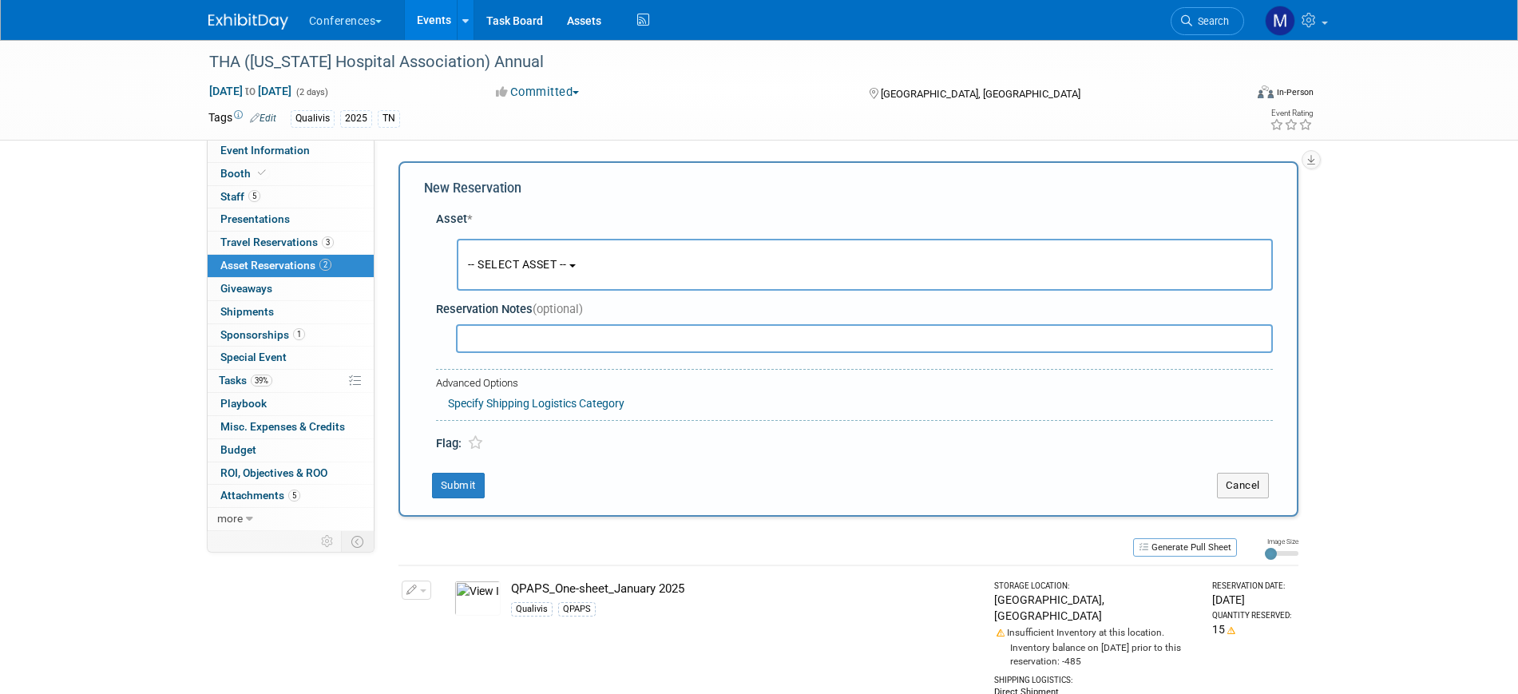
scroll to position [15, 0]
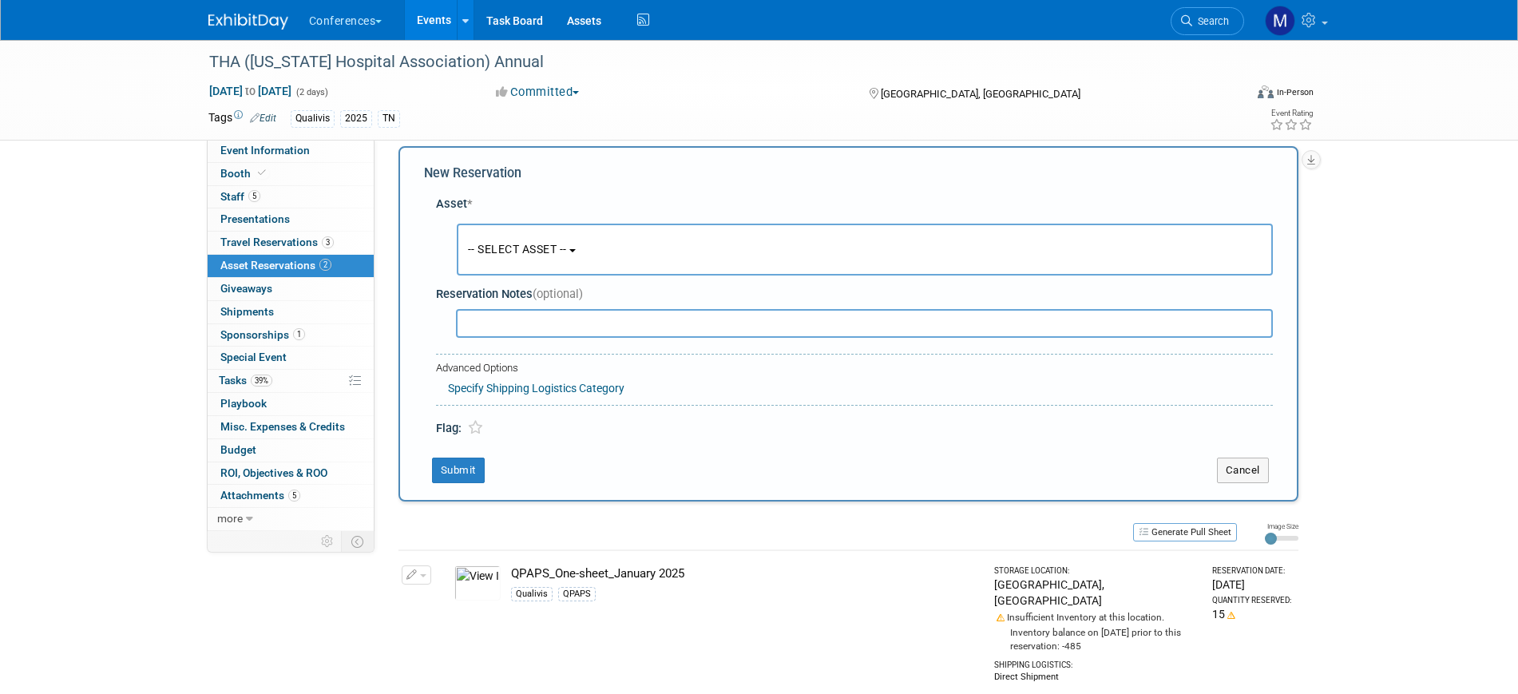
click at [526, 253] on span "-- SELECT ASSET --" at bounding box center [517, 249] width 99 height 13
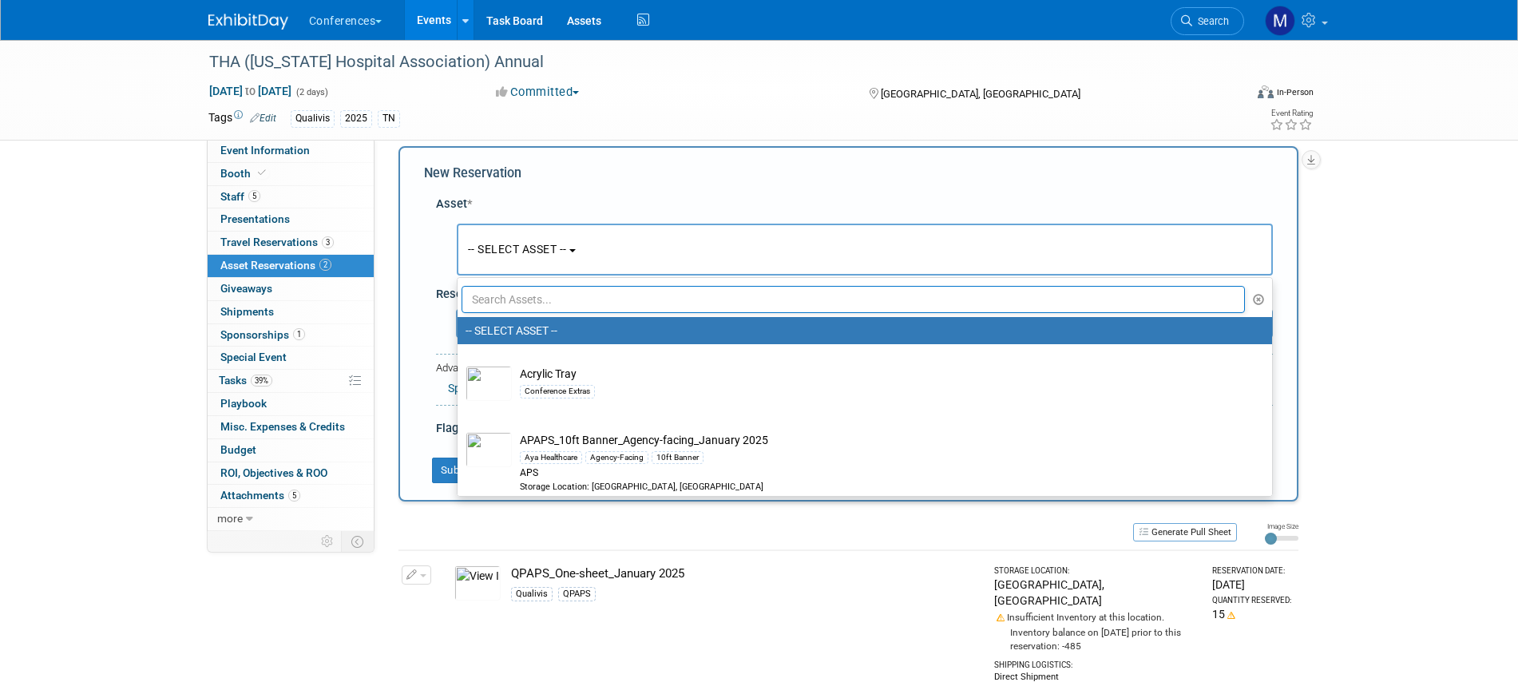
click at [518, 292] on input "text" at bounding box center [854, 299] width 784 height 27
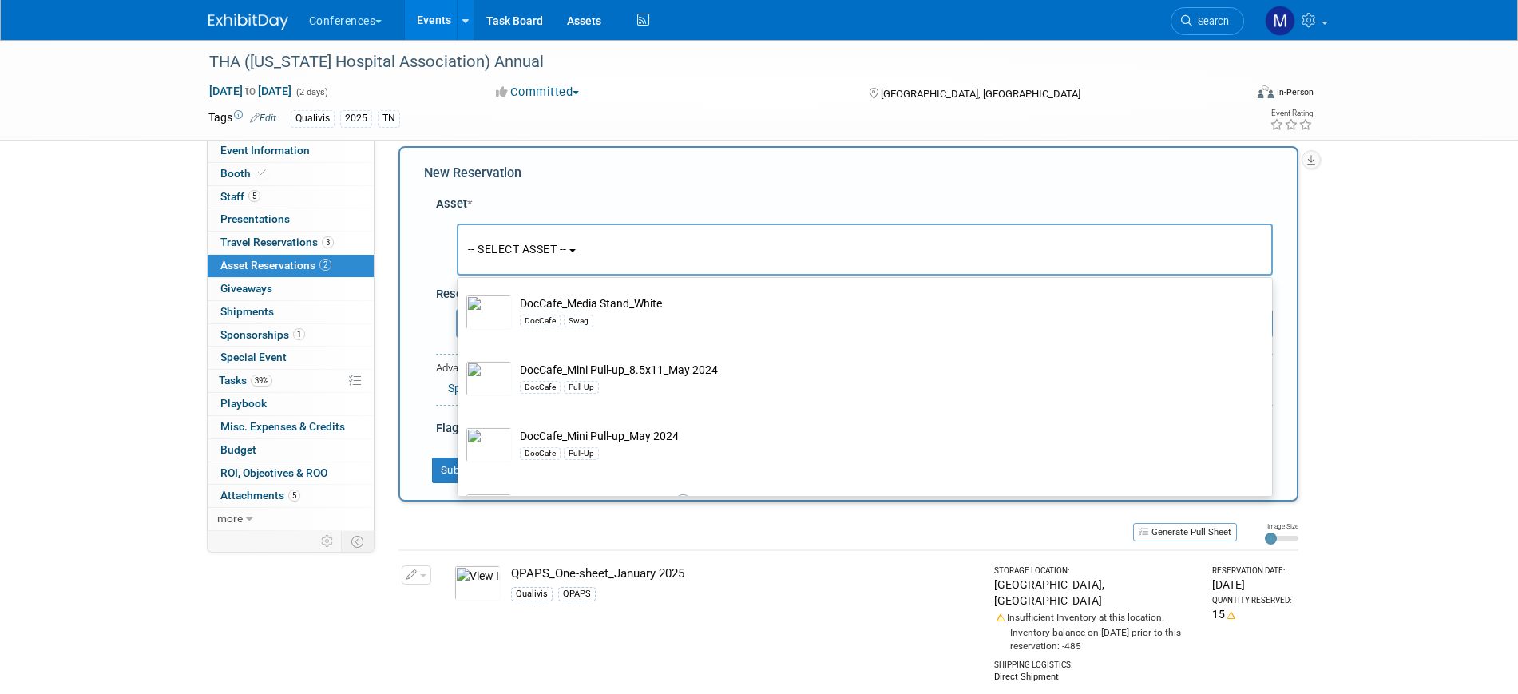
scroll to position [1098, 0]
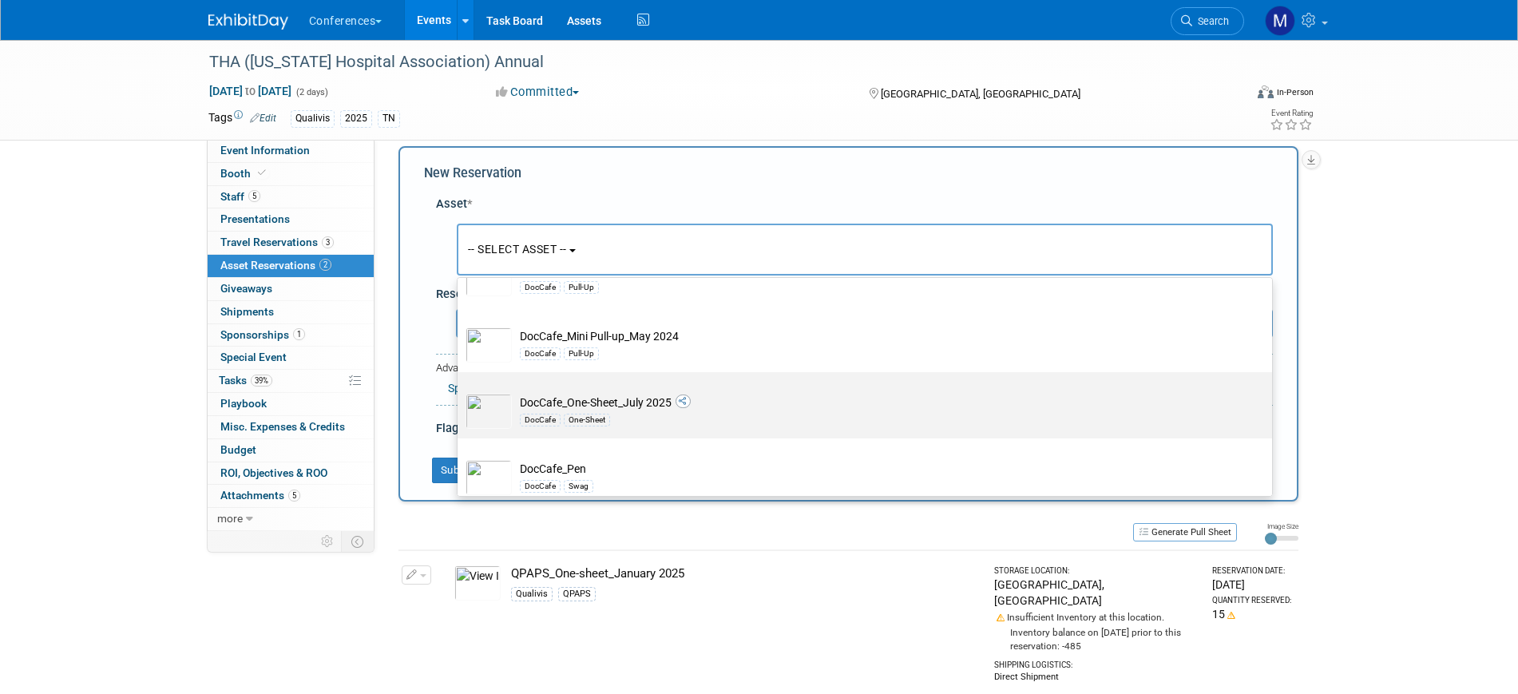
type input "doccafe"
click at [645, 420] on td "DocCafe_One-Sheet_July 2025 DocCafe One-Sheet" at bounding box center [876, 411] width 728 height 35
click at [460, 391] on input "DocCafe_One-Sheet_July 2025 DocCafe One-Sheet" at bounding box center [455, 386] width 10 height 10
select select "10711358"
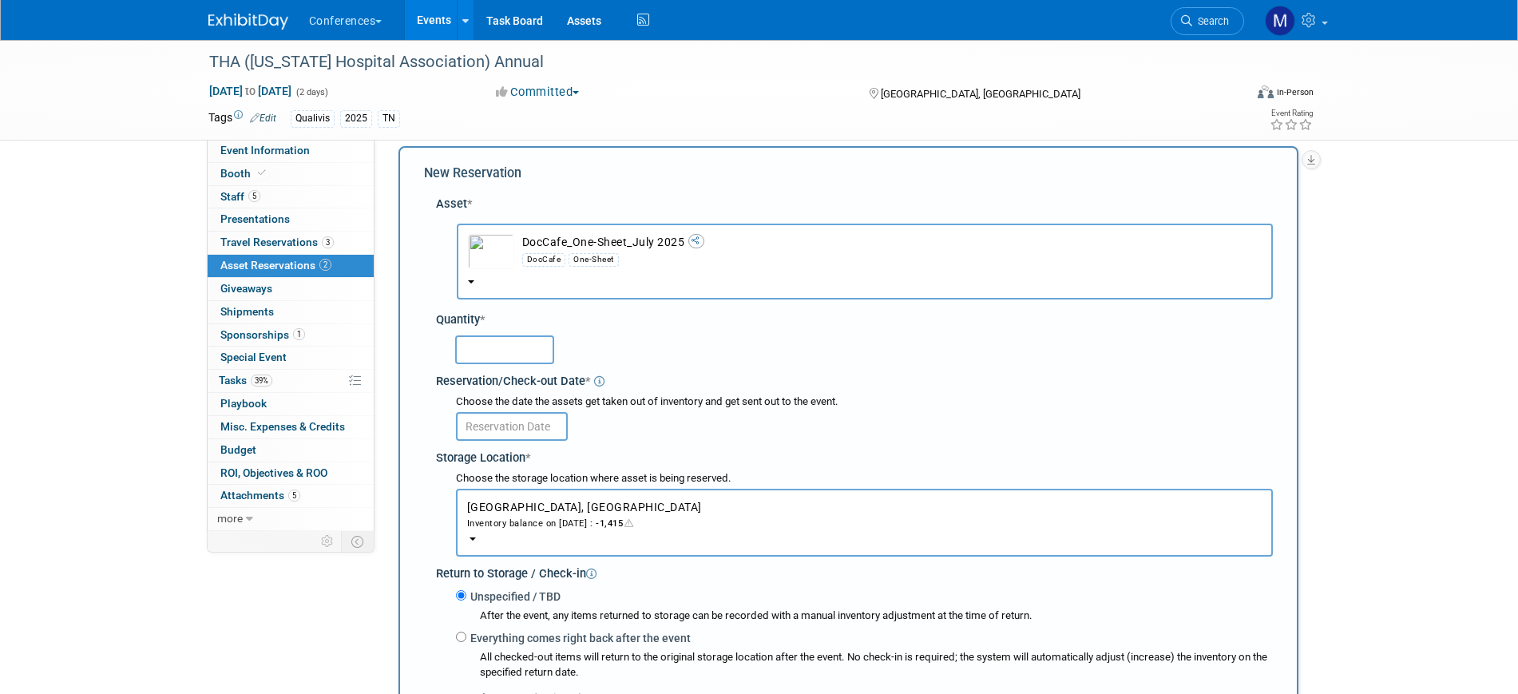
click at [474, 349] on input "text" at bounding box center [504, 349] width 99 height 29
type input "30"
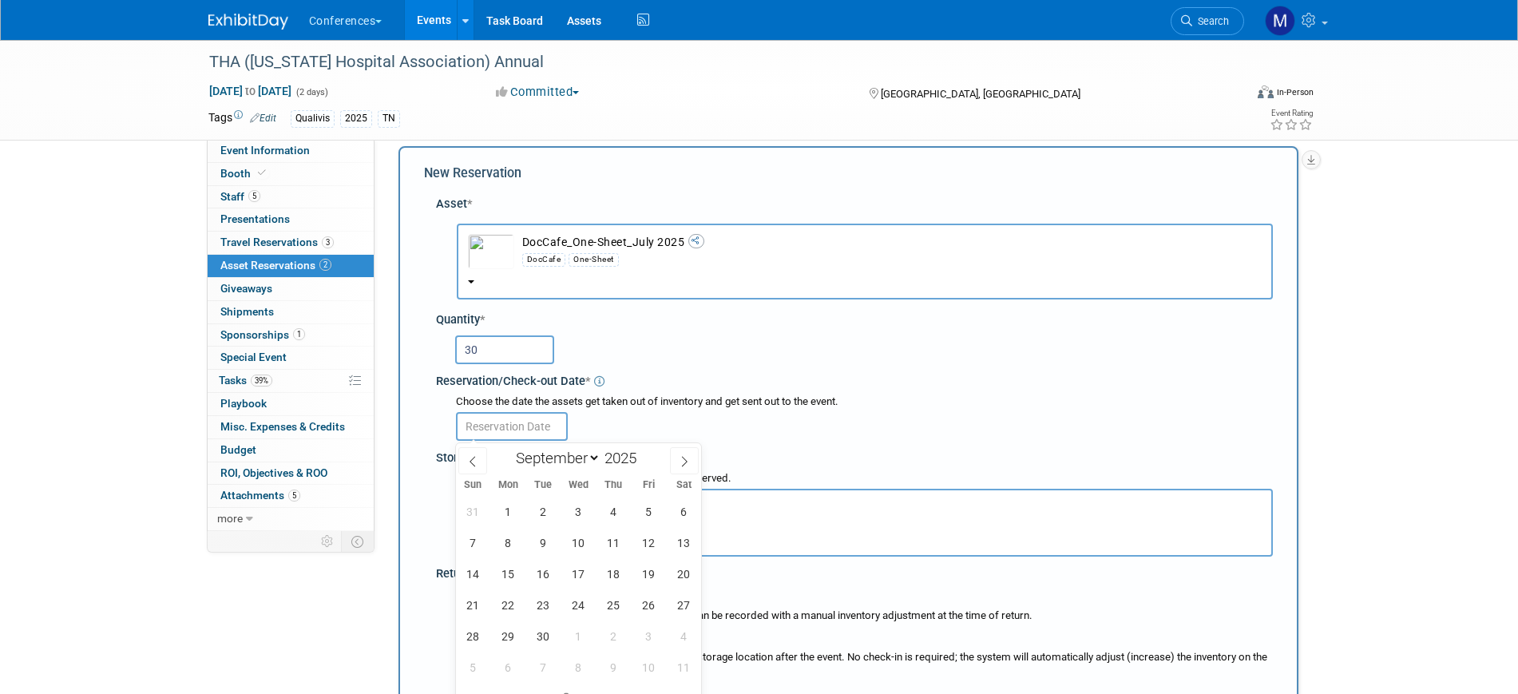
click at [515, 419] on input "text" at bounding box center [512, 426] width 112 height 29
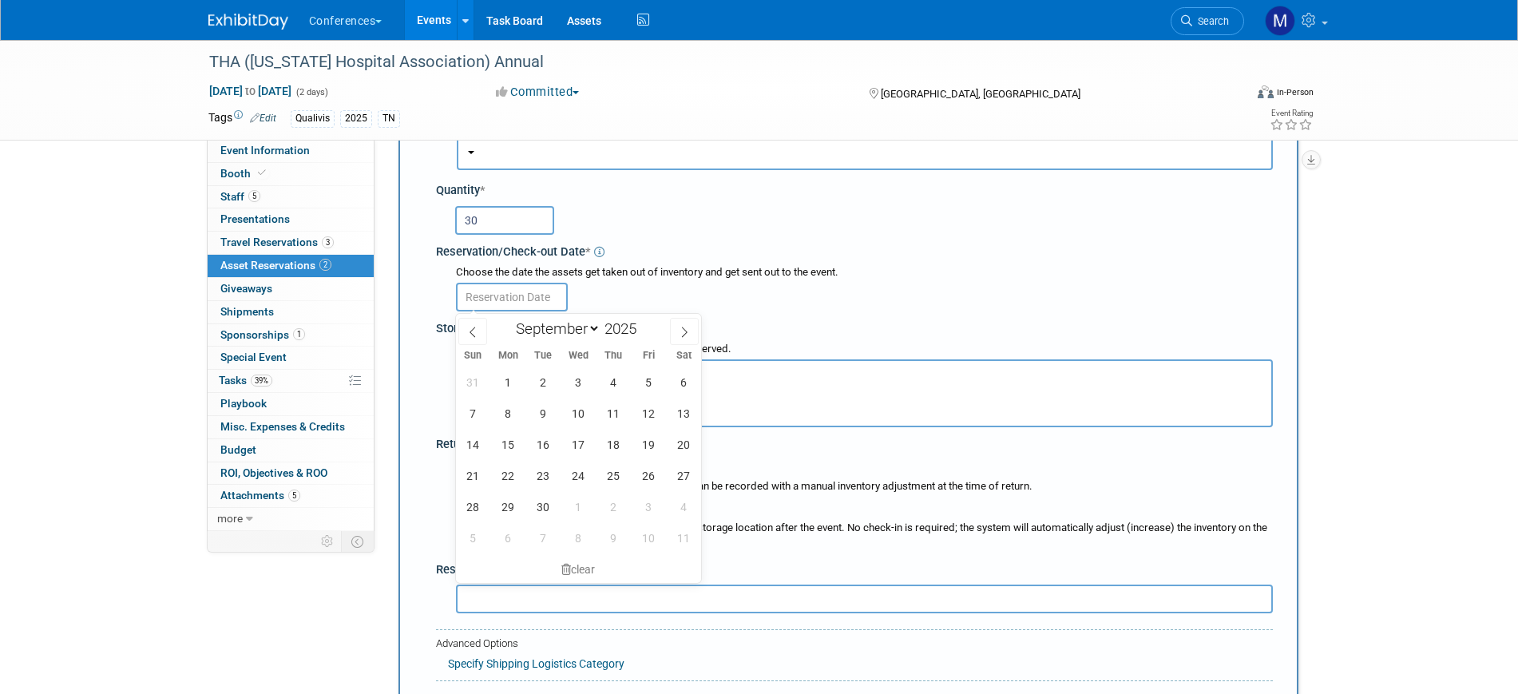
scroll to position [115, 0]
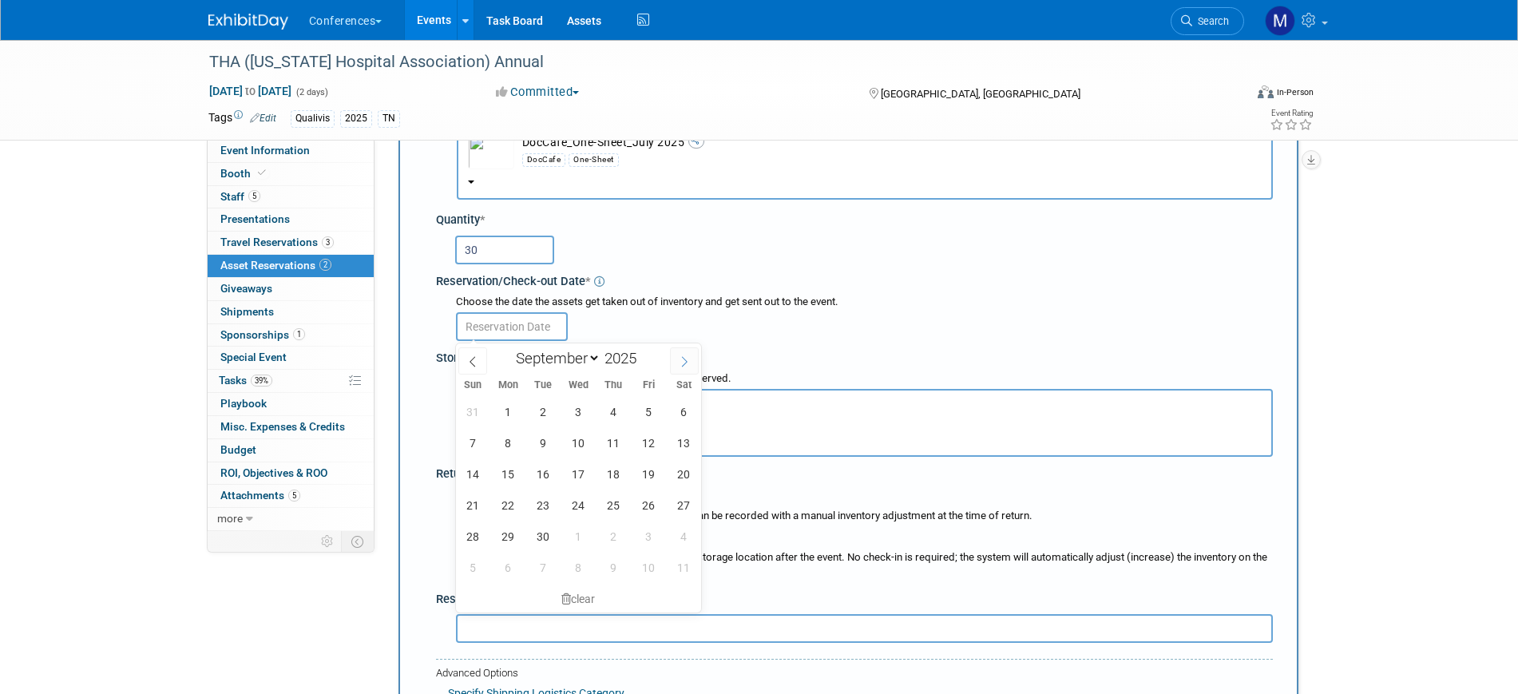
click at [688, 360] on icon at bounding box center [685, 361] width 6 height 10
click at [475, 363] on icon at bounding box center [472, 361] width 11 height 11
select select "8"
click at [613, 450] on span "11" at bounding box center [613, 442] width 31 height 31
type input "Sep 11, 2025"
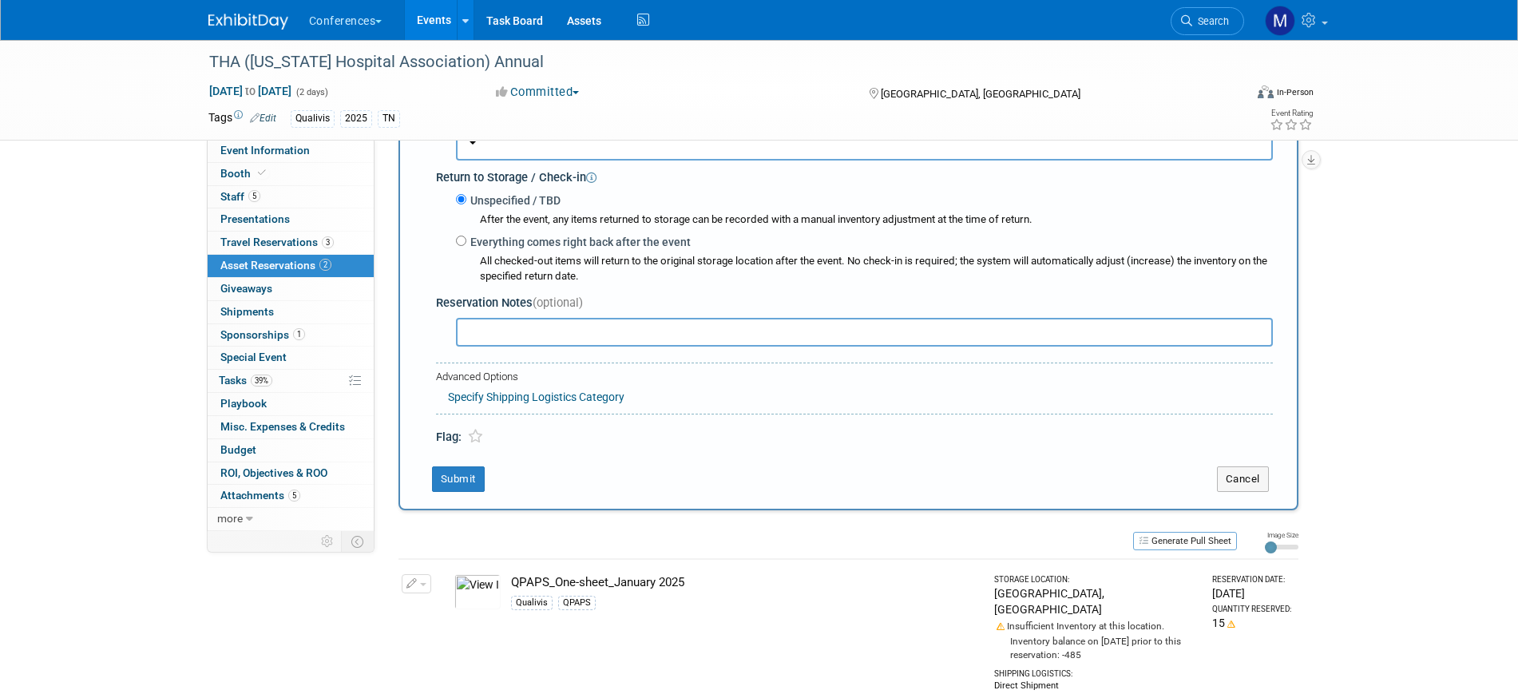
scroll to position [415, 0]
click at [518, 333] on input "text" at bounding box center [864, 329] width 817 height 29
drag, startPoint x: 647, startPoint y: 333, endPoint x: 425, endPoint y: 326, distance: 222.2
click at [425, 326] on div "Asset * -- SELECT ASSET -- <table style='display: inline-block; border-style:no…" at bounding box center [848, 115] width 849 height 655
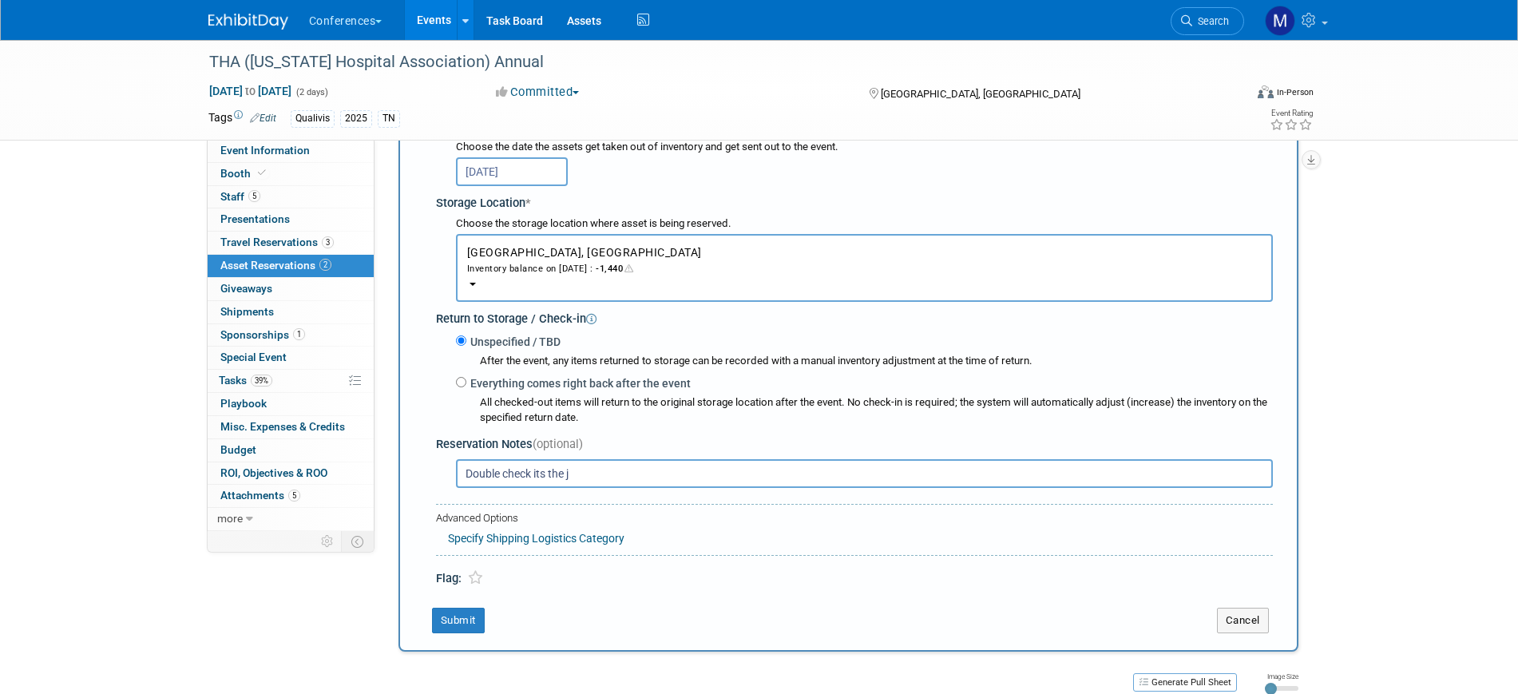
scroll to position [315, 0]
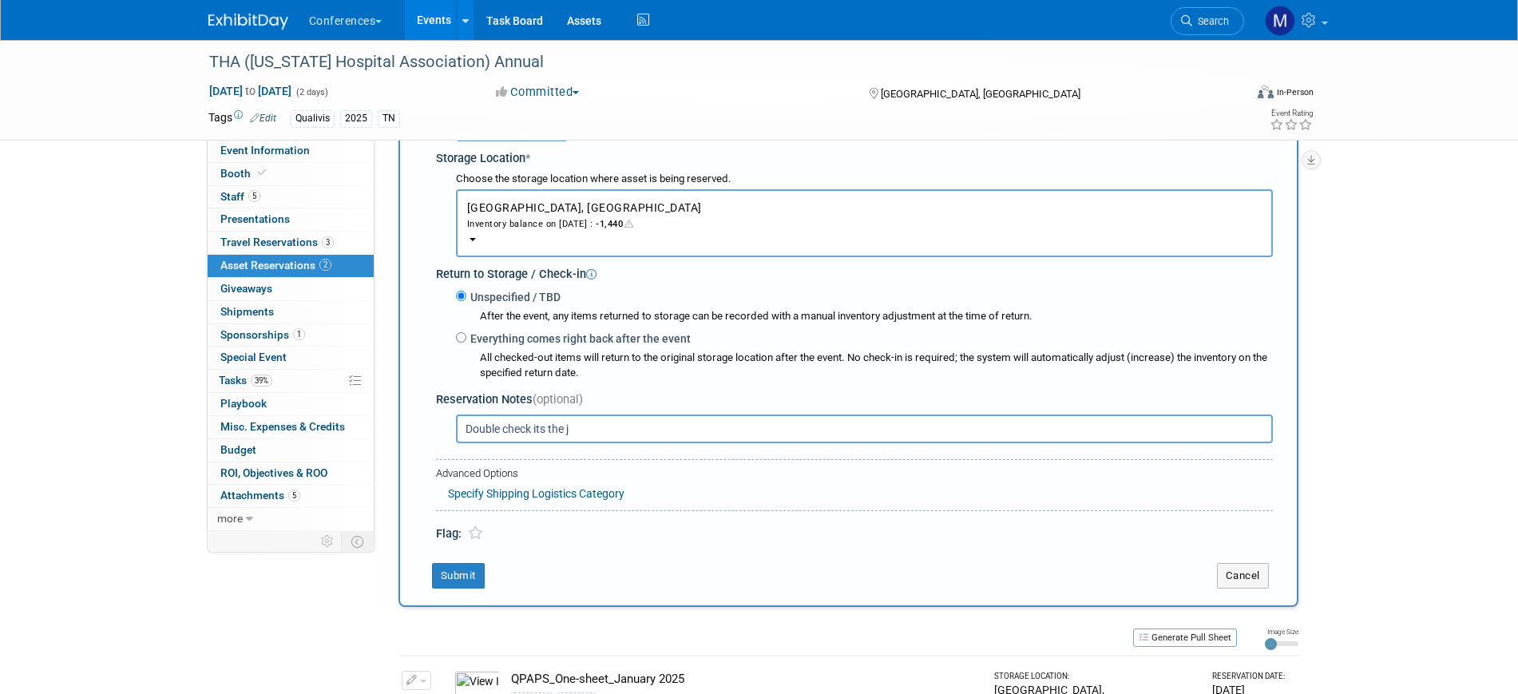
click at [598, 436] on input "Double check its the j" at bounding box center [864, 429] width 817 height 29
click at [707, 430] on input "Double check its the most updated sales sheet. I updated the file in the curren…" at bounding box center [864, 429] width 817 height 29
drag, startPoint x: 569, startPoint y: 430, endPoint x: 700, endPoint y: 435, distance: 131.1
click at [700, 435] on input "Double check its the most updated sales sheet. I updated the file in the curren…" at bounding box center [864, 429] width 817 height 29
click at [714, 433] on input "Double check its the most updated sales sheet (JUly 2025) I updated the file in…" at bounding box center [864, 429] width 817 height 29
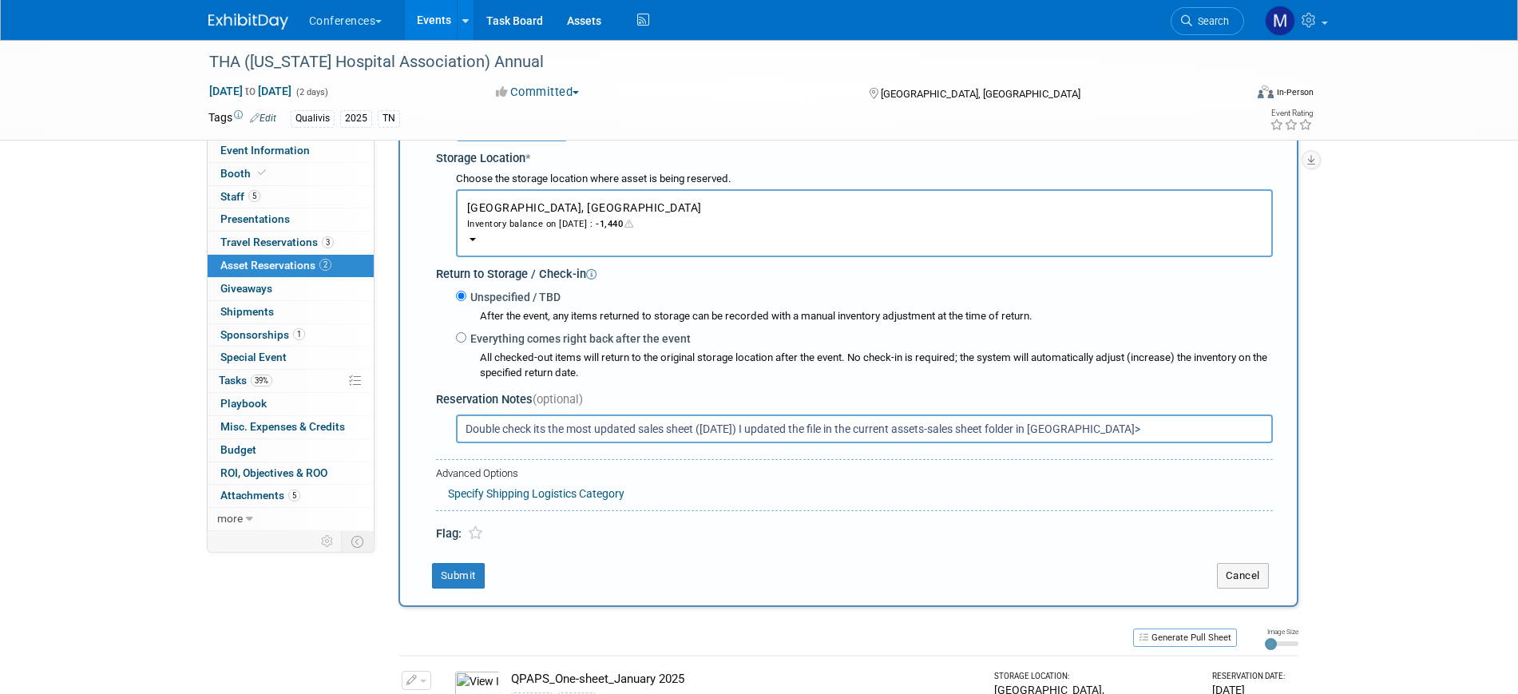
click at [756, 433] on input "Double check its the most updated sales sheet (July 2025) I updated the file in…" at bounding box center [864, 429] width 817 height 29
click at [765, 430] on input "Double check its the most updated sales sheet (July 2025). I updated the file i…" at bounding box center [864, 429] width 817 height 29
click at [1128, 427] on input "Double check its the most updated sales sheet (July 2025). I've updated the fil…" at bounding box center [864, 429] width 817 height 29
type input "Double check its the most updated sales sheet (July 2025). I've updated the fil…"
click at [449, 580] on button "Submit" at bounding box center [458, 576] width 53 height 26
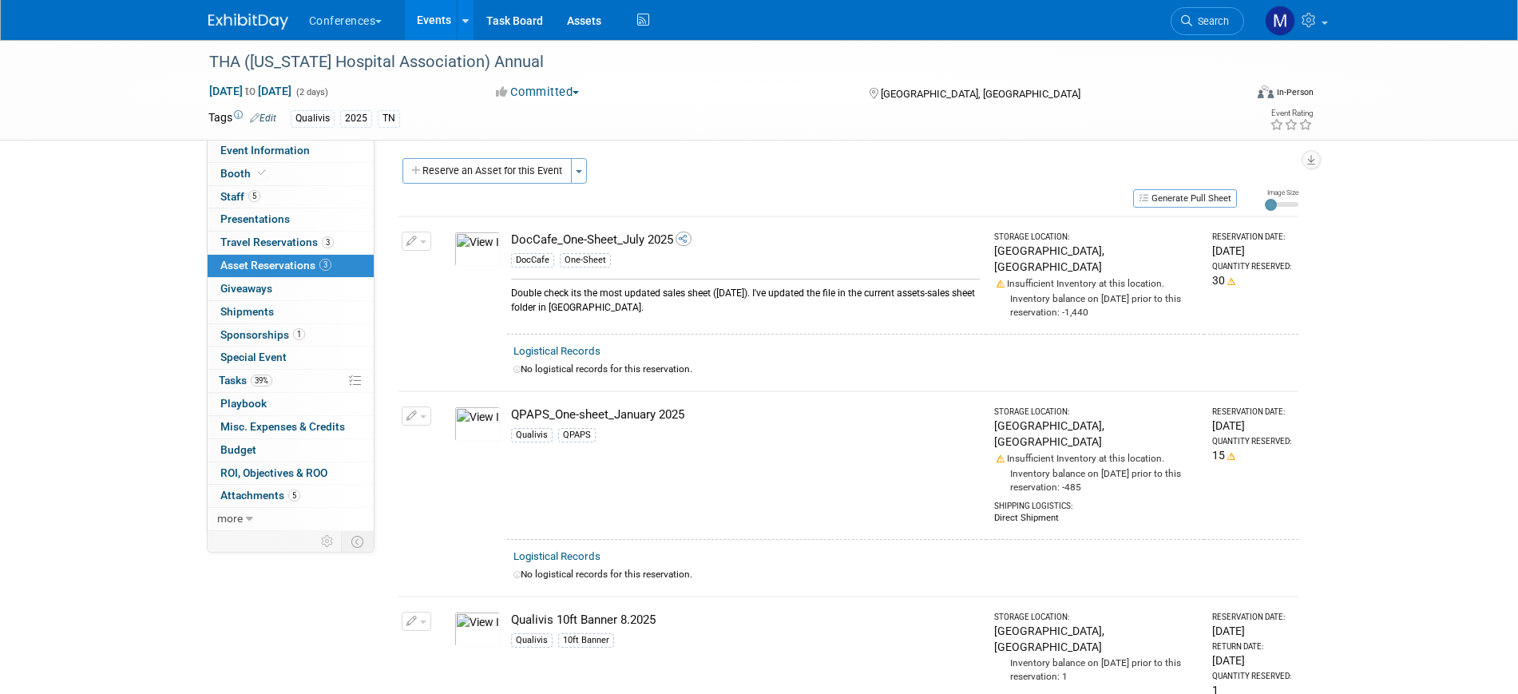
scroll to position [0, 0]
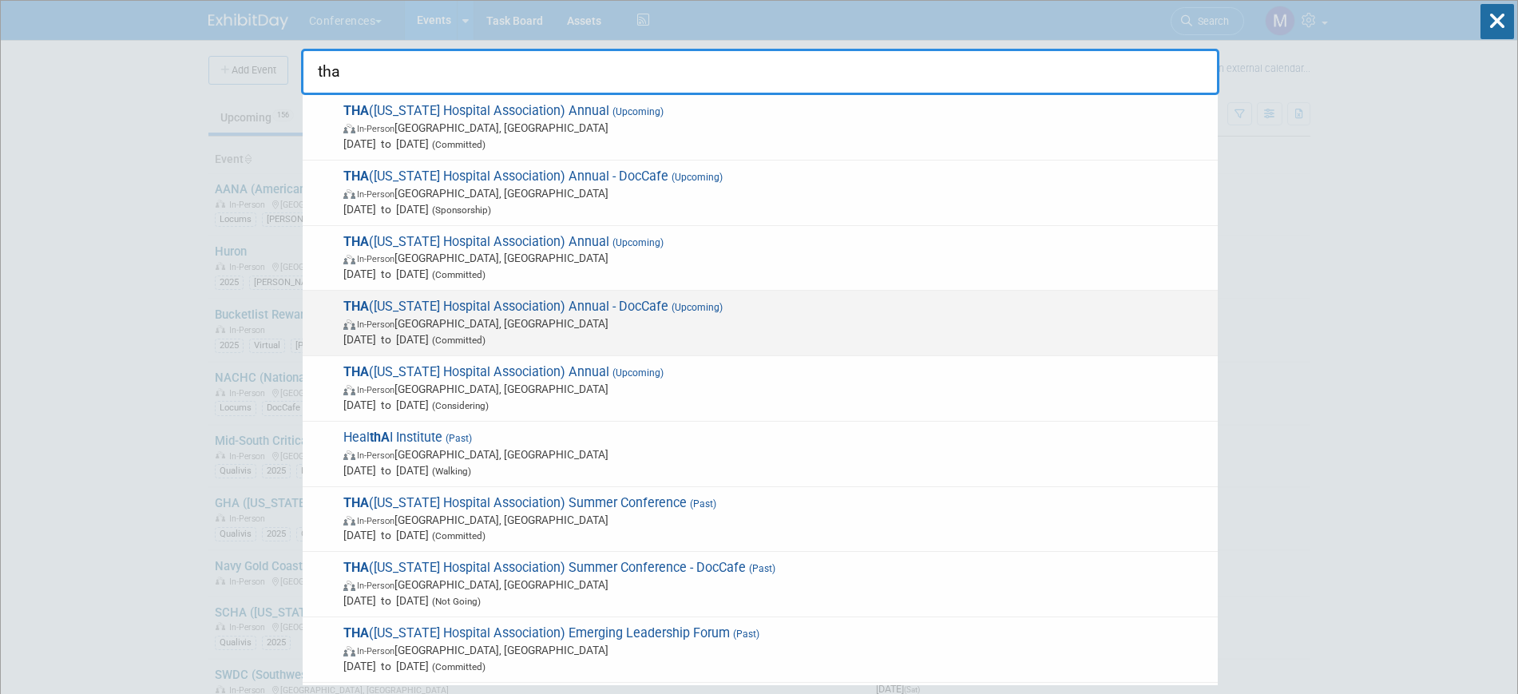
type input "tha"
click at [483, 318] on span "In-Person [GEOGRAPHIC_DATA], [GEOGRAPHIC_DATA]" at bounding box center [776, 324] width 867 height 16
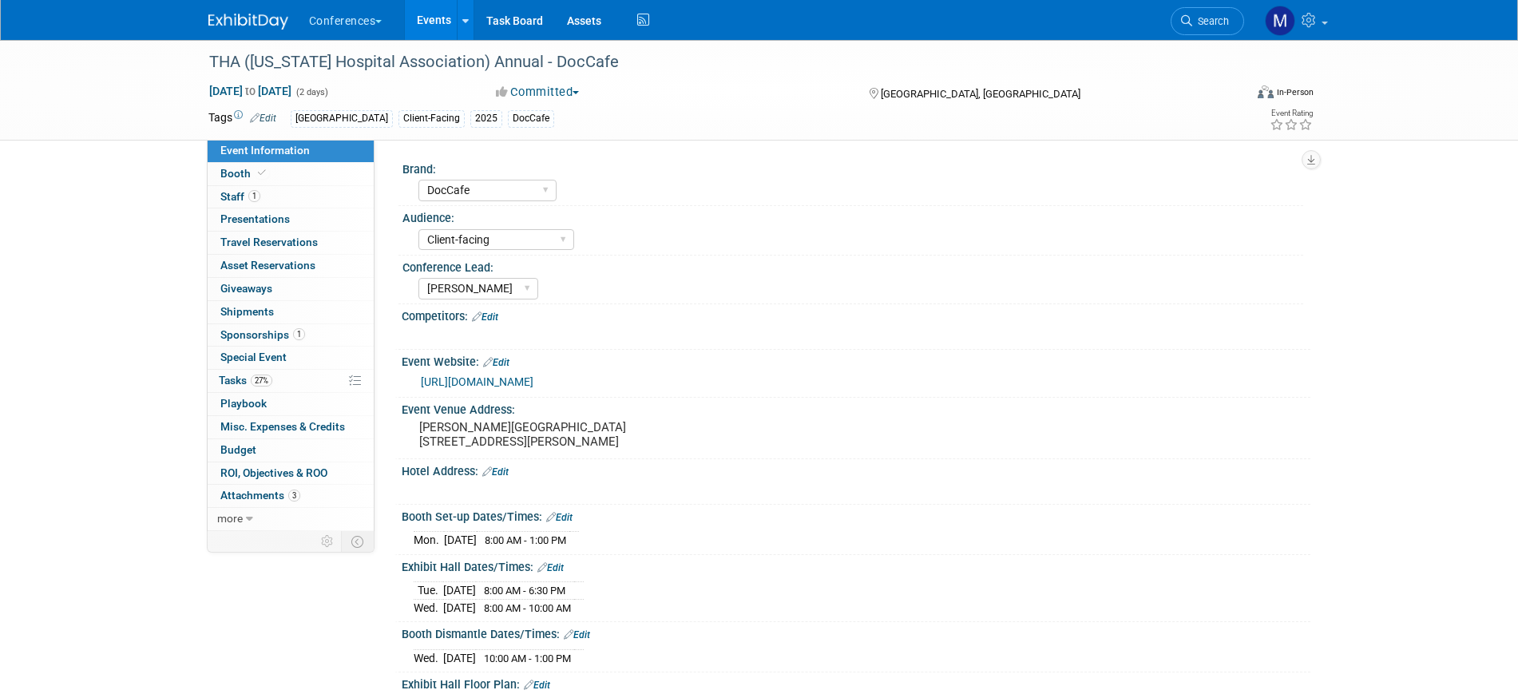
select select "DocCafe"
select select "Client-facing"
select select "[PERSON_NAME]"
click at [534, 375] on link "[URL][DOMAIN_NAME]" at bounding box center [477, 381] width 113 height 13
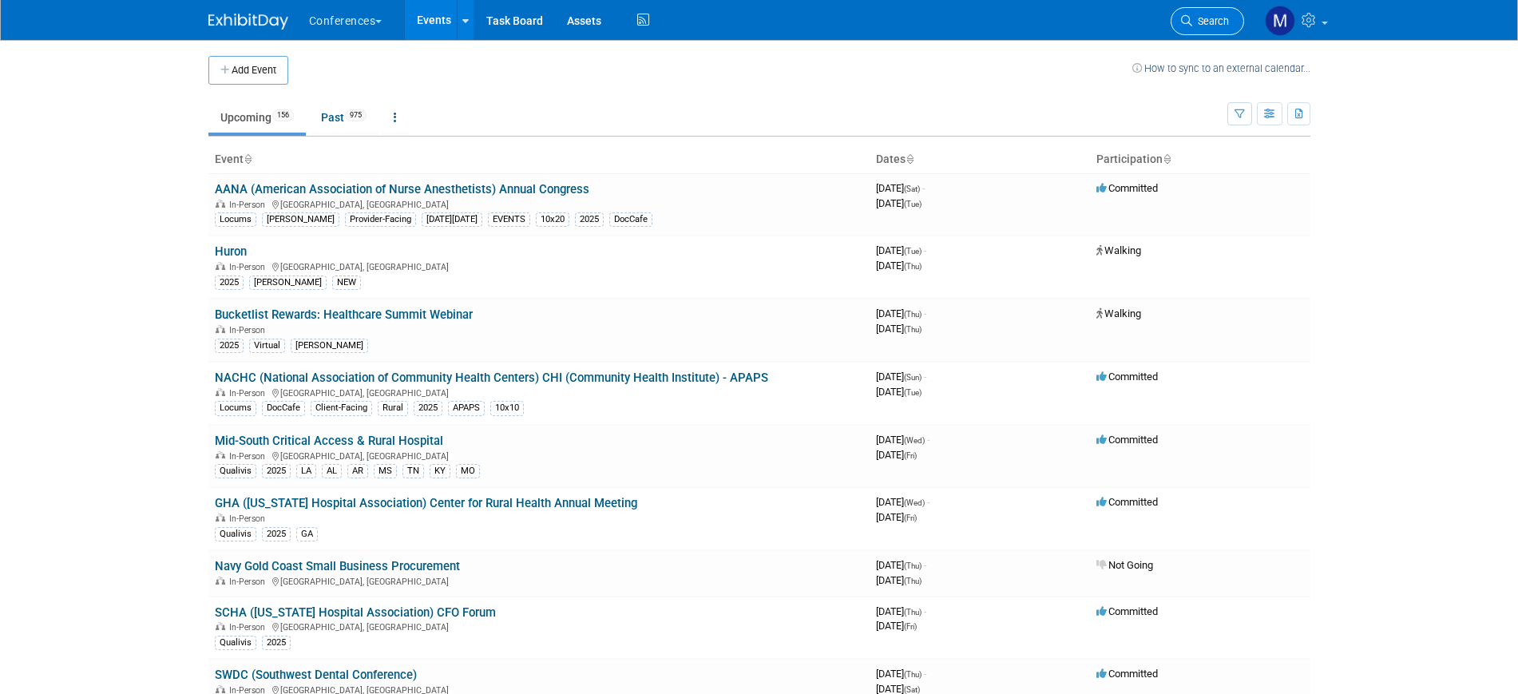
click at [1205, 23] on span "Search" at bounding box center [1211, 21] width 37 height 12
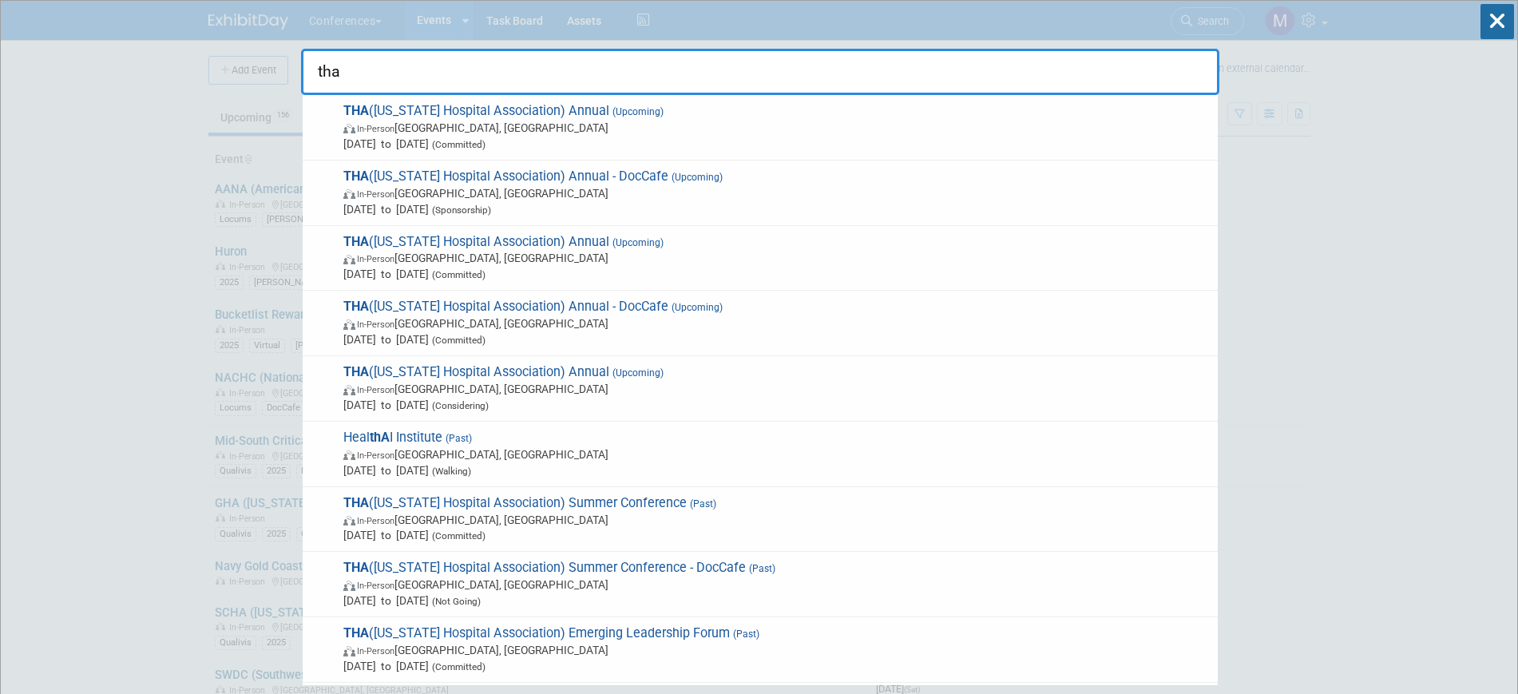
type input "tha"
